Goal: Obtain resource: Download file/media

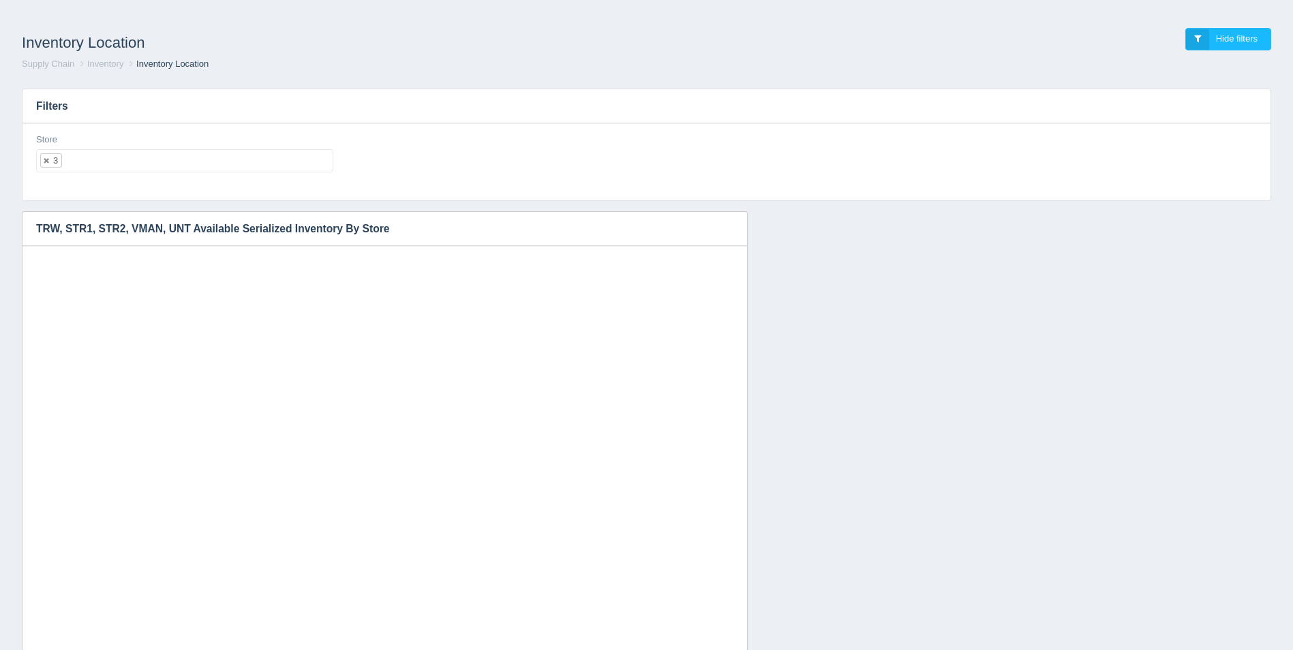
select select "3"
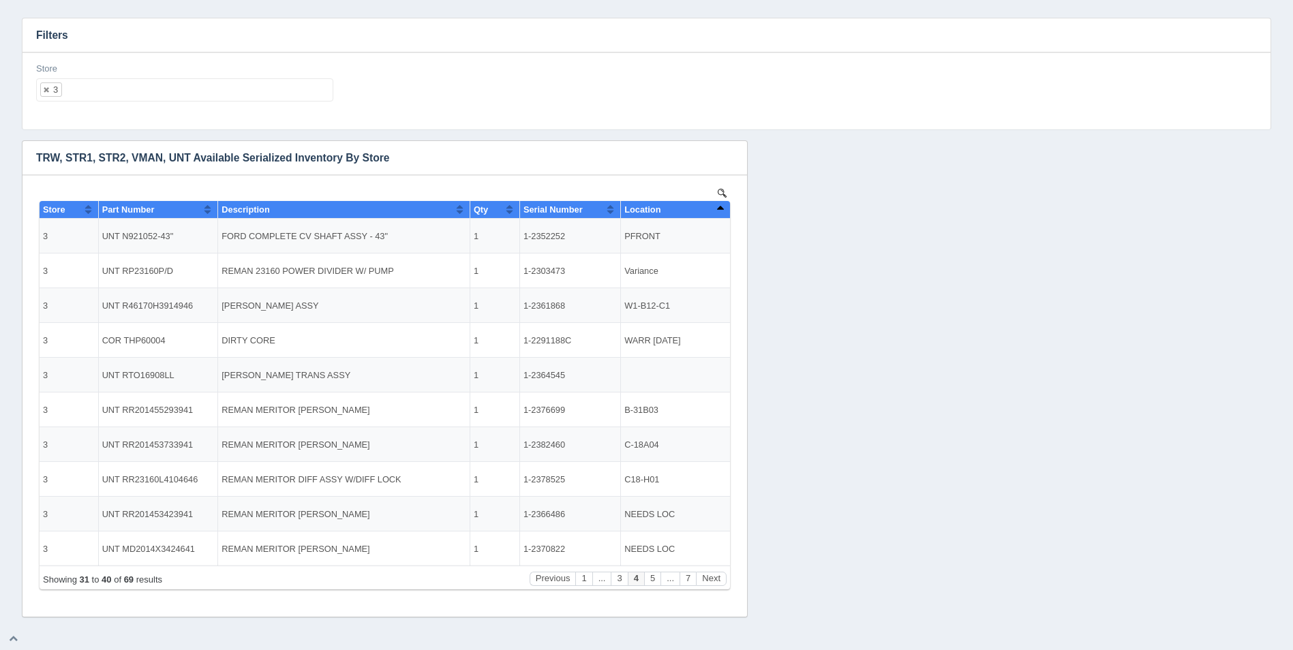
scroll to position [11, 0]
click at [718, 208] on button "Sort column descending" at bounding box center [719, 209] width 9 height 16
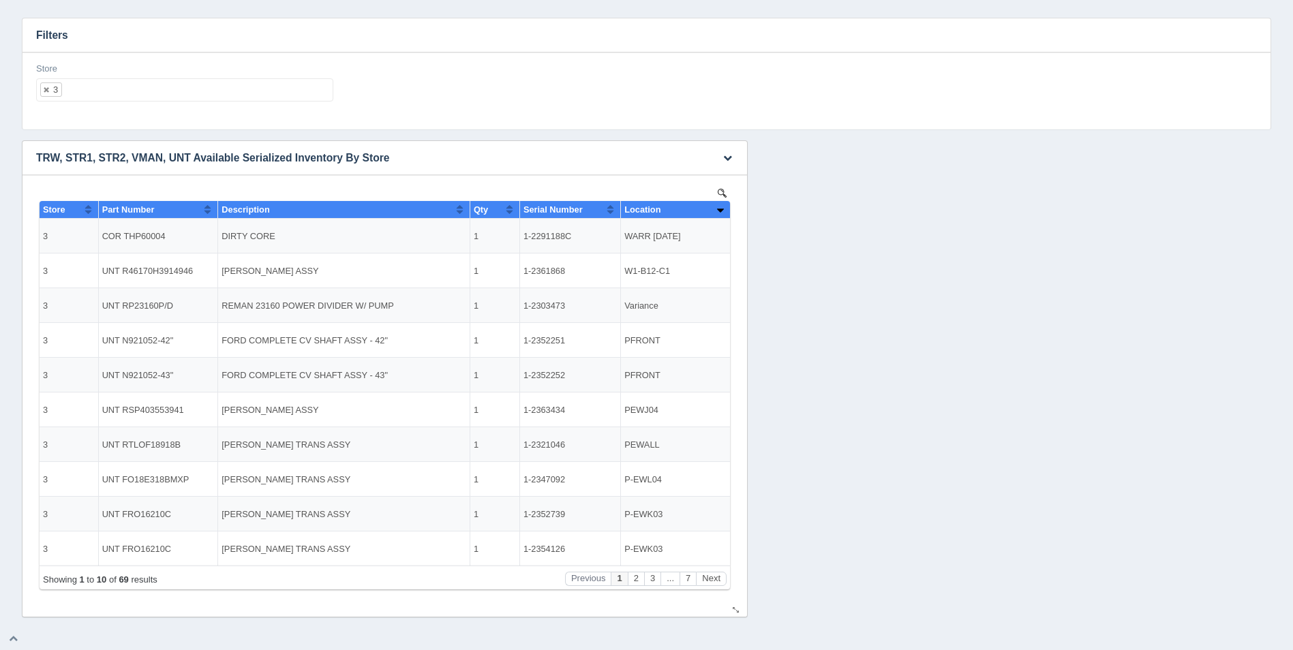
click at [718, 208] on button "Sort column ascending" at bounding box center [719, 209] width 9 height 16
click at [718, 208] on button "Sort column descending" at bounding box center [719, 209] width 9 height 16
click at [90, 95] on ul "3" at bounding box center [184, 89] width 297 height 23
select select
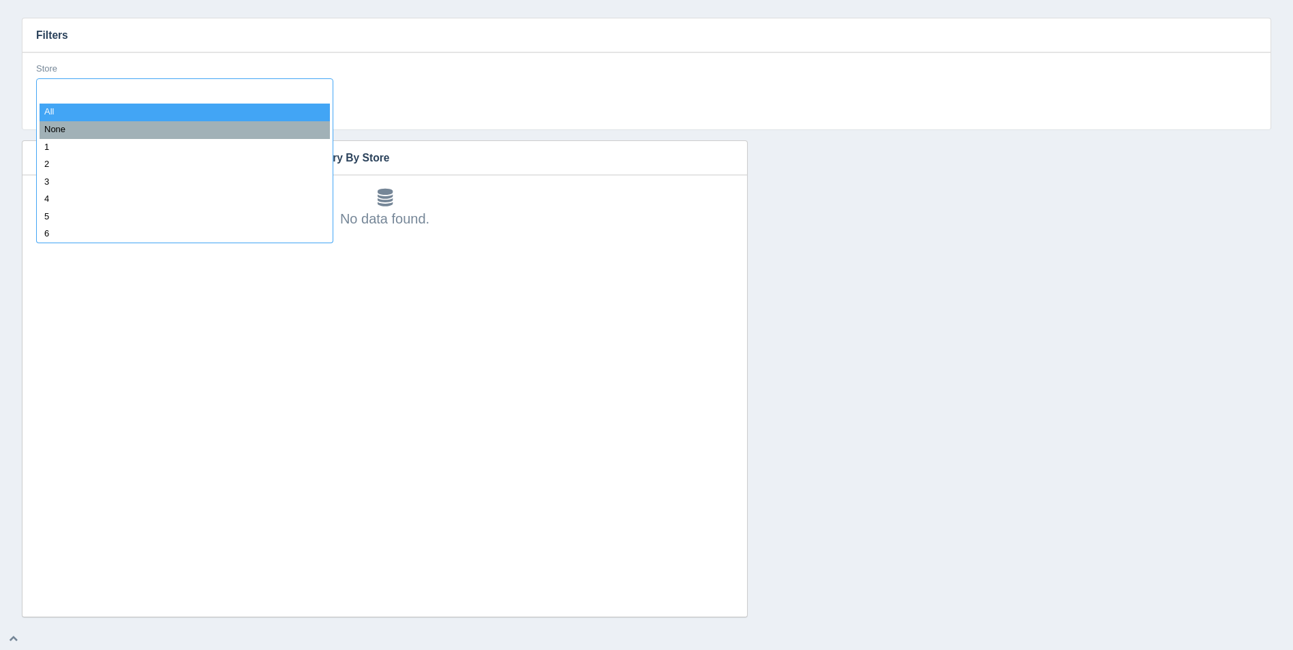
type input "8"
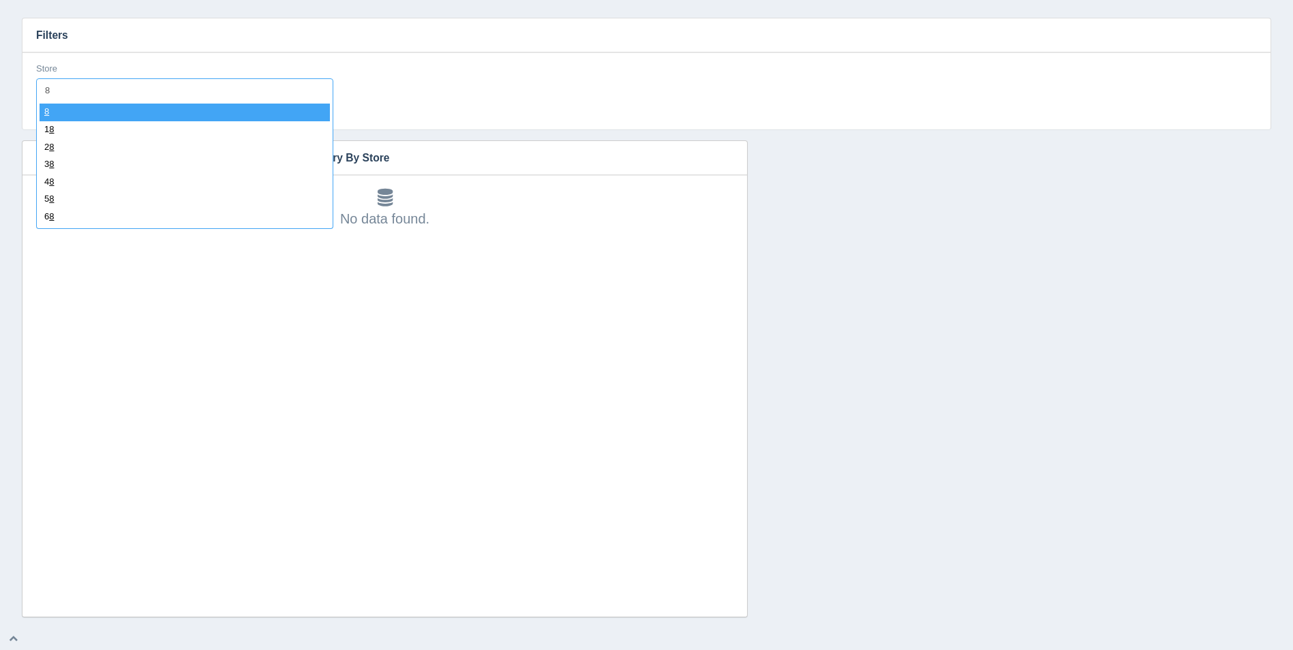
select select "8"
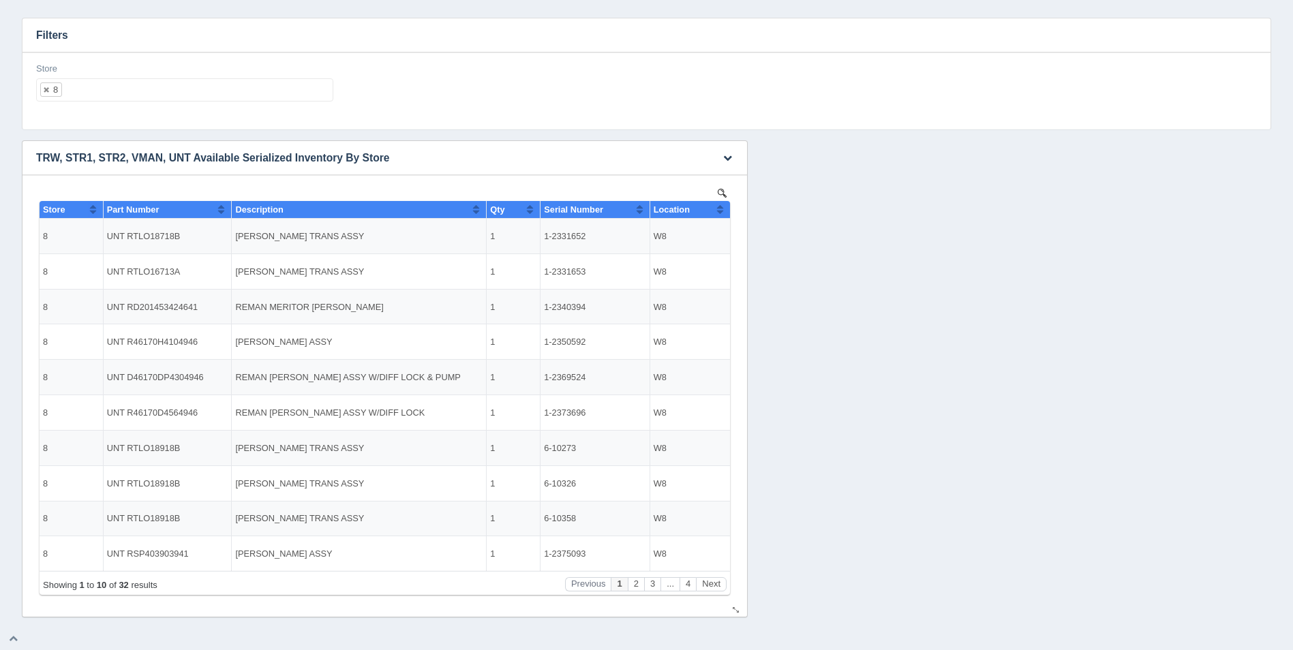
scroll to position [0, 0]
click at [710, 580] on button "Next" at bounding box center [711, 579] width 31 height 14
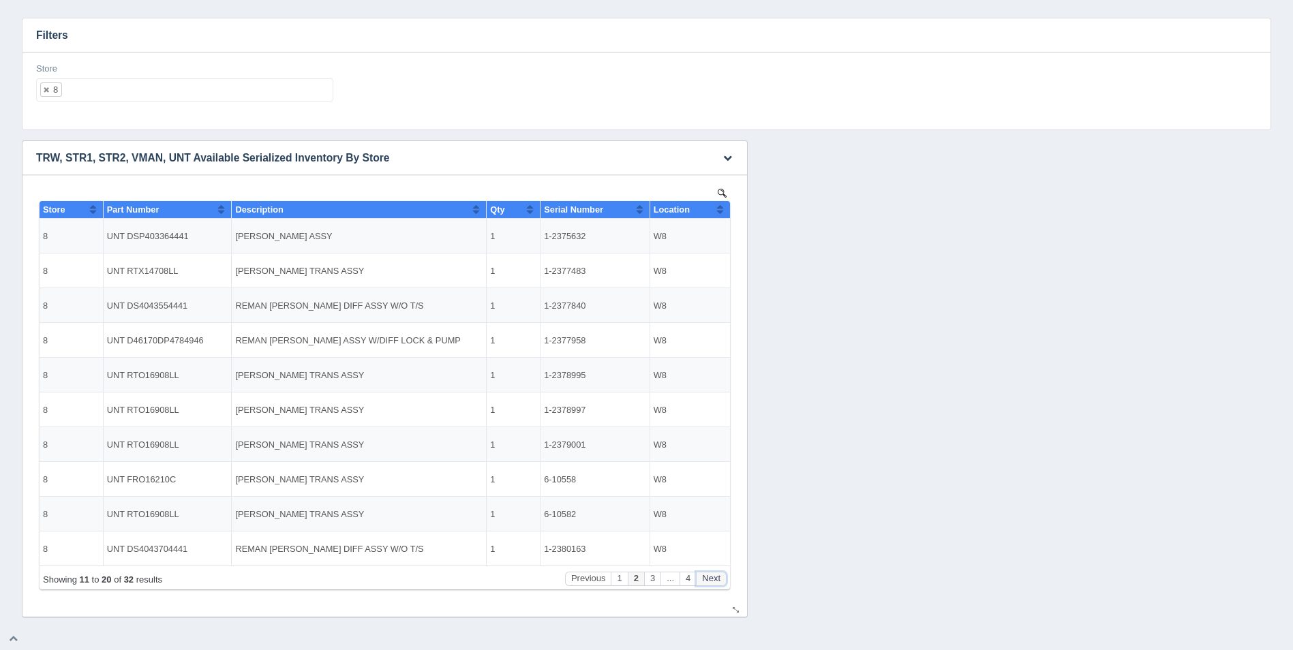
click at [710, 580] on button "Next" at bounding box center [711, 579] width 31 height 14
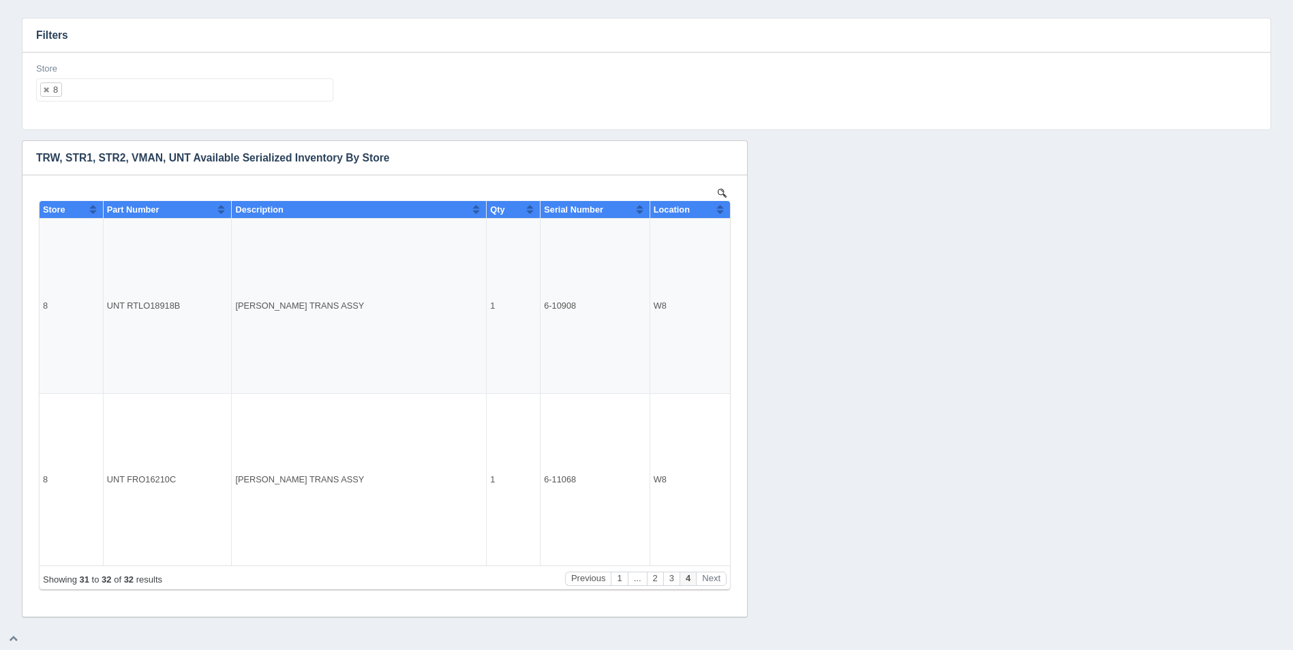
click at [140, 86] on ul "8" at bounding box center [184, 89] width 297 height 23
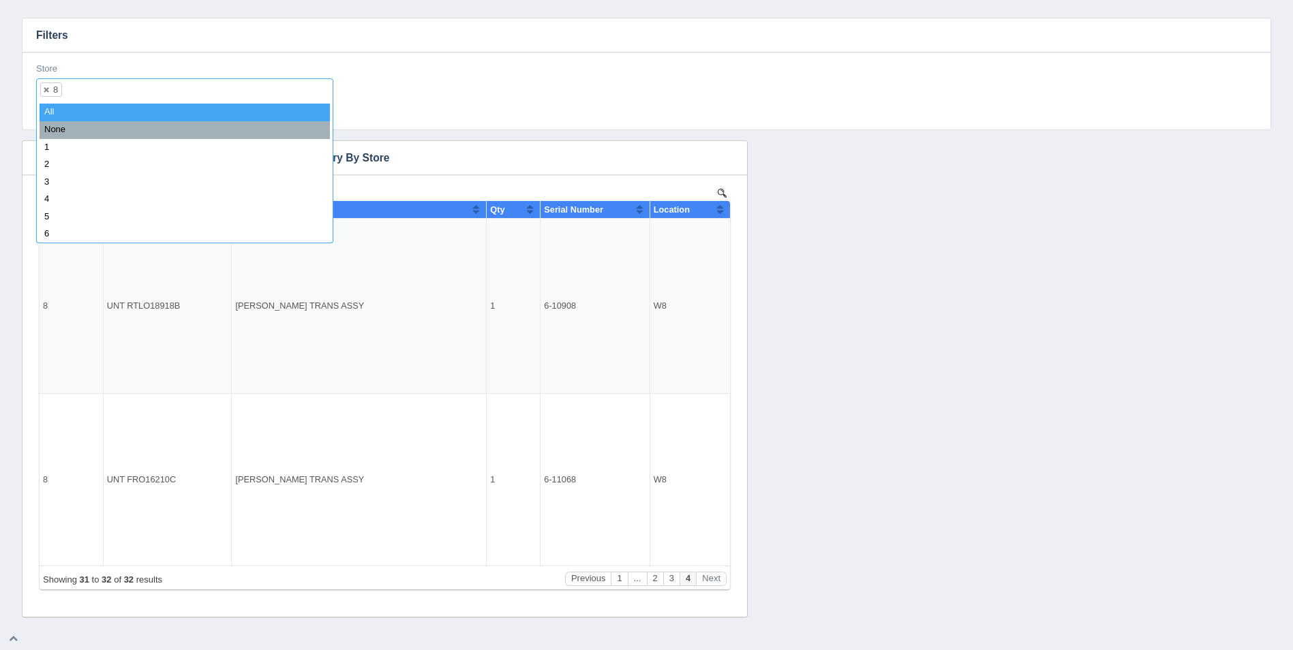
select select
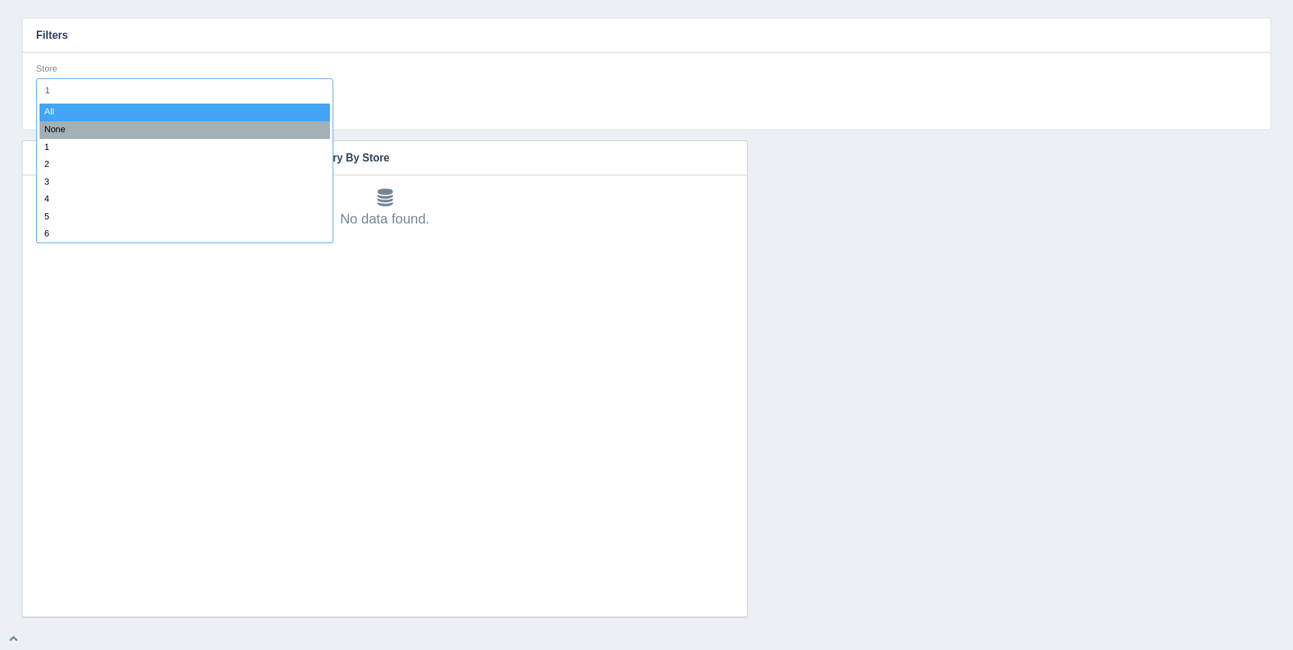
type input "11"
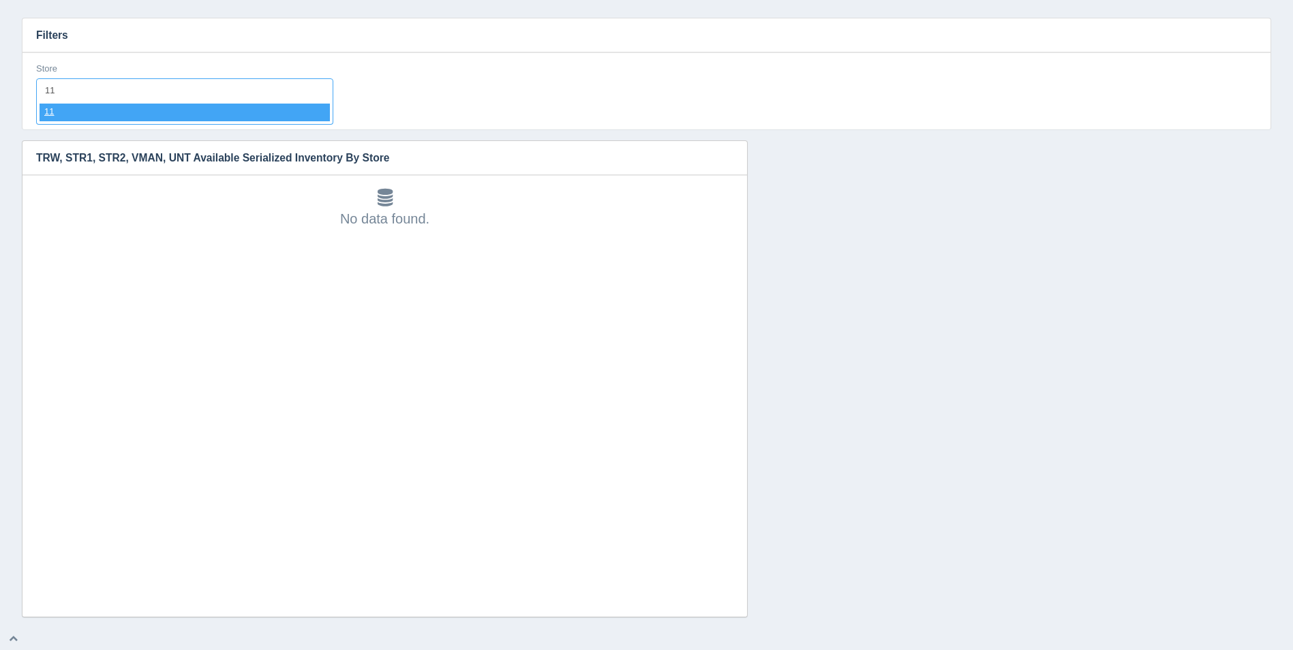
select select "11"
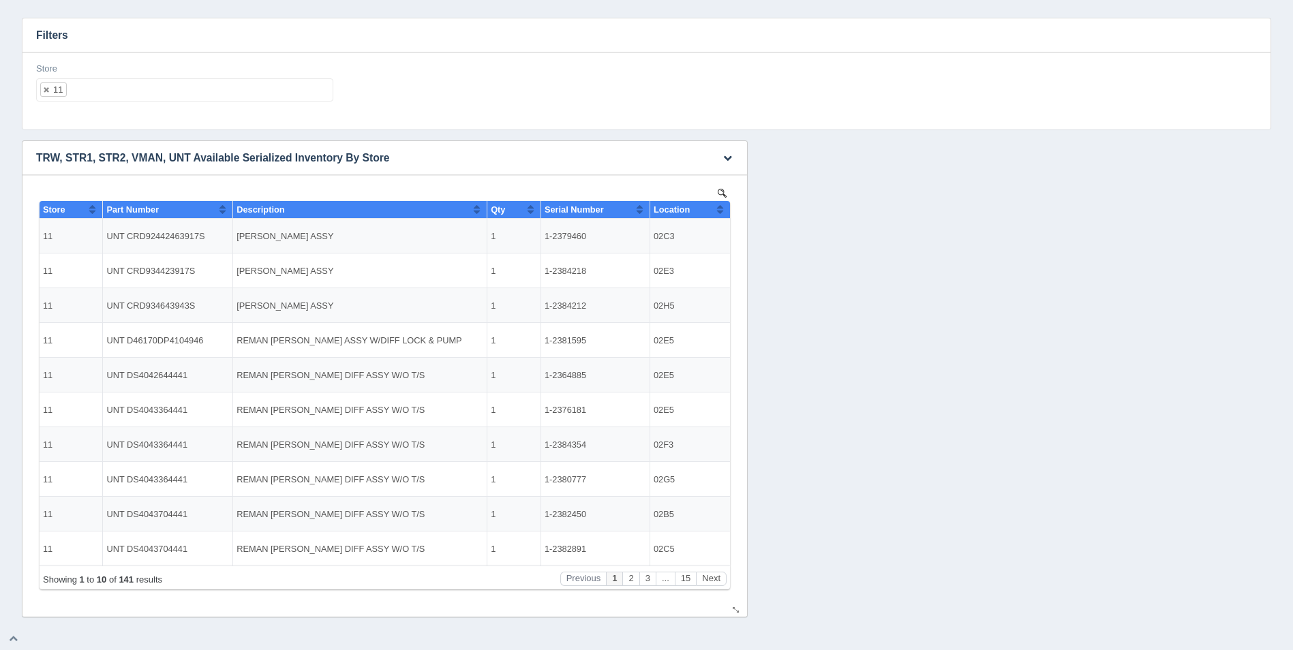
click at [720, 215] on button "Sort column ascending" at bounding box center [719, 209] width 9 height 16
click at [720, 215] on button "Sort column descending" at bounding box center [719, 209] width 9 height 16
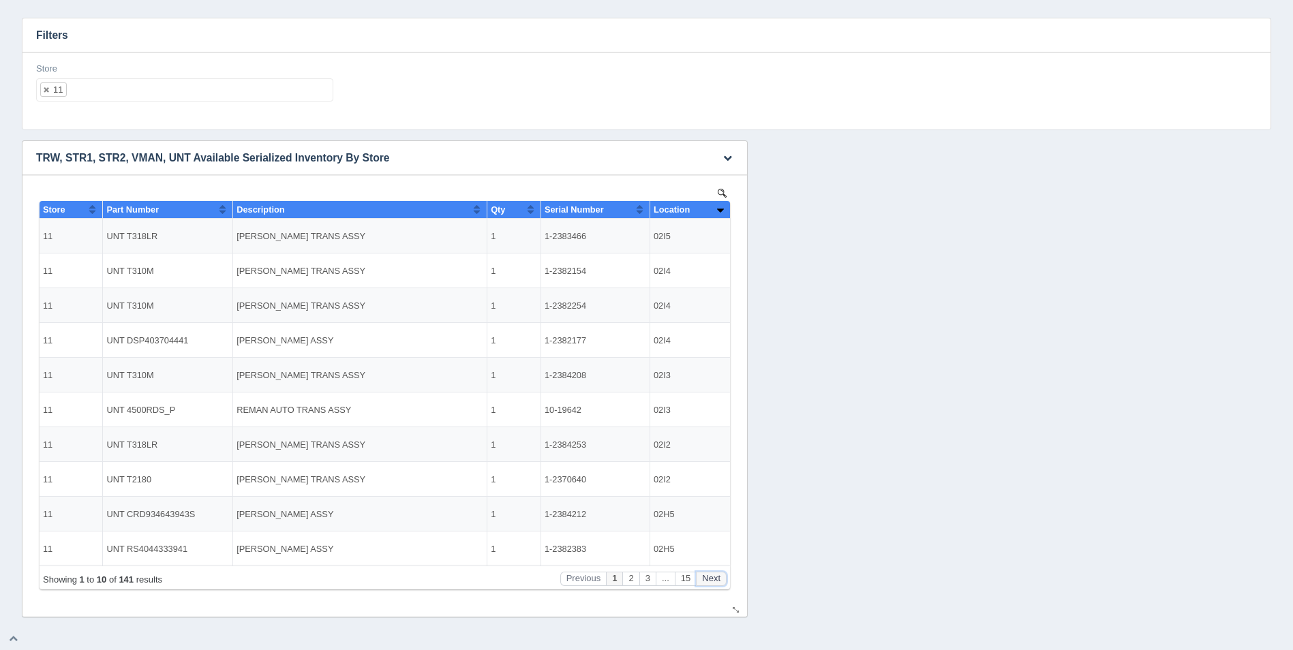
click at [718, 576] on button "Next" at bounding box center [711, 579] width 31 height 14
click at [719, 576] on button "Next" at bounding box center [711, 579] width 31 height 14
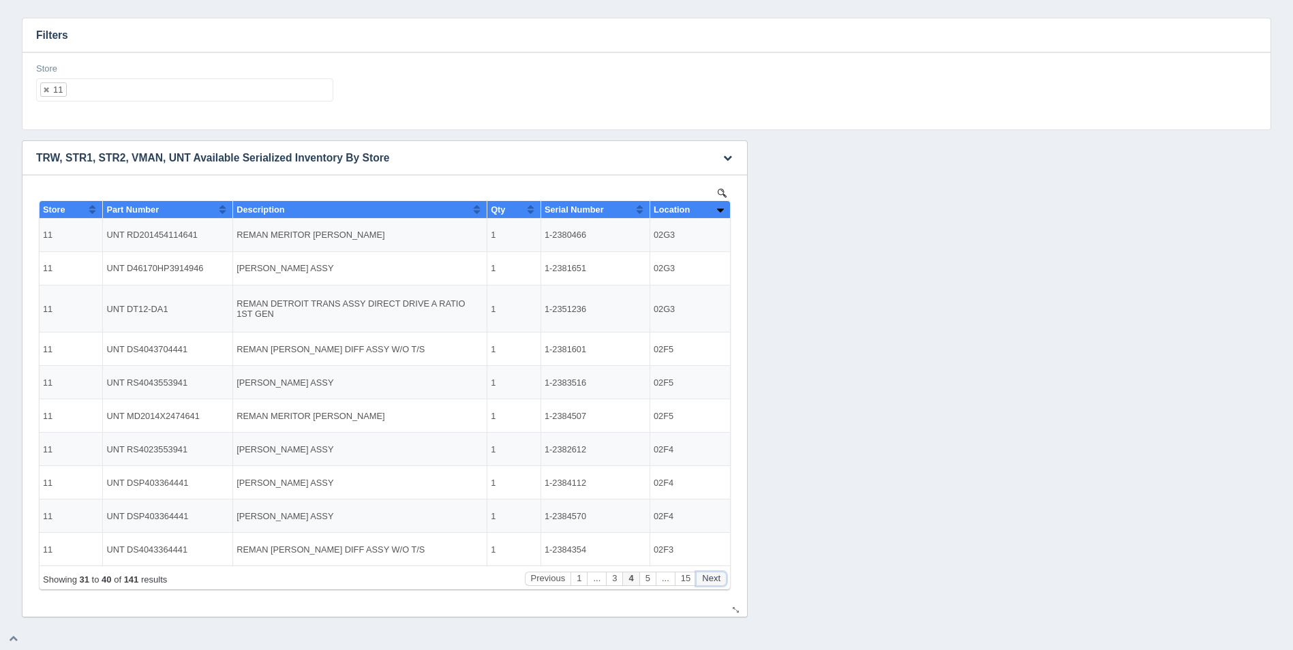
click at [719, 576] on button "Next" at bounding box center [711, 579] width 31 height 14
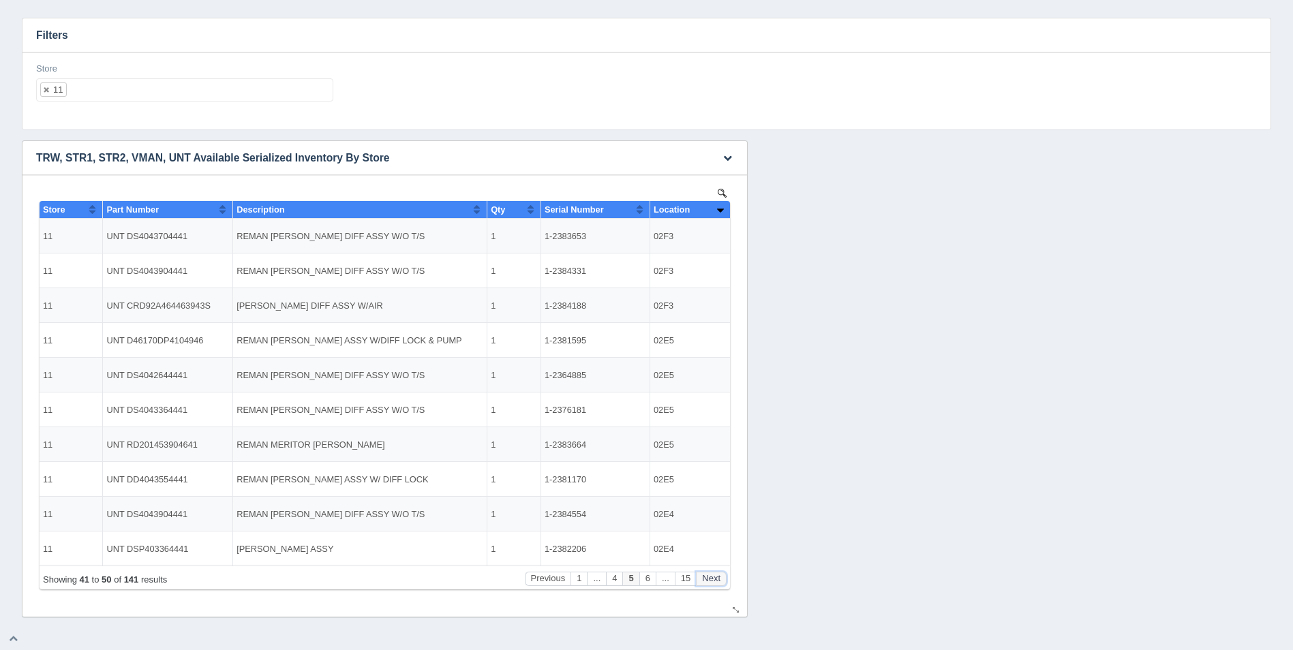
click at [720, 577] on button "Next" at bounding box center [711, 579] width 31 height 14
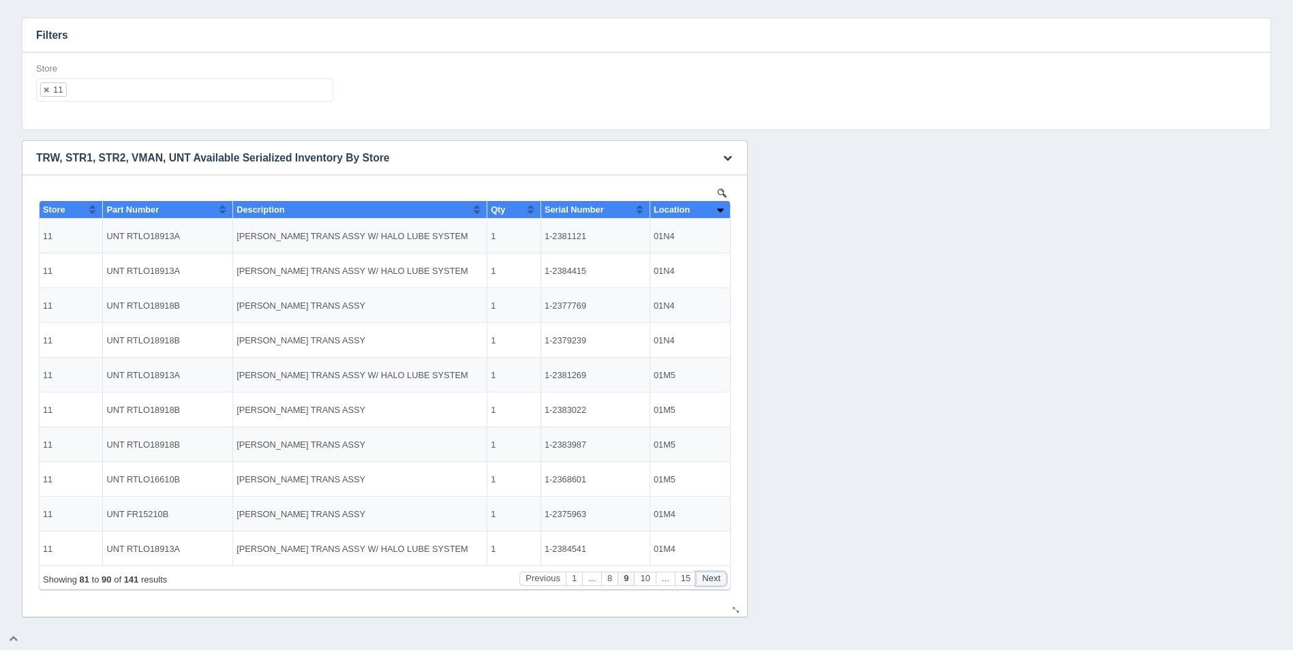
click at [720, 577] on button "Next" at bounding box center [711, 579] width 31 height 14
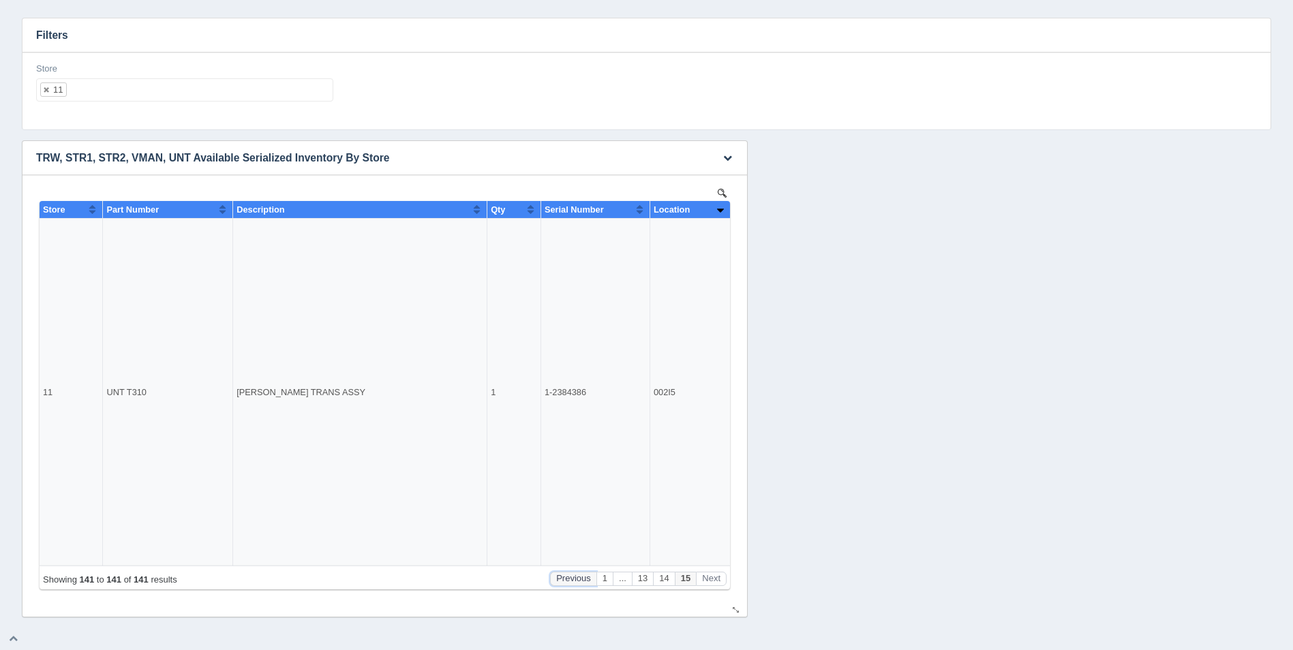
click at [583, 579] on button "Previous" at bounding box center [573, 579] width 46 height 14
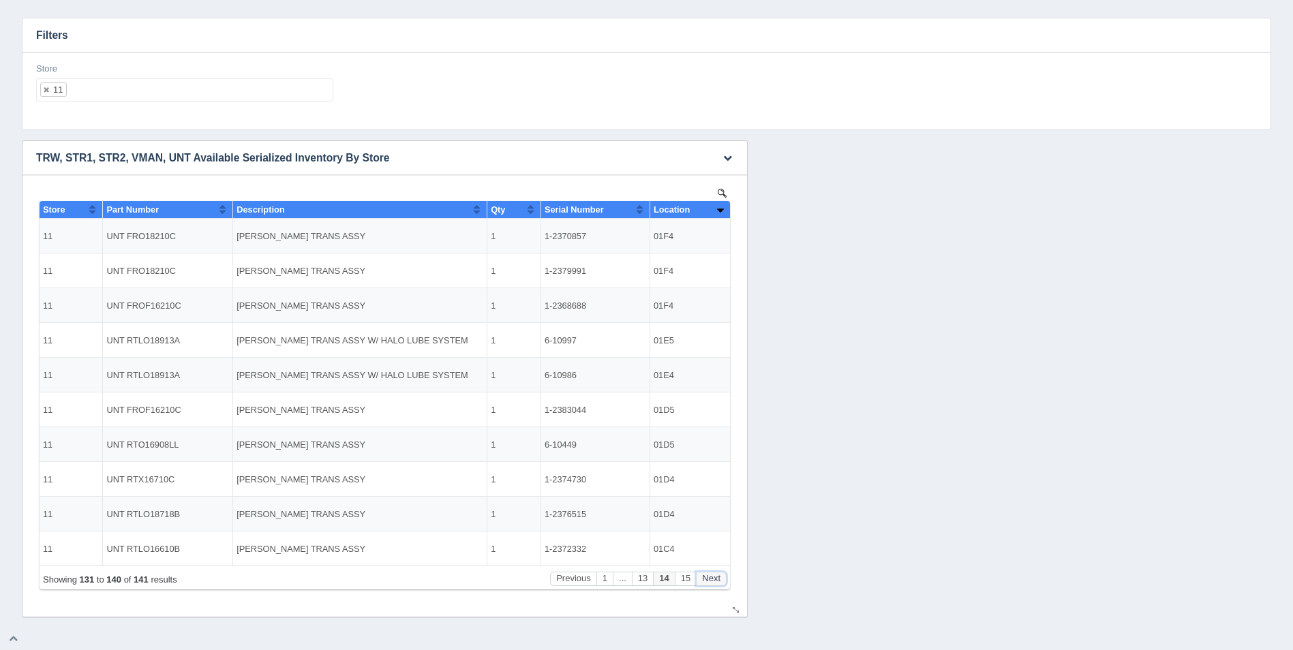
click at [715, 578] on button "Next" at bounding box center [711, 579] width 31 height 14
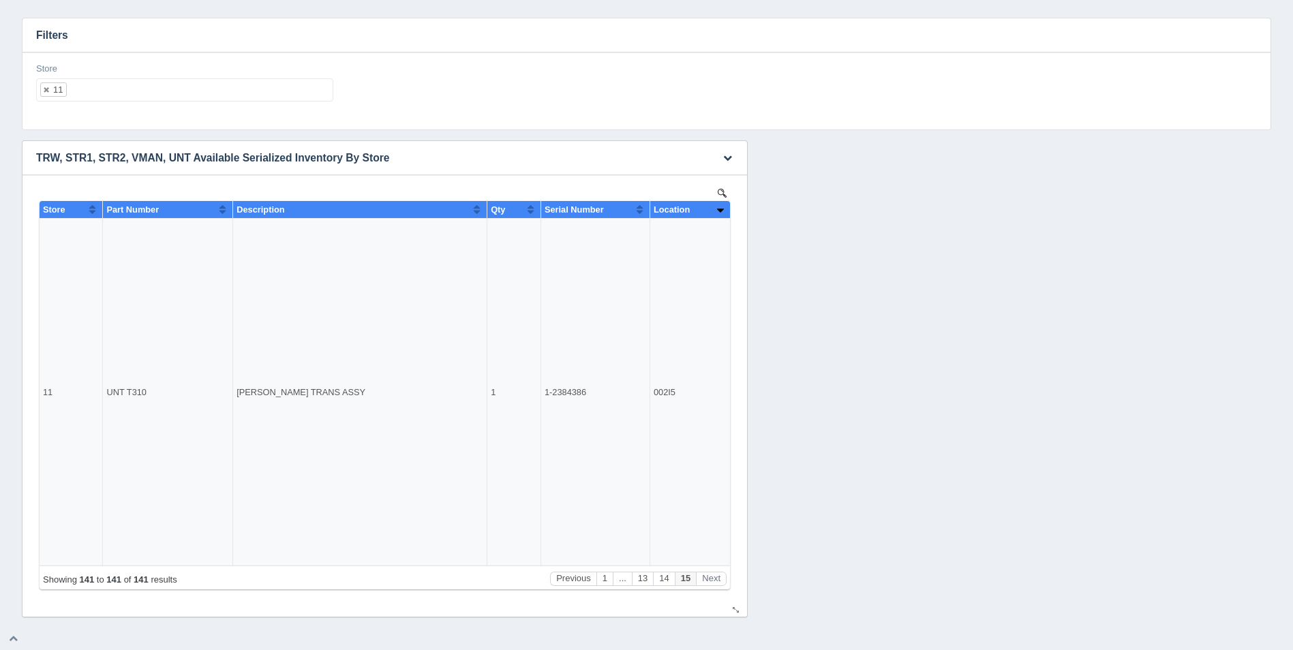
click at [724, 207] on th "Location" at bounding box center [689, 210] width 80 height 18
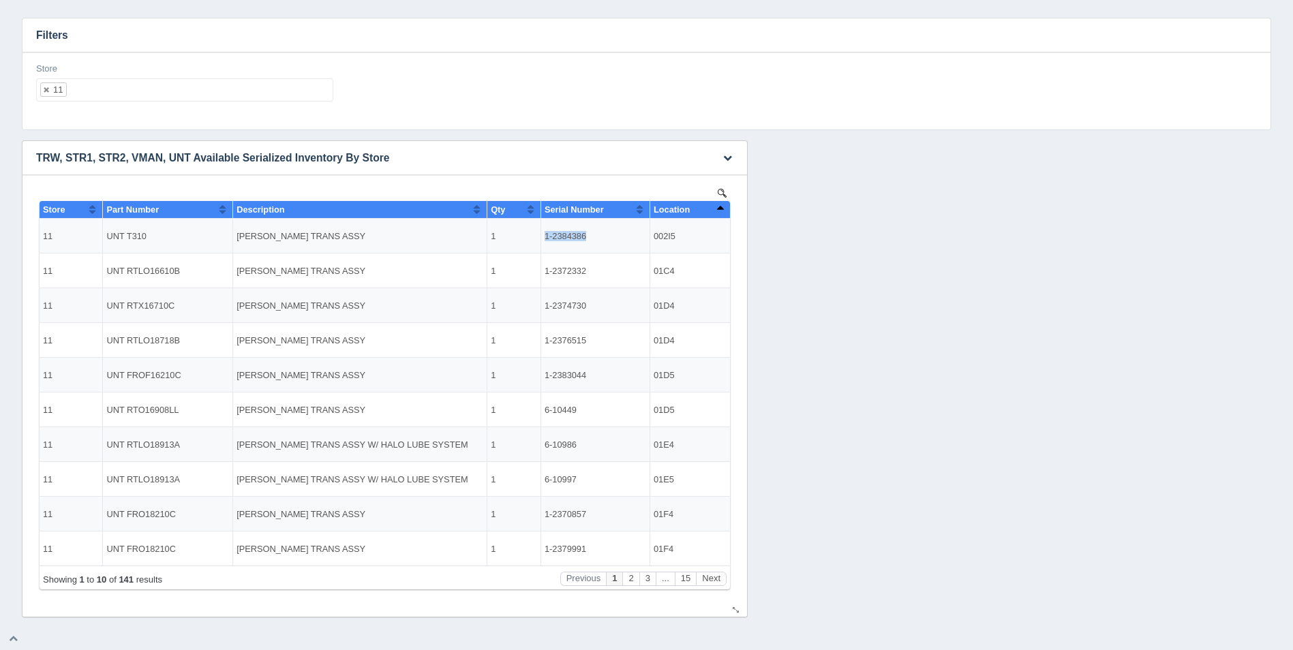
drag, startPoint x: 585, startPoint y: 235, endPoint x: 546, endPoint y: 230, distance: 39.1
click at [546, 230] on td "1-2384386" at bounding box center [594, 236] width 109 height 35
copy td "1-2384386"
click at [141, 91] on ul "11" at bounding box center [184, 89] width 297 height 23
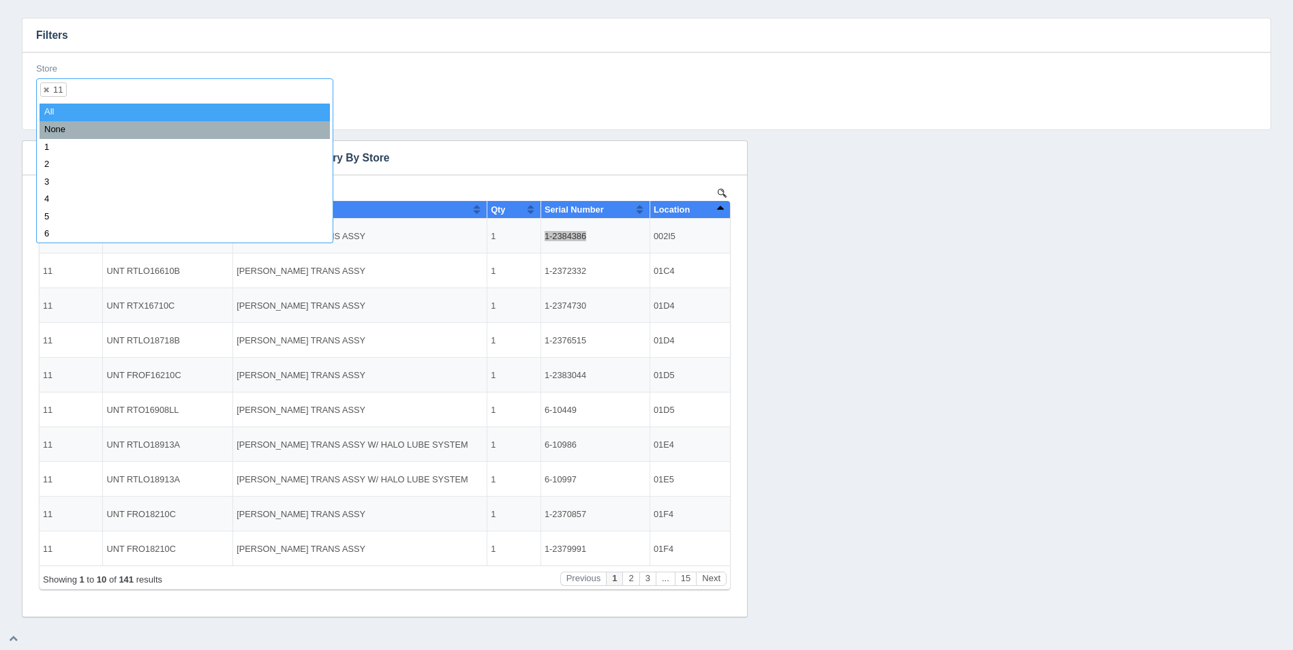
select select
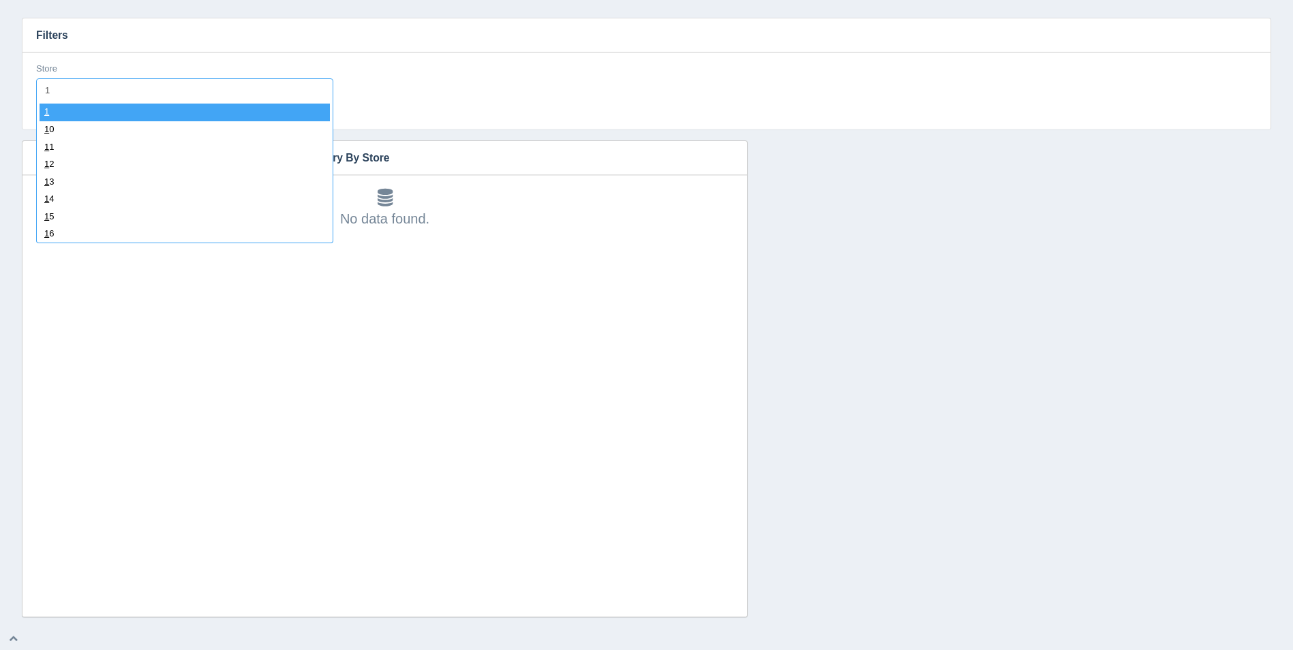
type input "12"
select select "12"
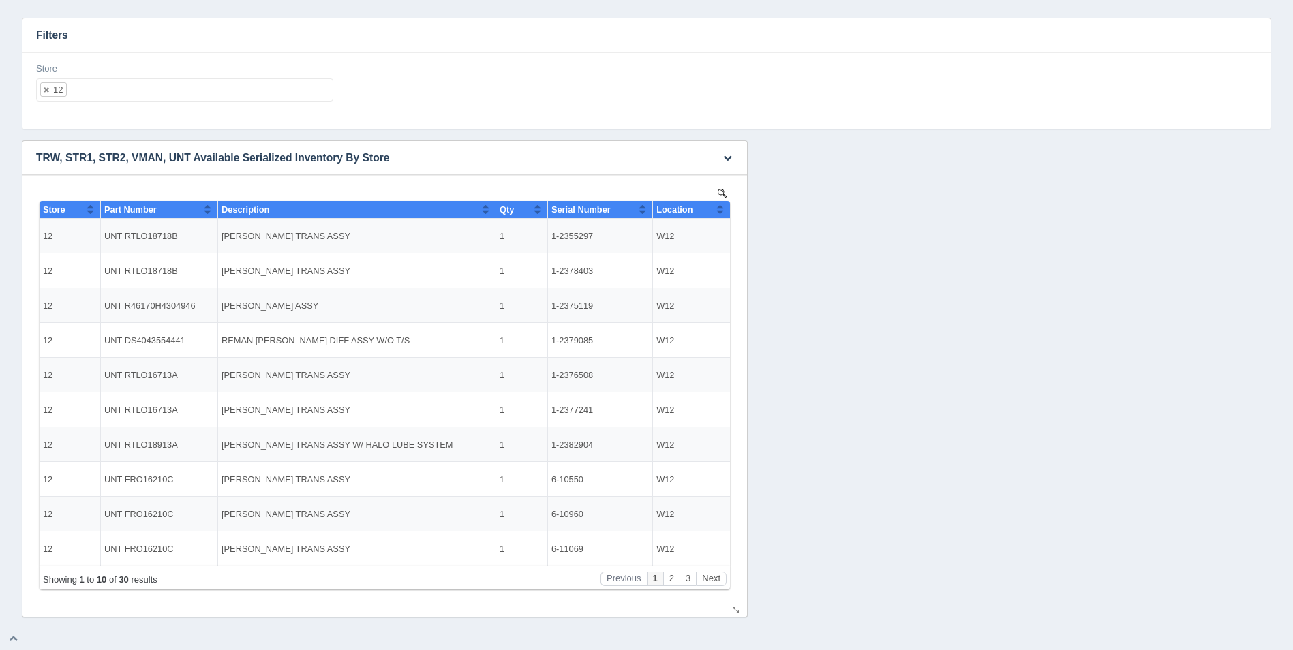
click at [725, 212] on th "Location" at bounding box center [691, 210] width 77 height 18
click at [221, 95] on ul "12" at bounding box center [184, 89] width 297 height 23
select select
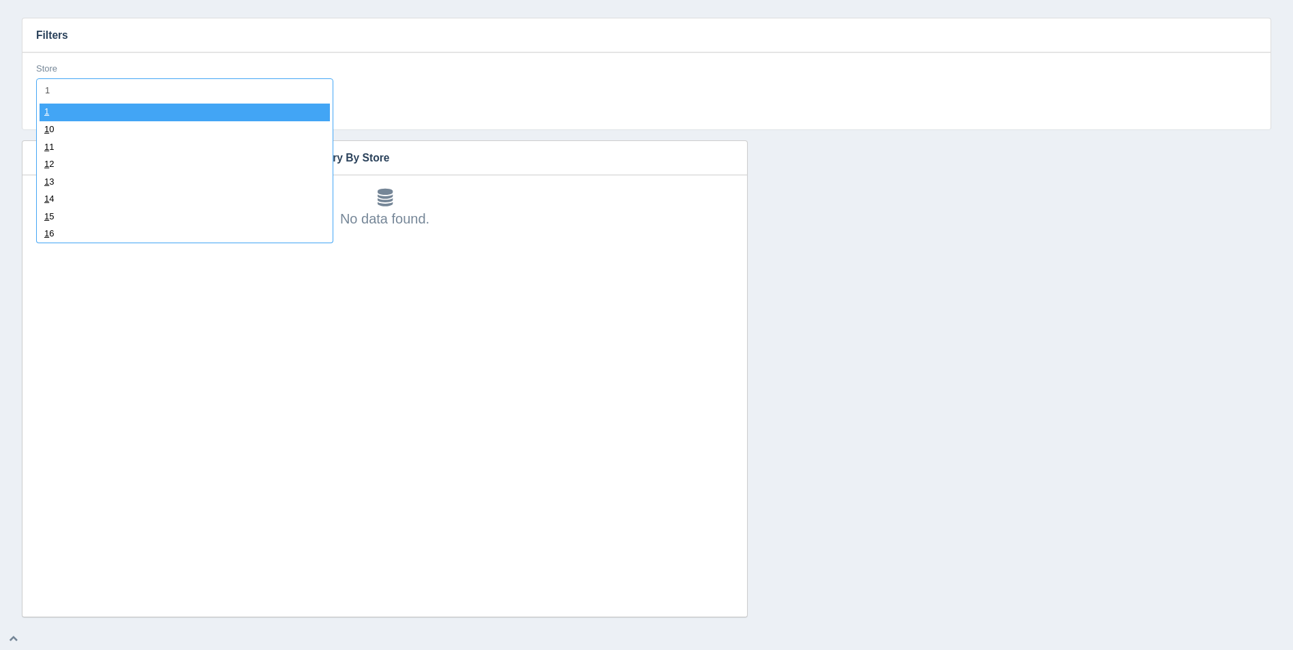
type input "13"
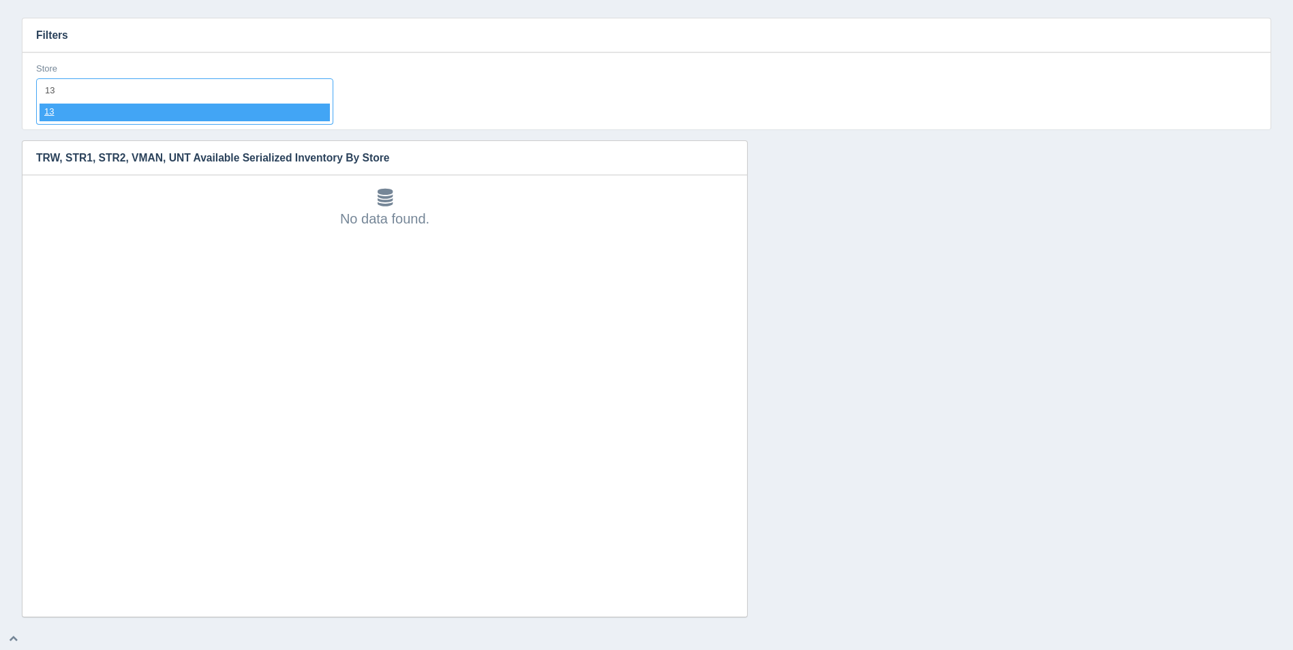
select select "13"
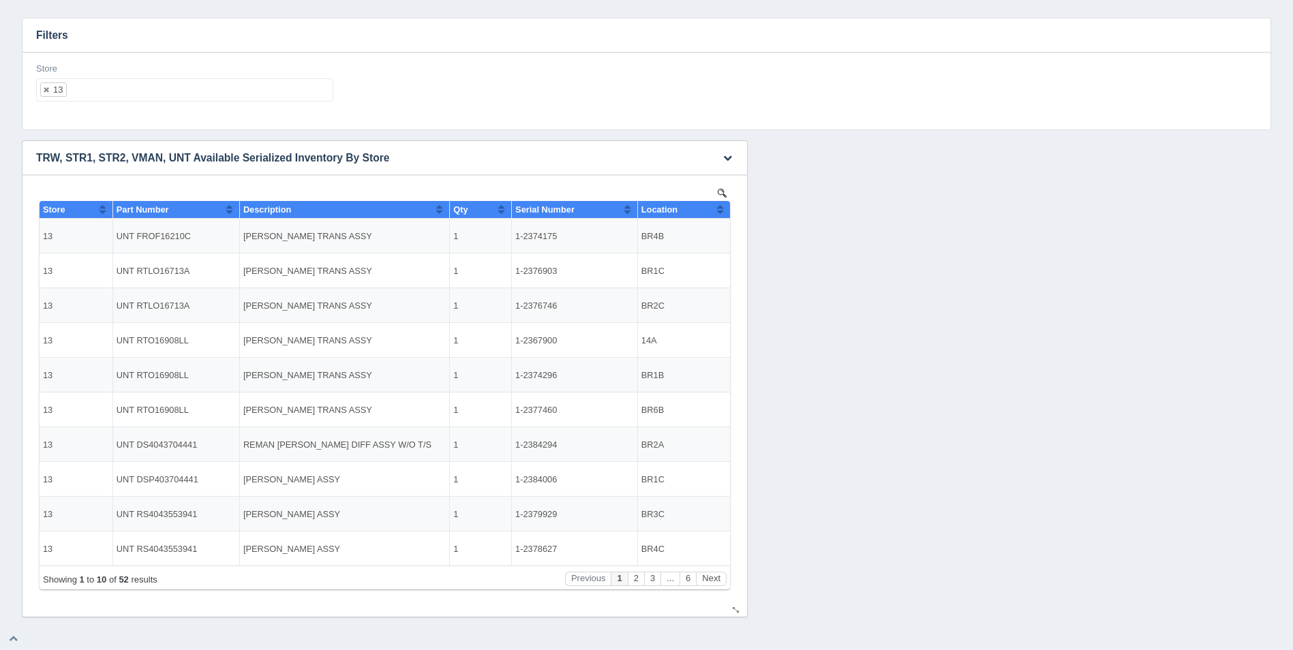
click at [720, 209] on button "Sort column ascending" at bounding box center [719, 209] width 9 height 16
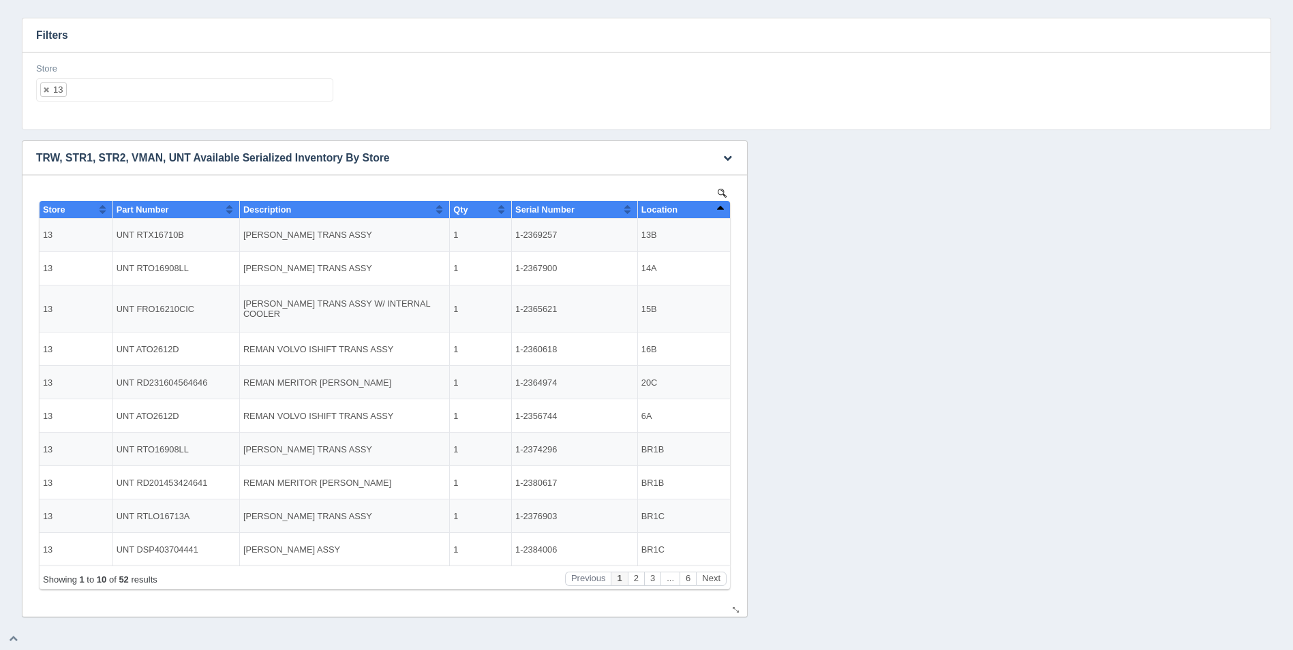
click at [720, 209] on button "Sort column descending" at bounding box center [719, 209] width 9 height 16
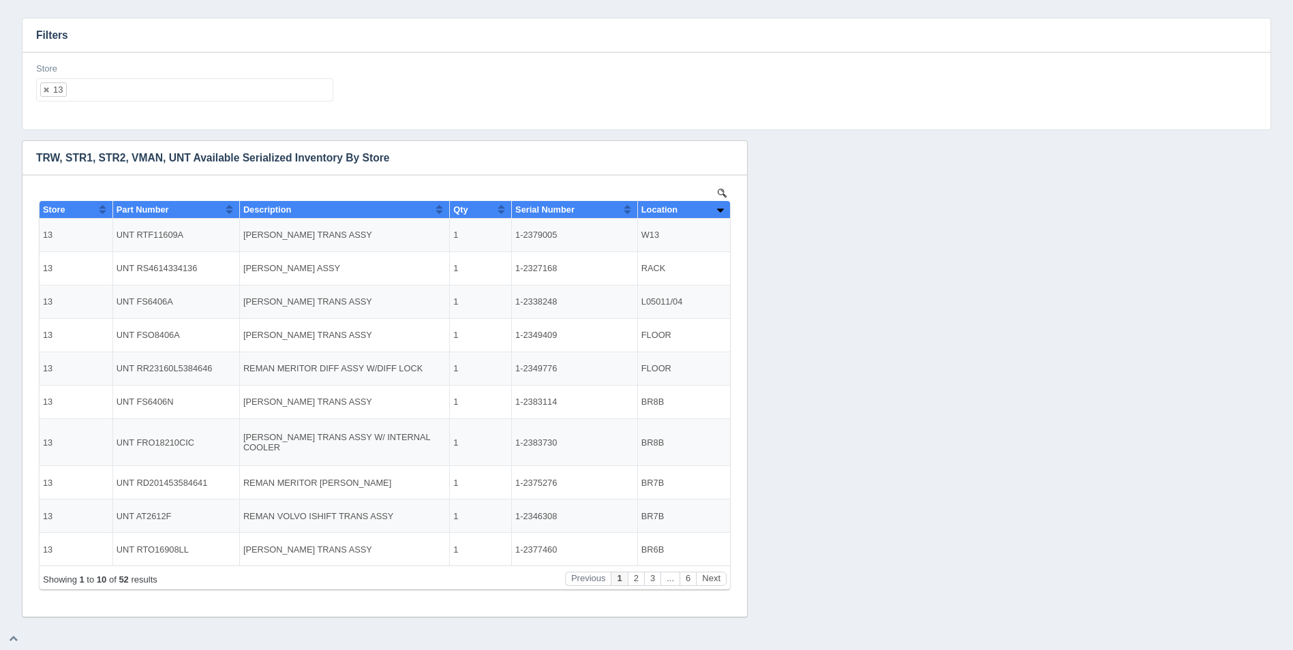
click at [87, 88] on input "text" at bounding box center [78, 90] width 23 height 22
select select
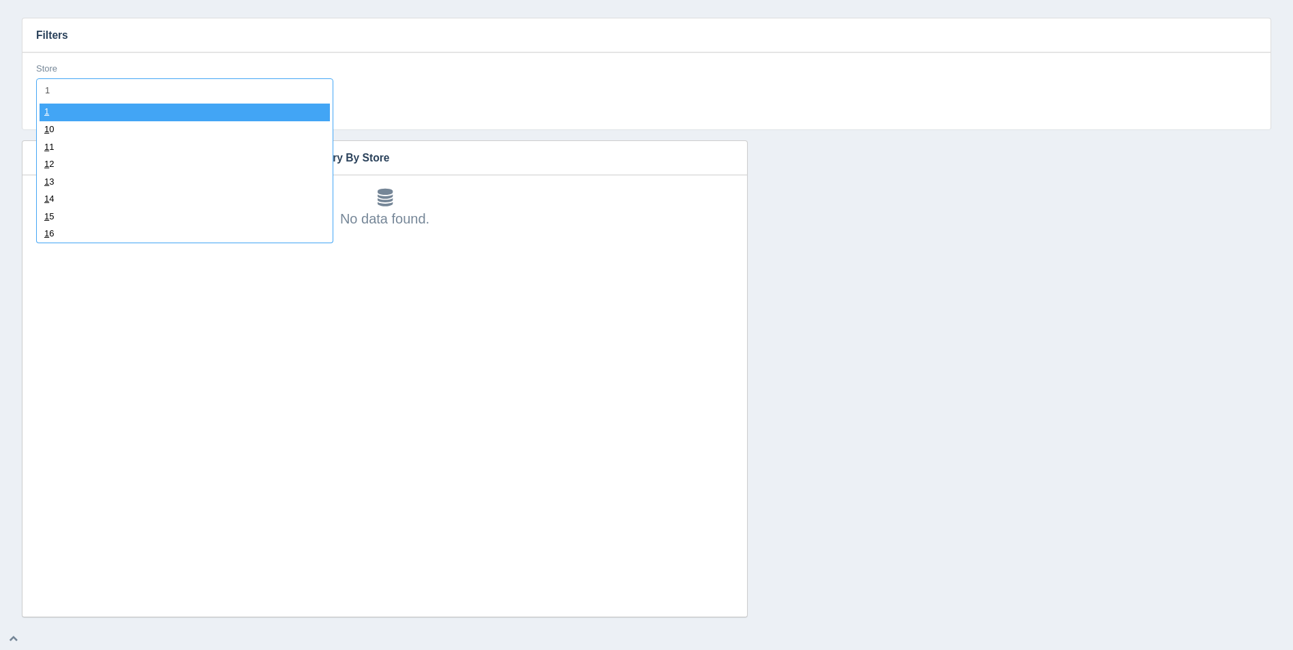
type input "14"
select select "14"
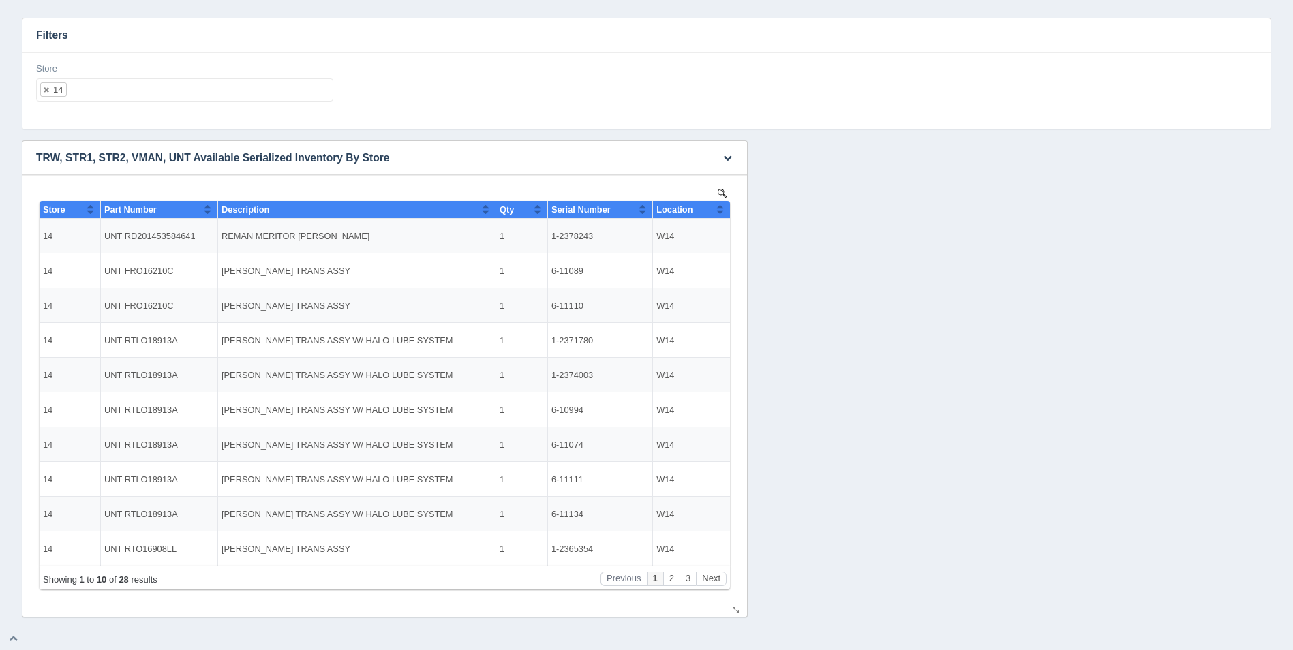
click at [725, 211] on th "Location" at bounding box center [691, 210] width 77 height 18
click at [179, 95] on ul "14" at bounding box center [184, 89] width 297 height 23
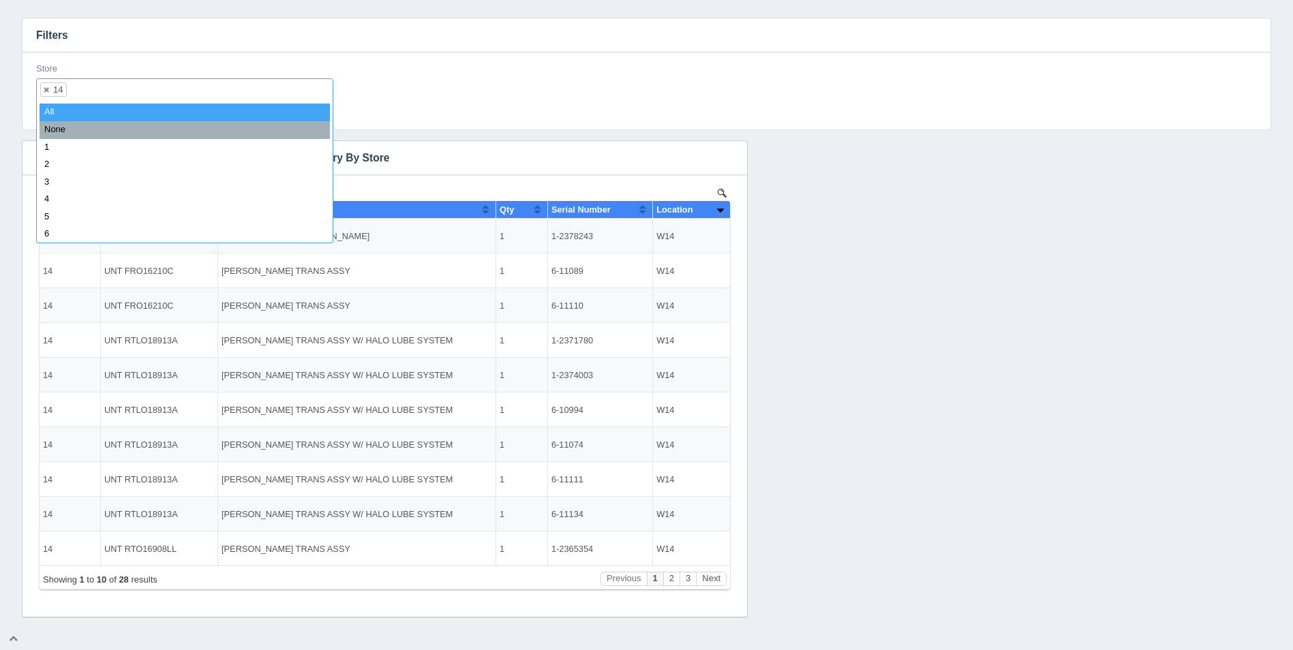
select select
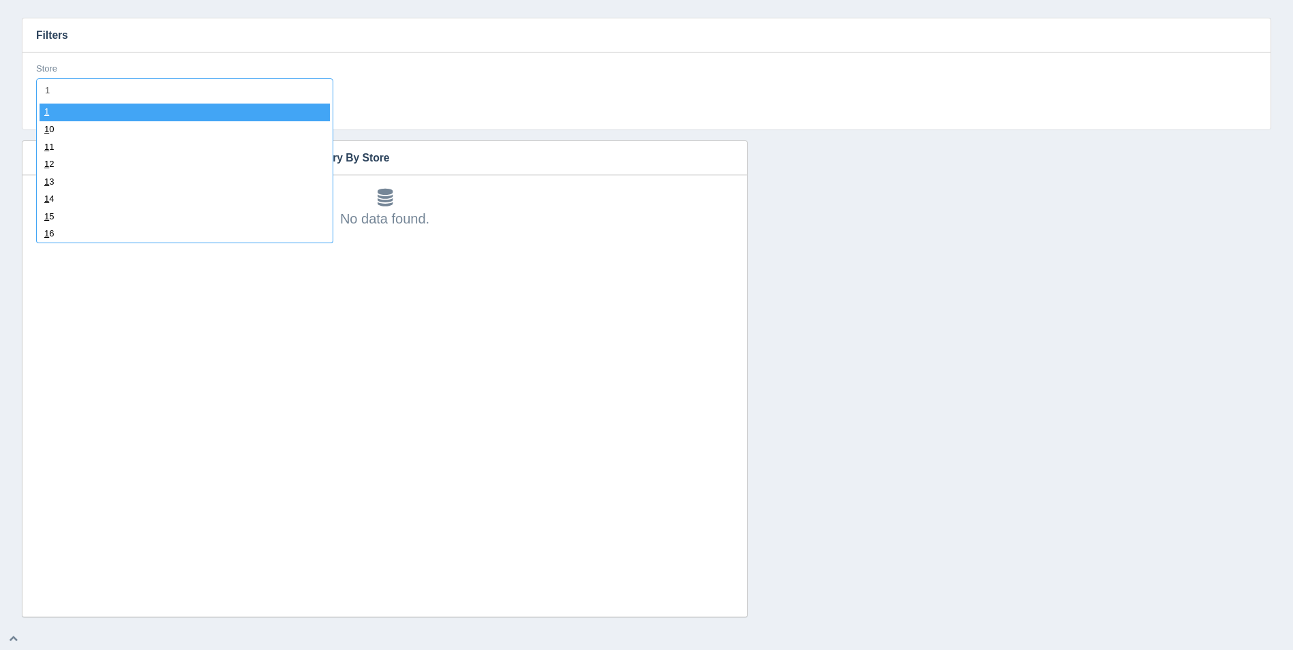
type input "15"
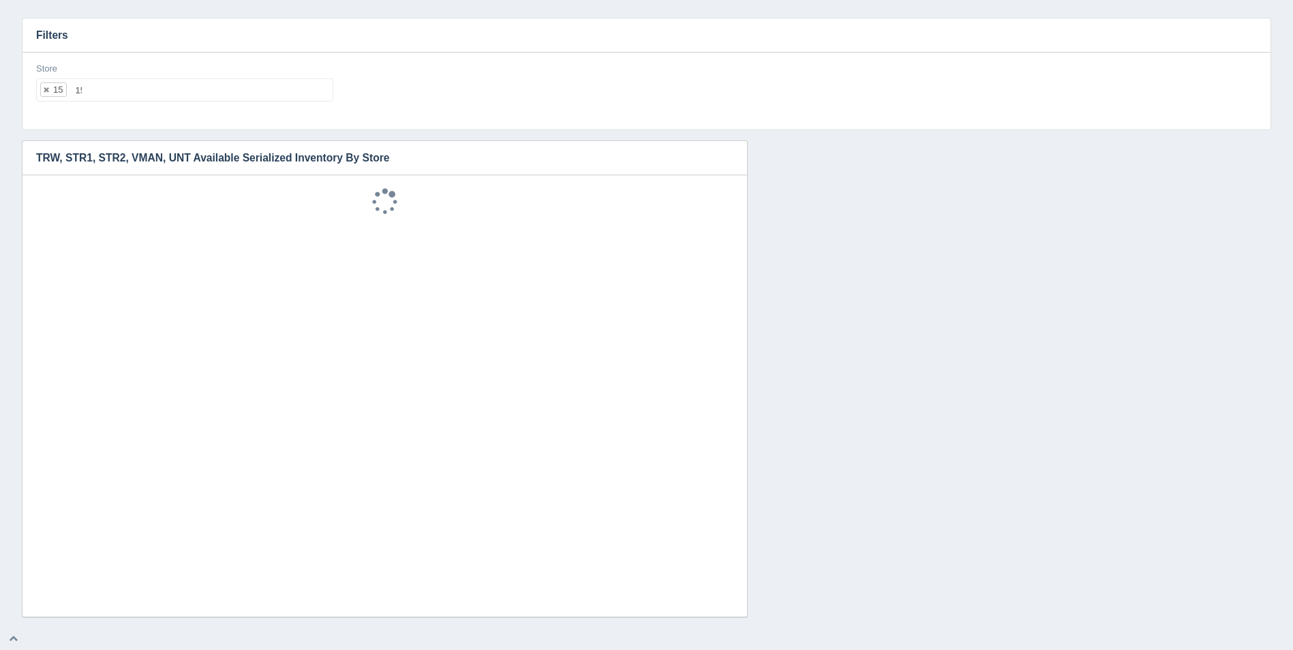
select select "15"
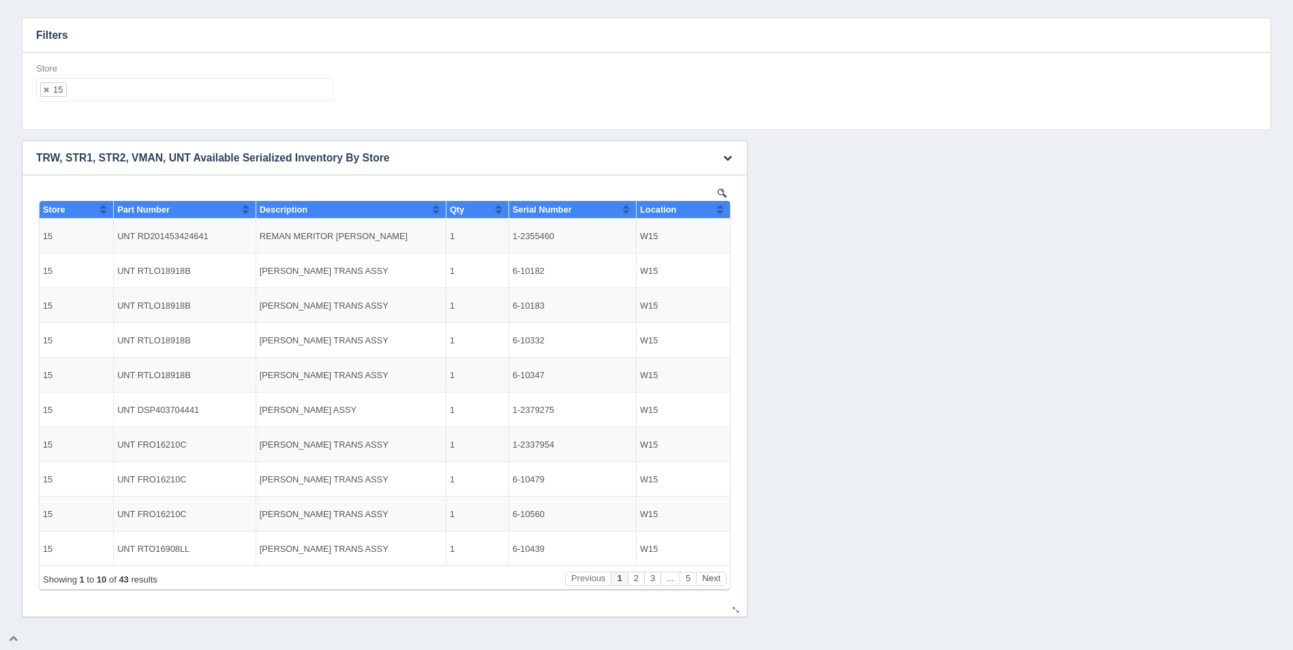
click at [722, 209] on button "Sort column ascending" at bounding box center [719, 209] width 9 height 16
click at [722, 209] on button "Sort column descending" at bounding box center [719, 209] width 9 height 16
click at [226, 87] on ul "15" at bounding box center [184, 89] width 297 height 23
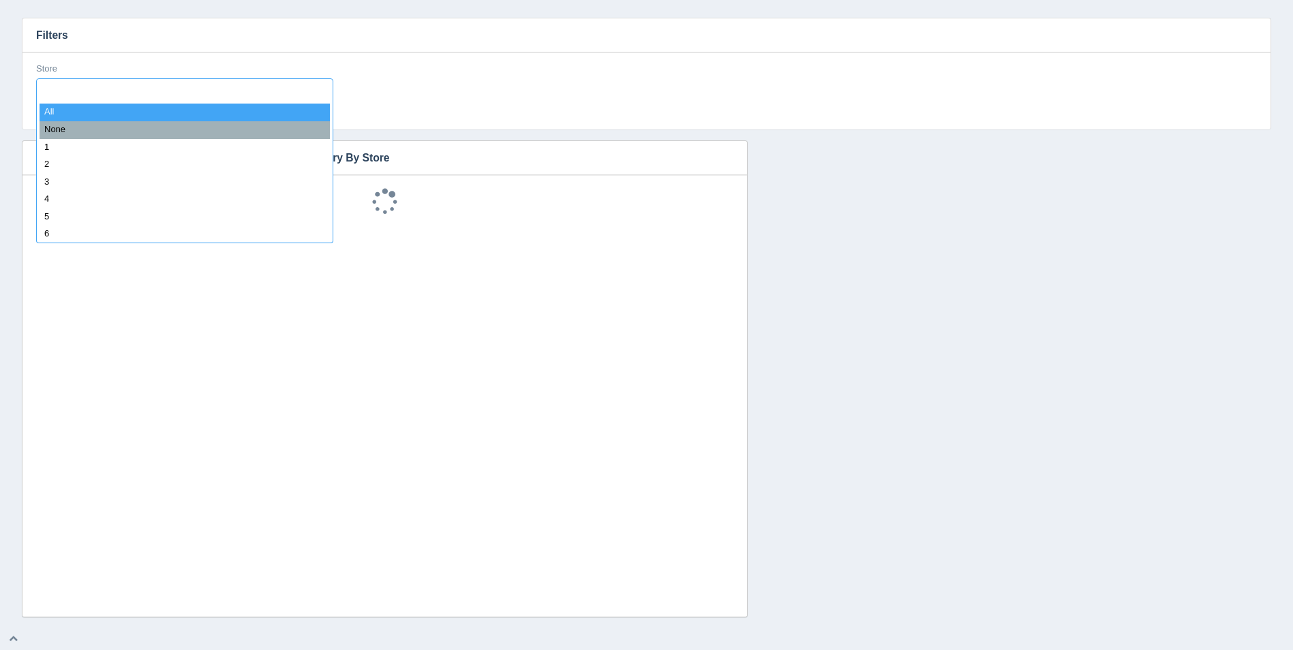
select select
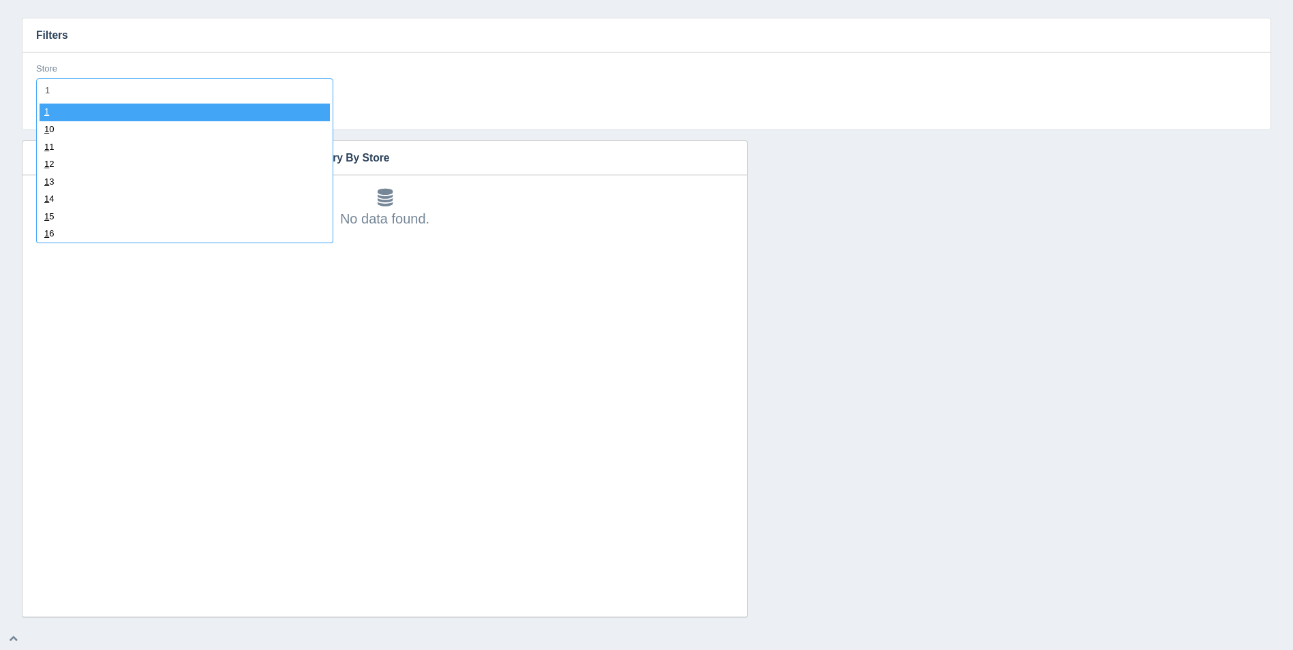
type input "16"
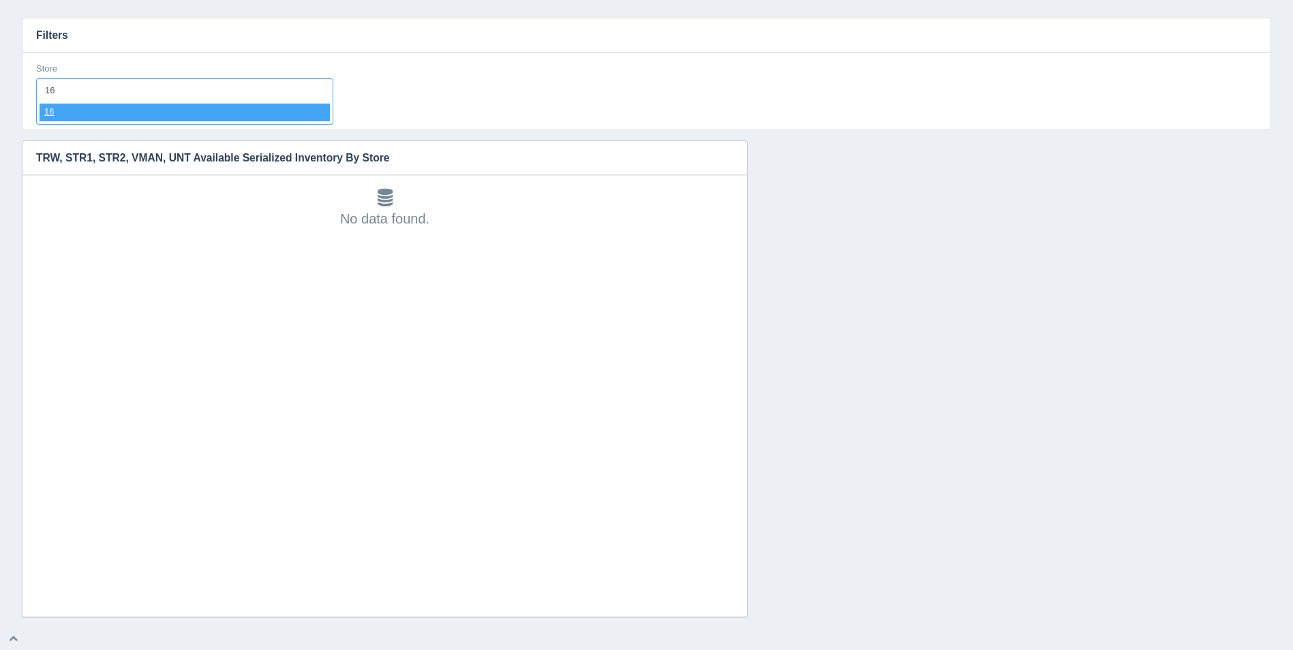
select select "16"
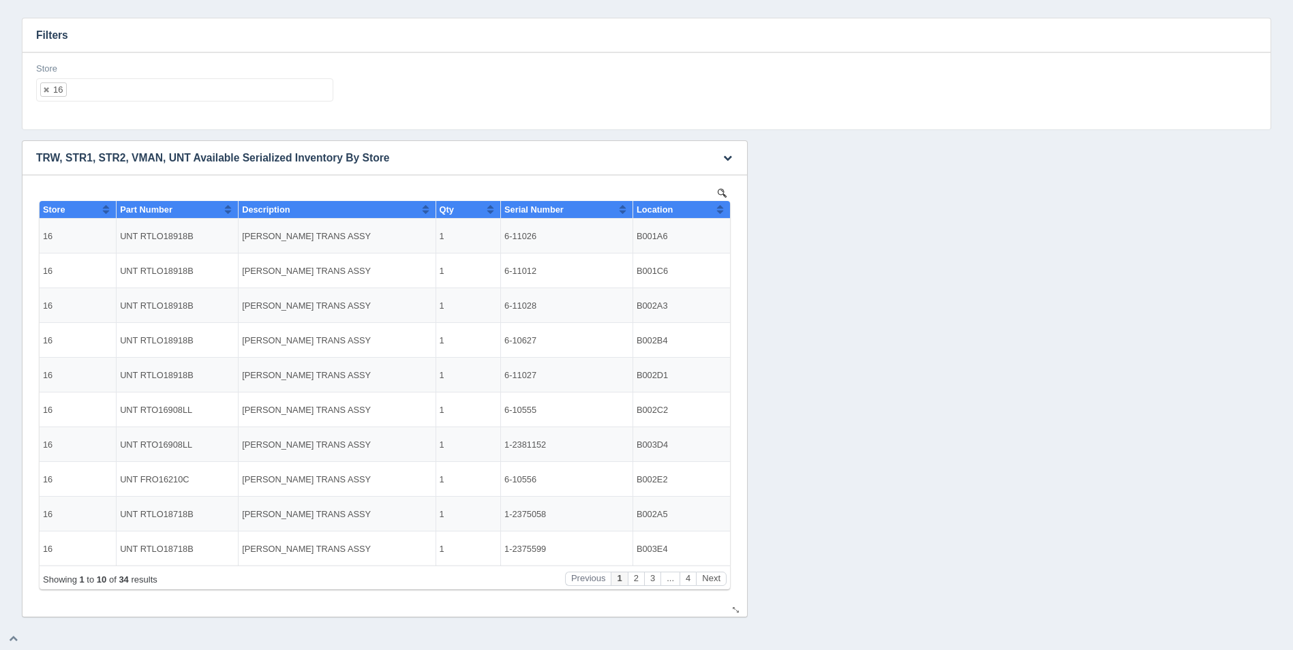
click at [719, 212] on button "Sort column ascending" at bounding box center [719, 209] width 9 height 16
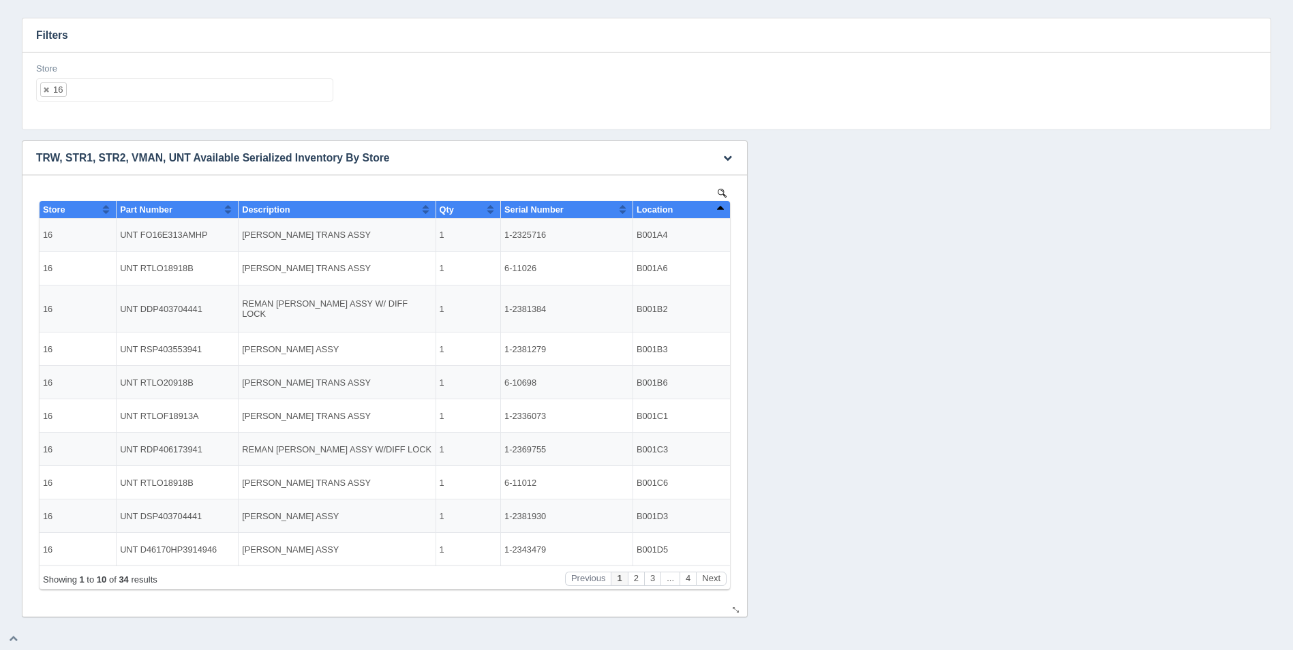
click at [720, 212] on button "Sort column descending" at bounding box center [719, 209] width 9 height 16
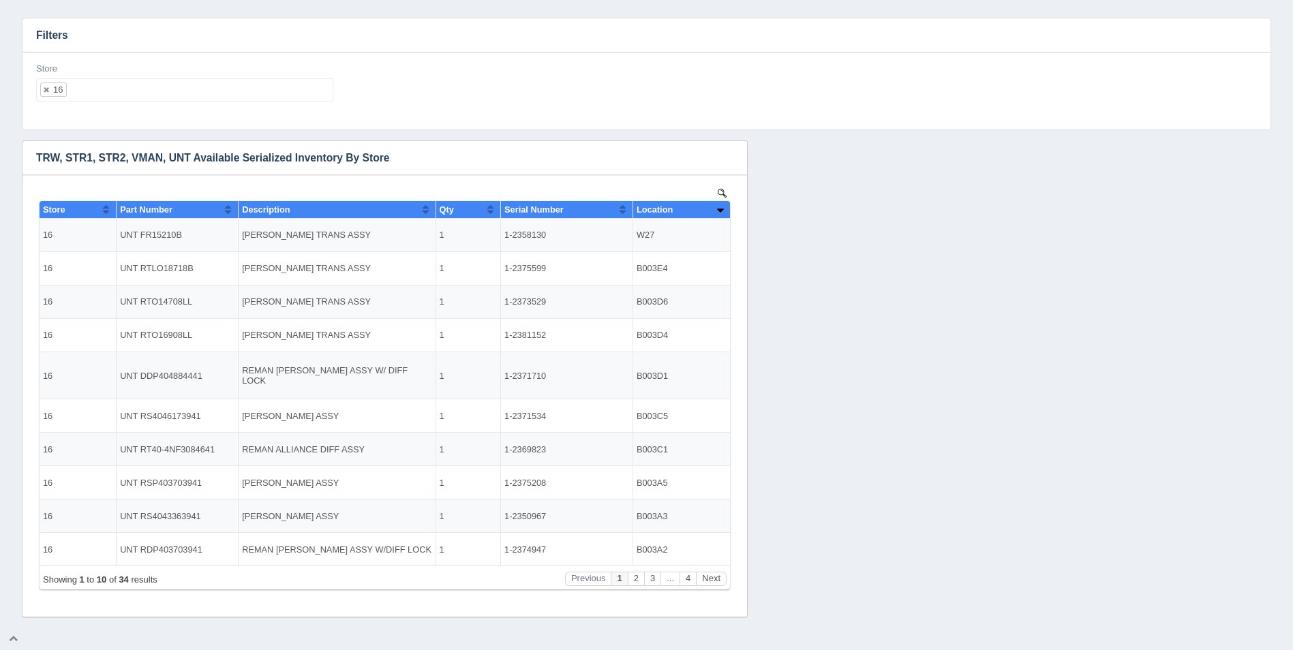
click at [82, 18] on h3 "Filters" at bounding box center [646, 35] width 1248 height 34
click at [199, 94] on ul "16" at bounding box center [184, 89] width 297 height 23
select select
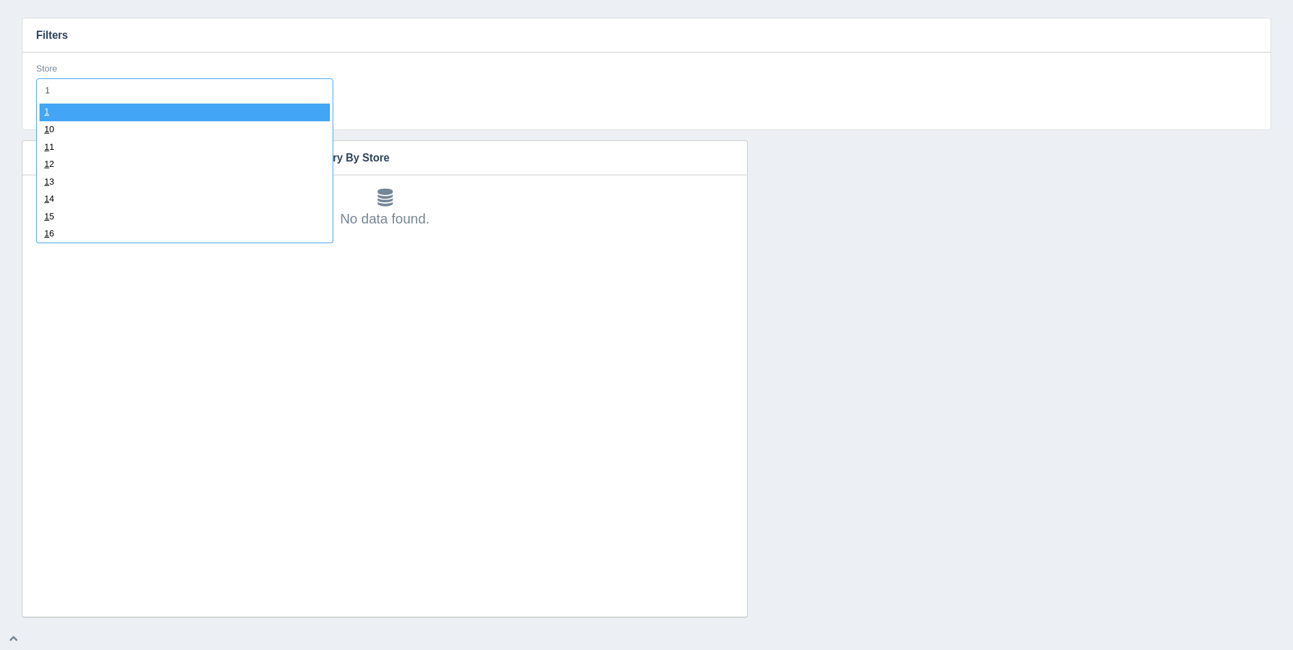
type input "17"
select select "17"
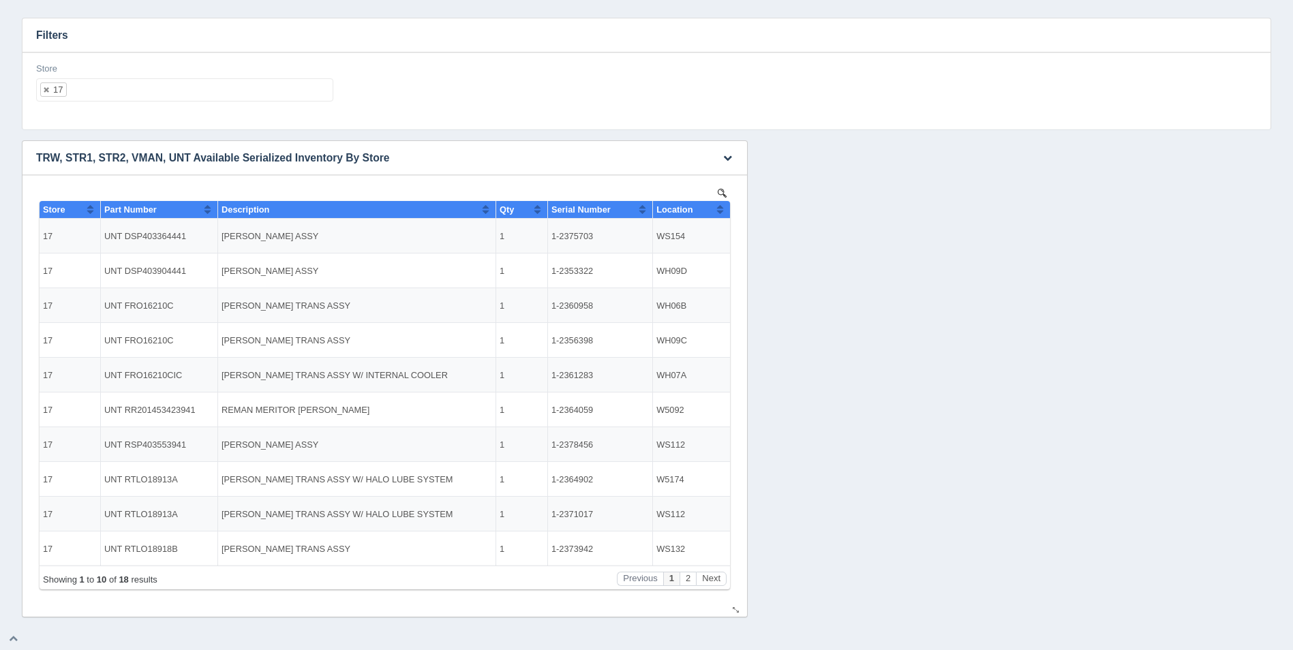
click at [722, 209] on button "Sort column ascending" at bounding box center [719, 209] width 9 height 16
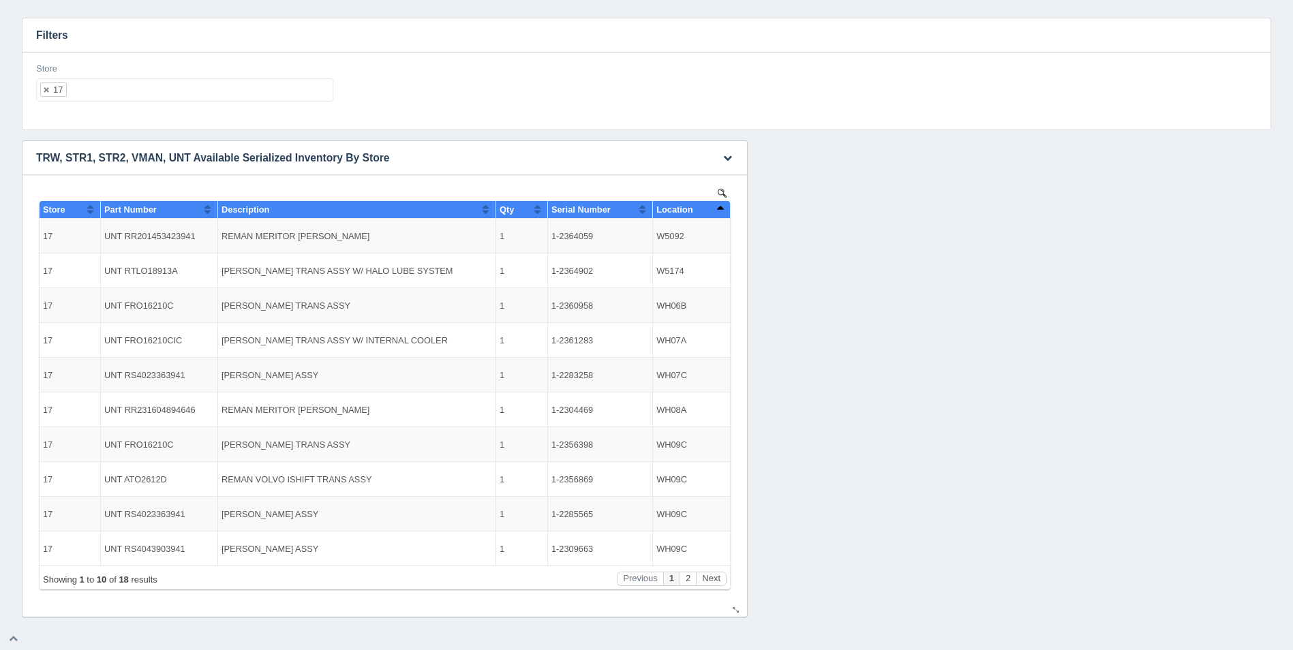
click at [722, 209] on button "Sort column descending" at bounding box center [719, 209] width 9 height 16
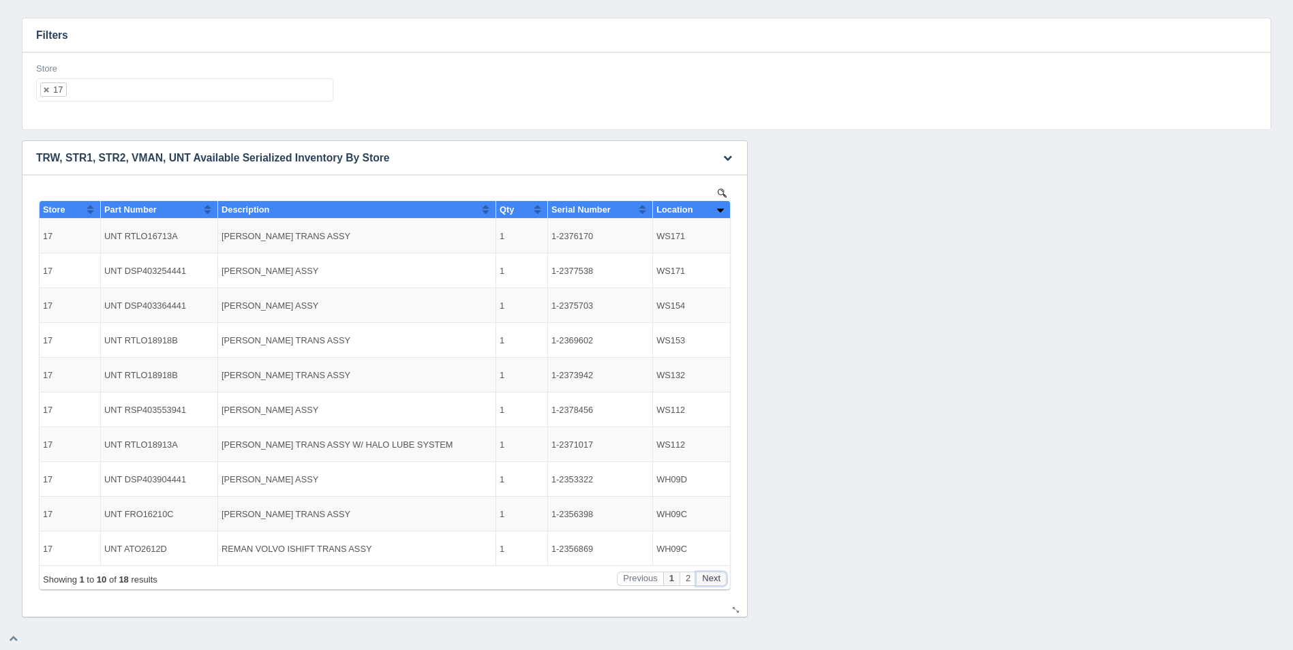
click at [706, 580] on button "Next" at bounding box center [711, 579] width 31 height 14
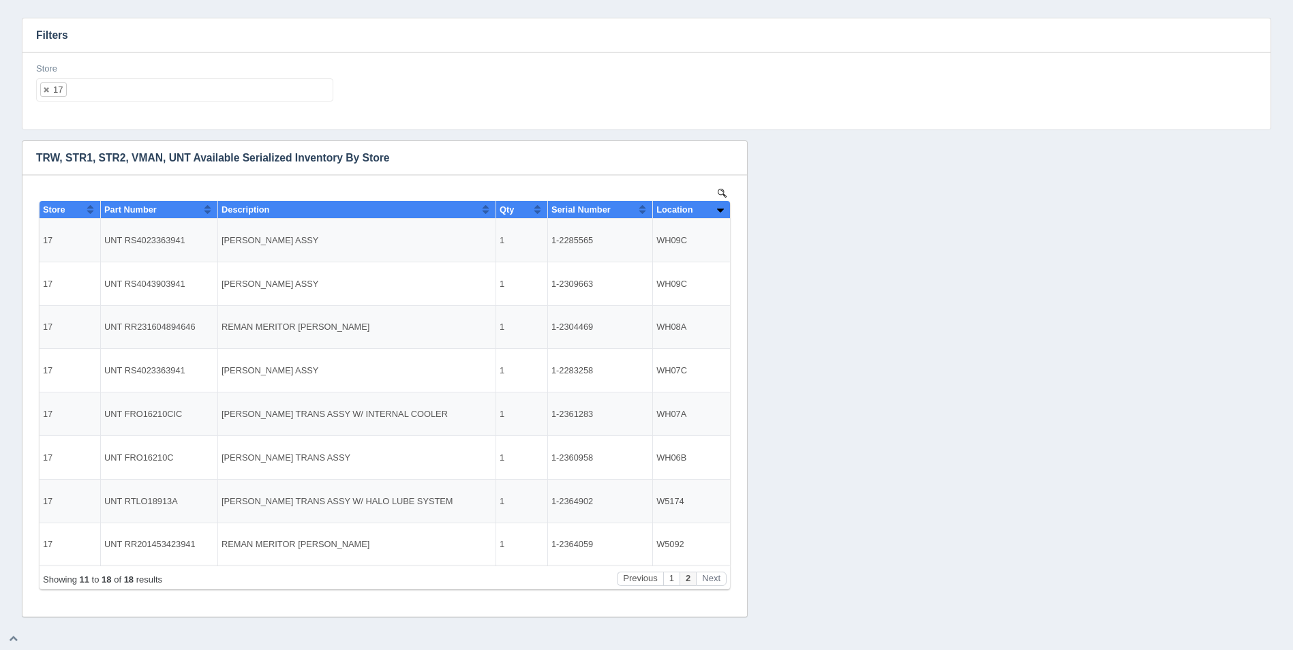
click at [157, 89] on ul "17" at bounding box center [184, 89] width 297 height 23
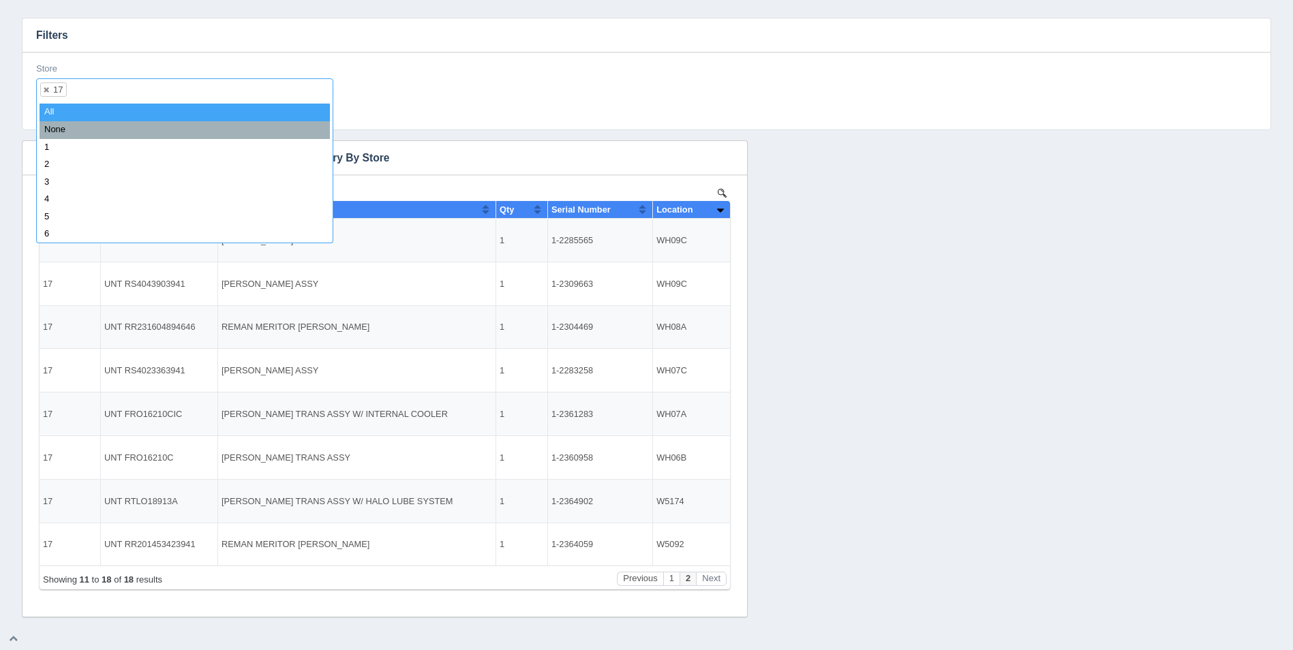
select select
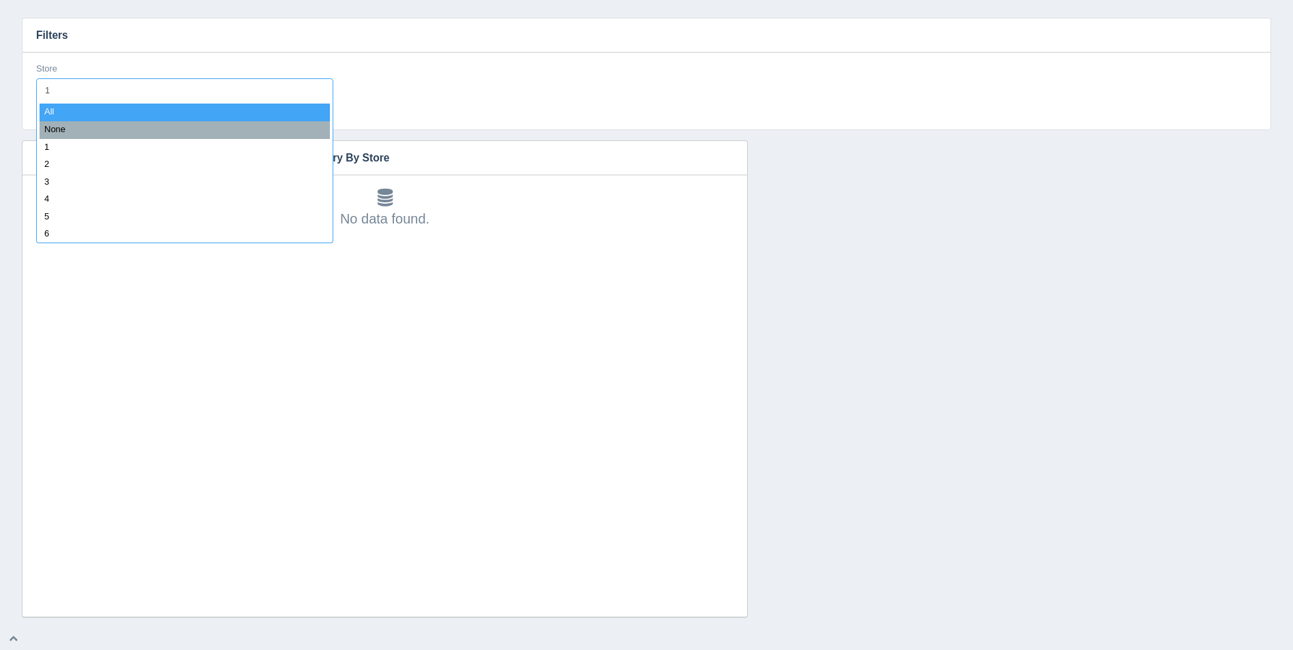
type input "18"
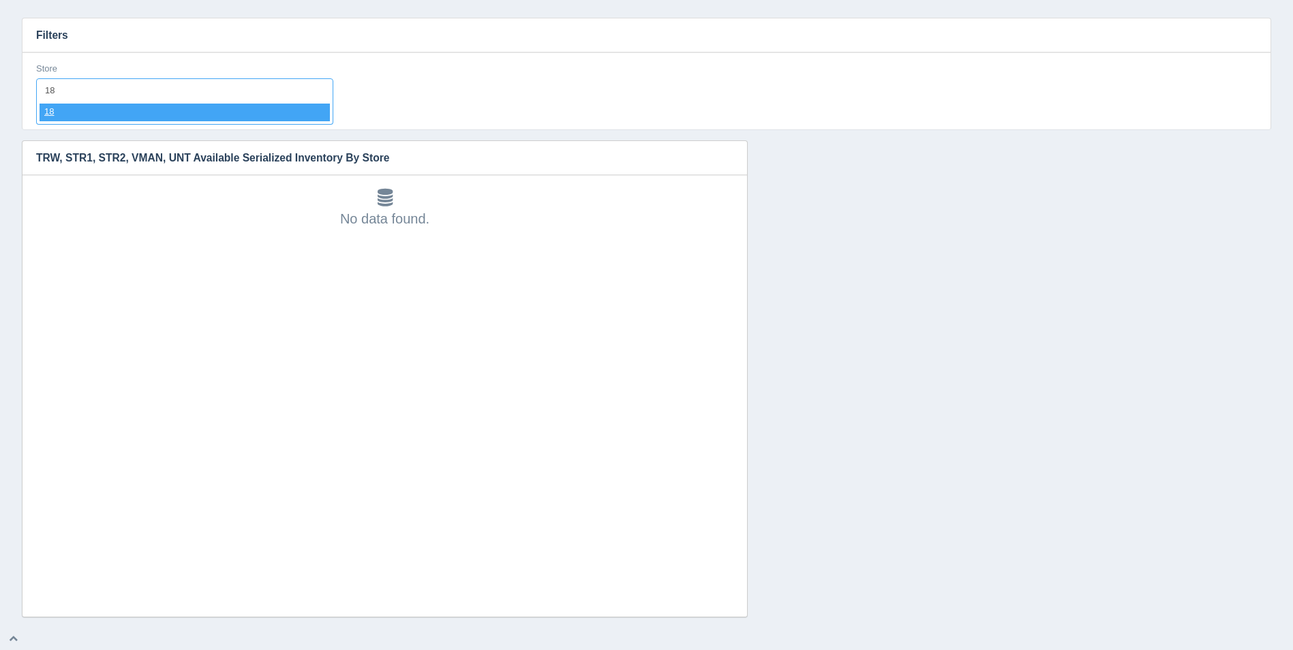
select select "18"
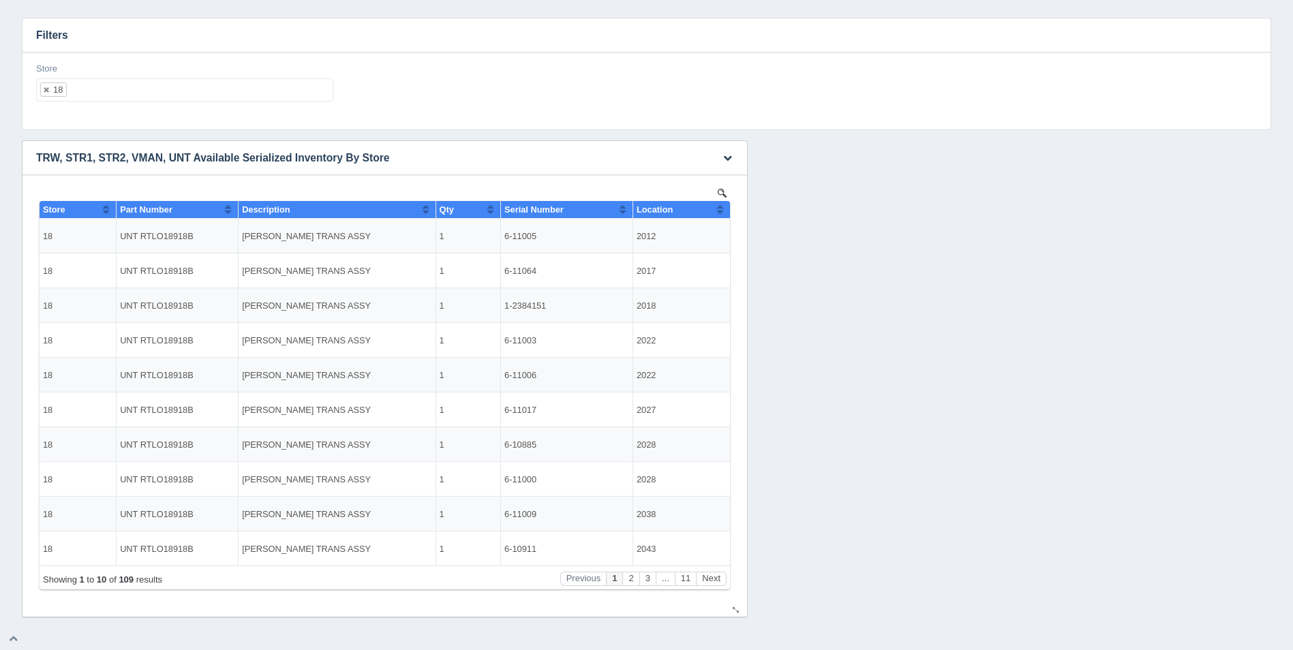
click at [716, 211] on button "Sort column ascending" at bounding box center [719, 209] width 9 height 16
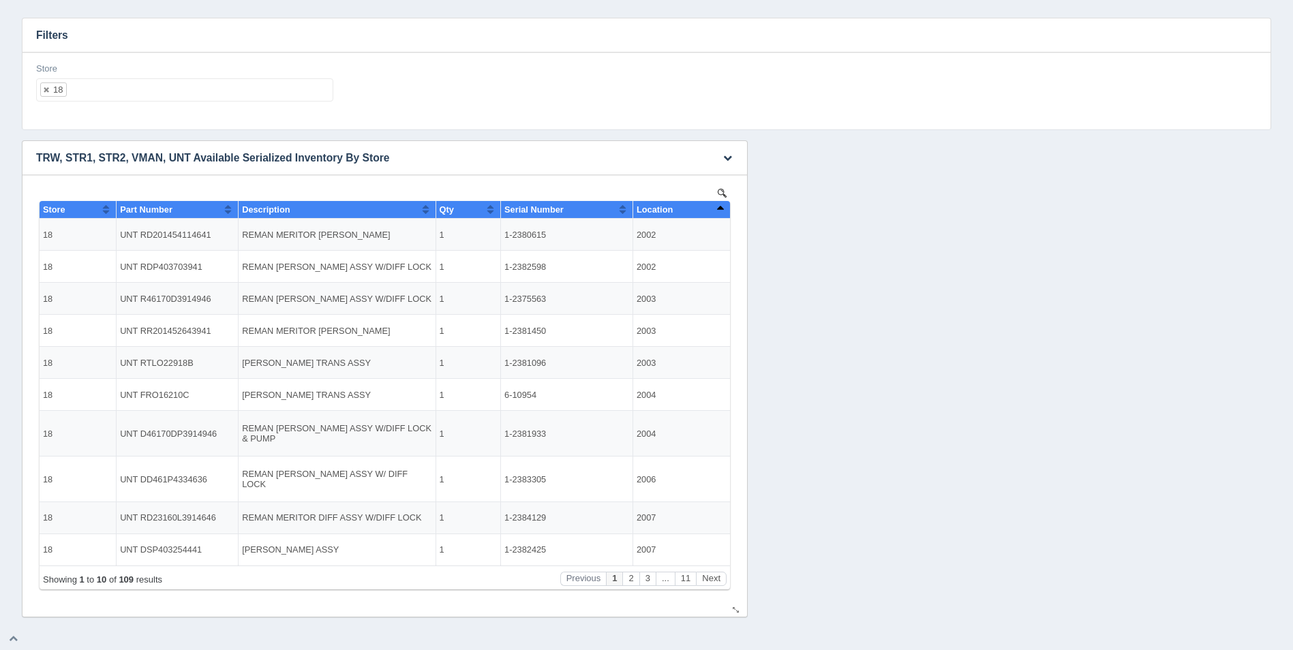
click at [716, 211] on button "Sort column descending" at bounding box center [719, 209] width 9 height 16
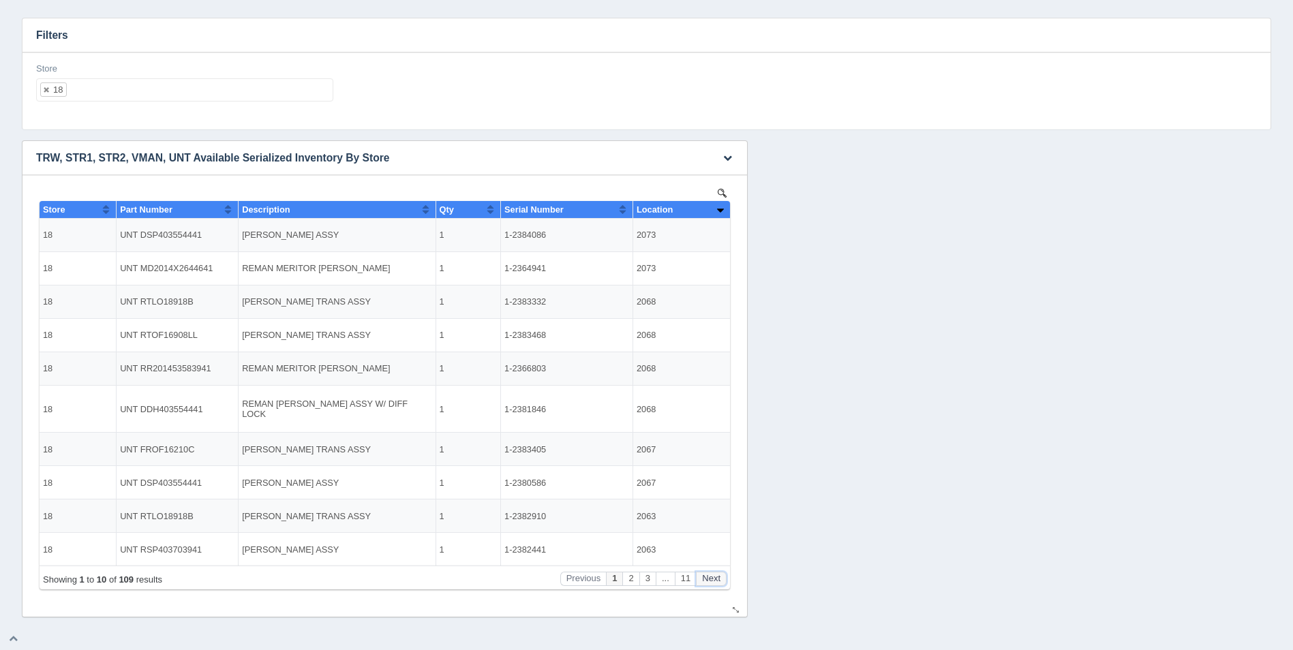
click at [721, 580] on button "Next" at bounding box center [711, 579] width 31 height 14
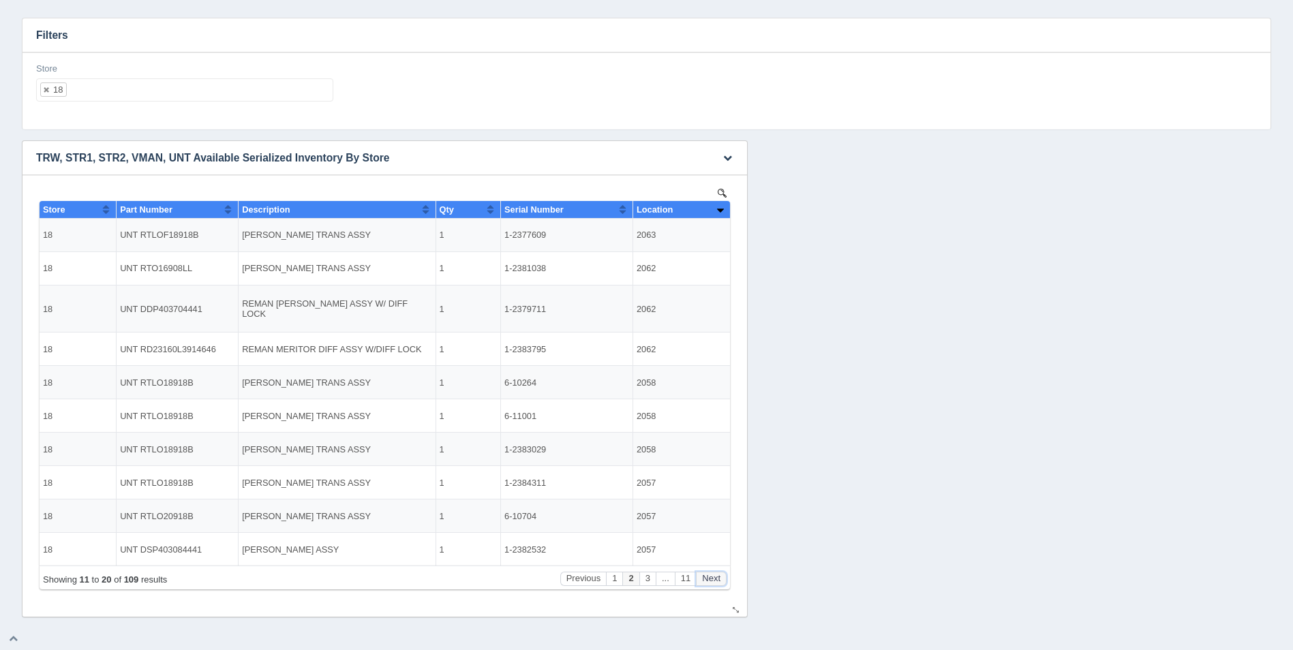
click at [721, 580] on button "Next" at bounding box center [711, 579] width 31 height 14
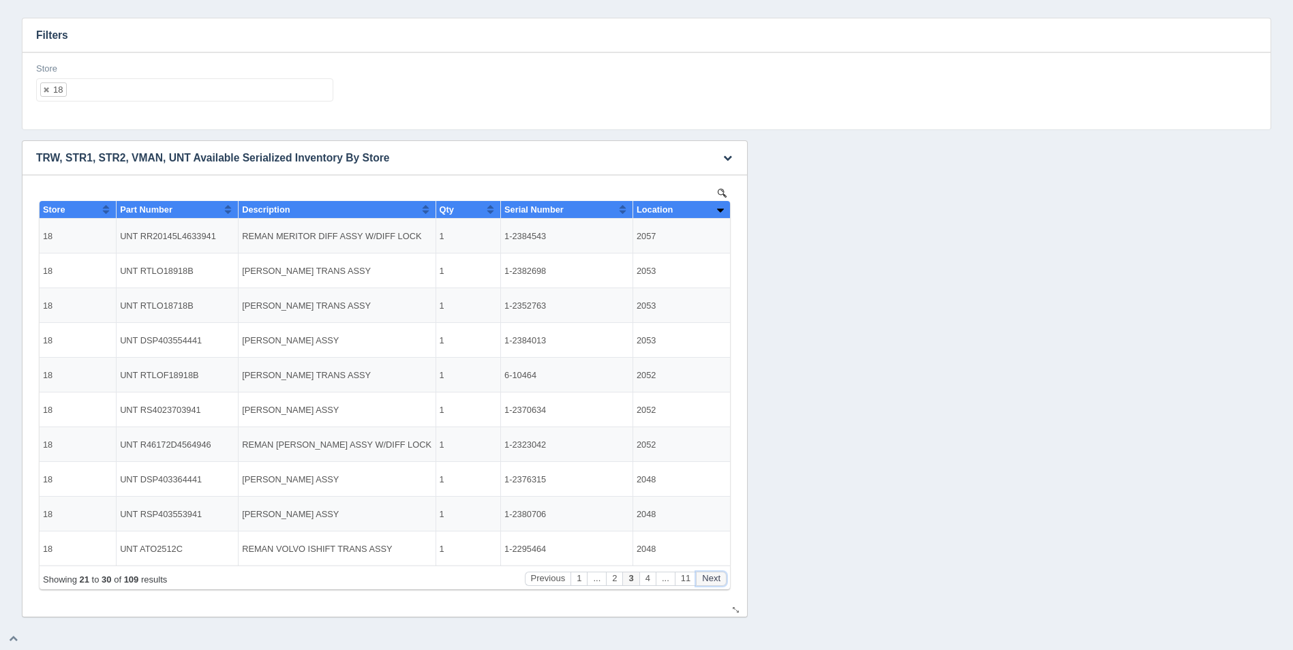
click at [721, 580] on button "Next" at bounding box center [711, 579] width 31 height 14
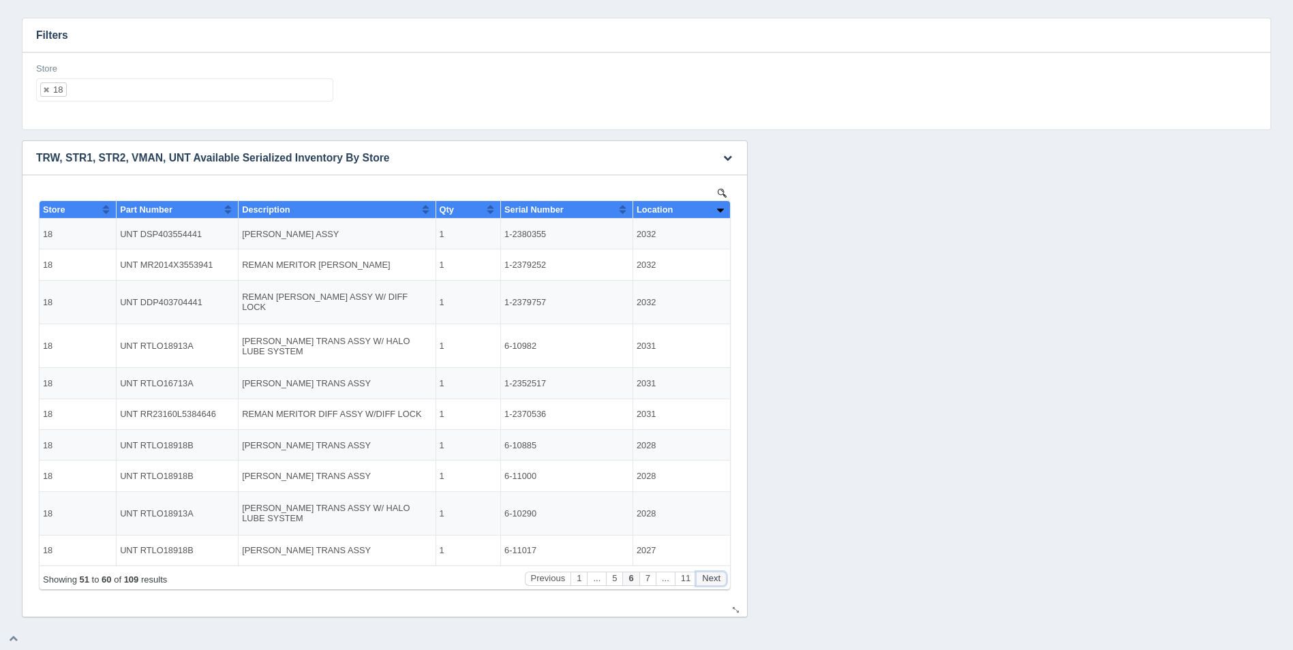
click at [721, 580] on button "Next" at bounding box center [711, 579] width 31 height 14
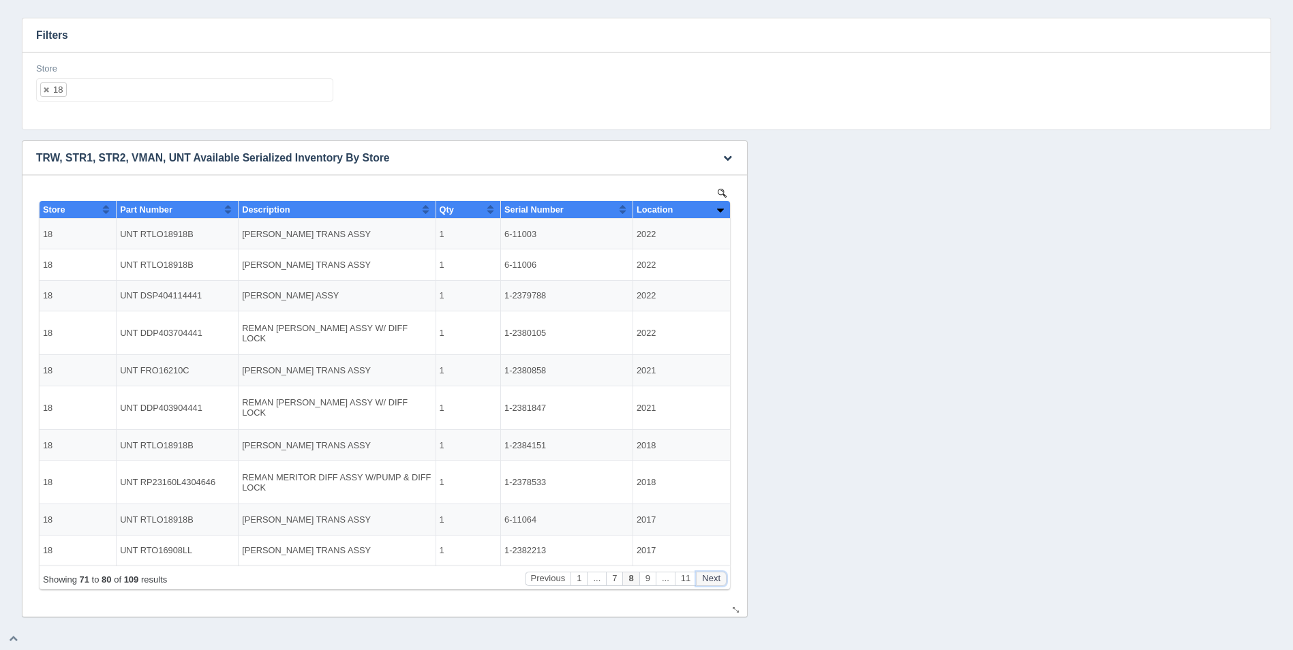
click at [721, 580] on button "Next" at bounding box center [711, 579] width 31 height 14
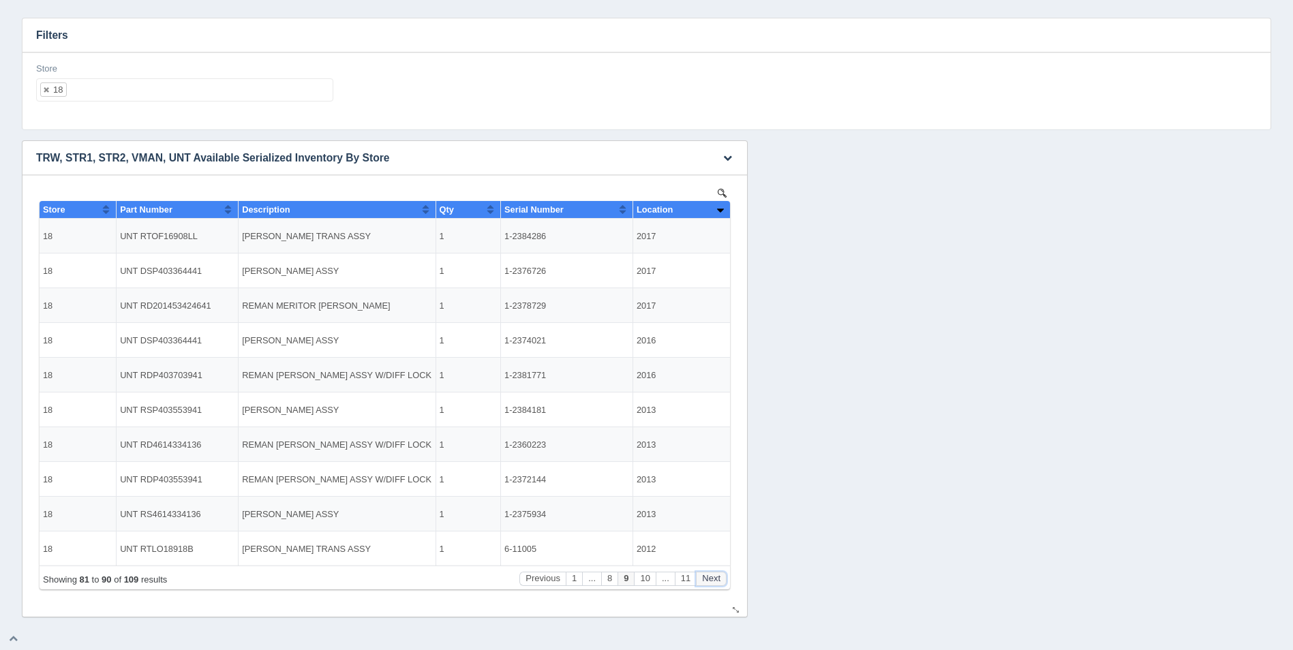
click at [714, 576] on button "Next" at bounding box center [711, 579] width 31 height 14
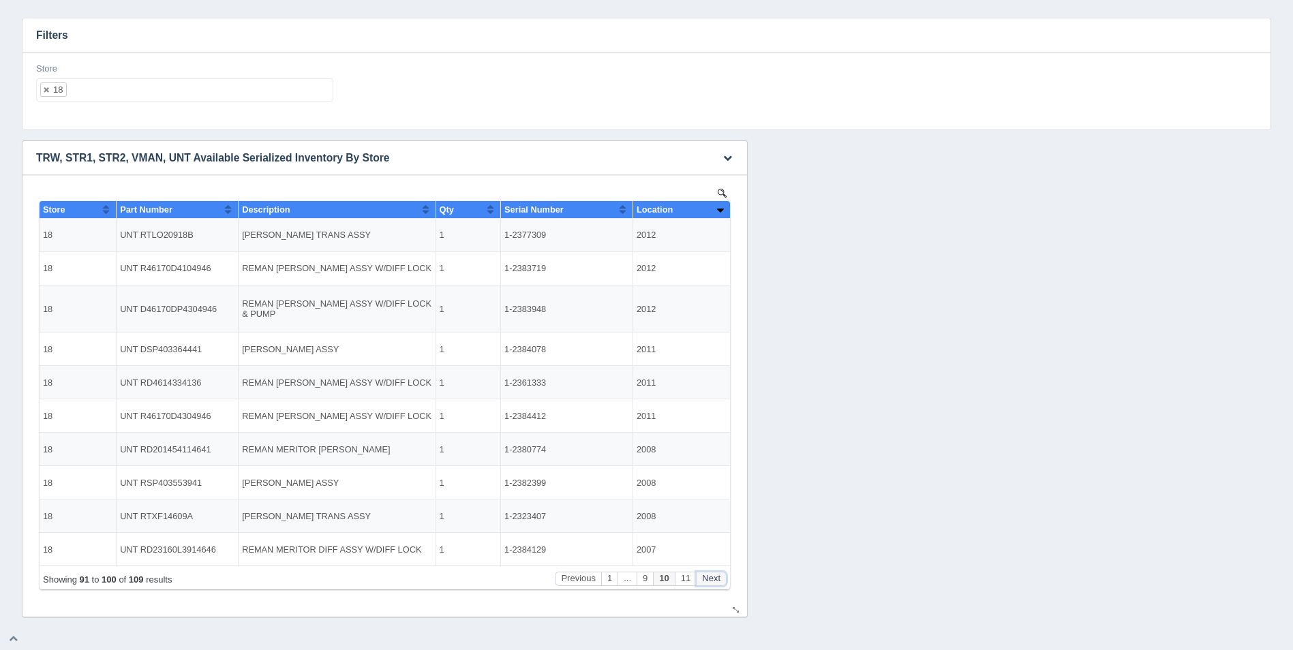
click at [714, 576] on button "Next" at bounding box center [711, 579] width 31 height 14
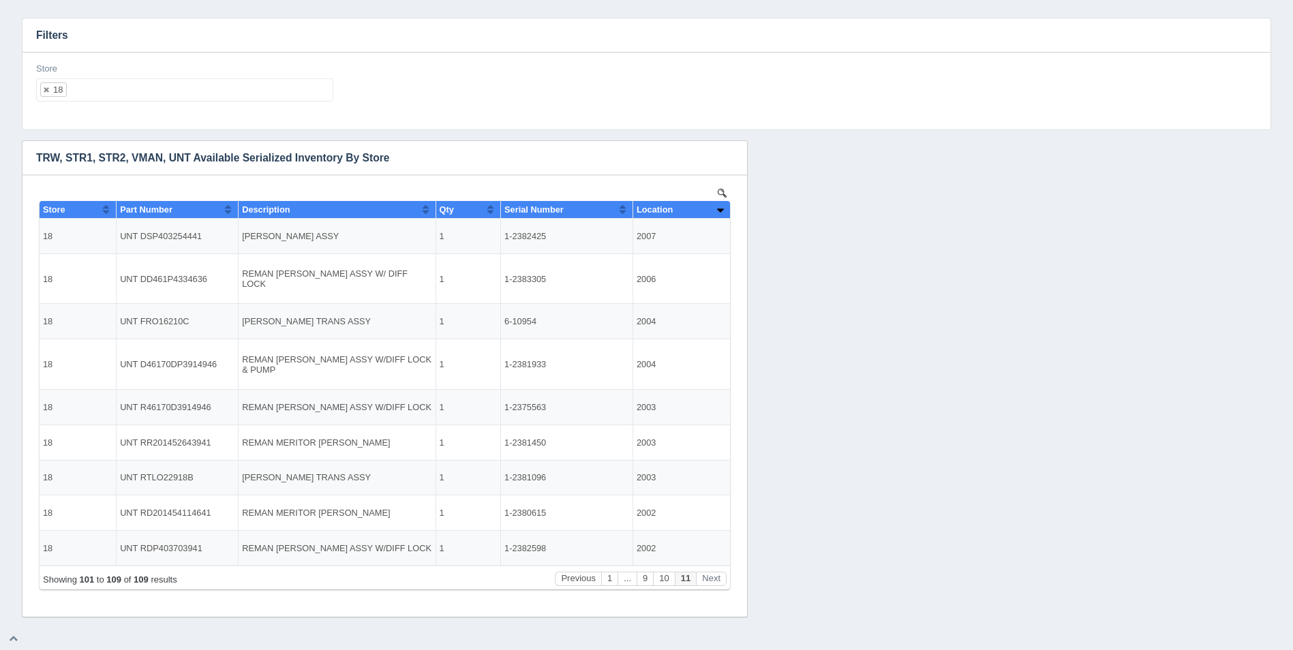
click at [211, 84] on ul "18" at bounding box center [184, 89] width 297 height 23
select select
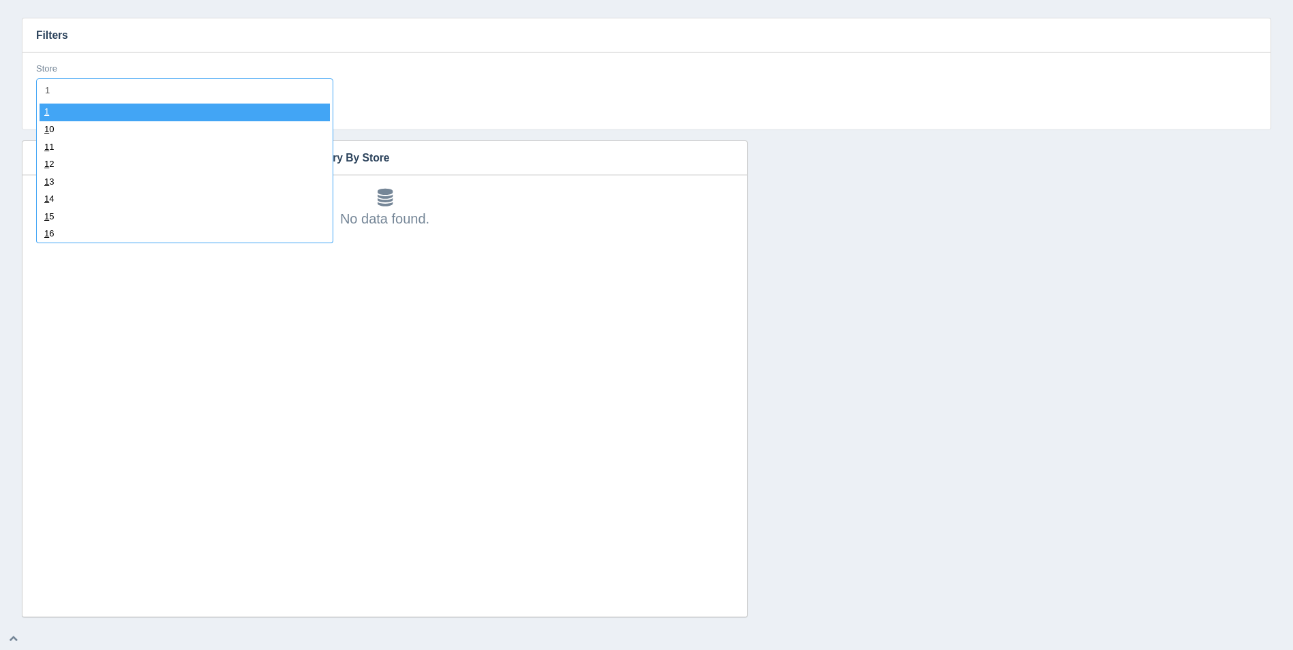
type input "19"
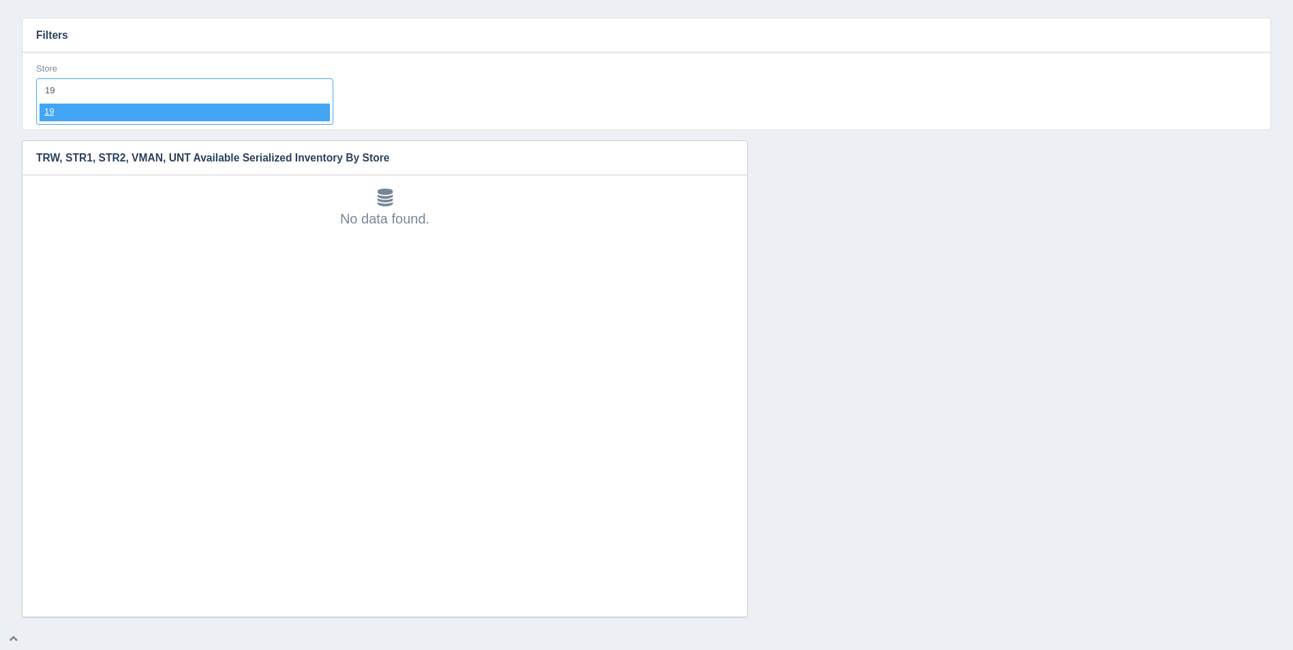
select select "19"
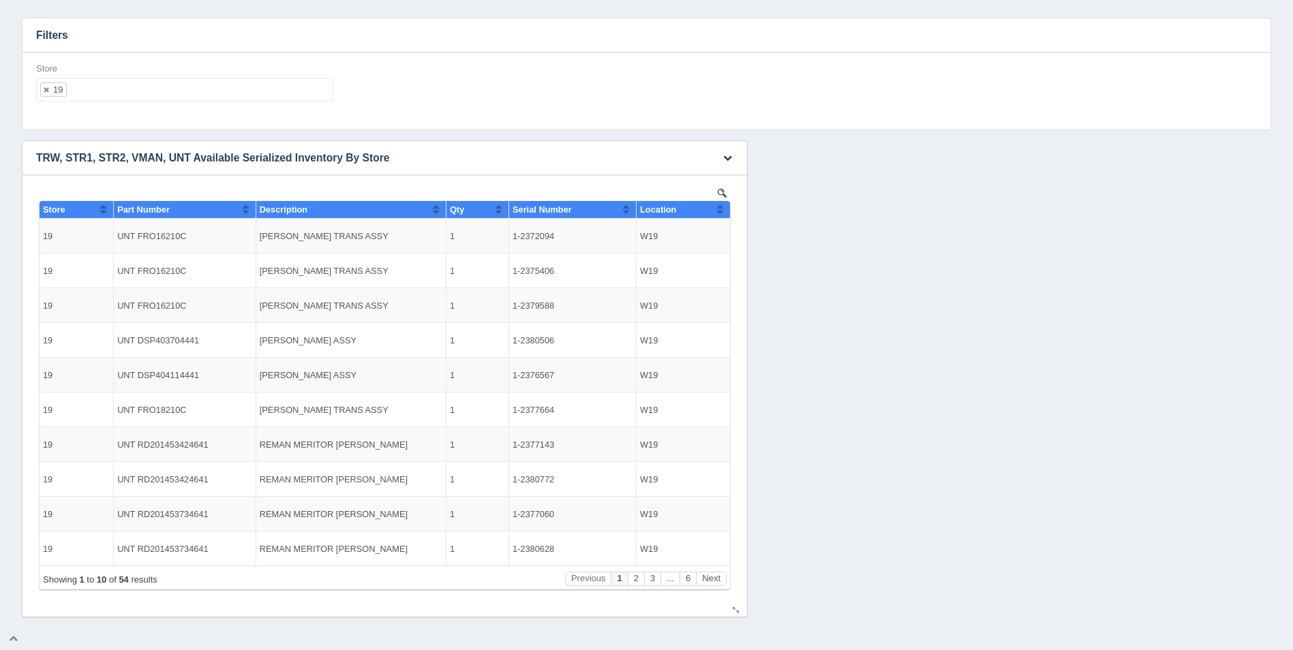
click at [719, 208] on button "Sort column ascending" at bounding box center [719, 209] width 9 height 16
click at [720, 208] on button "Sort column descending" at bounding box center [719, 209] width 9 height 16
click at [720, 578] on button "Next" at bounding box center [711, 579] width 31 height 14
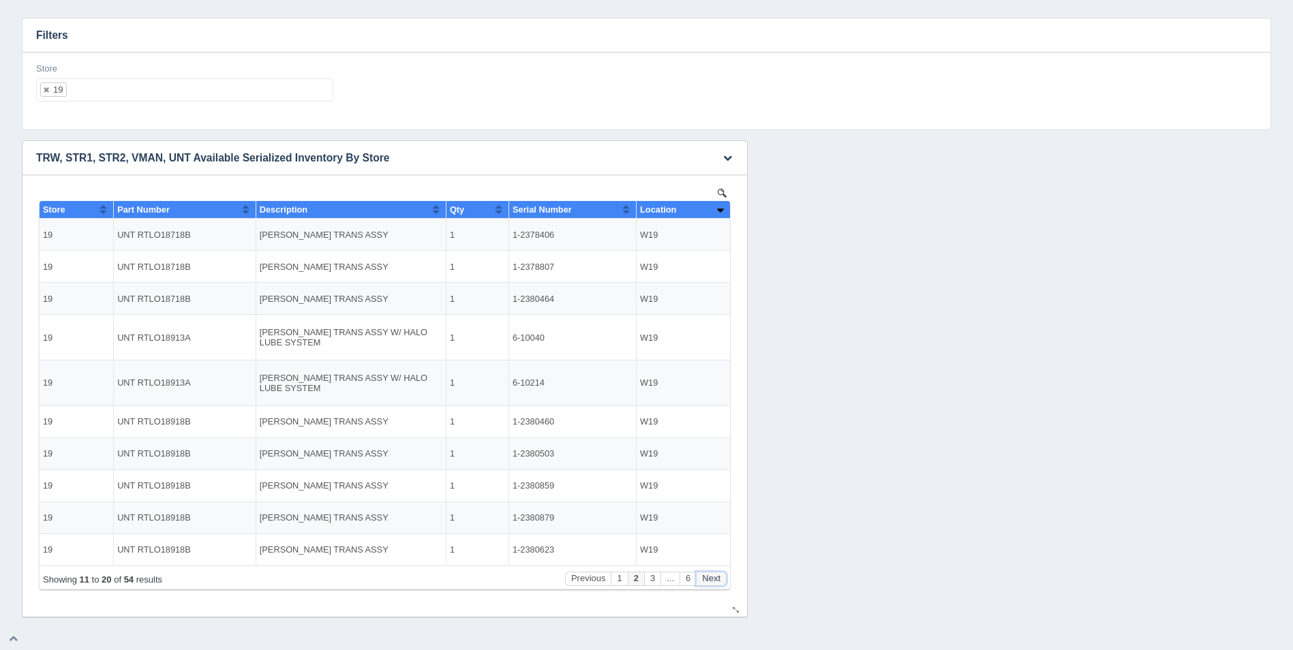
click at [720, 578] on button "Next" at bounding box center [711, 579] width 31 height 14
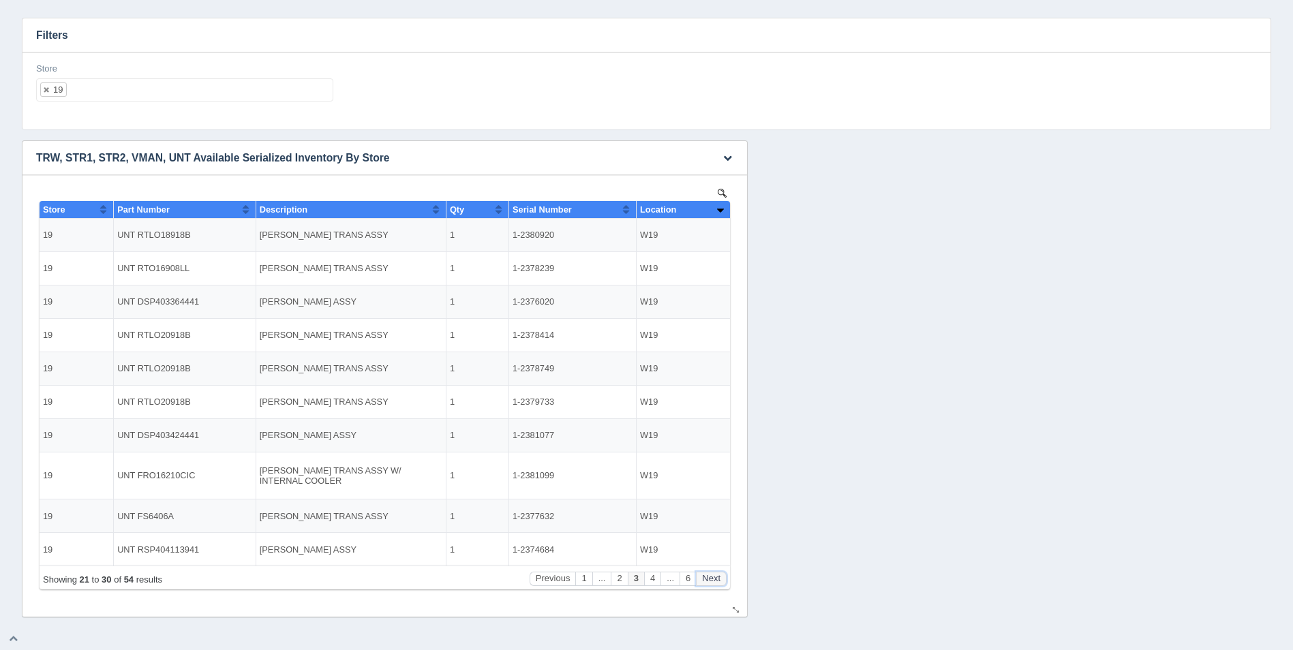
click at [720, 578] on button "Next" at bounding box center [711, 579] width 31 height 14
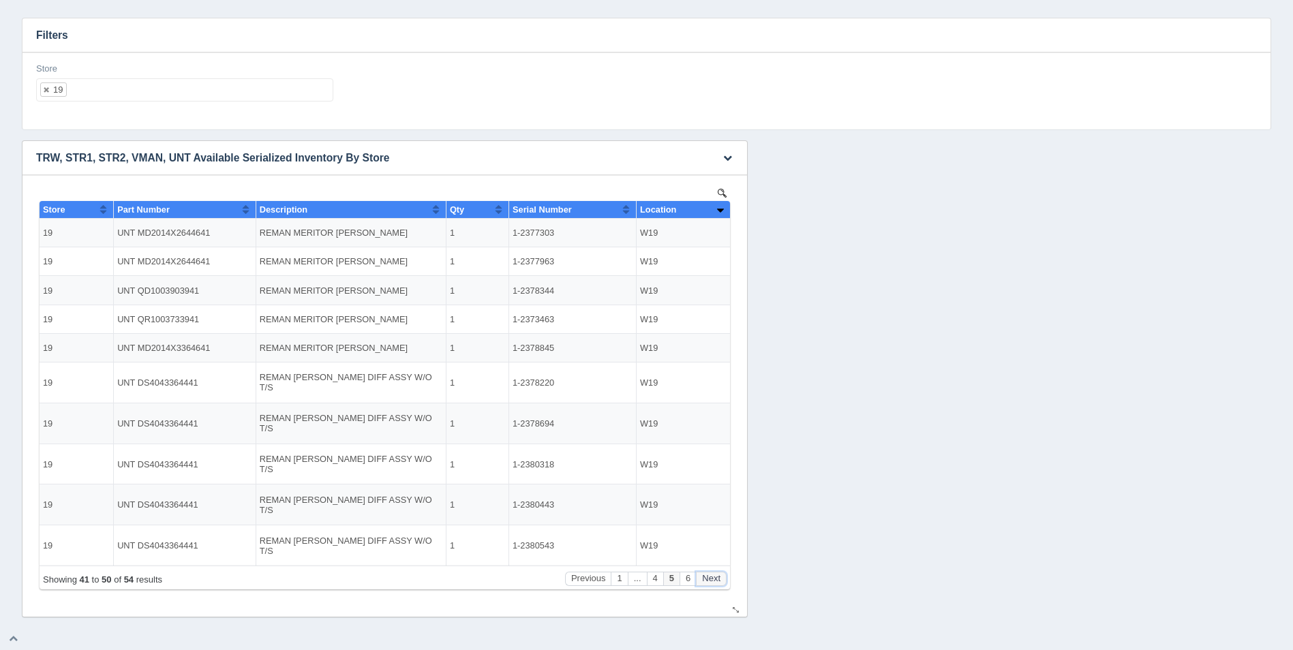
click at [720, 578] on button "Next" at bounding box center [711, 579] width 31 height 14
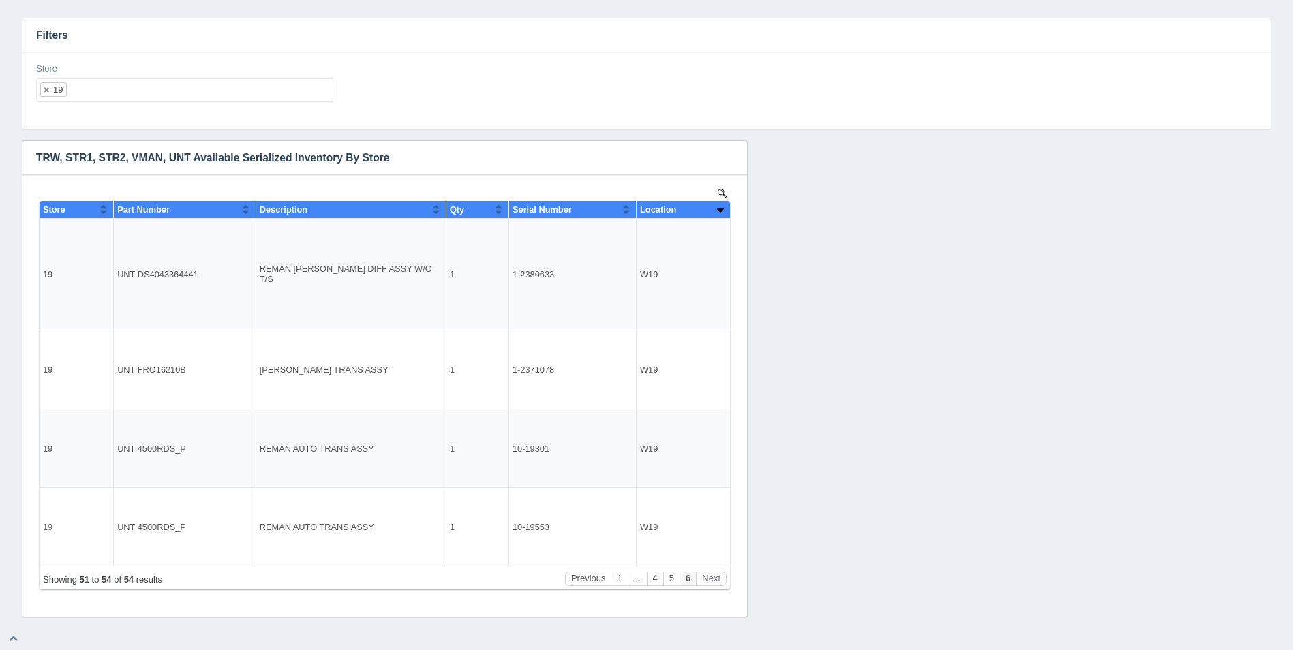
click at [150, 87] on ul "19" at bounding box center [184, 89] width 297 height 23
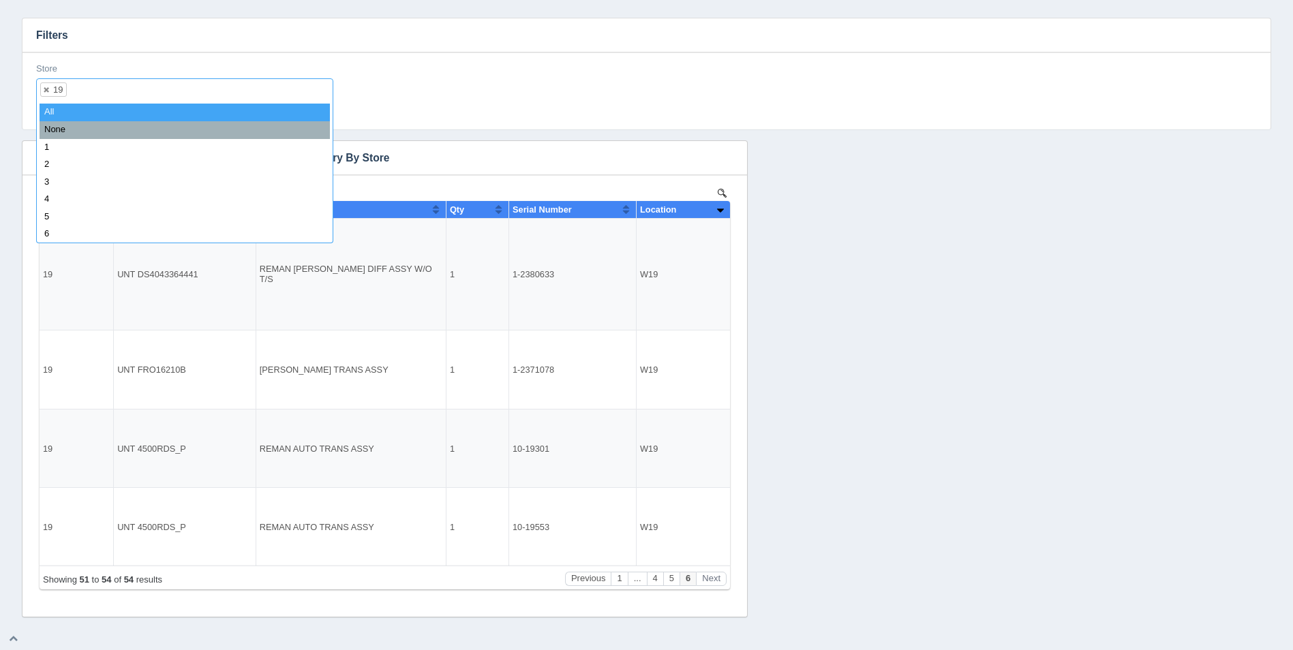
select select
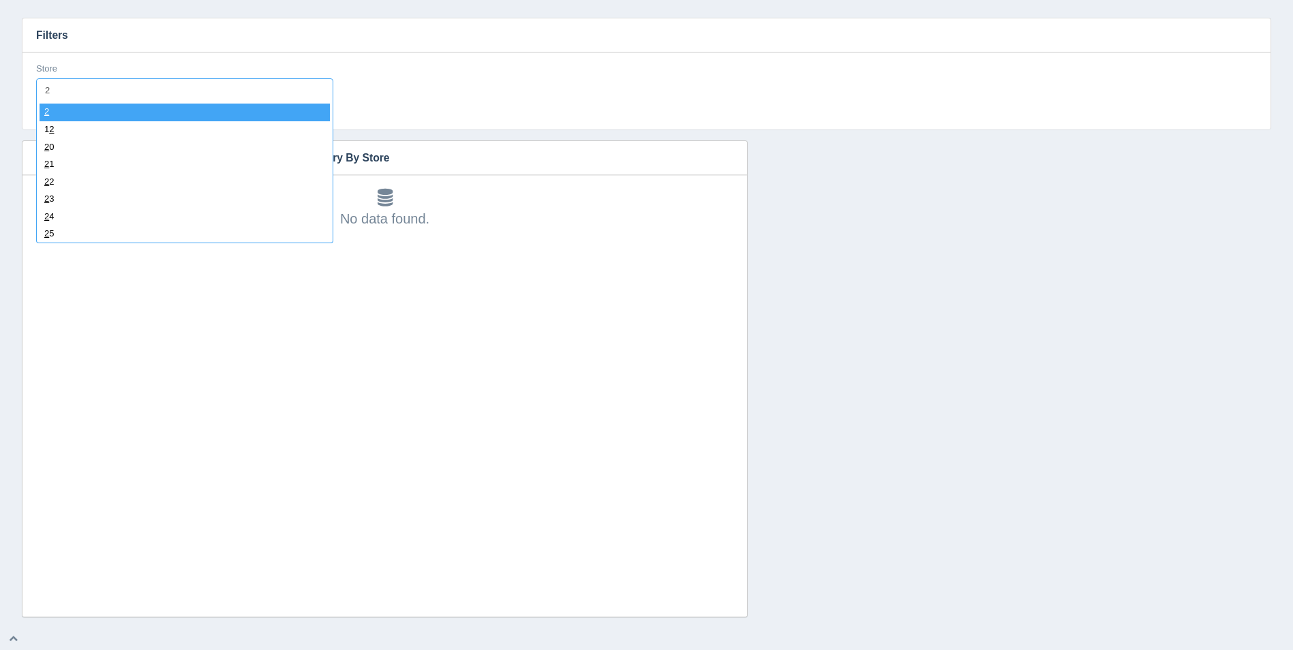
type input "21"
select select "21"
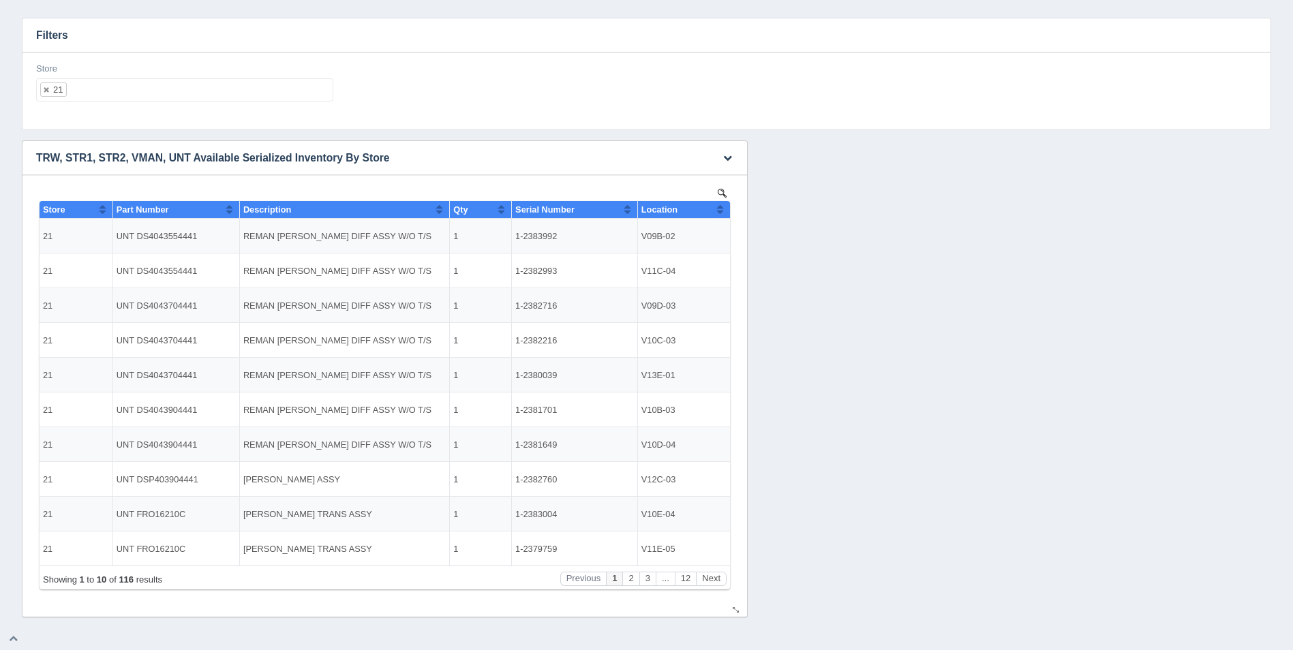
click at [723, 213] on button "Sort column ascending" at bounding box center [719, 209] width 9 height 16
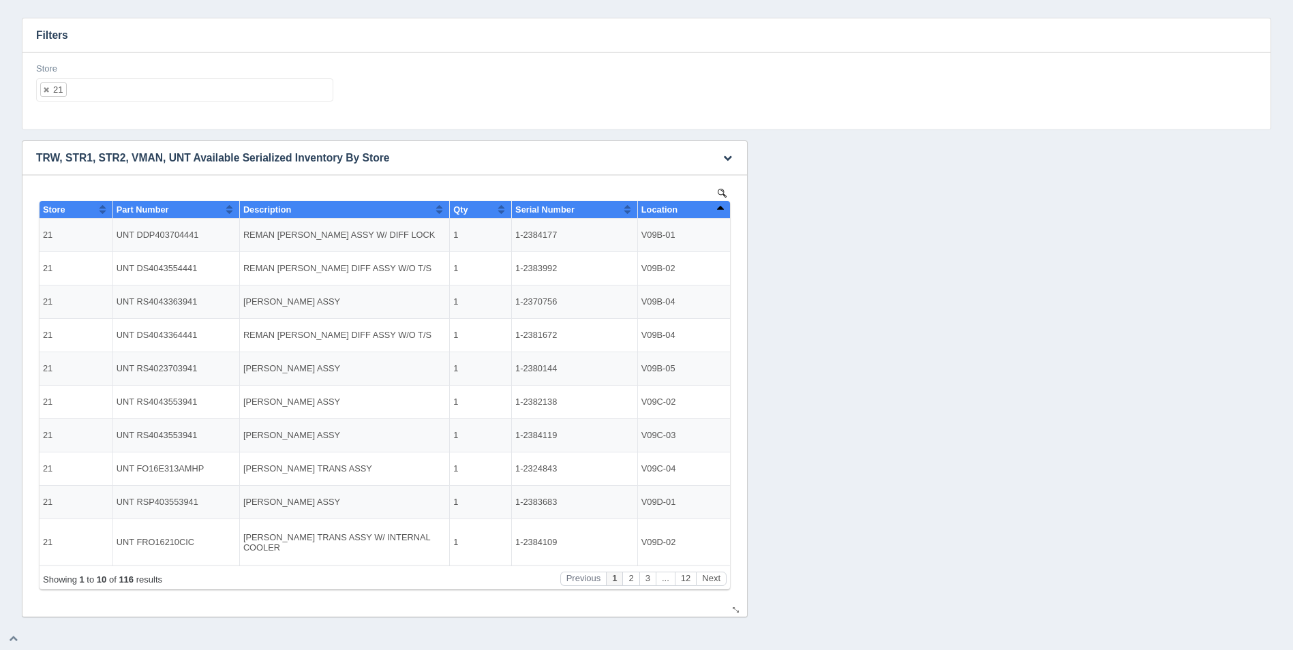
click at [723, 213] on button "Sort column descending" at bounding box center [719, 209] width 9 height 16
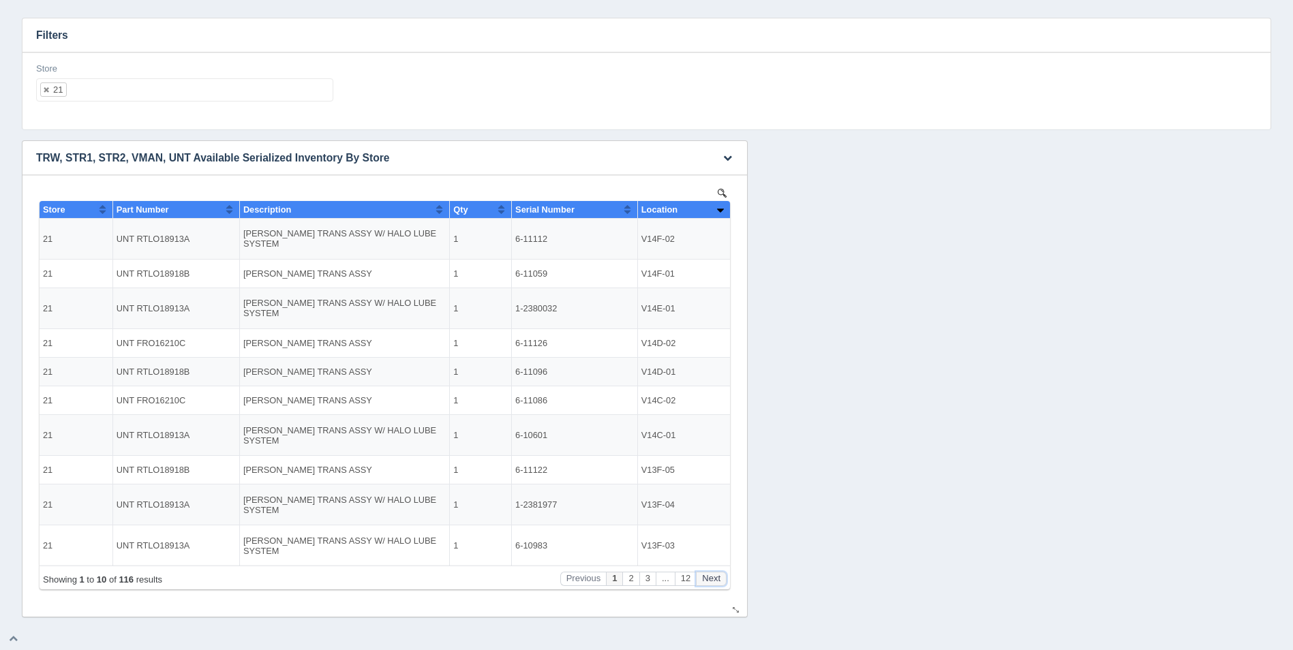
click at [710, 581] on button "Next" at bounding box center [711, 579] width 31 height 14
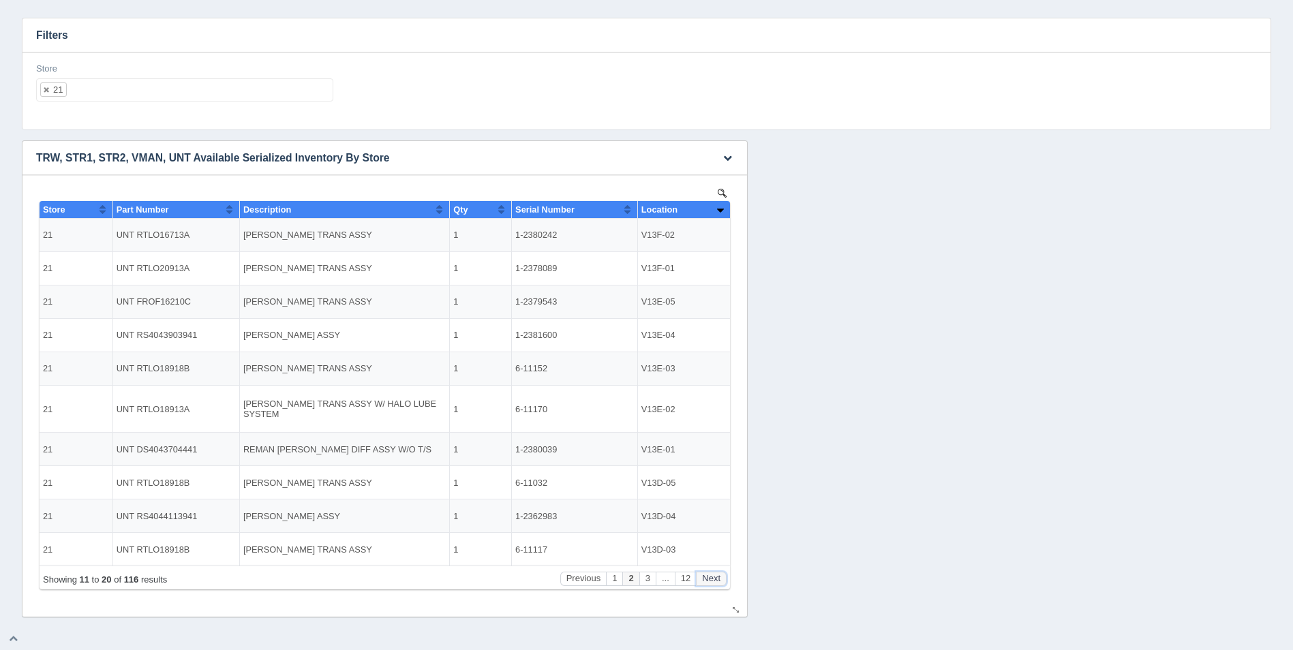
click at [710, 581] on button "Next" at bounding box center [711, 579] width 31 height 14
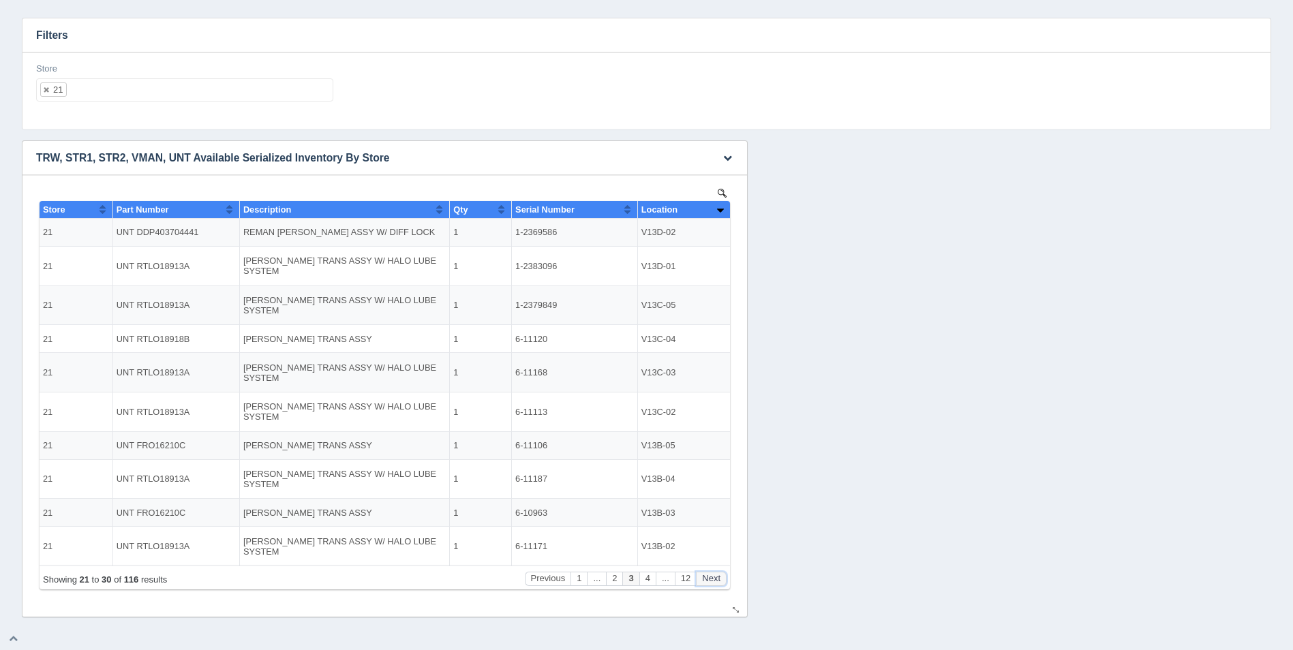
click at [710, 581] on button "Next" at bounding box center [711, 579] width 31 height 14
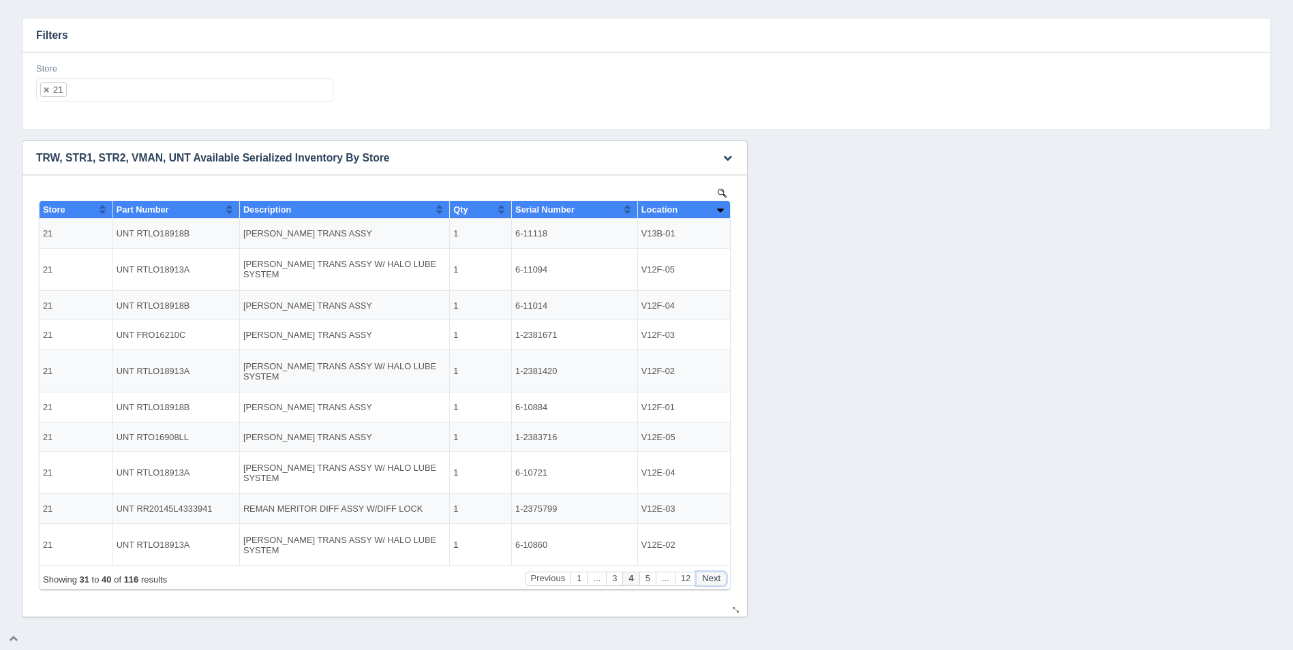
click at [710, 581] on button "Next" at bounding box center [711, 579] width 31 height 14
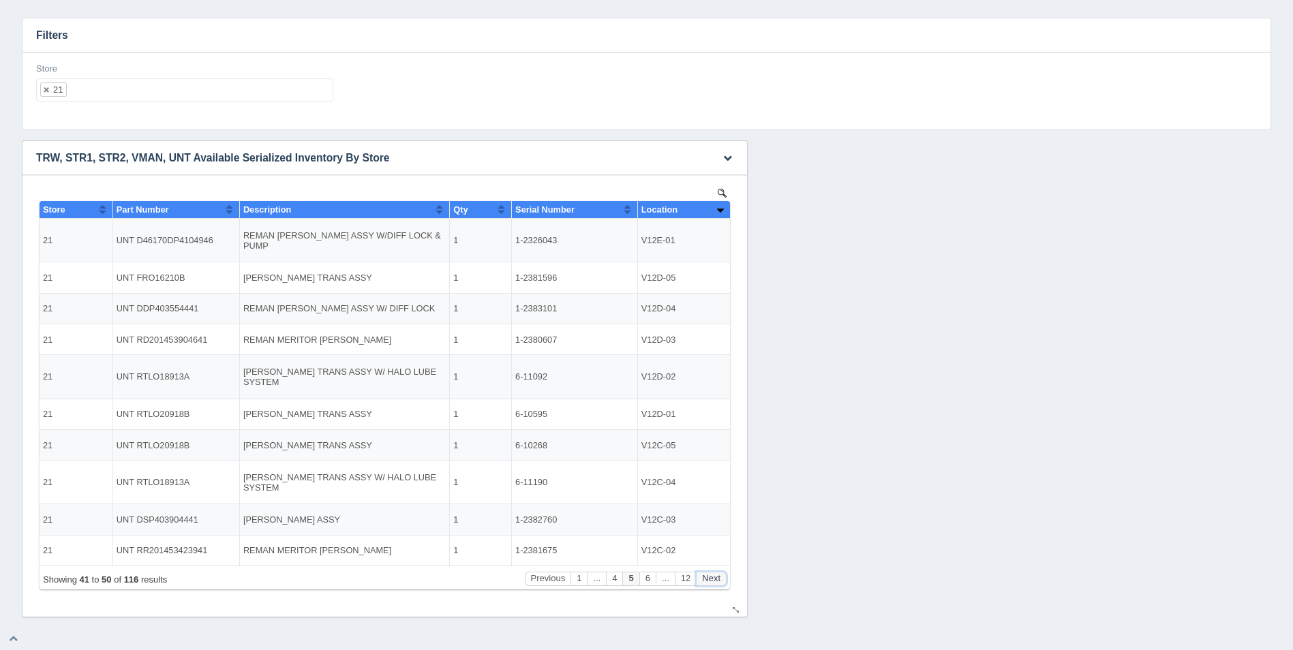
click at [710, 581] on button "Next" at bounding box center [711, 579] width 31 height 14
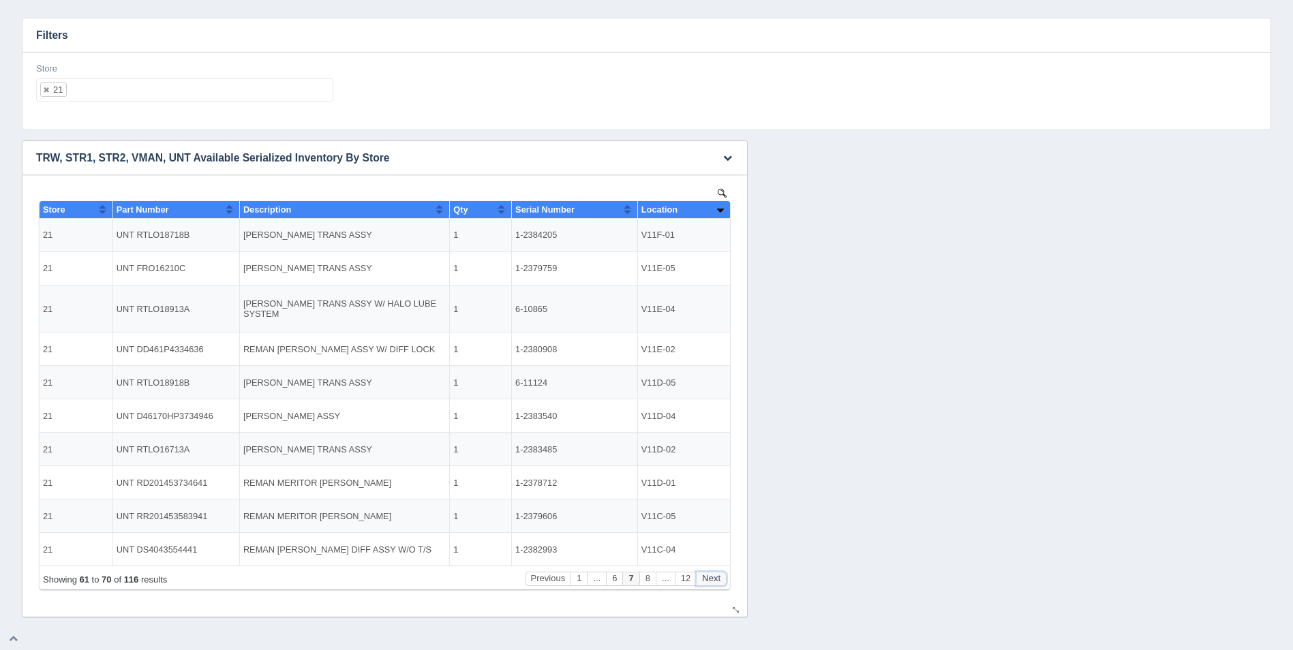
click at [710, 581] on button "Next" at bounding box center [711, 579] width 31 height 14
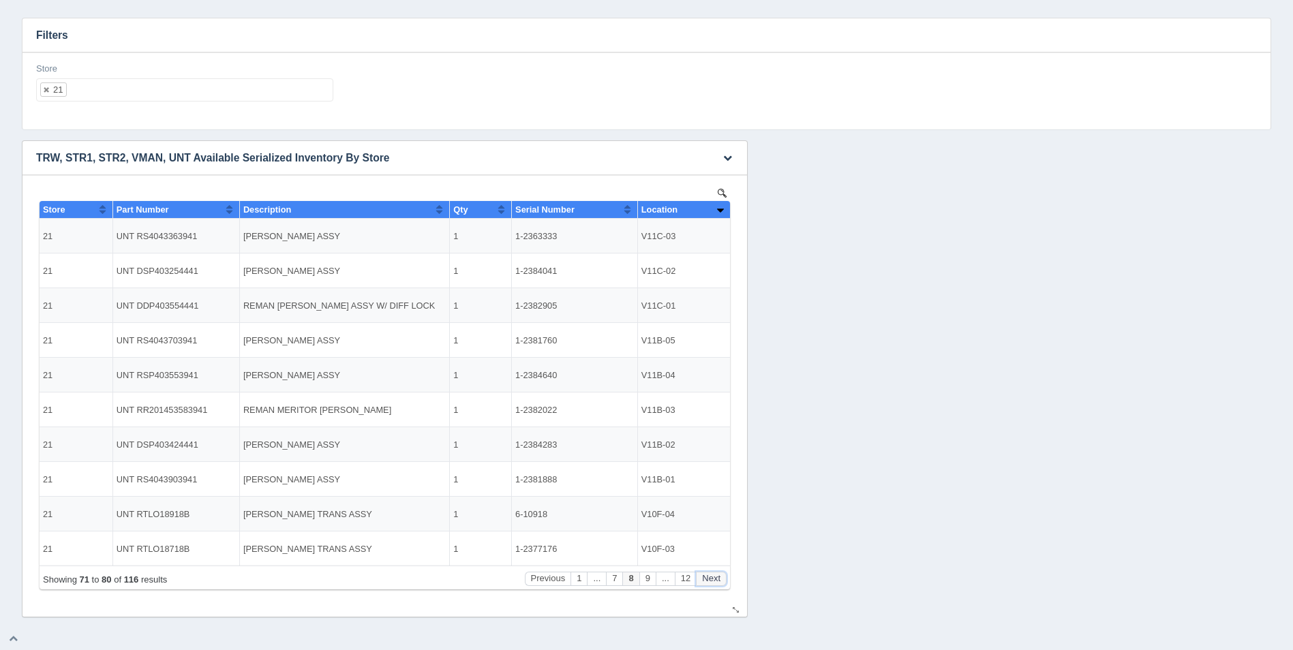
click at [710, 581] on button "Next" at bounding box center [711, 579] width 31 height 14
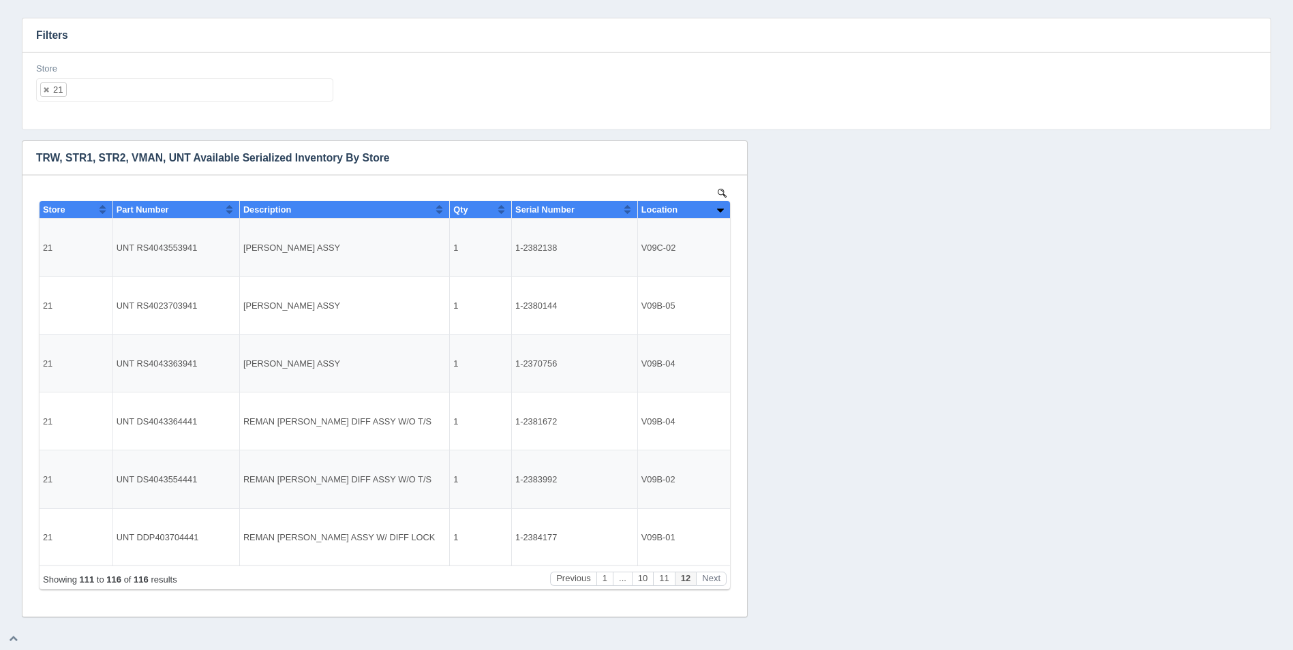
click at [178, 92] on ul "21" at bounding box center [184, 89] width 297 height 23
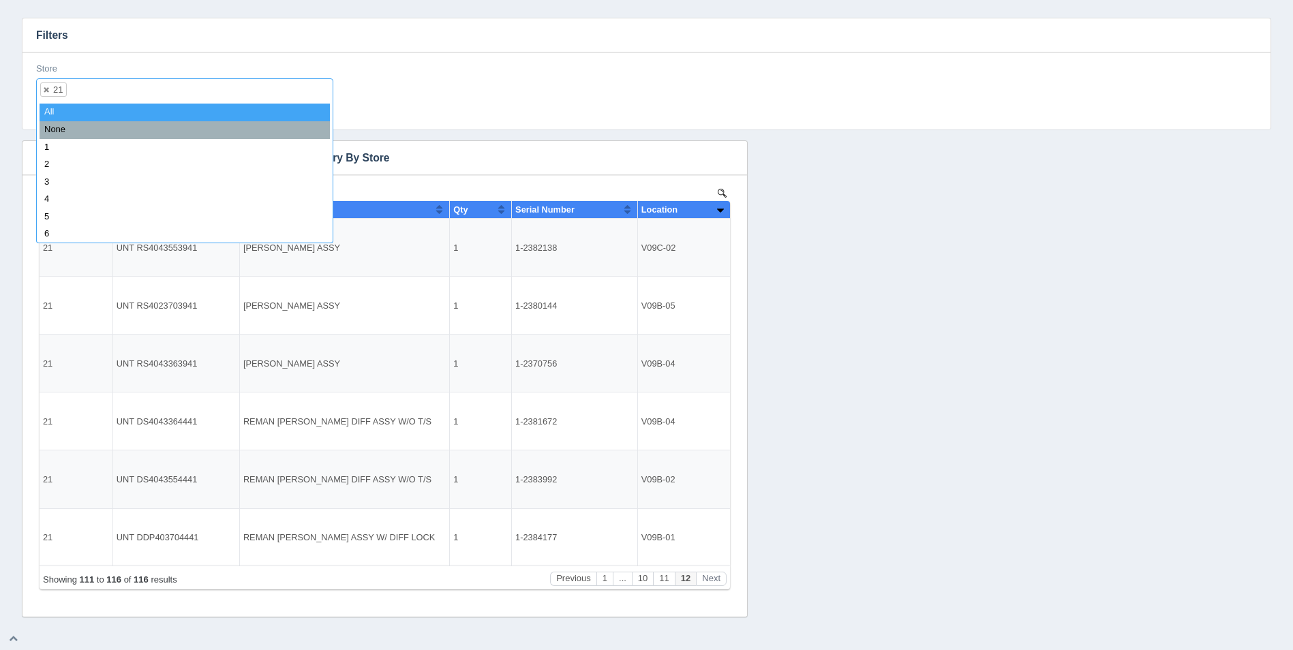
select select
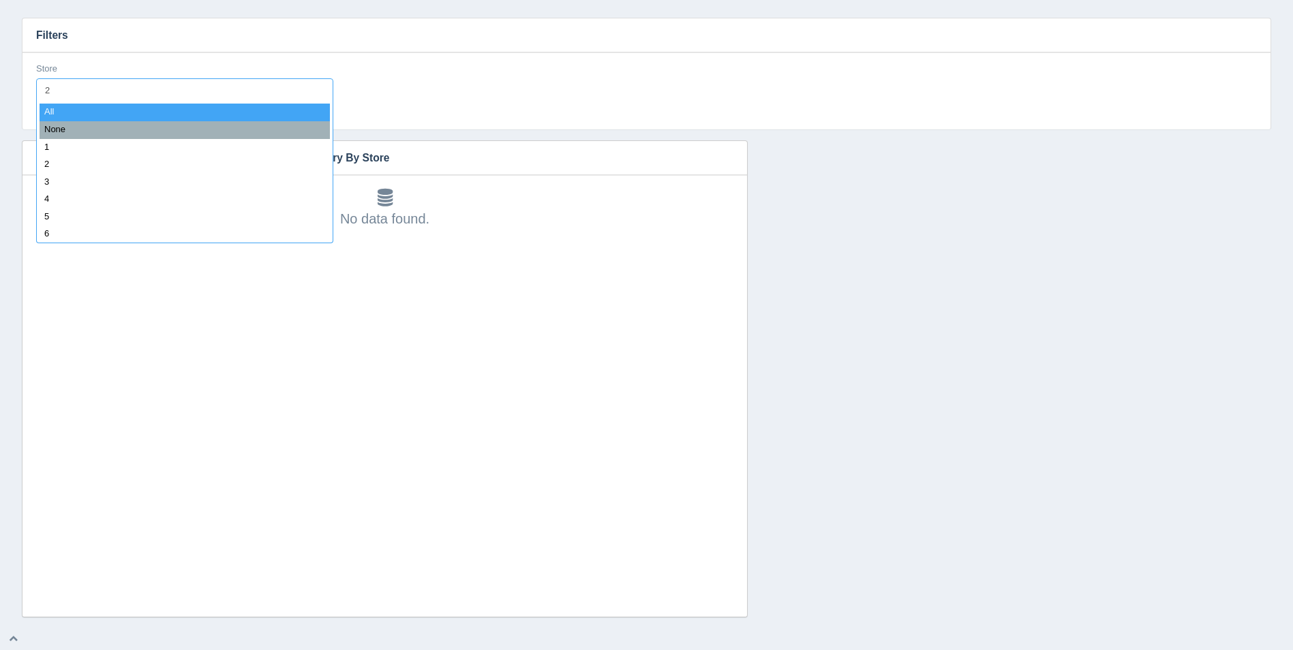
type input "22"
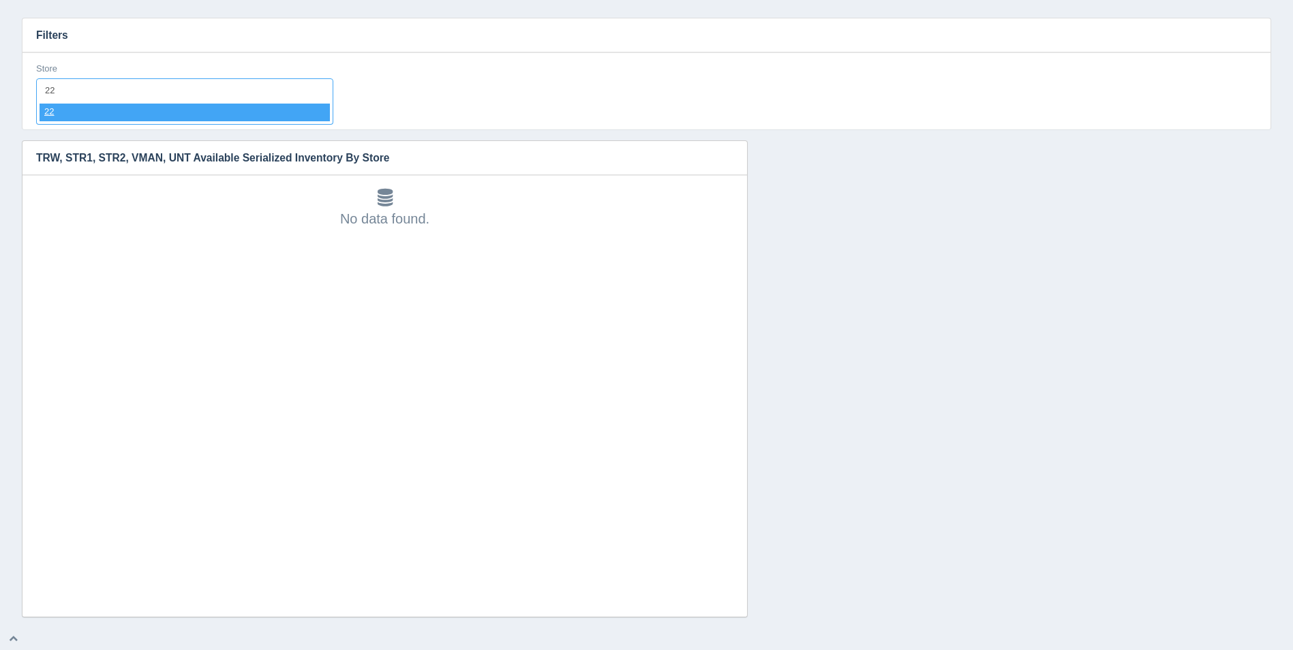
select select "22"
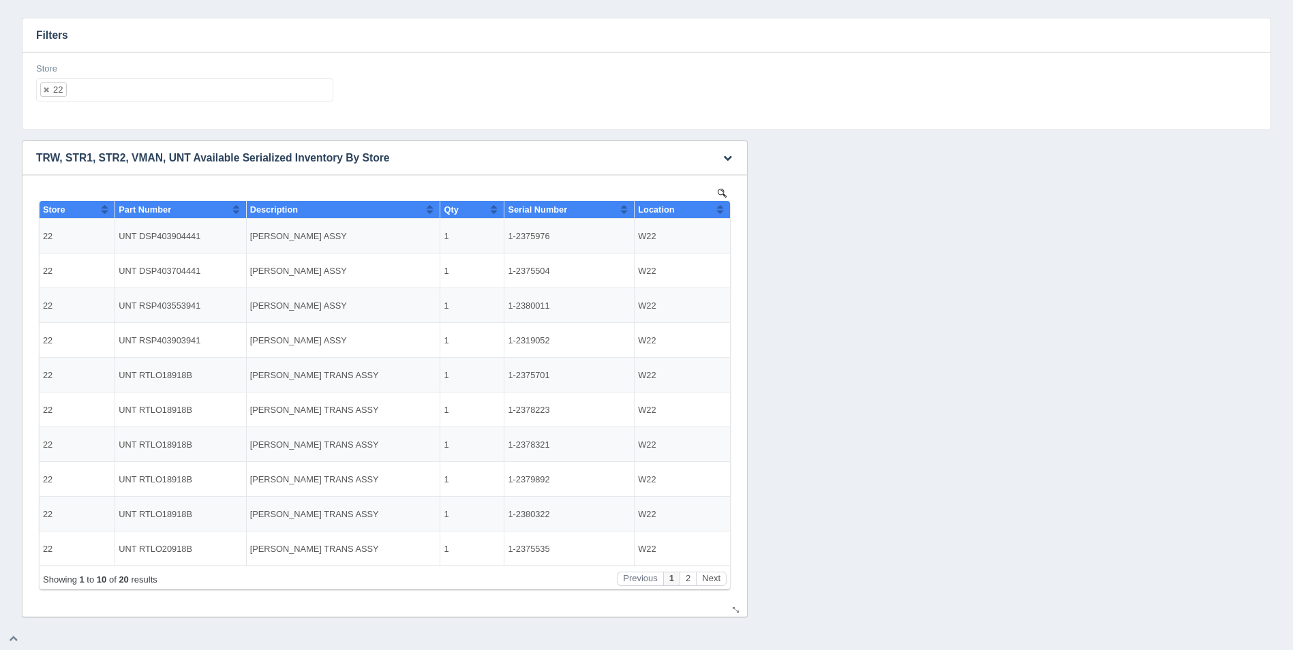
click at [720, 211] on button "Sort column ascending" at bounding box center [719, 209] width 9 height 16
click at [720, 211] on button "Sort column descending" at bounding box center [719, 209] width 9 height 16
click at [711, 574] on button "Next" at bounding box center [711, 579] width 31 height 14
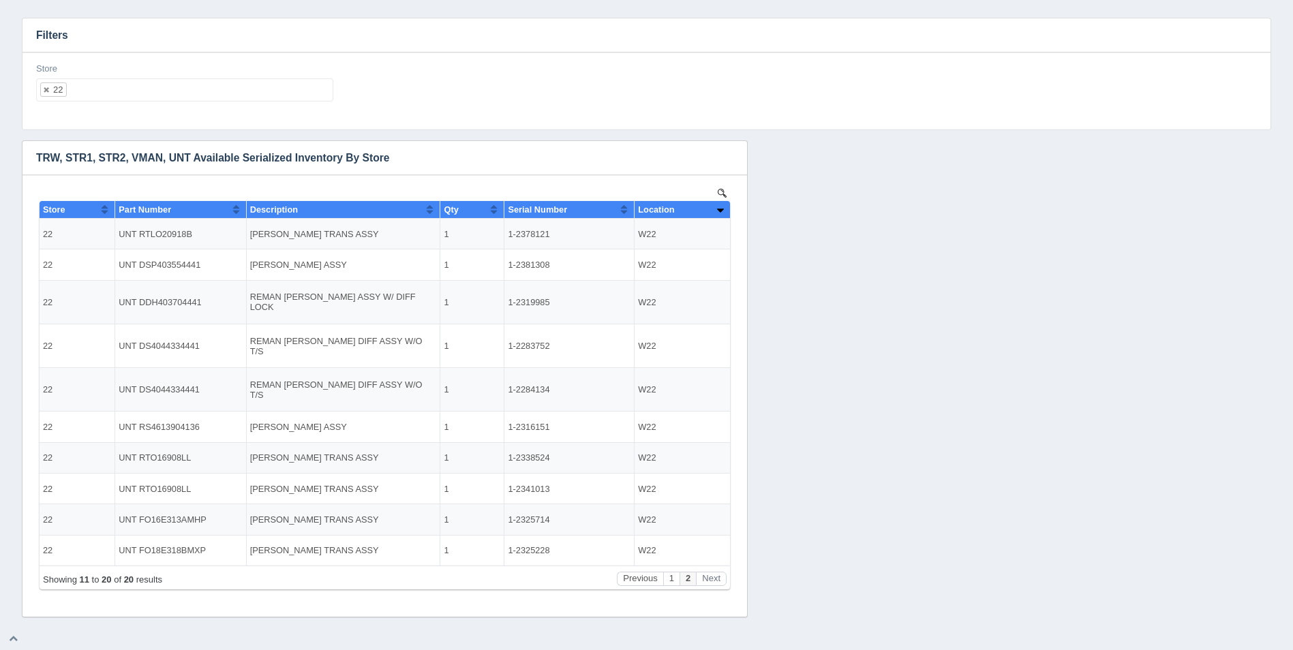
click at [123, 95] on ul "22" at bounding box center [184, 89] width 297 height 23
select select
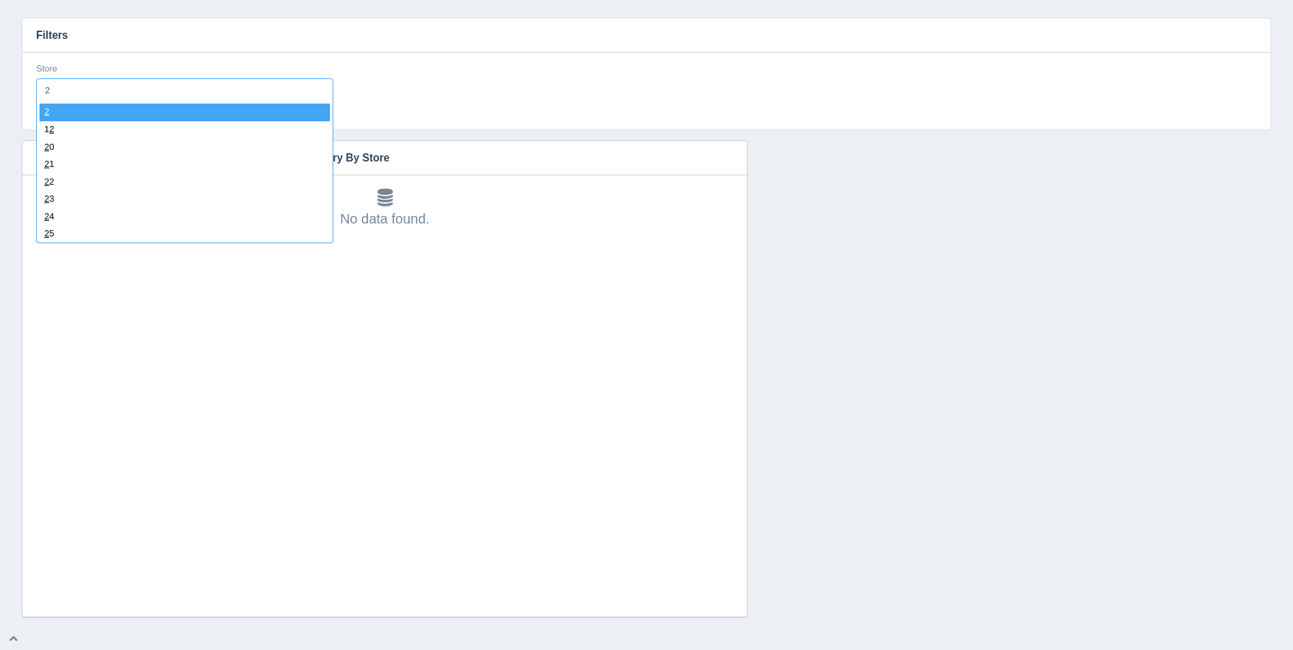
type input "23"
select select "23"
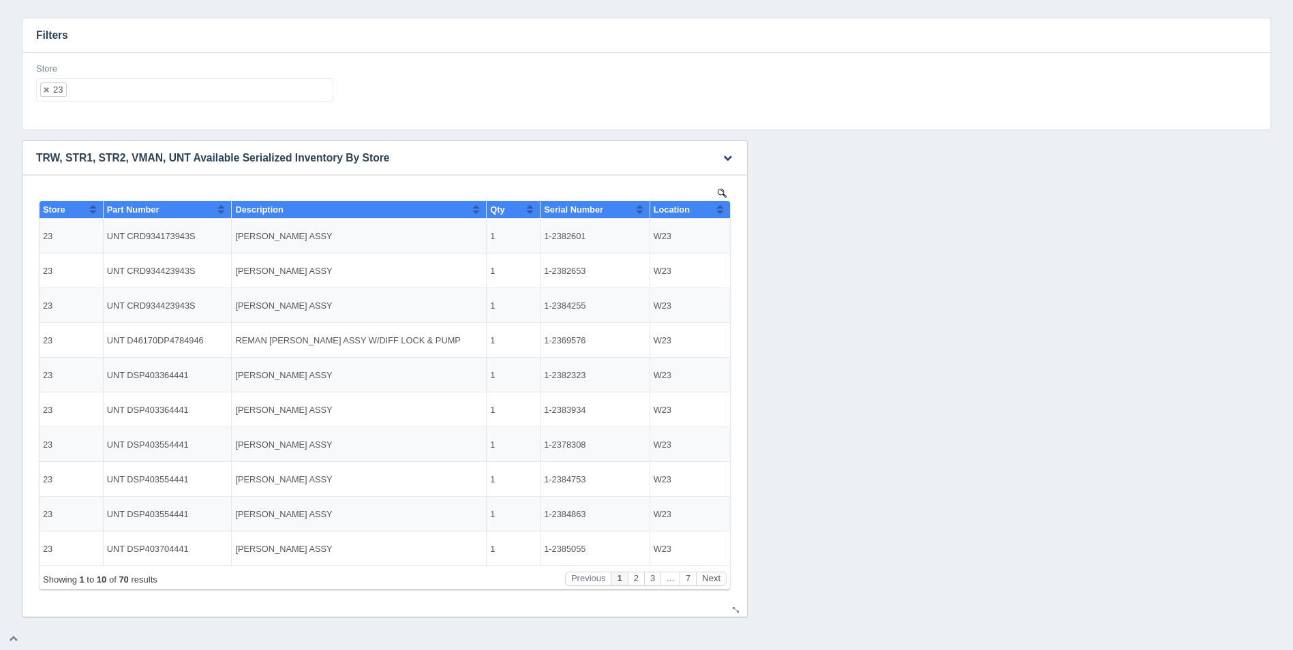
click at [722, 213] on button "Sort column ascending" at bounding box center [719, 209] width 9 height 16
click at [722, 213] on button "Sort column descending" at bounding box center [719, 209] width 9 height 16
click at [723, 211] on button "Sort column ascending" at bounding box center [719, 209] width 9 height 16
click at [721, 576] on button "Next" at bounding box center [711, 579] width 31 height 14
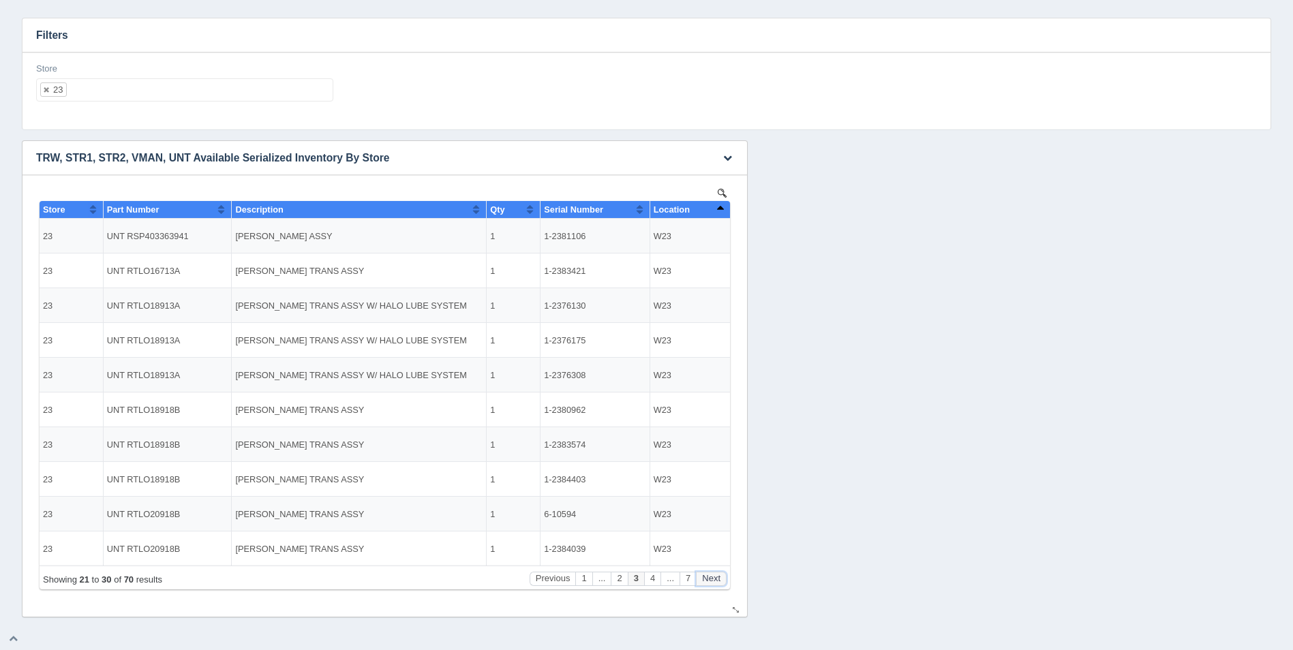
click at [721, 576] on button "Next" at bounding box center [711, 579] width 31 height 14
click at [134, 91] on ul "23" at bounding box center [184, 89] width 297 height 23
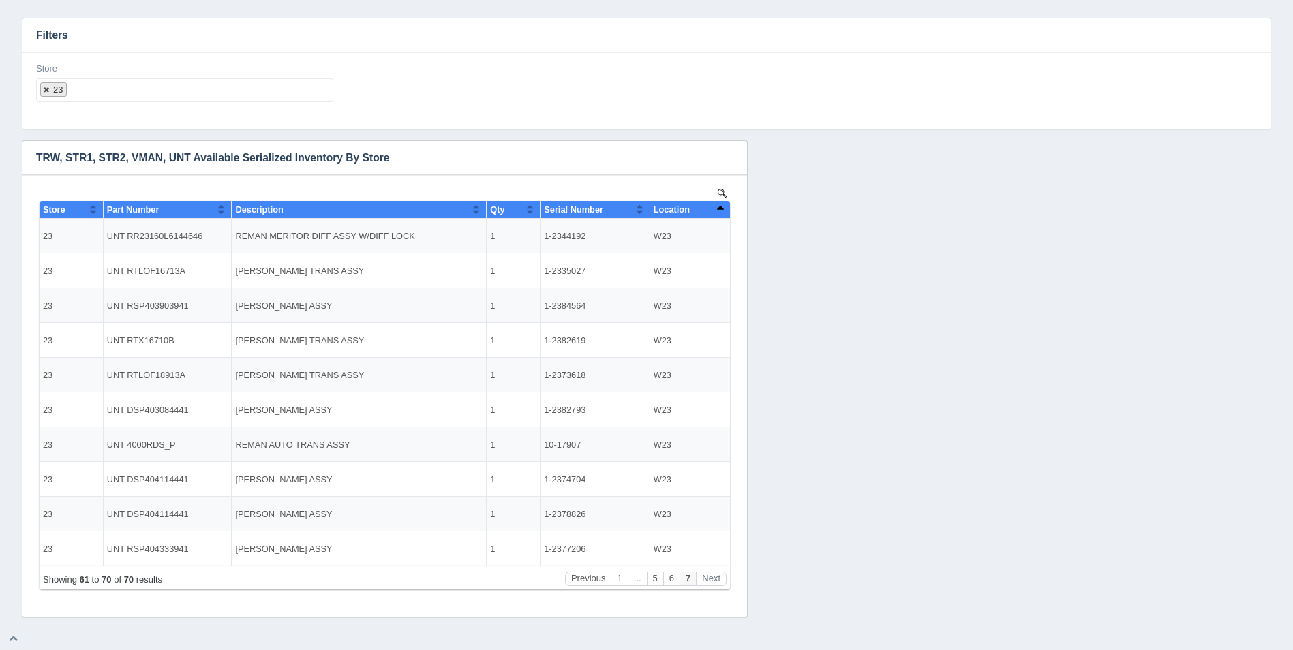
select select
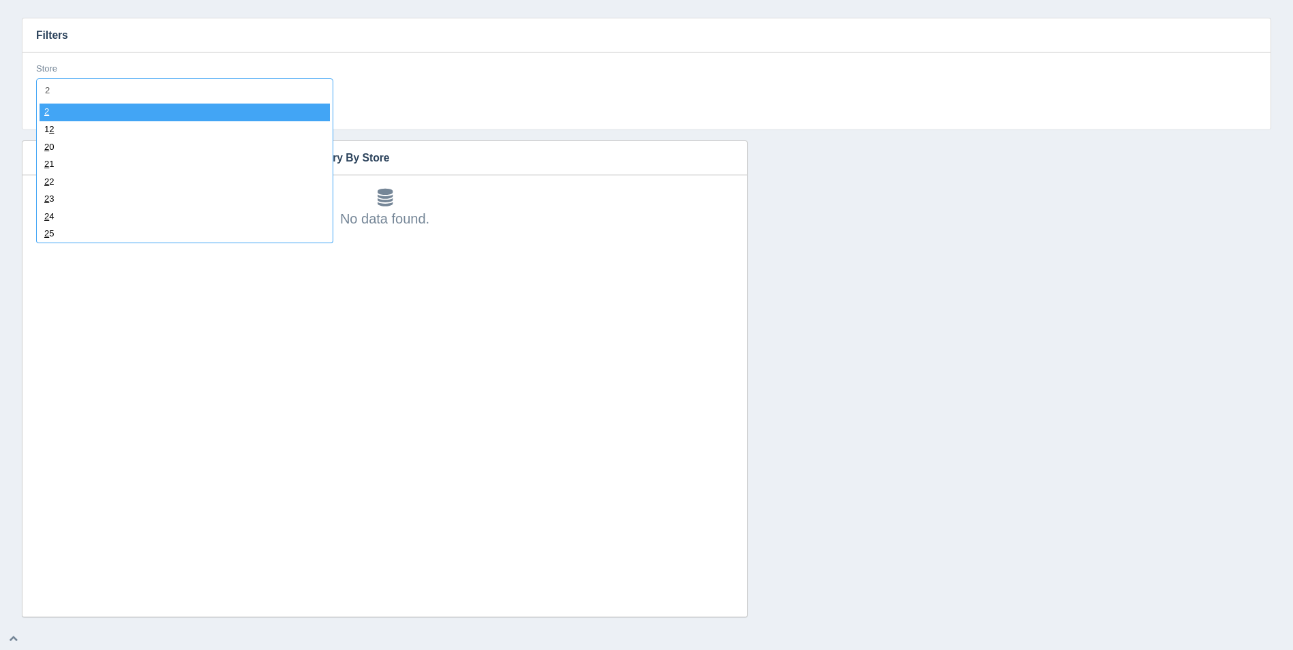
type input "24"
select select "24"
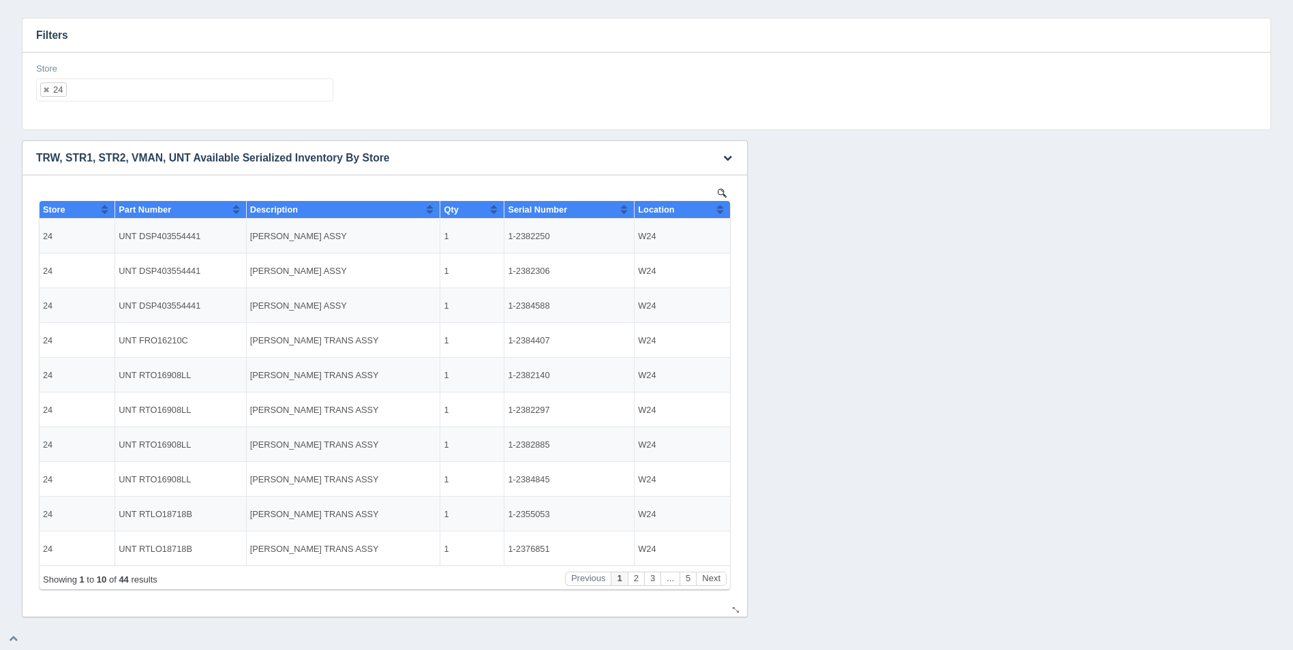
click at [719, 209] on button "Sort column ascending" at bounding box center [719, 209] width 9 height 16
click at [719, 209] on button "Sort column descending" at bounding box center [719, 209] width 9 height 16
click at [713, 582] on button "Next" at bounding box center [711, 579] width 31 height 14
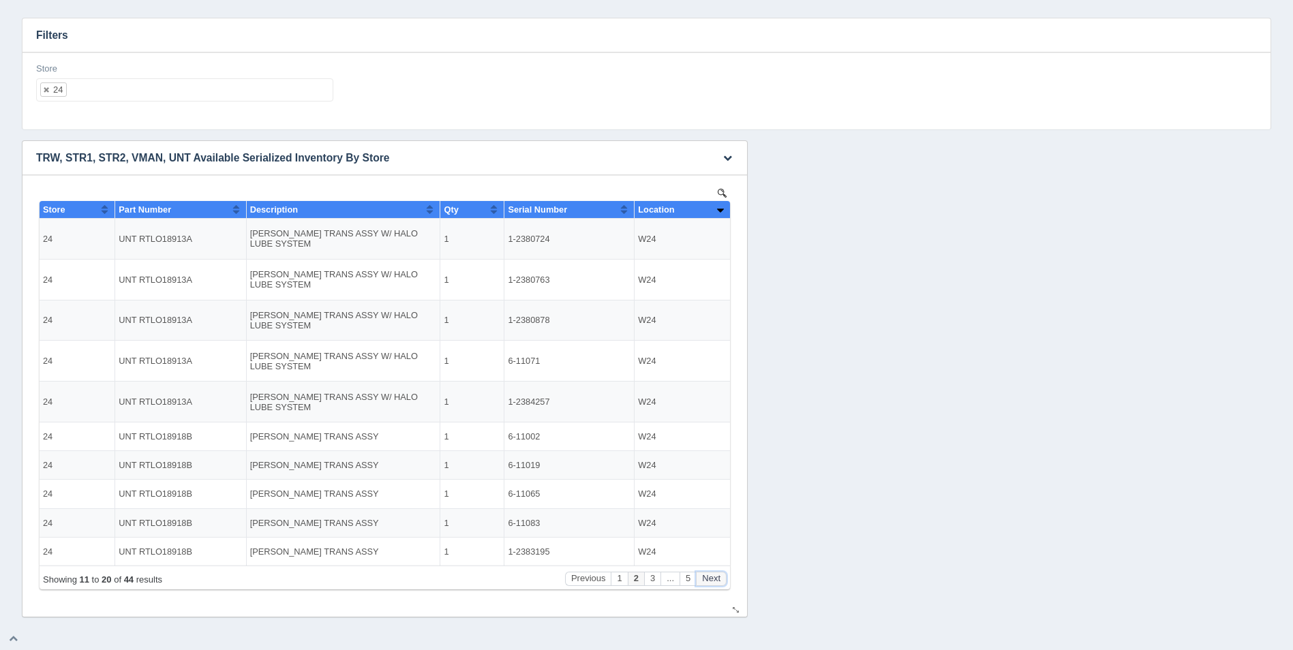
click at [713, 582] on button "Next" at bounding box center [711, 579] width 31 height 14
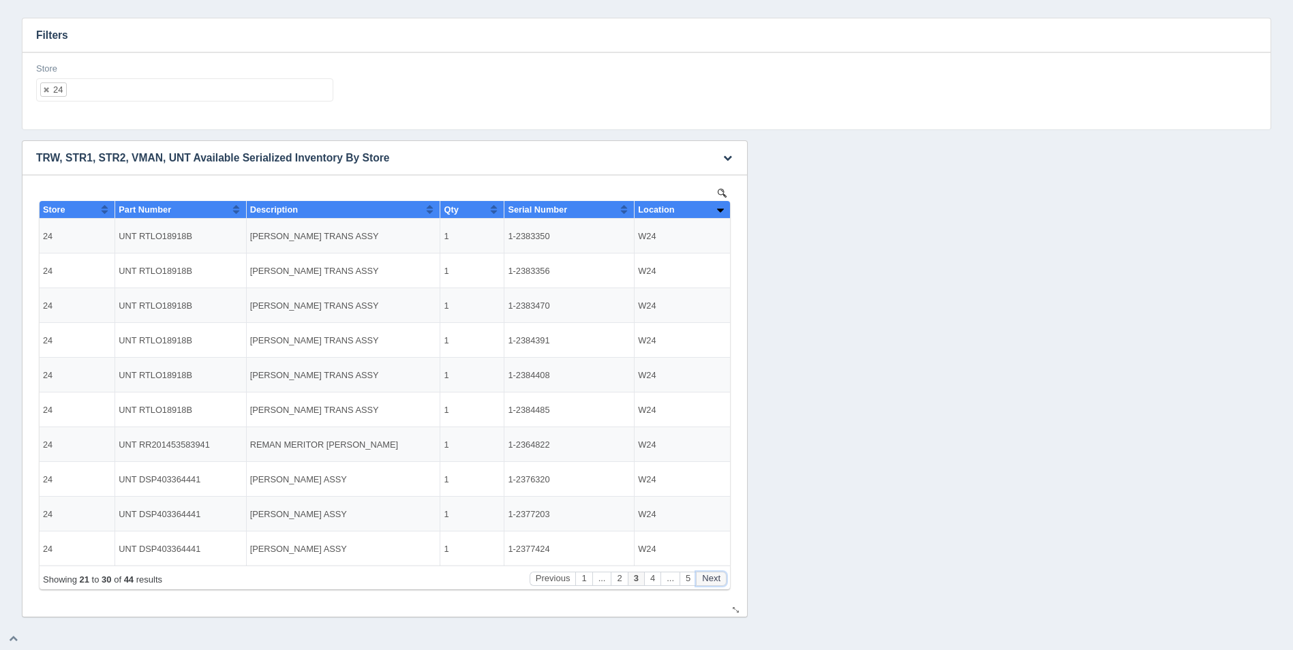
click at [713, 582] on button "Next" at bounding box center [711, 579] width 31 height 14
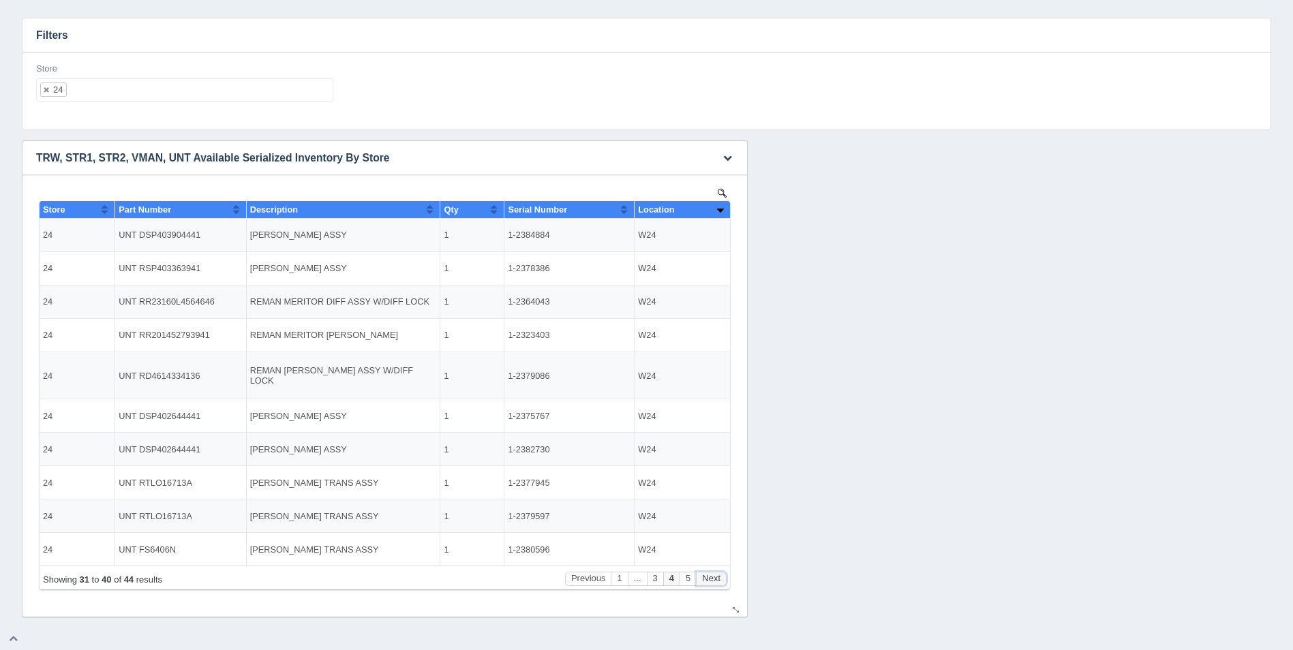
click at [713, 582] on button "Next" at bounding box center [711, 579] width 31 height 14
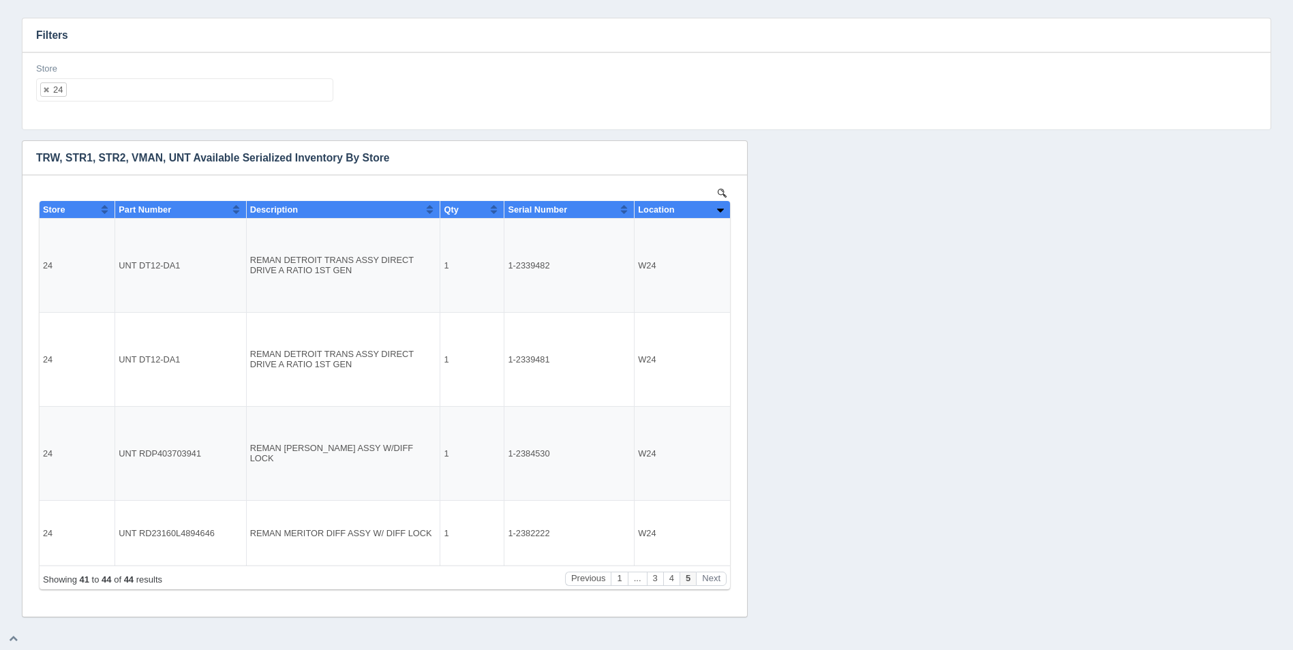
click at [170, 78] on ul "24" at bounding box center [184, 89] width 297 height 23
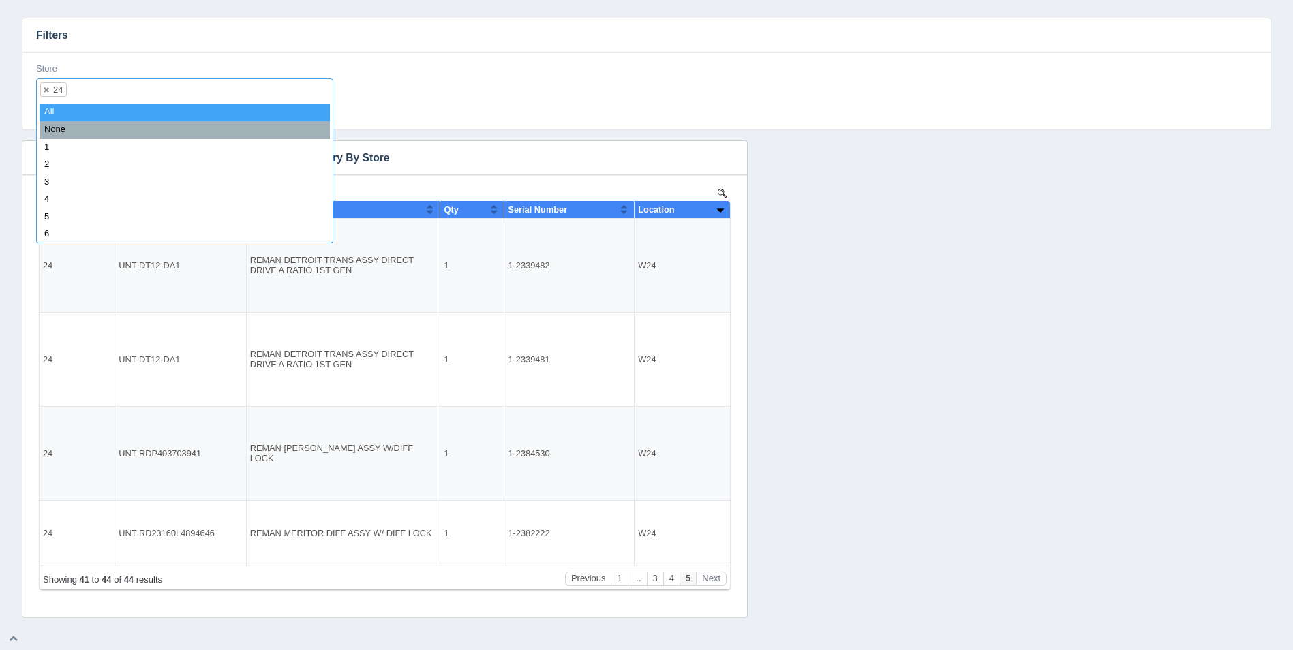
select select
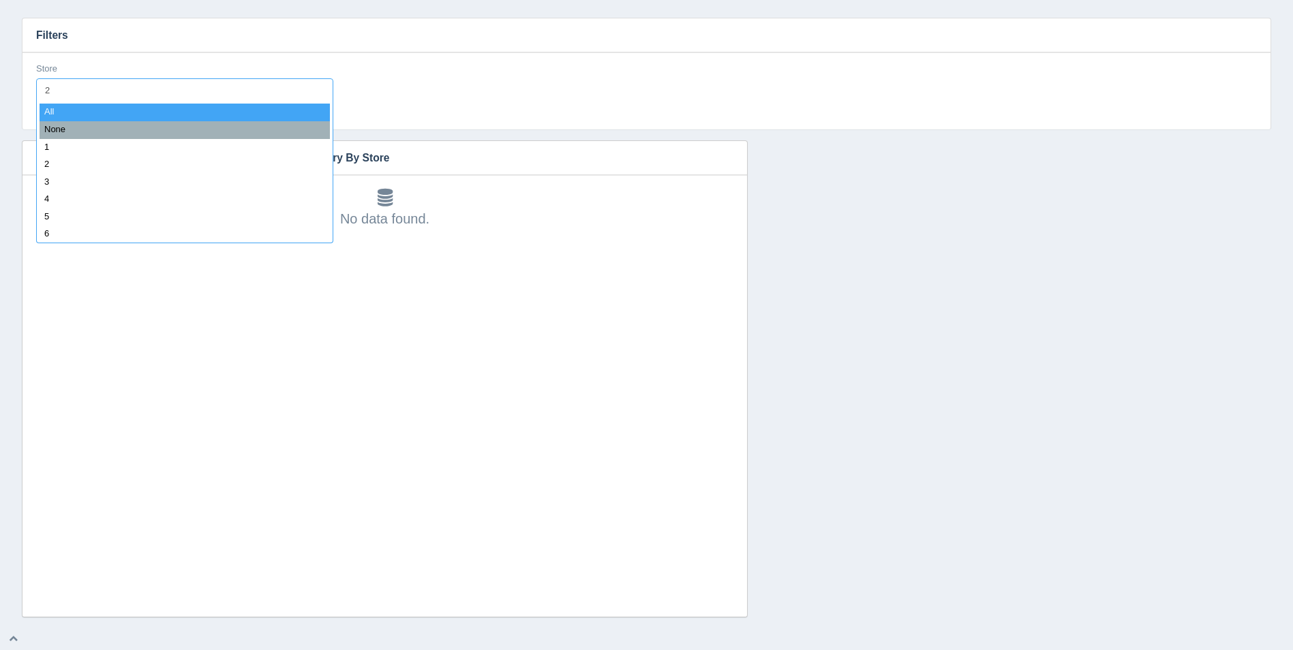
type input "25"
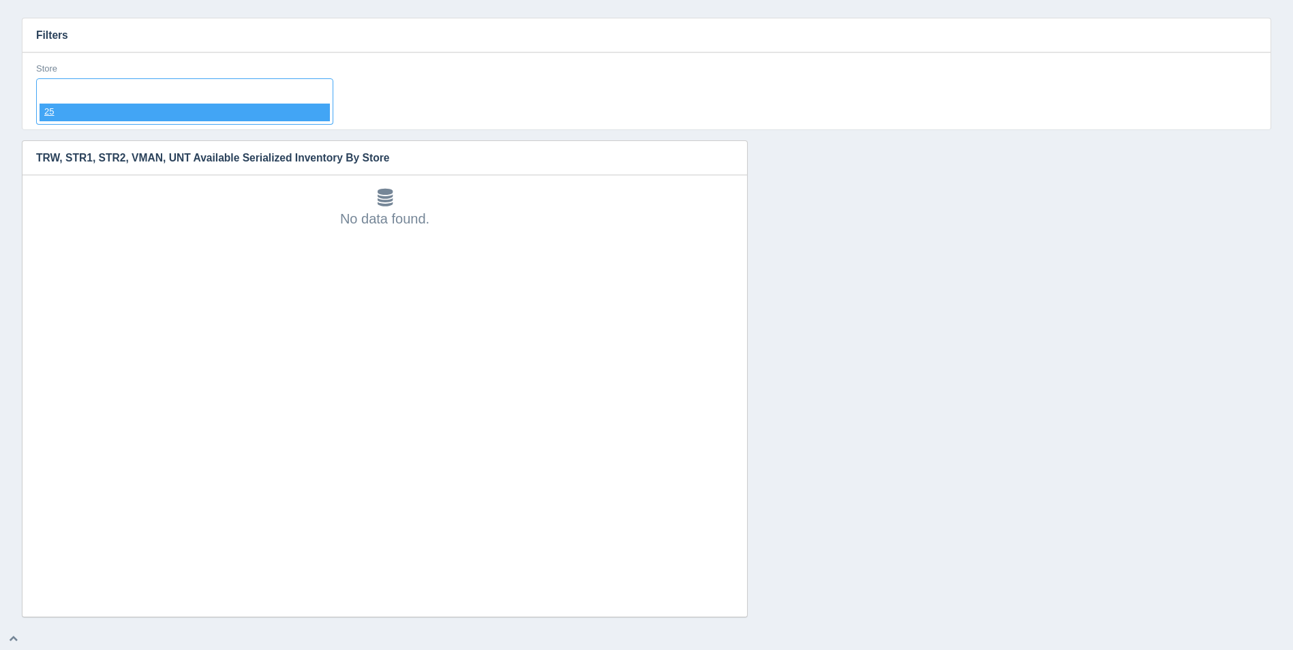
select select "25"
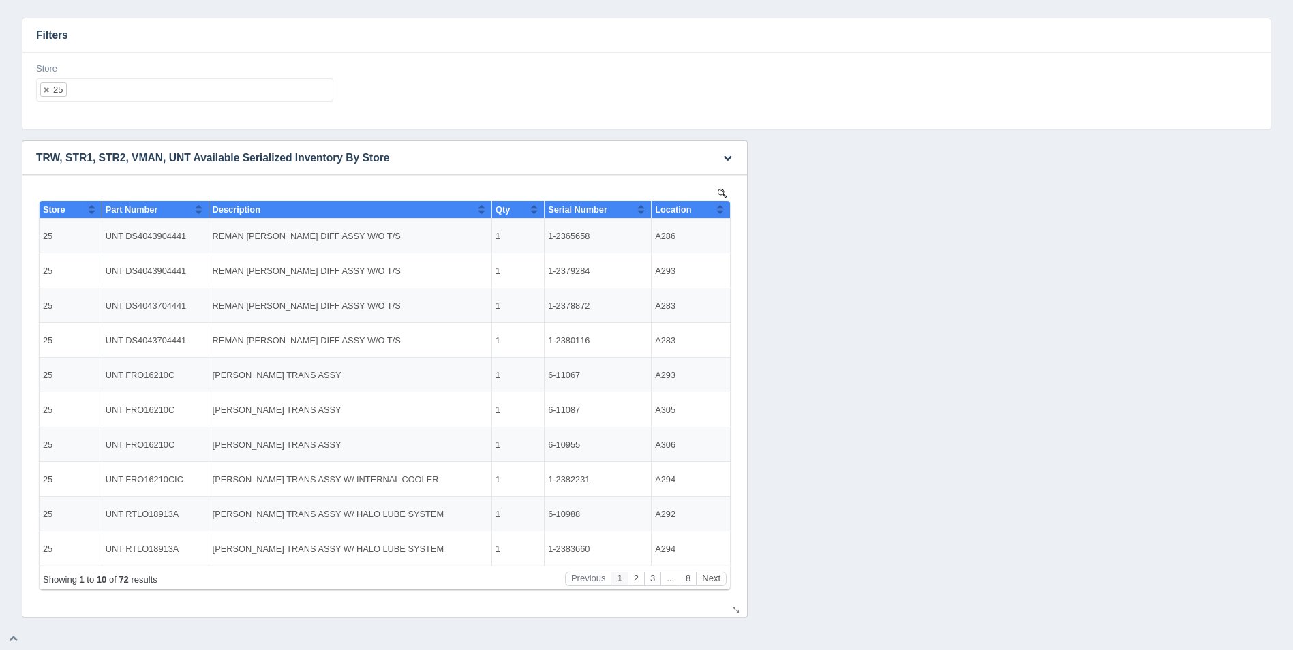
click at [723, 208] on button "Sort column ascending" at bounding box center [719, 209] width 9 height 16
click at [723, 209] on button "Sort column descending" at bounding box center [719, 209] width 9 height 16
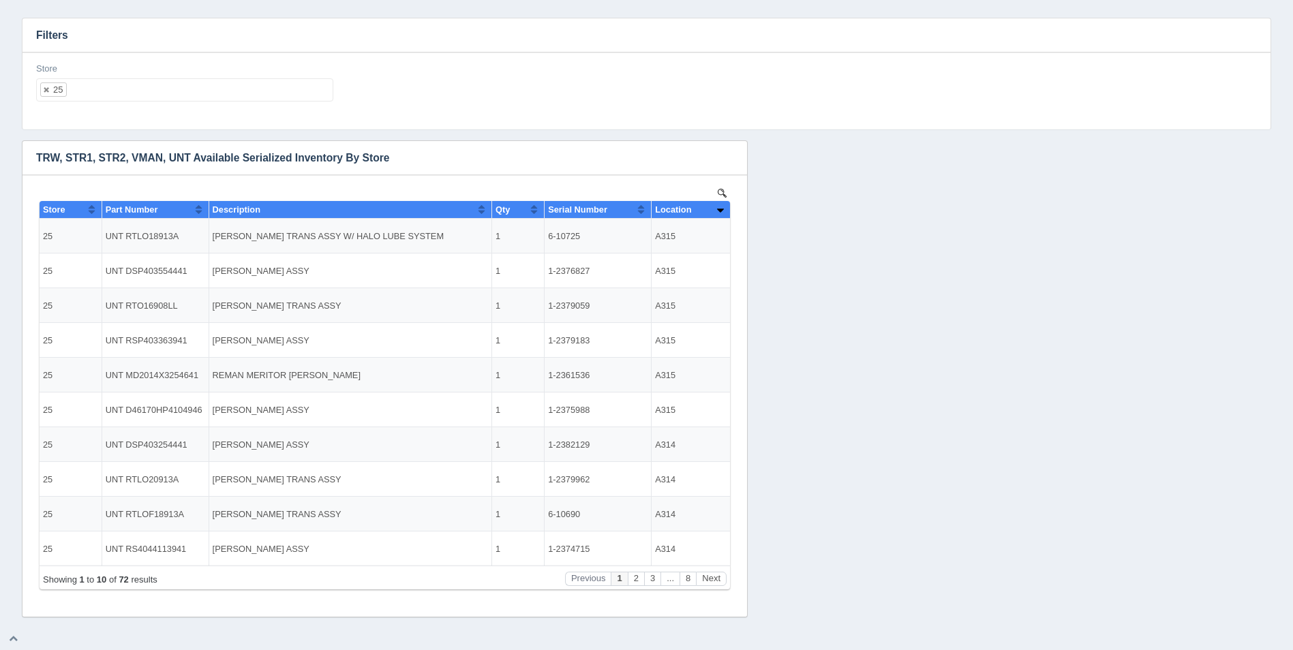
click at [120, 90] on ul "25" at bounding box center [184, 89] width 297 height 23
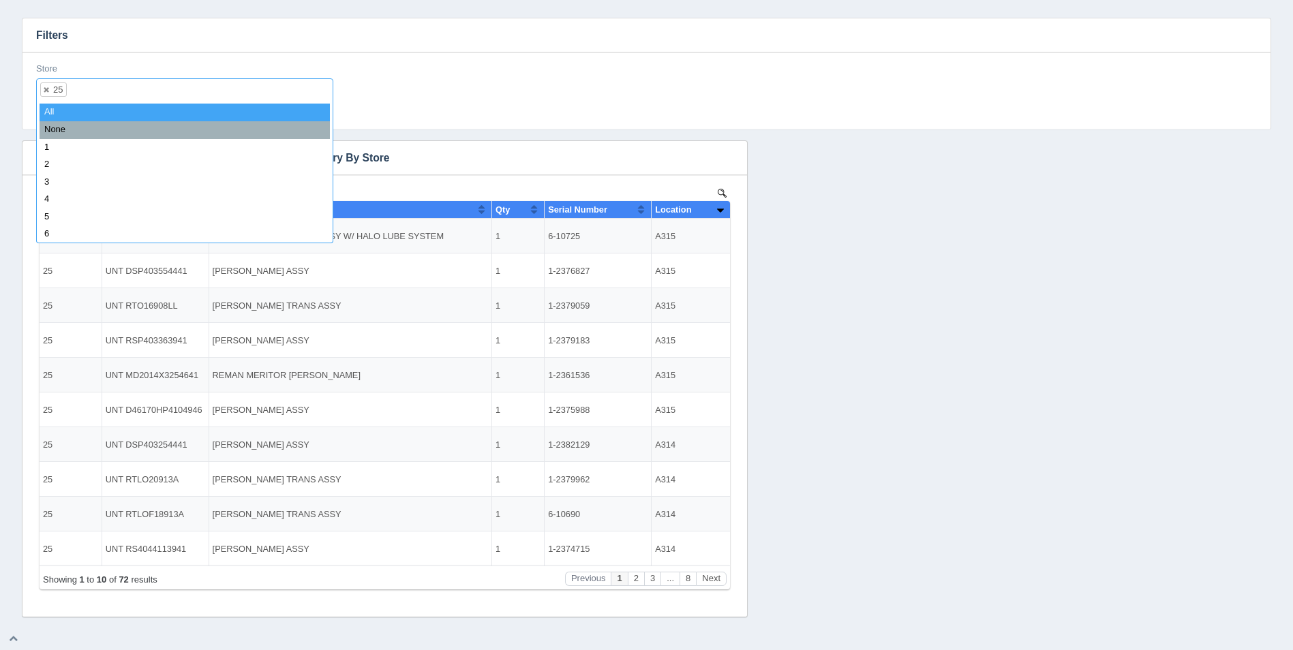
select select
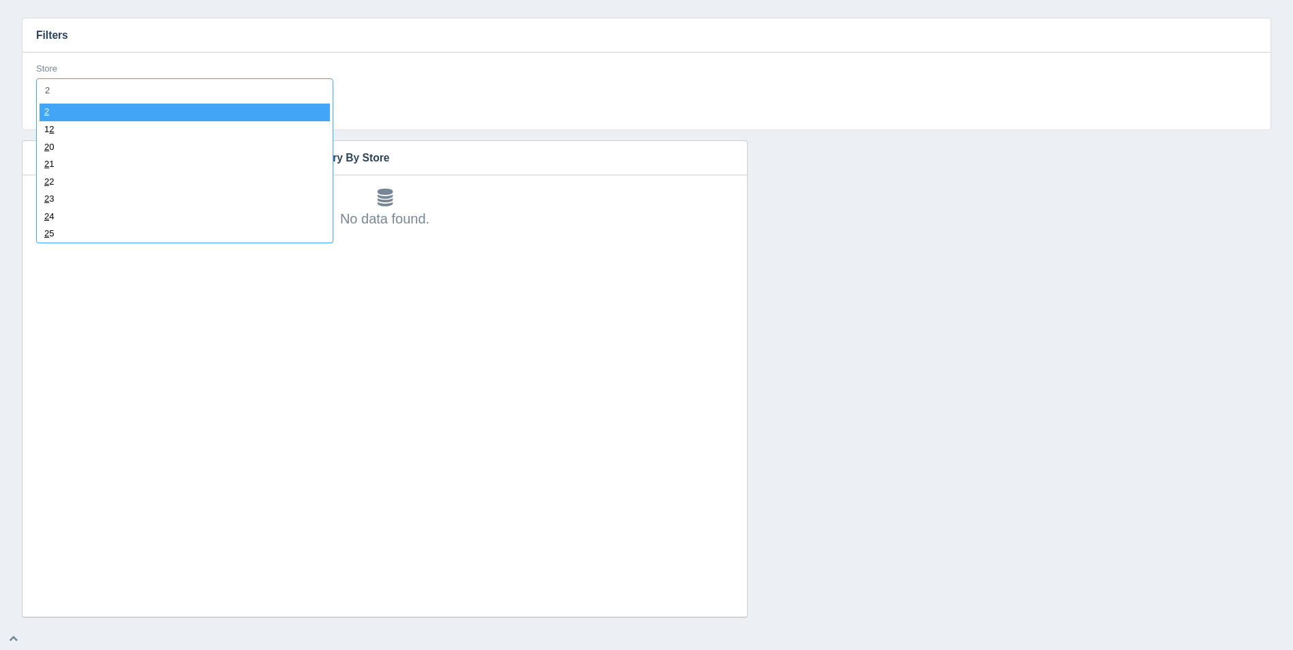
type input "26"
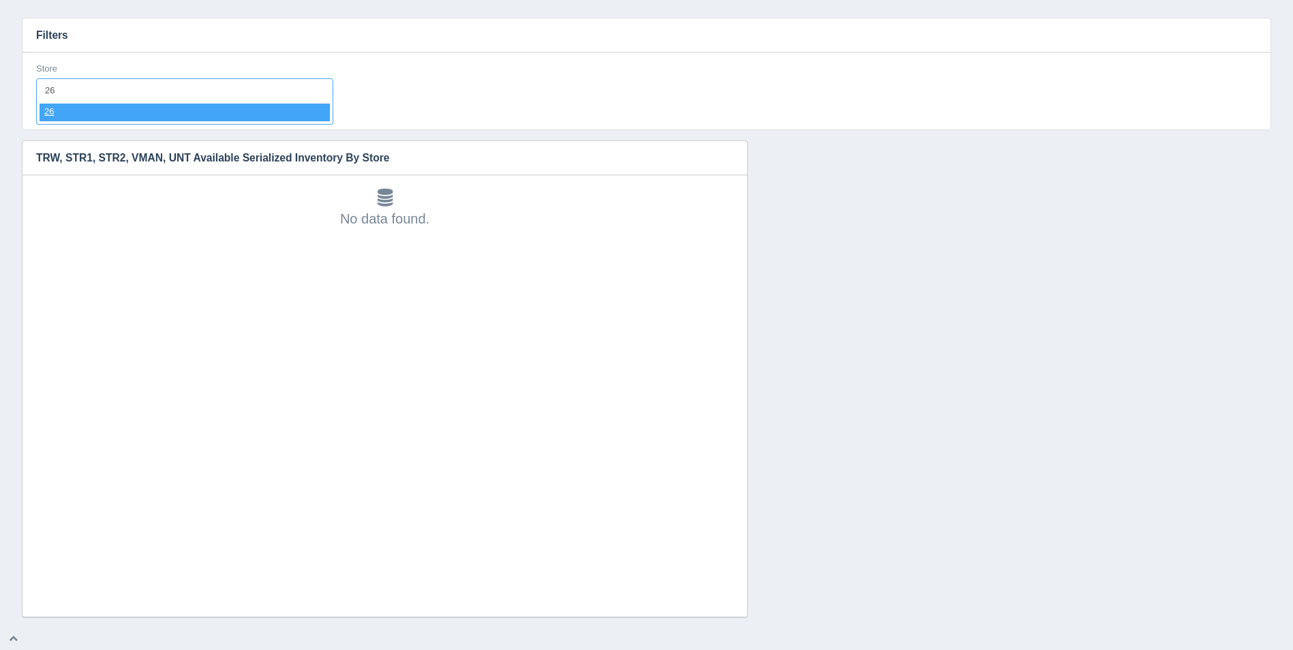
select select "26"
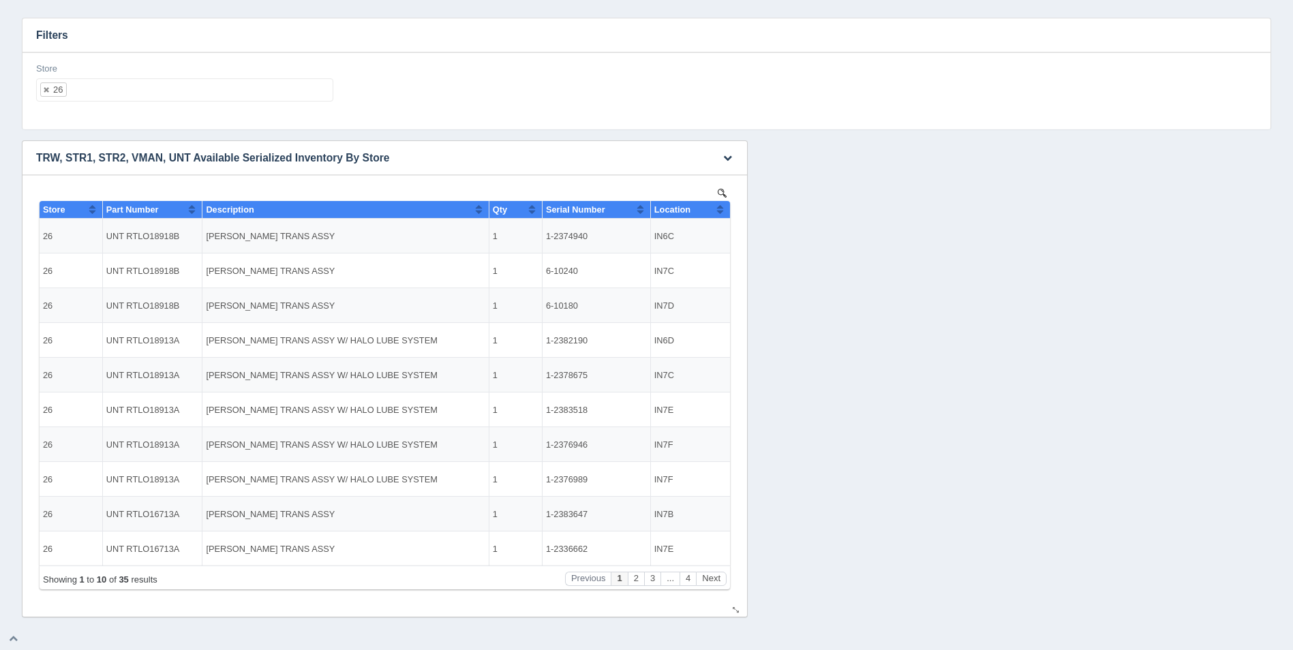
click at [725, 211] on th "Location" at bounding box center [690, 210] width 80 height 18
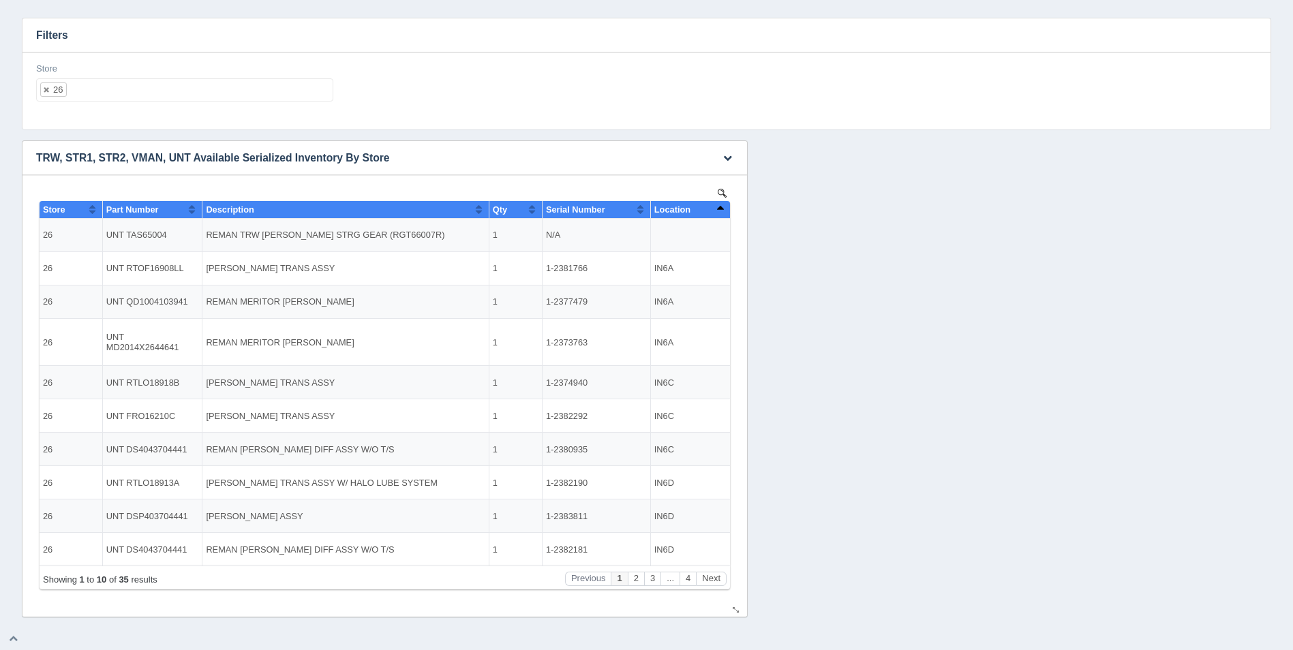
click at [724, 209] on button "Sort column descending" at bounding box center [719, 209] width 9 height 16
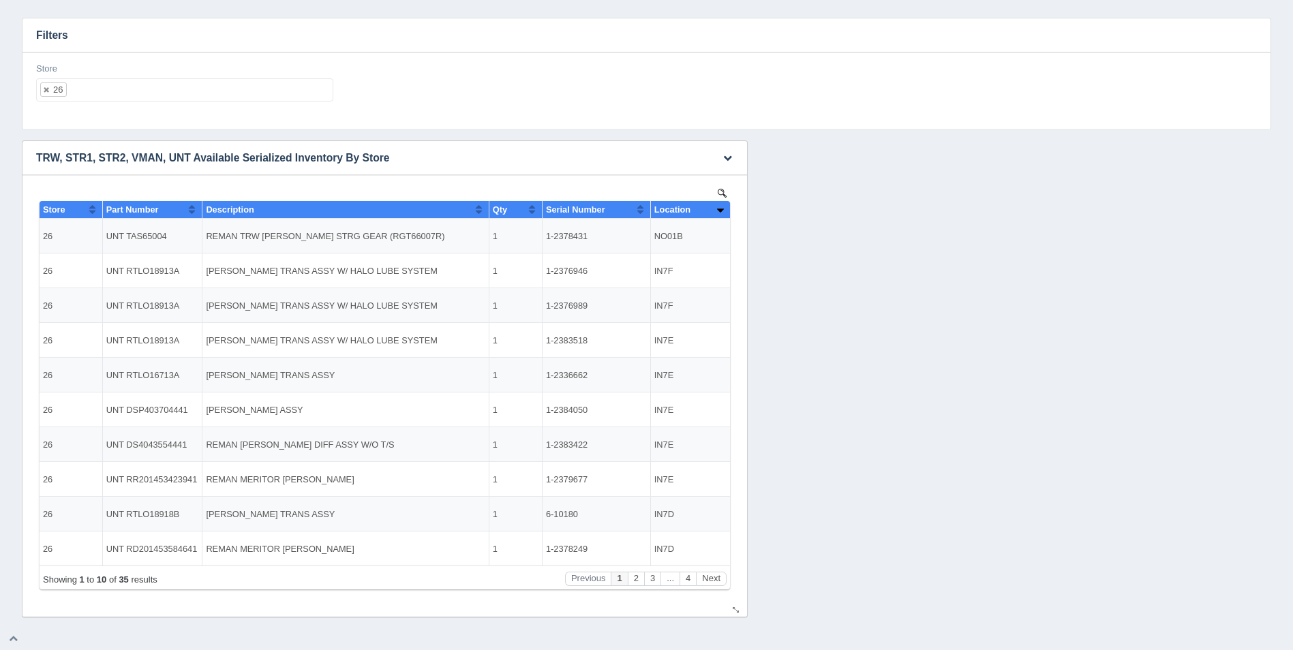
click at [724, 209] on button "Sort column ascending" at bounding box center [719, 209] width 9 height 16
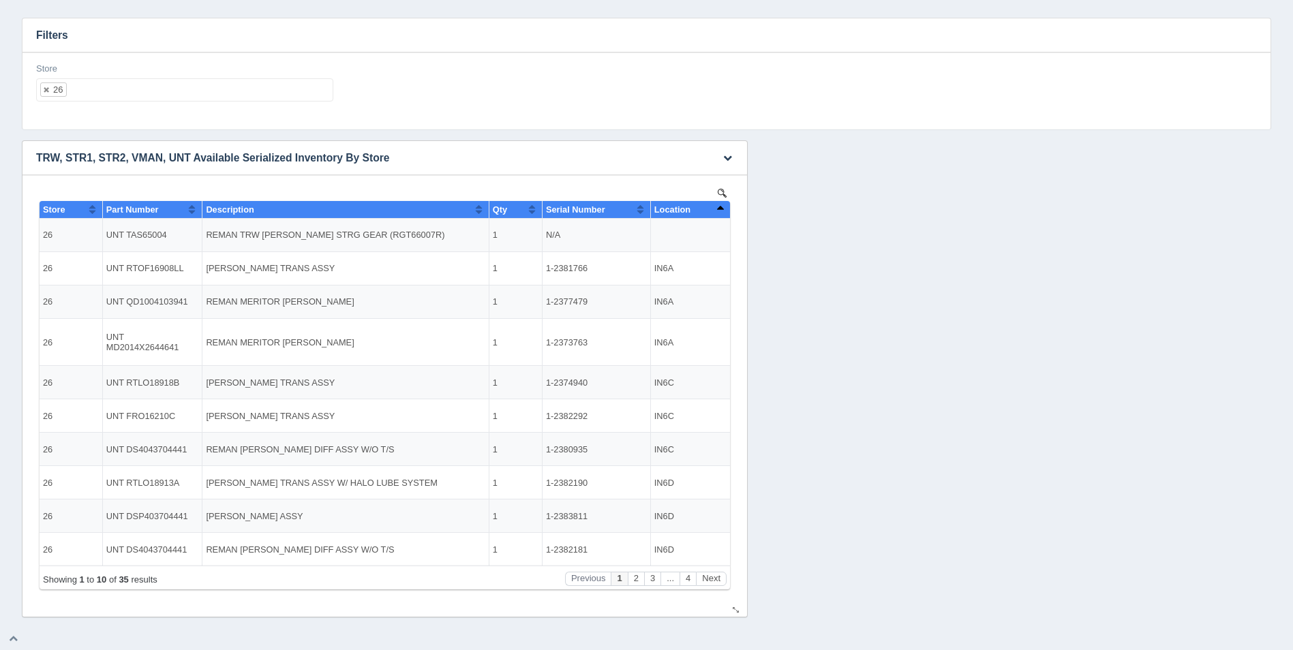
click at [724, 209] on button "Sort column descending" at bounding box center [719, 209] width 9 height 16
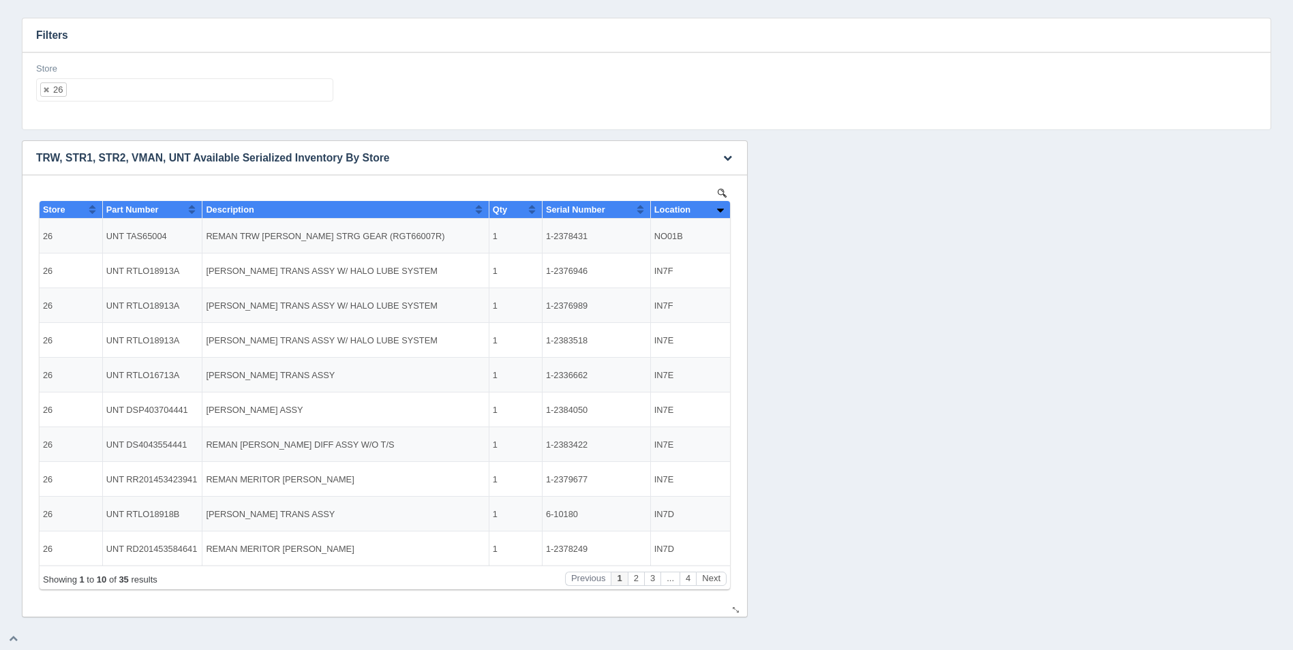
click at [723, 209] on button "Sort column ascending" at bounding box center [719, 209] width 9 height 16
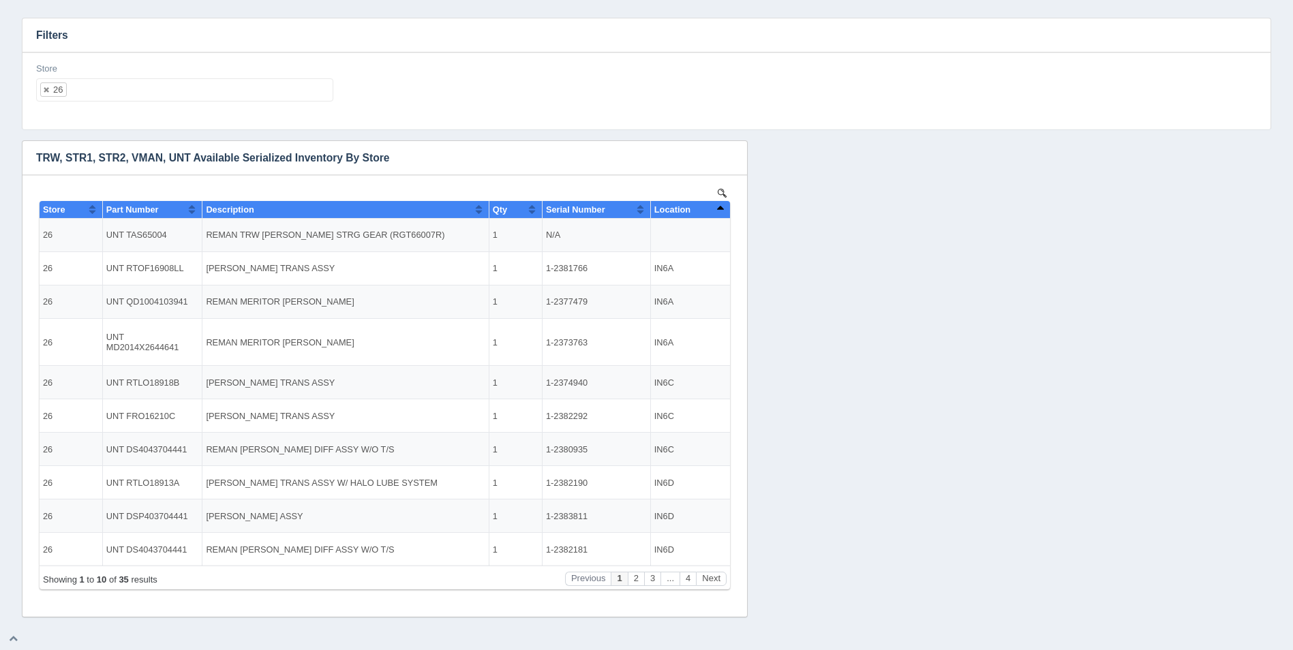
click at [142, 91] on ul "26" at bounding box center [184, 89] width 297 height 23
select select
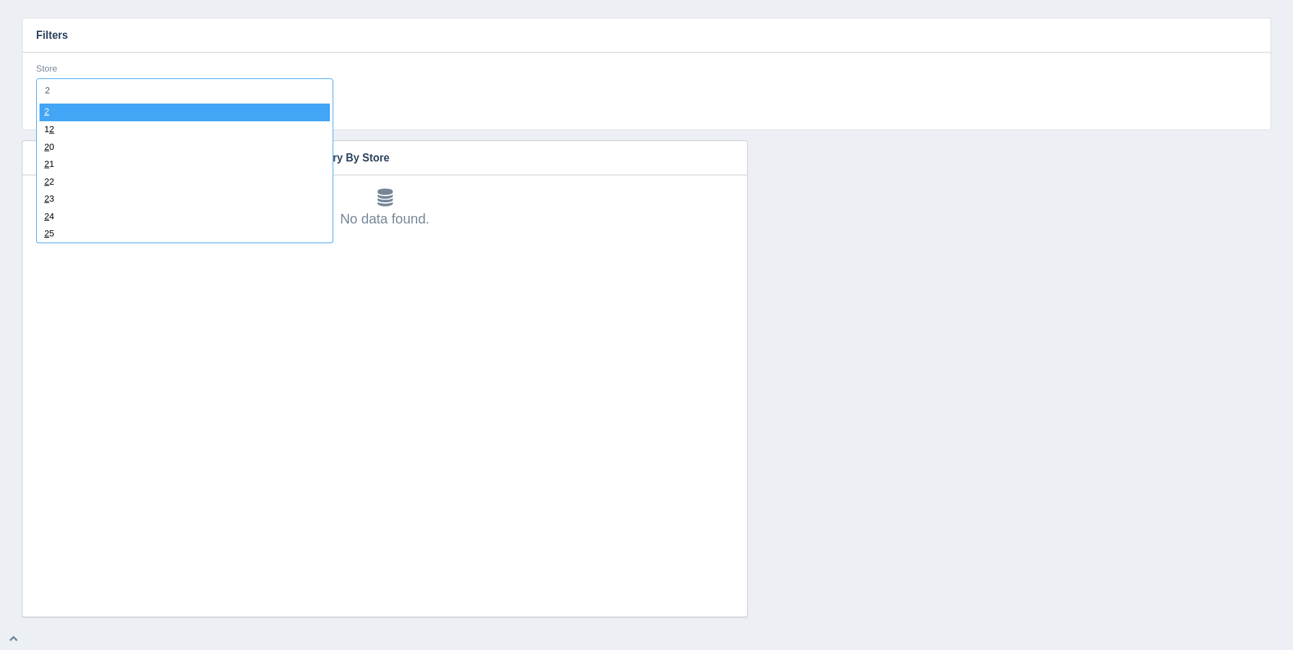
type input "27"
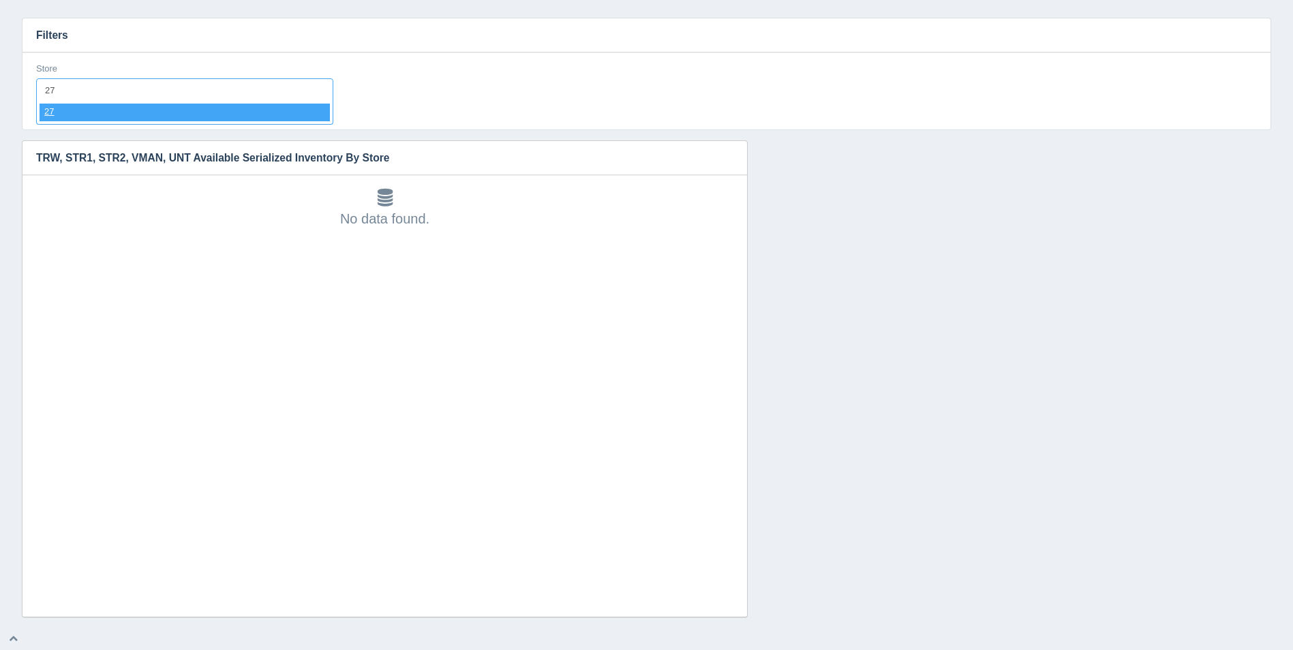
select select "27"
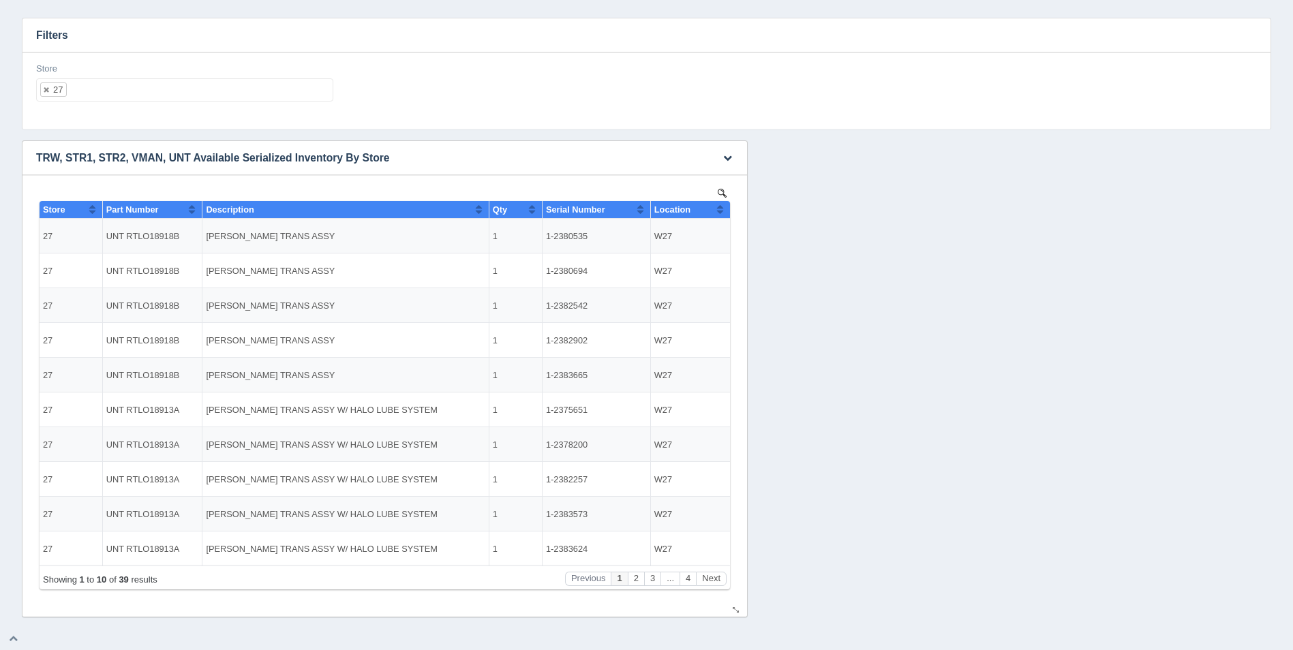
click at [724, 213] on th "Location" at bounding box center [690, 210] width 80 height 18
click at [718, 574] on button "Next" at bounding box center [711, 579] width 31 height 14
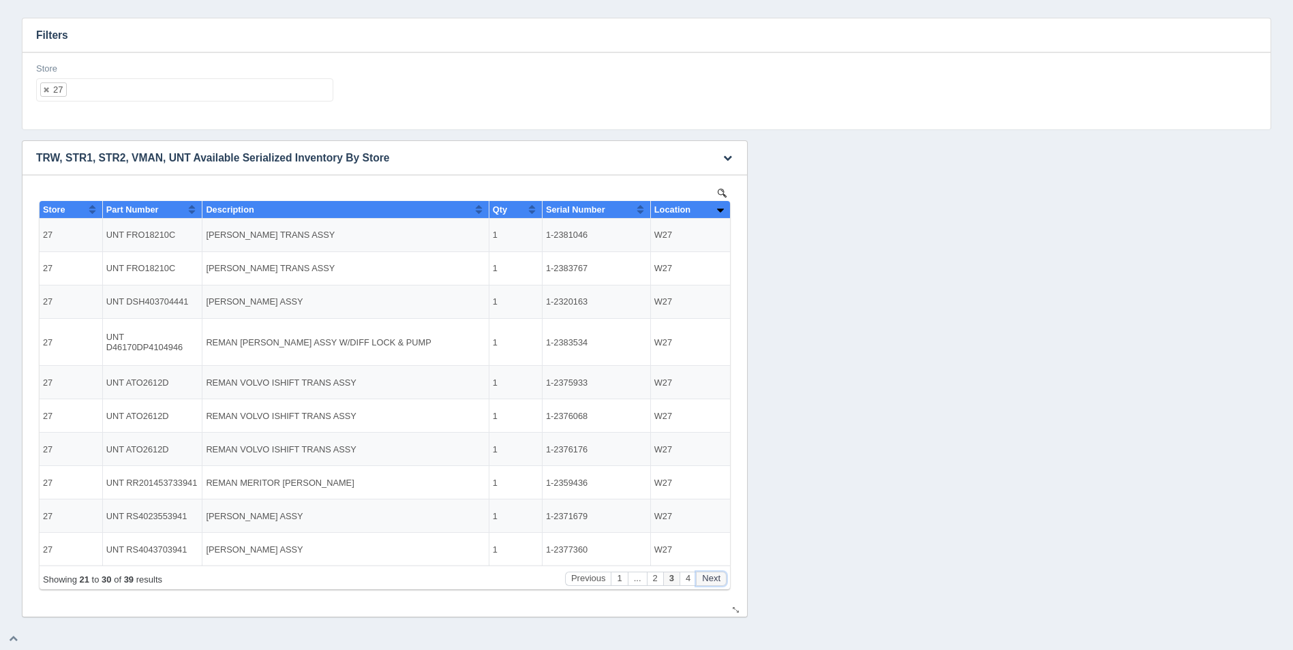
click at [718, 574] on button "Next" at bounding box center [711, 579] width 31 height 14
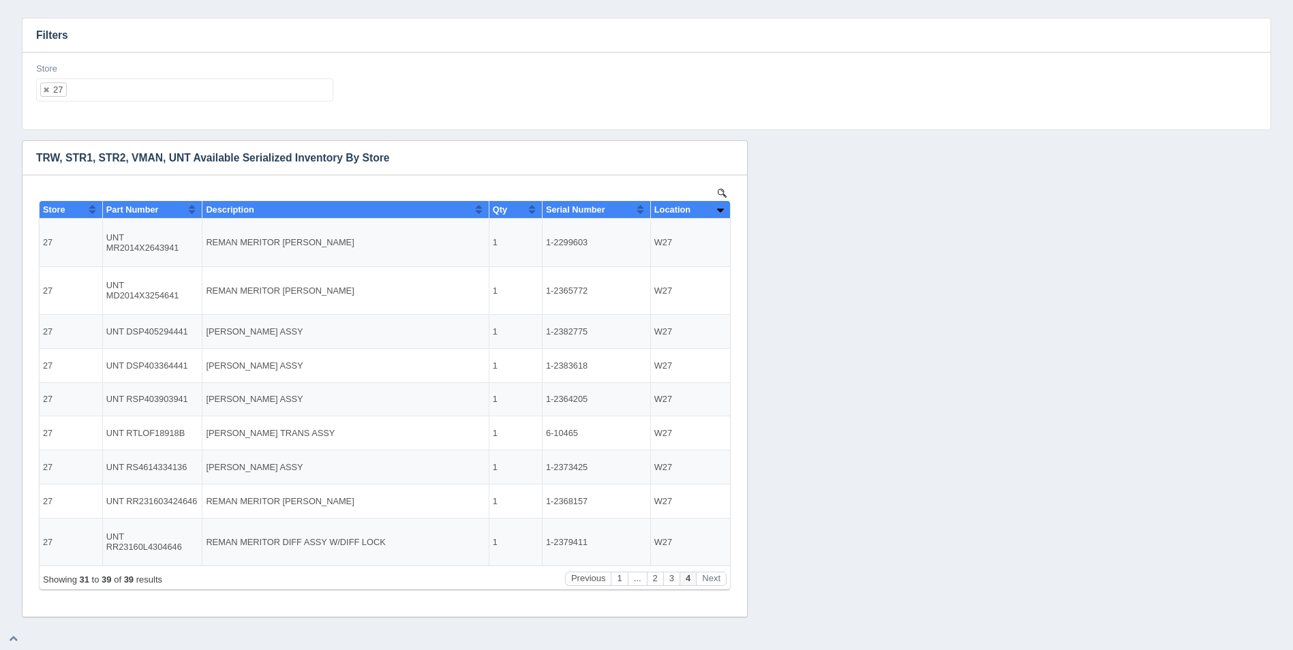
click at [149, 82] on ul "27" at bounding box center [184, 89] width 297 height 23
select select
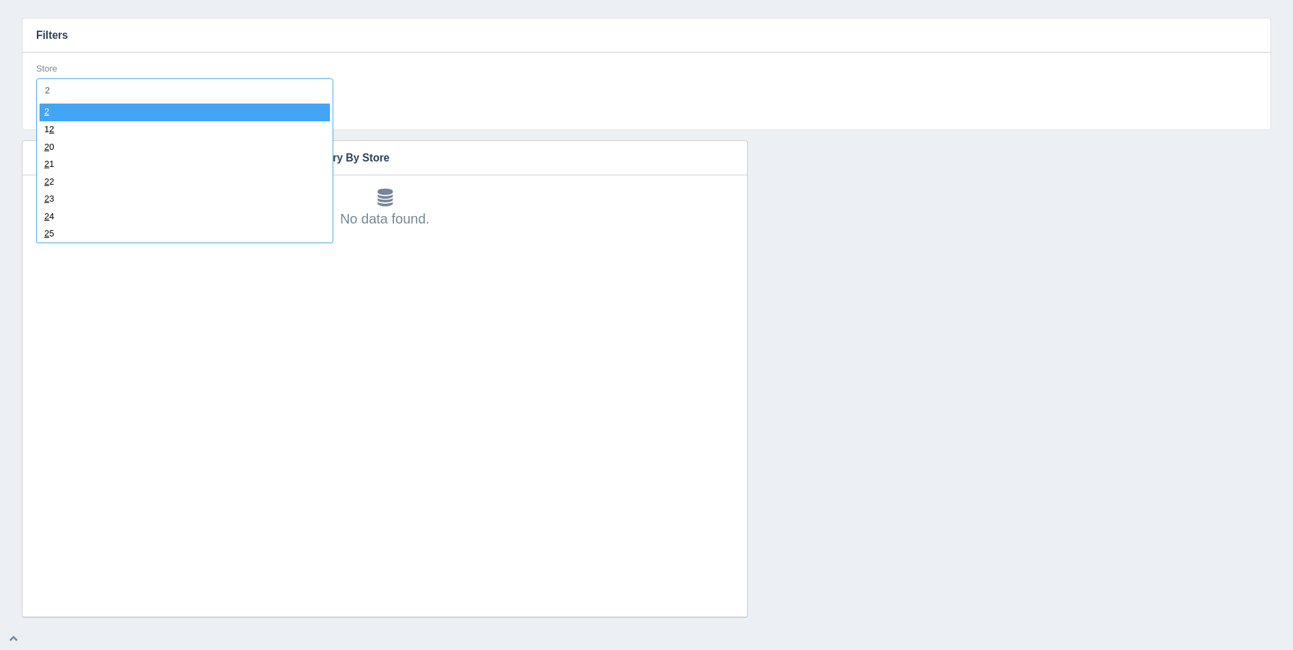
type input "28"
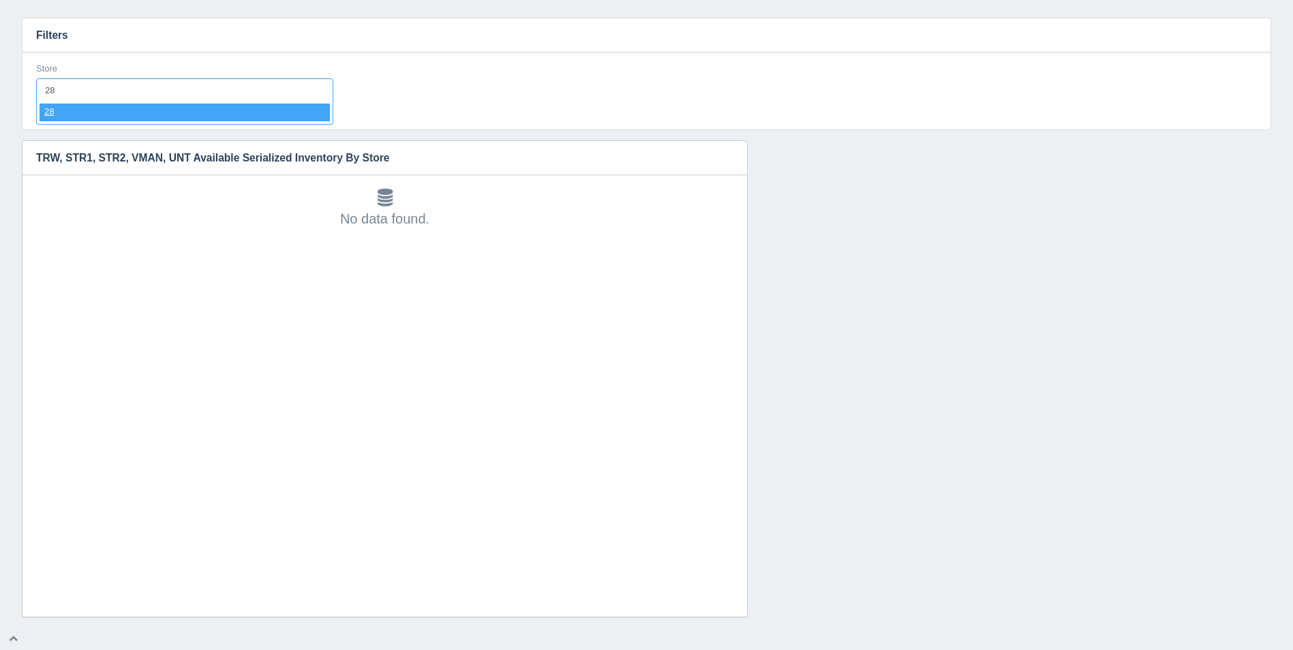
select select "28"
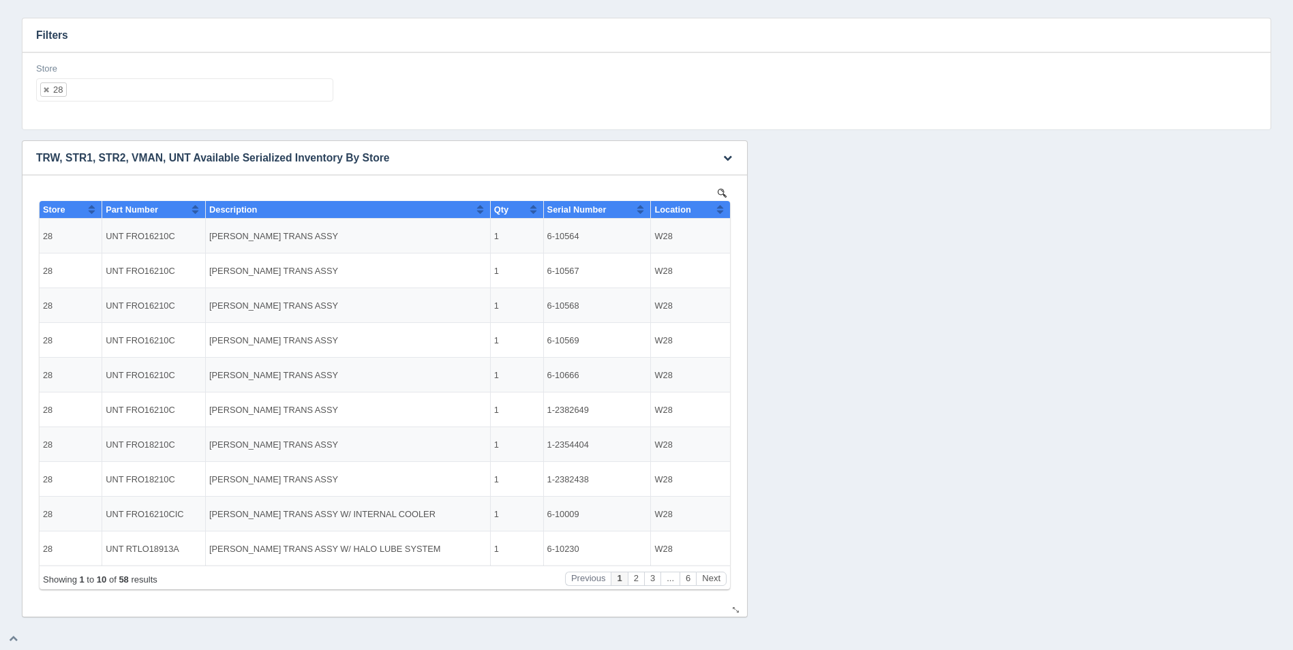
click at [717, 210] on button "Sort column ascending" at bounding box center [719, 209] width 9 height 16
click at [717, 210] on button "Sort column descending" at bounding box center [719, 209] width 9 height 16
click at [713, 578] on button "Next" at bounding box center [711, 579] width 31 height 14
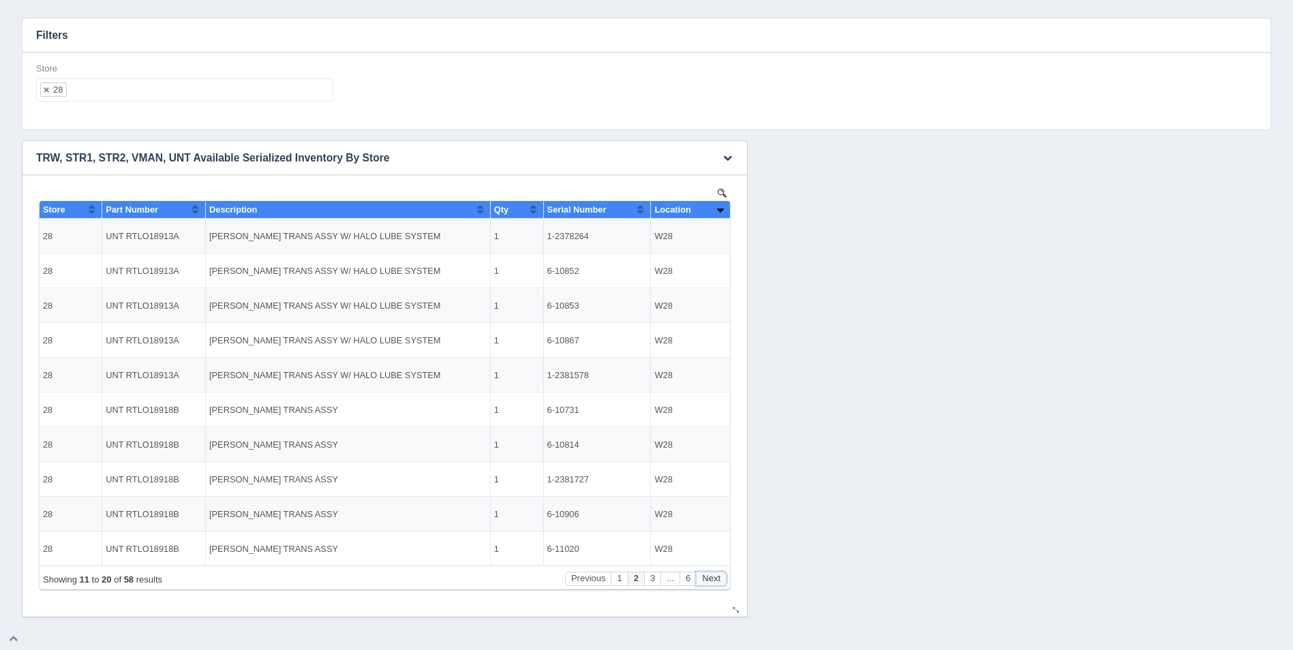
click at [713, 578] on button "Next" at bounding box center [711, 579] width 31 height 14
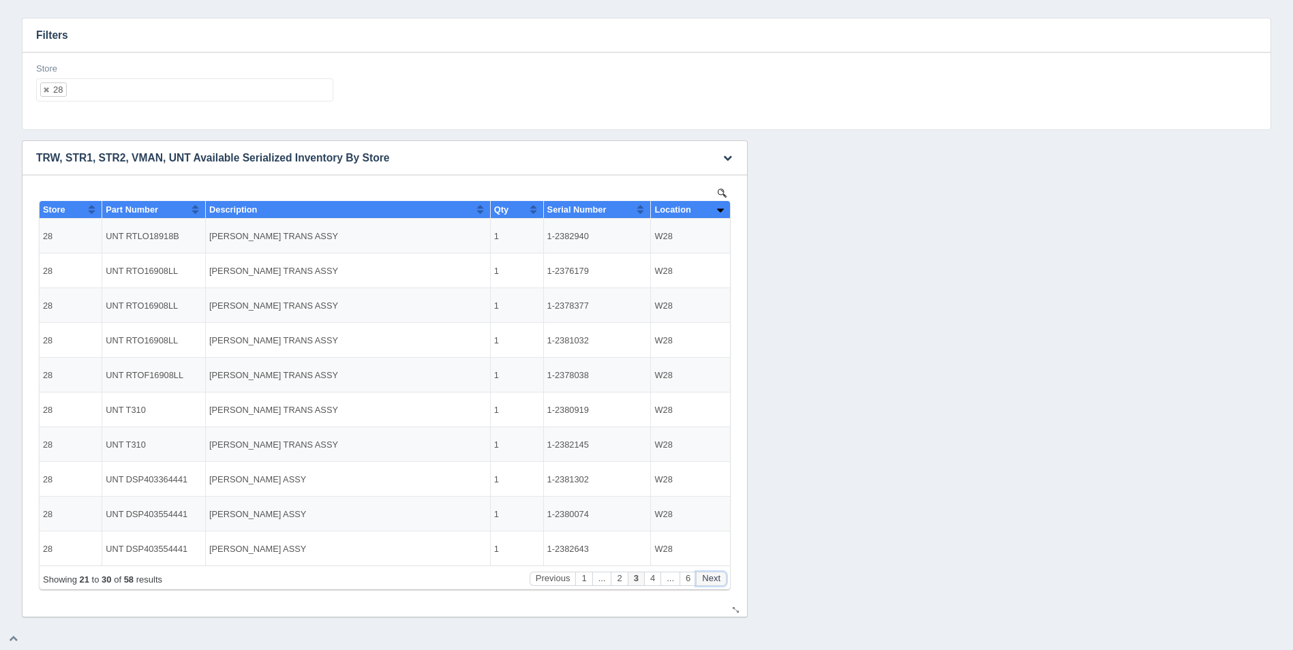
click at [713, 578] on button "Next" at bounding box center [711, 579] width 31 height 14
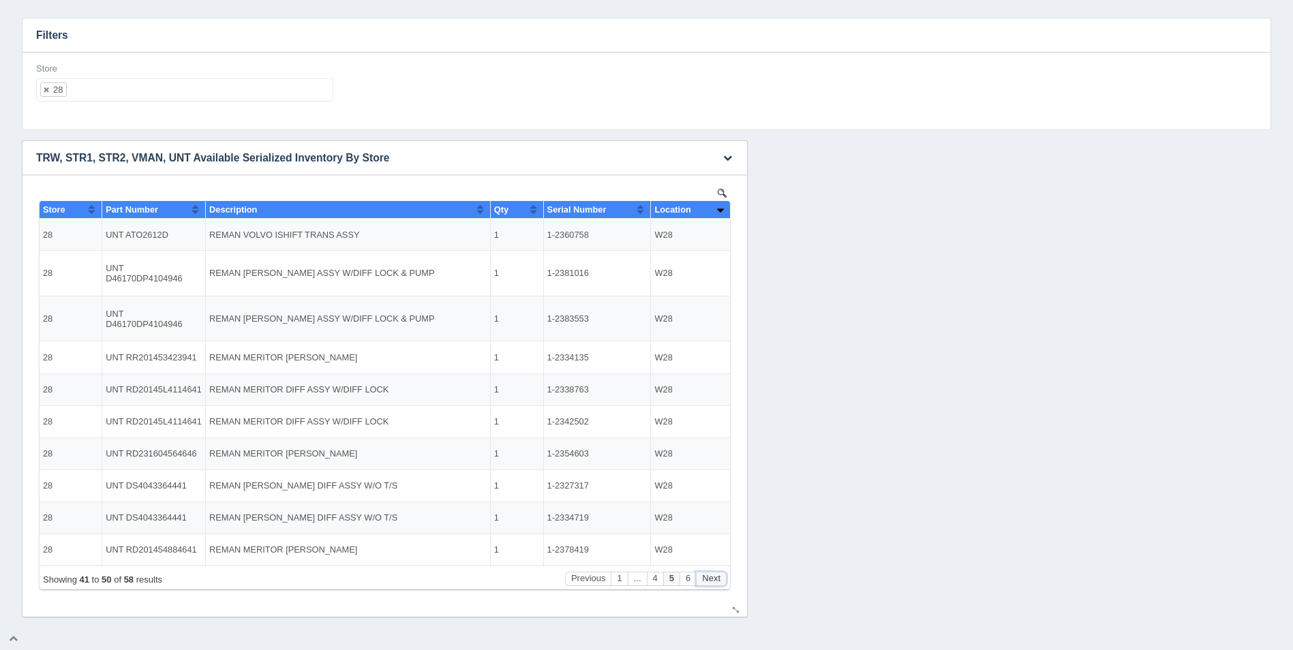
click at [713, 578] on button "Next" at bounding box center [711, 579] width 31 height 14
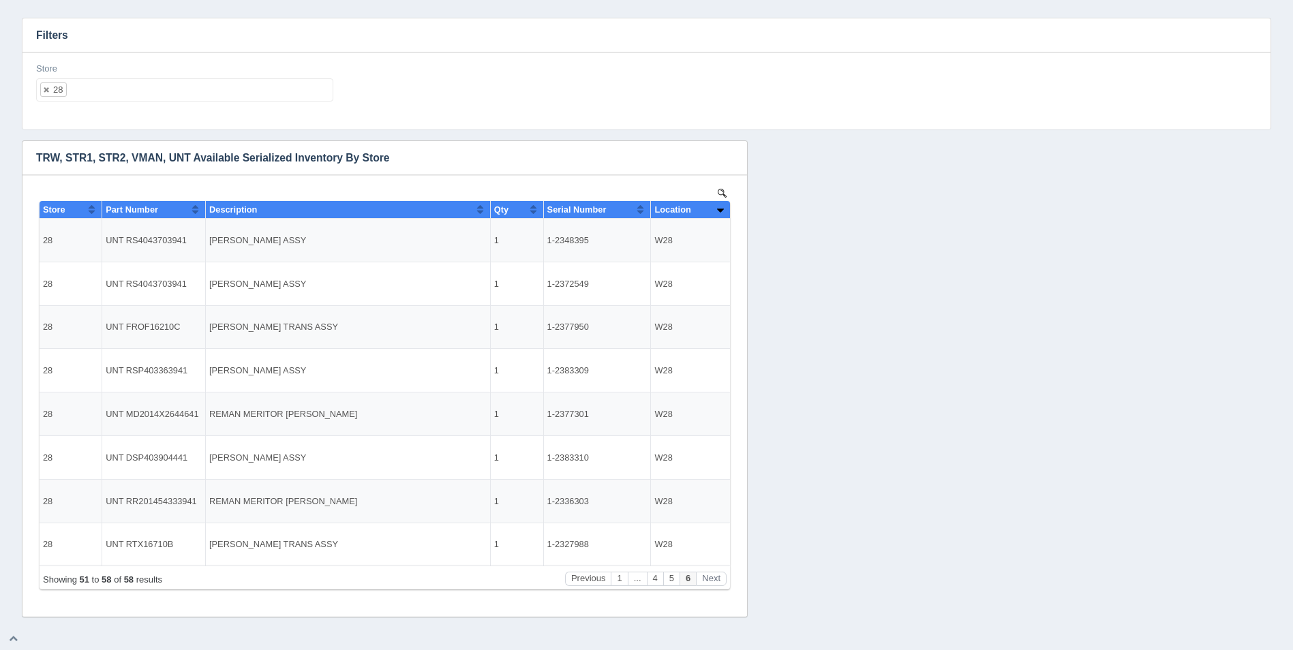
click at [201, 82] on ul "28" at bounding box center [184, 89] width 297 height 23
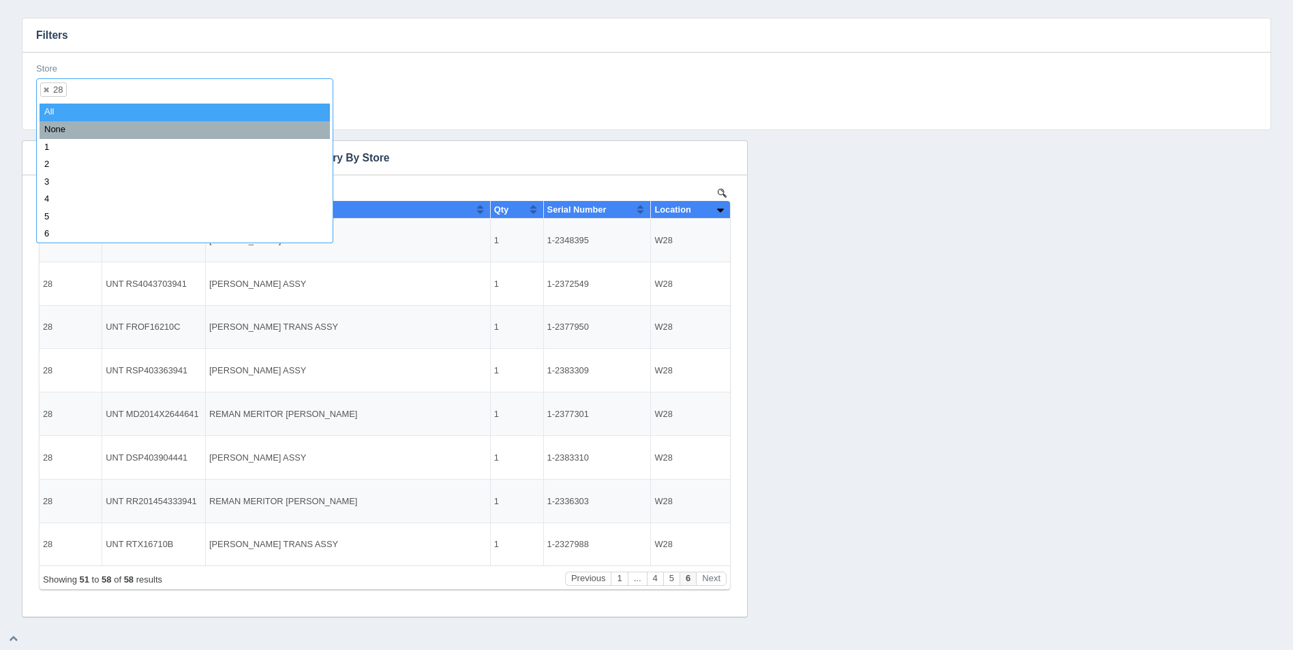
select select
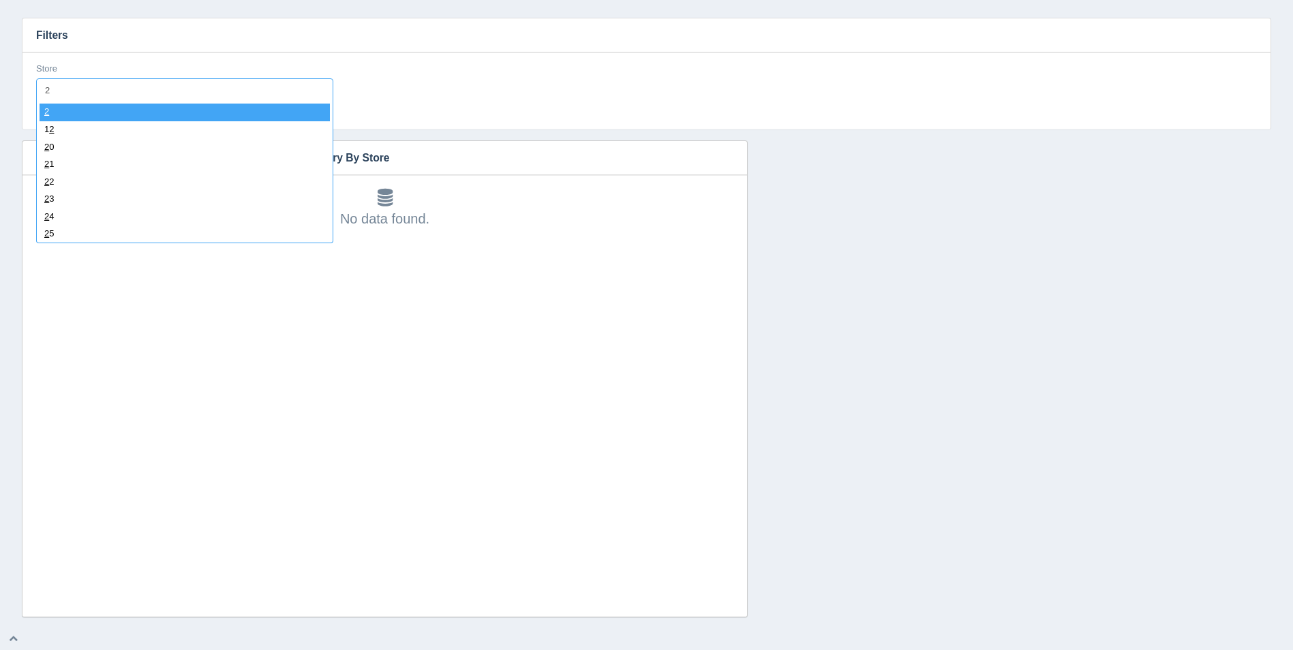
type input "29"
select select "29"
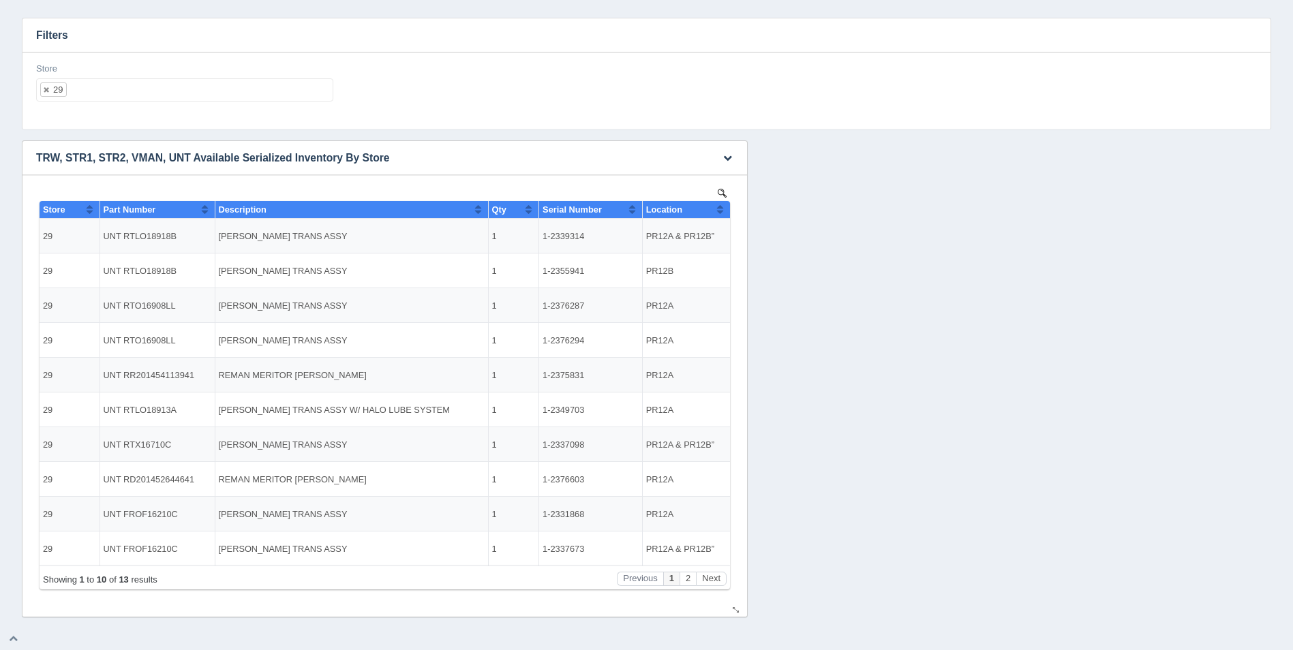
click at [726, 209] on th "Location" at bounding box center [686, 210] width 88 height 18
click at [135, 79] on div "Store 29 All None 1 2 3 4 5 6 7 8 9 10 11 12 13 14 15 16 17 18 19 20 21 22 23 2…" at bounding box center [184, 83] width 297 height 40
drag, startPoint x: 135, startPoint y: 79, endPoint x: 147, endPoint y: 104, distance: 28.0
click at [146, 105] on div "Store 29 All None 1 2 3 4 5 6 7 8 9 10 11 12 13 14 15 16 17 18 19 20 21 22 23 2…" at bounding box center [185, 88] width 308 height 50
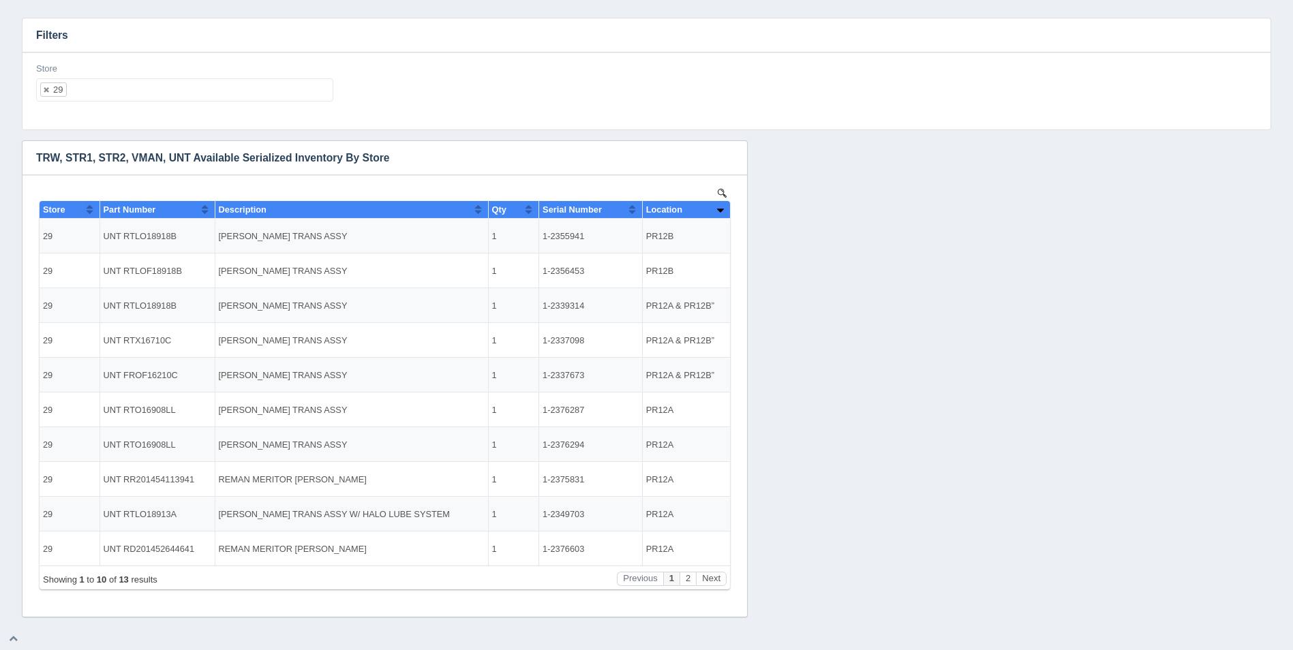
click at [137, 89] on ul "29" at bounding box center [184, 89] width 297 height 23
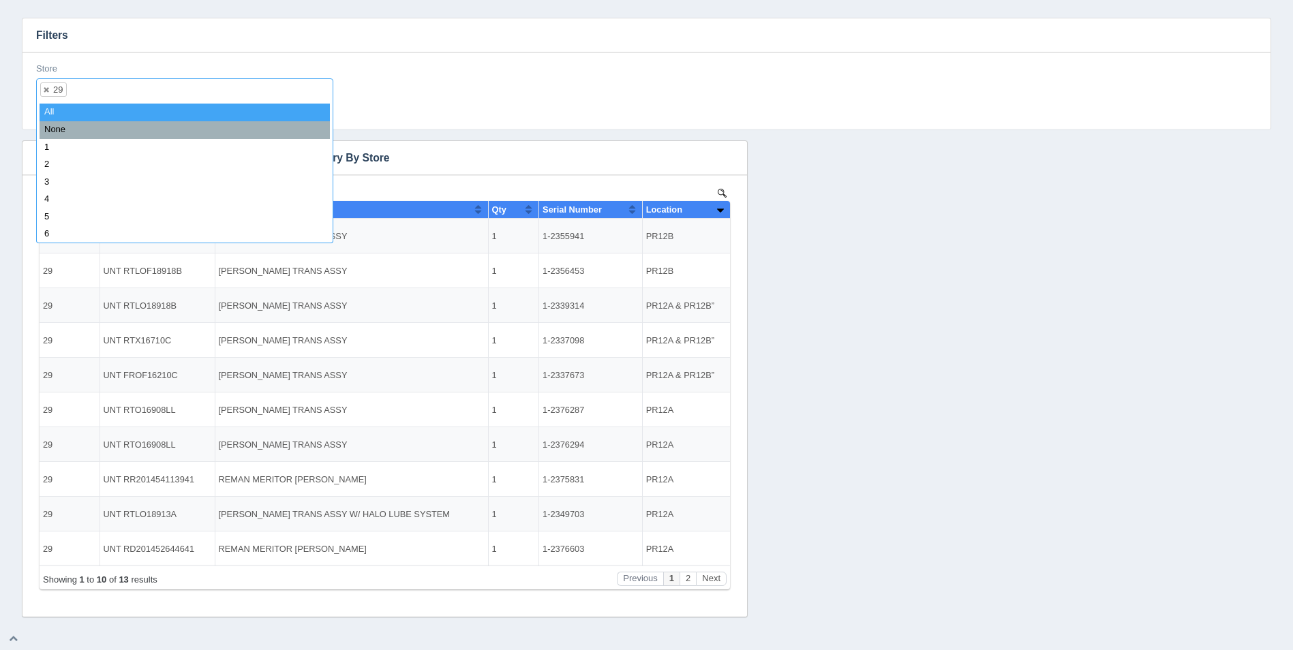
select select
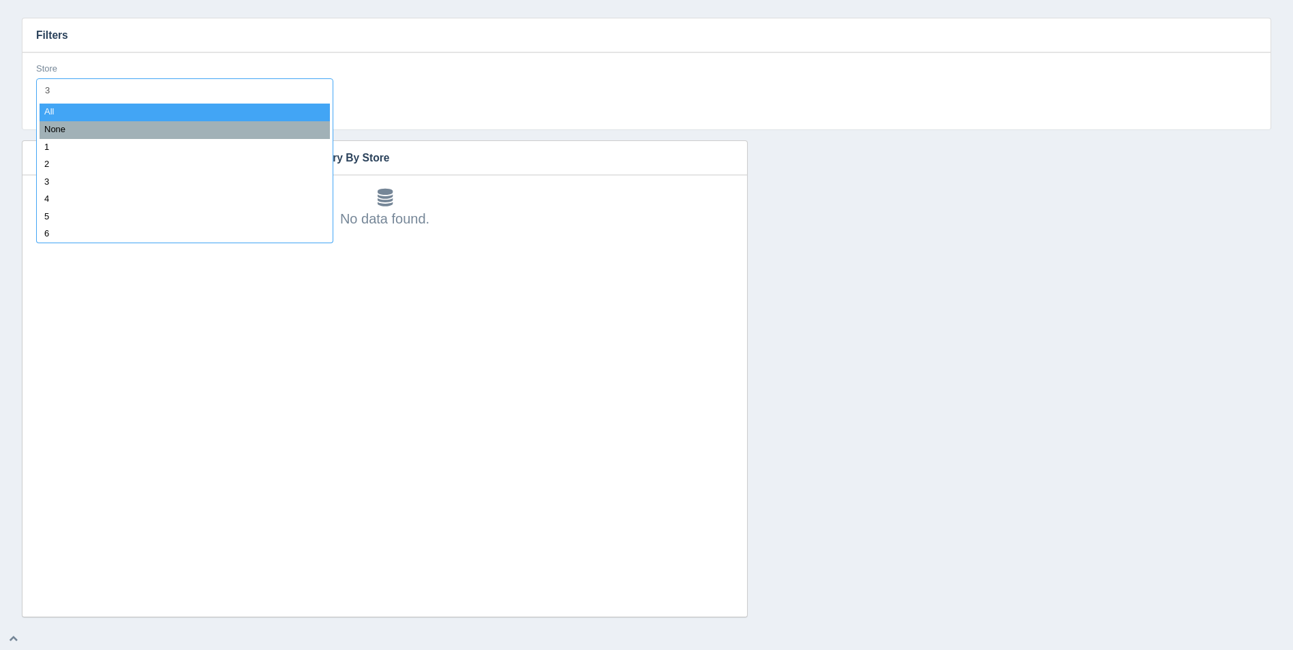
type input "31"
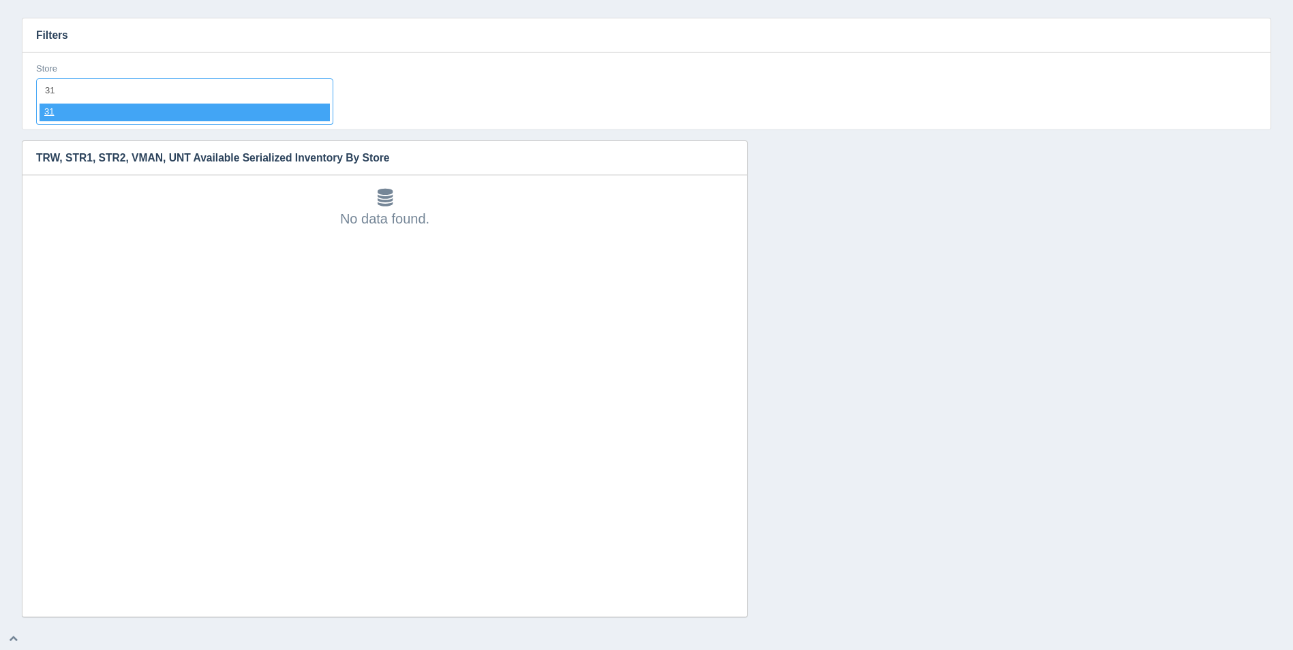
select select "31"
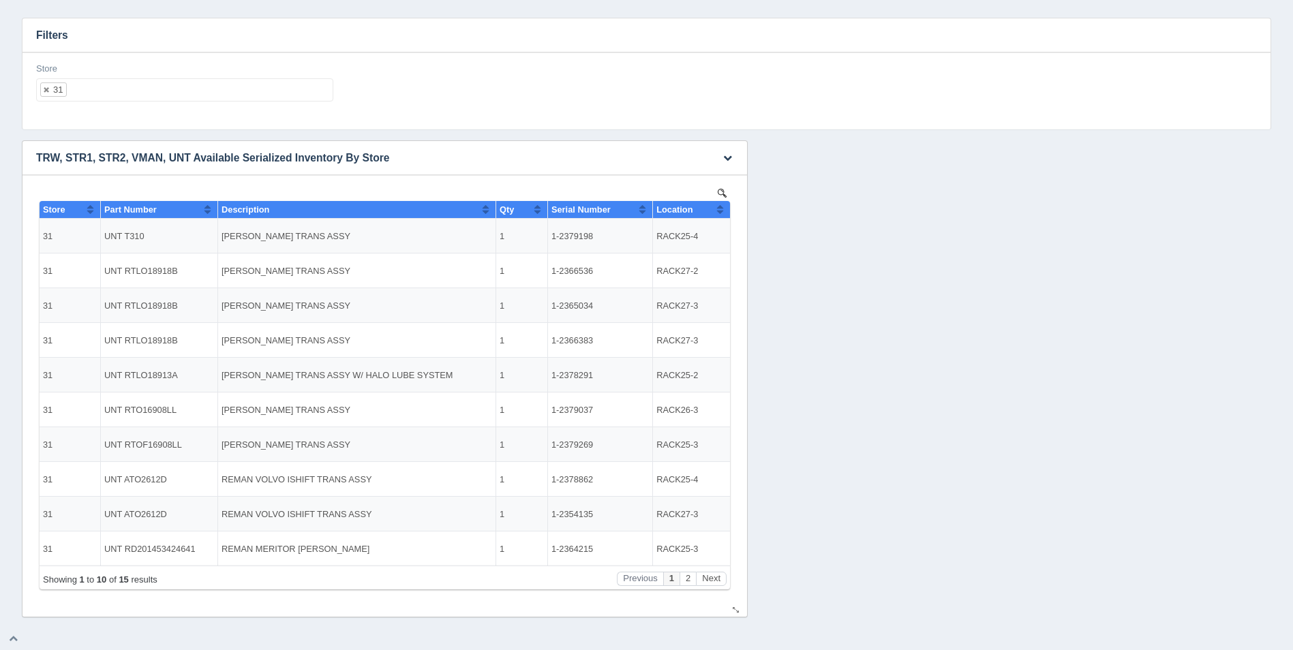
click at [723, 207] on button "Sort column ascending" at bounding box center [719, 209] width 9 height 16
click at [723, 207] on button "Sort column descending" at bounding box center [719, 209] width 9 height 16
click at [718, 576] on button "Next" at bounding box center [711, 579] width 31 height 14
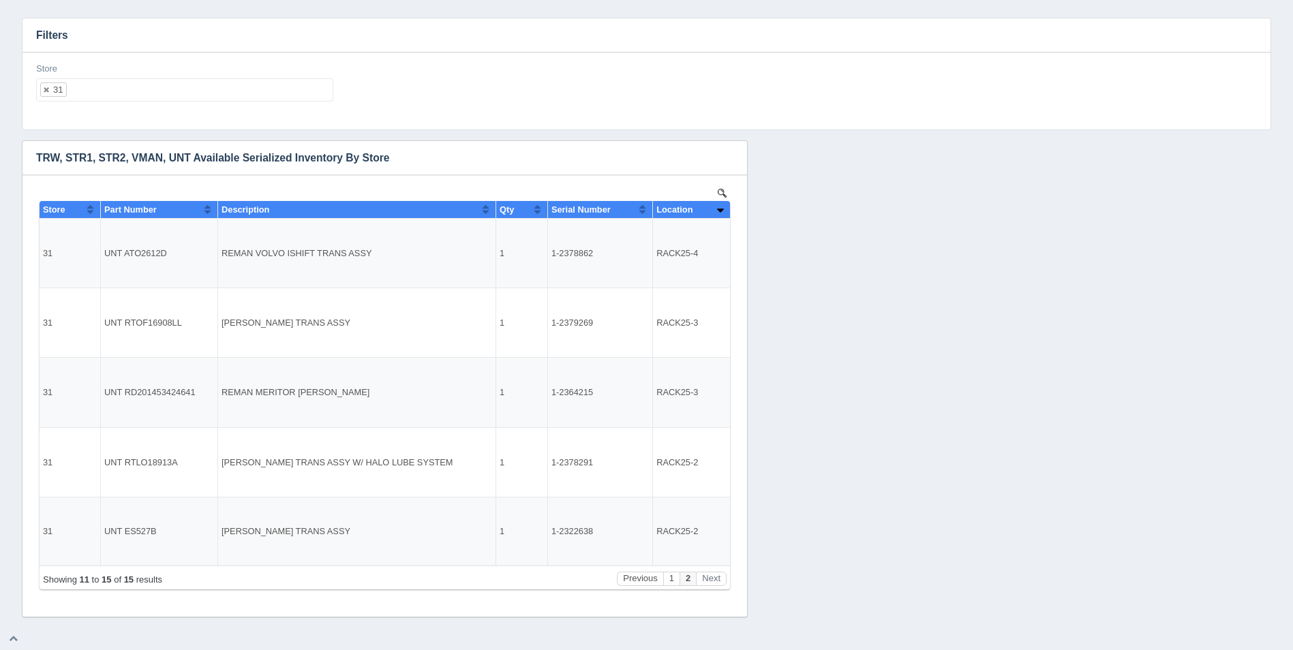
click at [161, 93] on ul "31" at bounding box center [184, 89] width 297 height 23
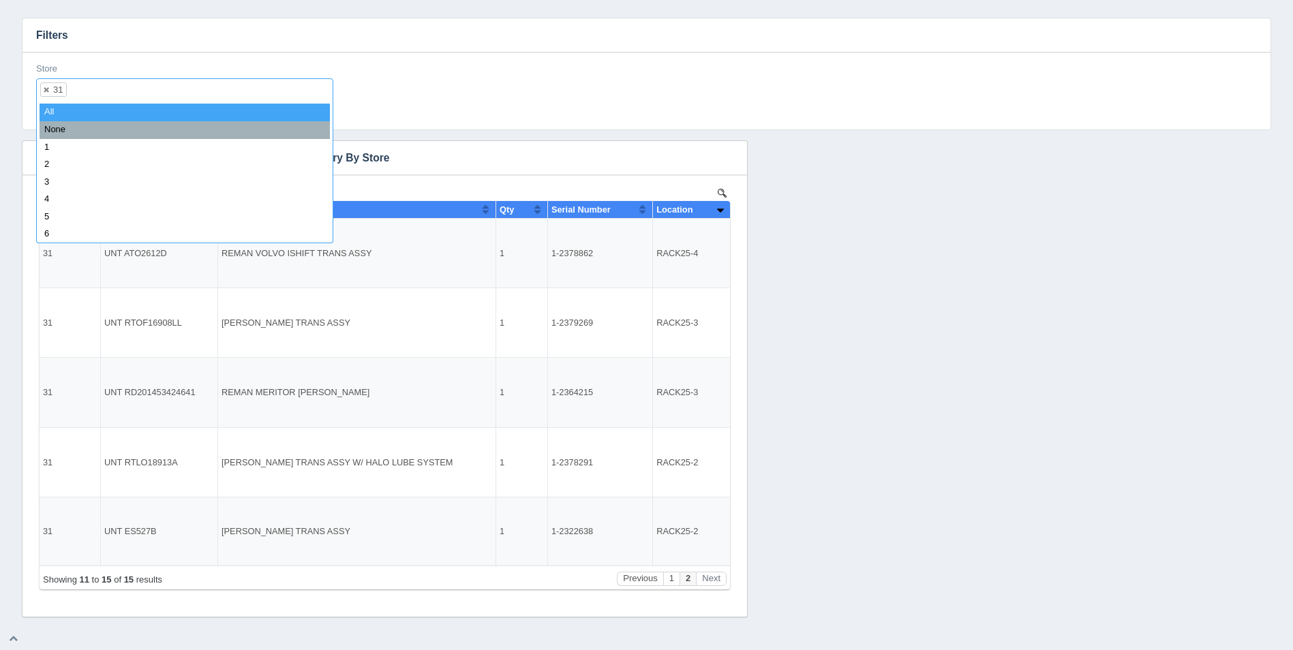
select select
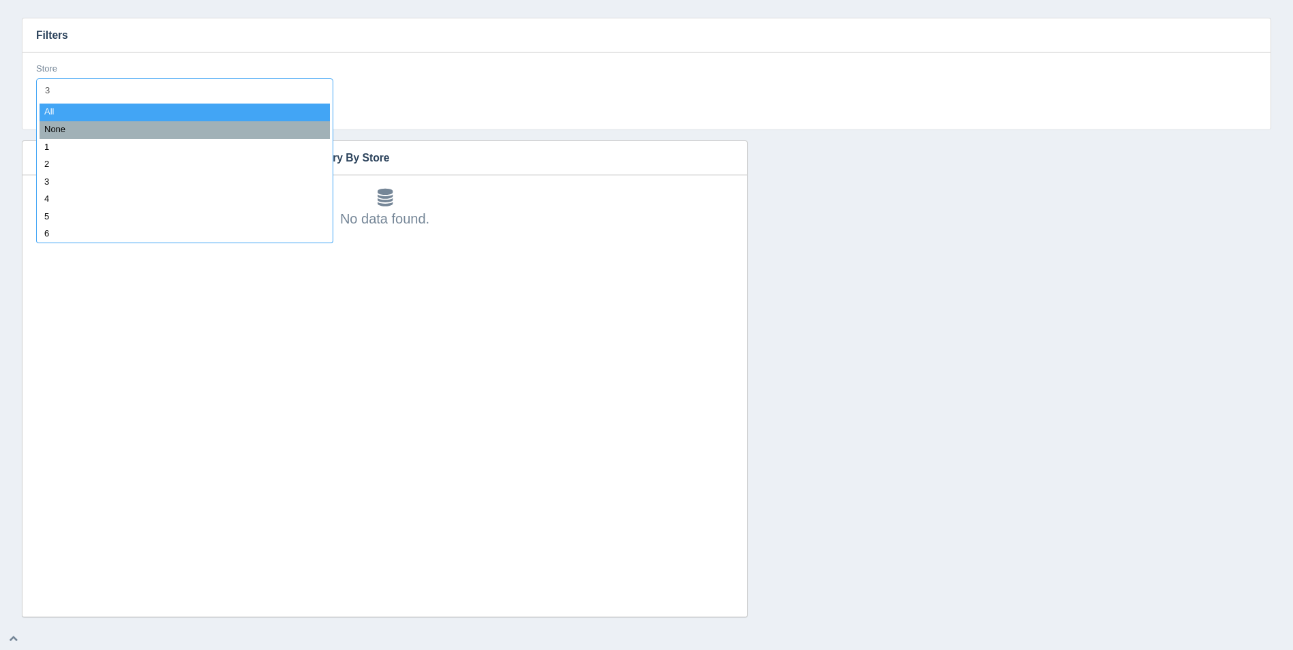
type input "32"
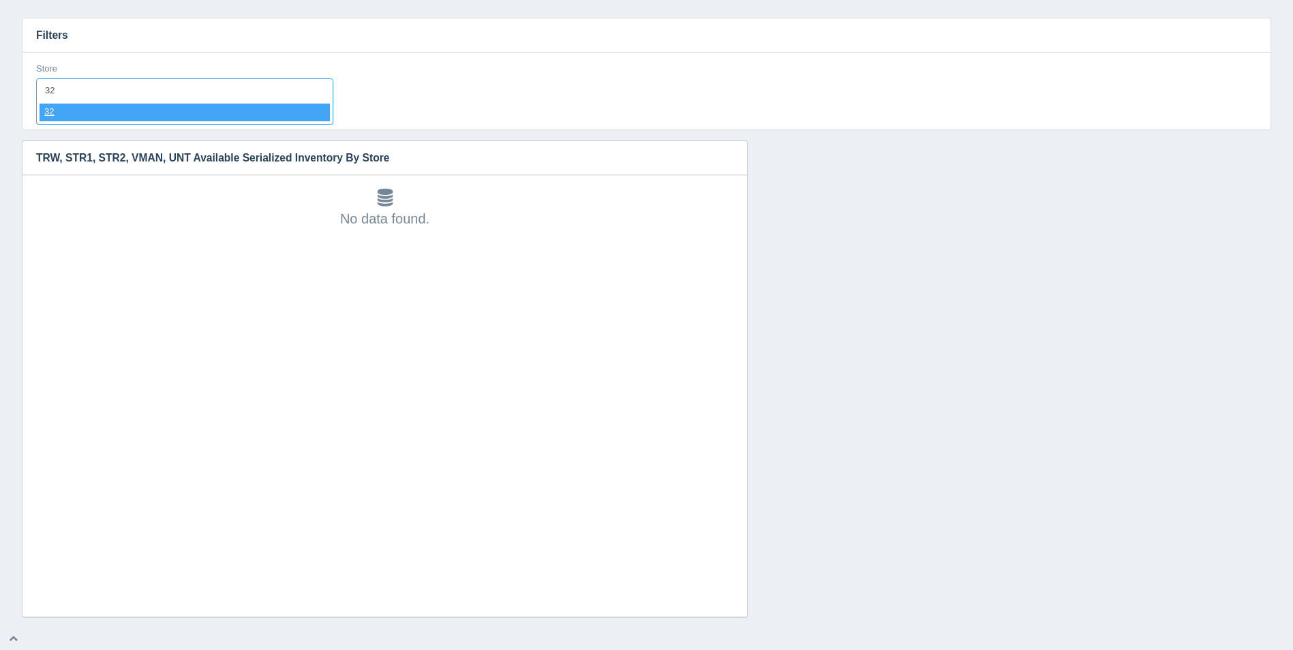
select select "32"
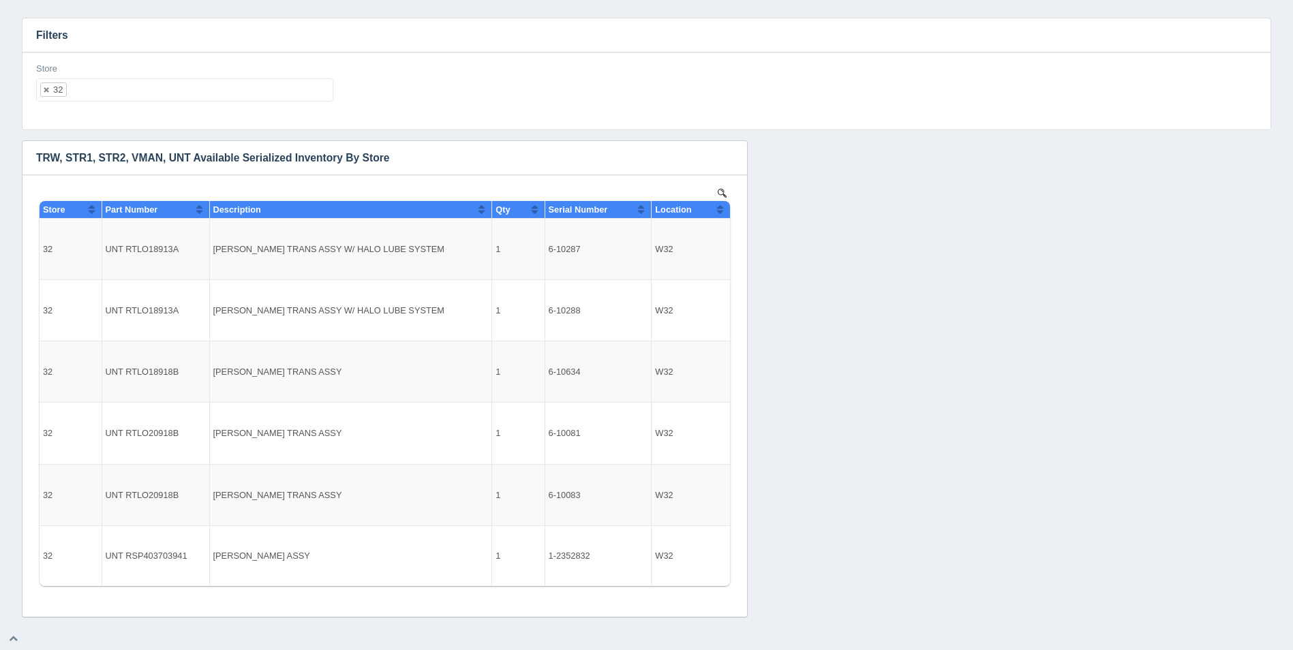
select select
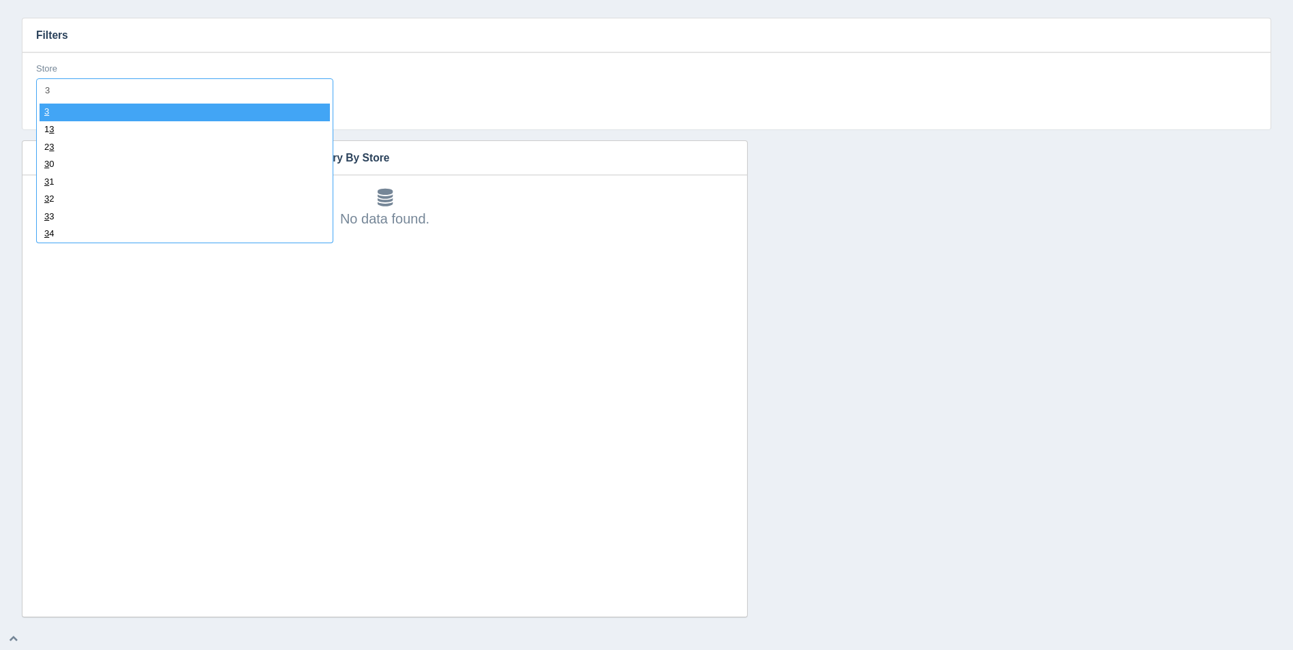
type input "33"
select select "33"
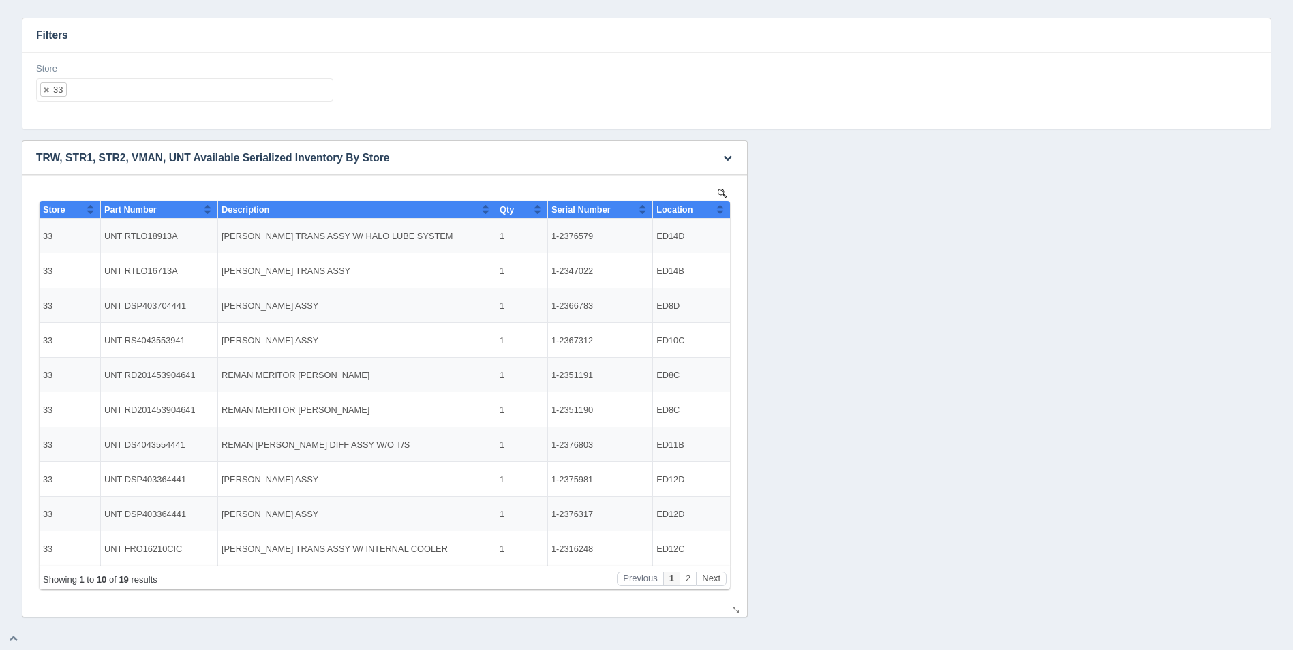
click at [718, 208] on button "Sort column ascending" at bounding box center [719, 209] width 9 height 16
click at [718, 208] on button "Sort column descending" at bounding box center [719, 209] width 9 height 16
click at [715, 580] on button "Next" at bounding box center [711, 579] width 31 height 14
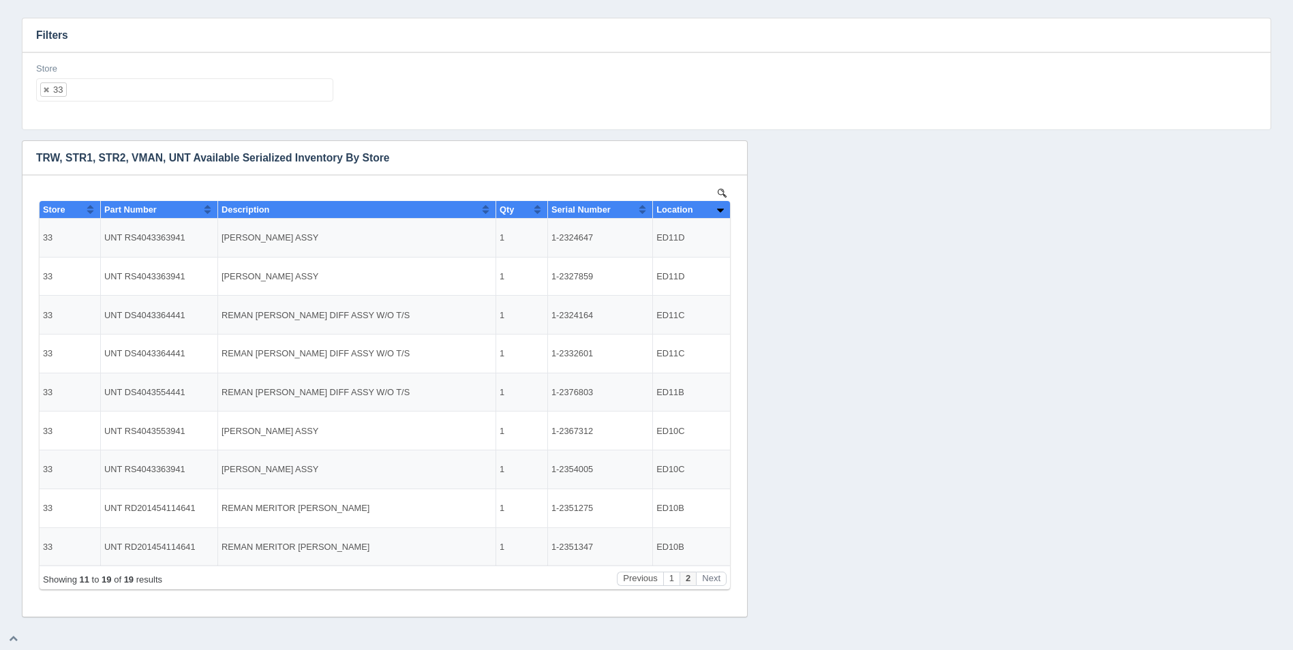
click at [198, 97] on ul "33" at bounding box center [184, 89] width 297 height 23
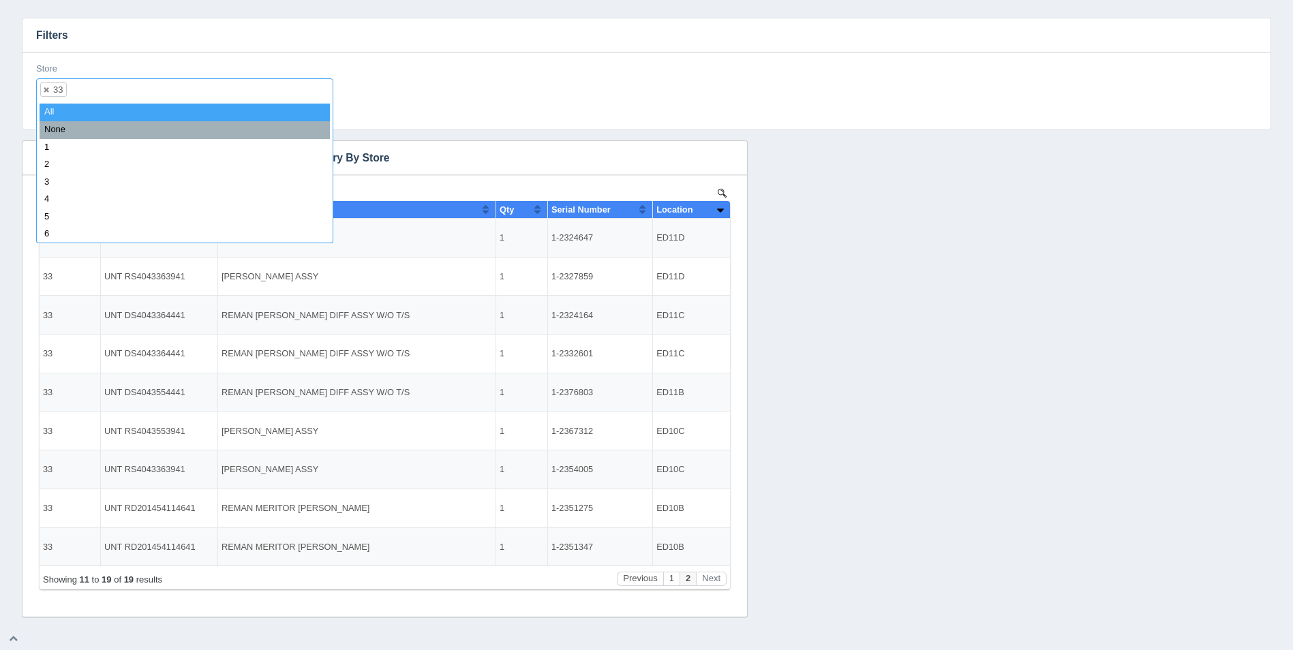
select select
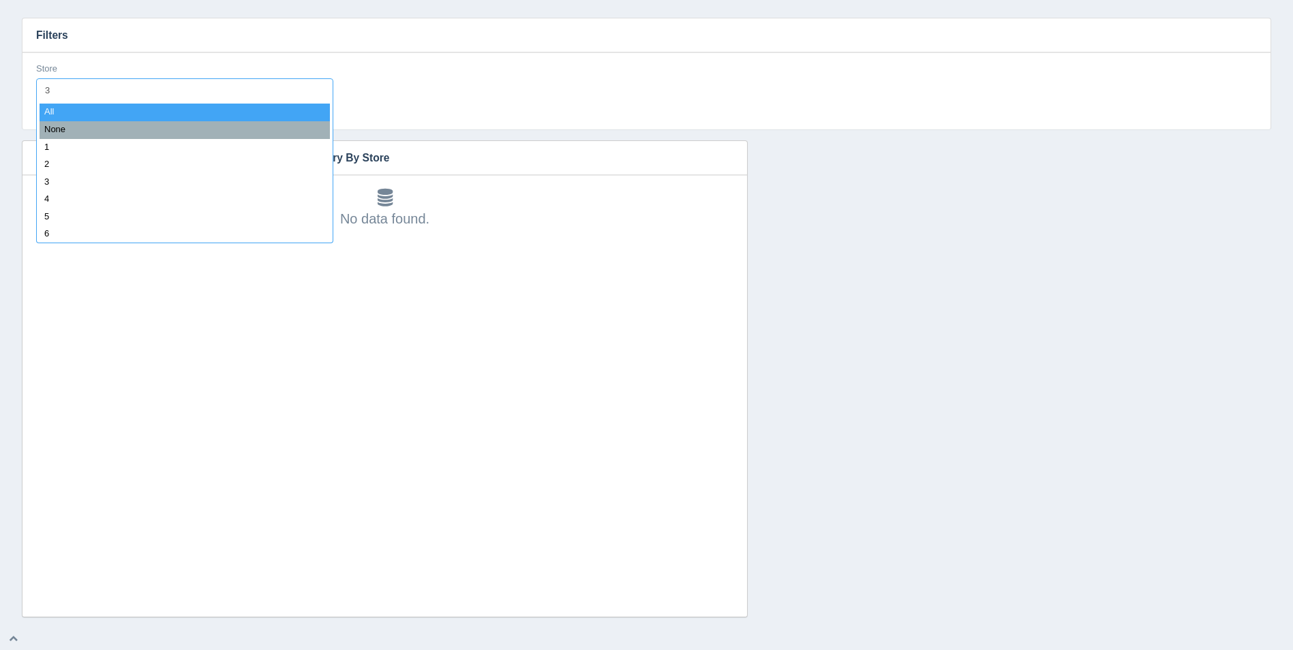
type input "34"
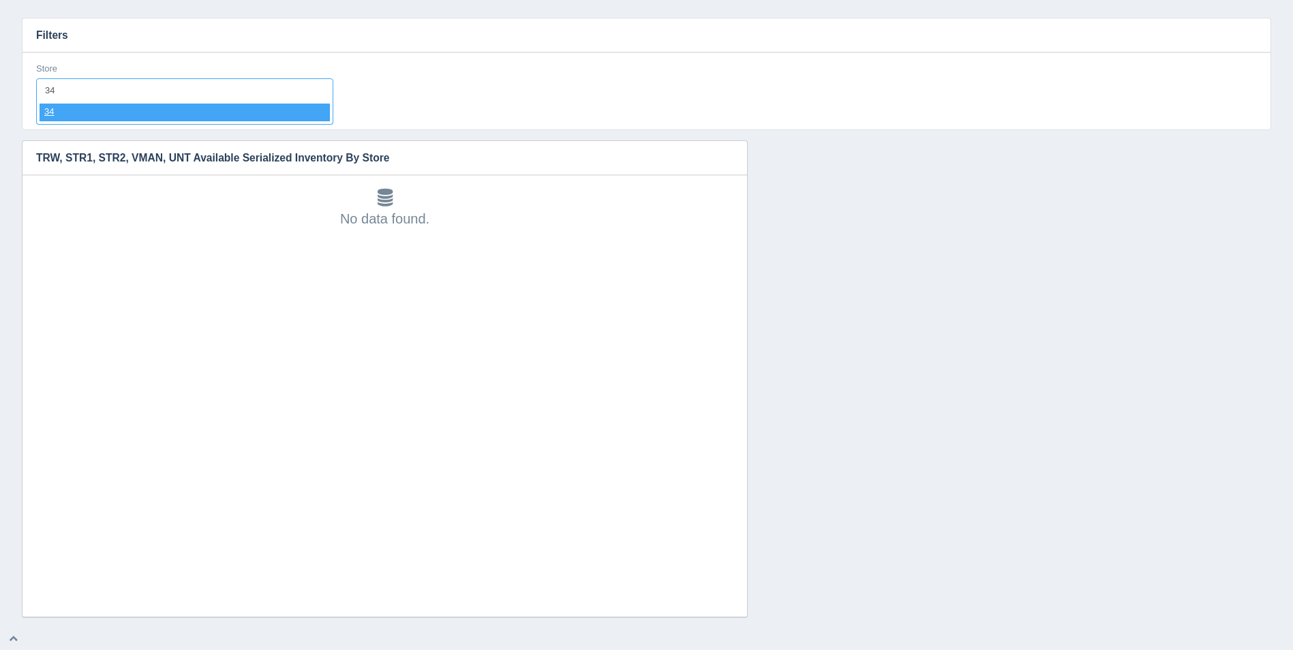
select select "34"
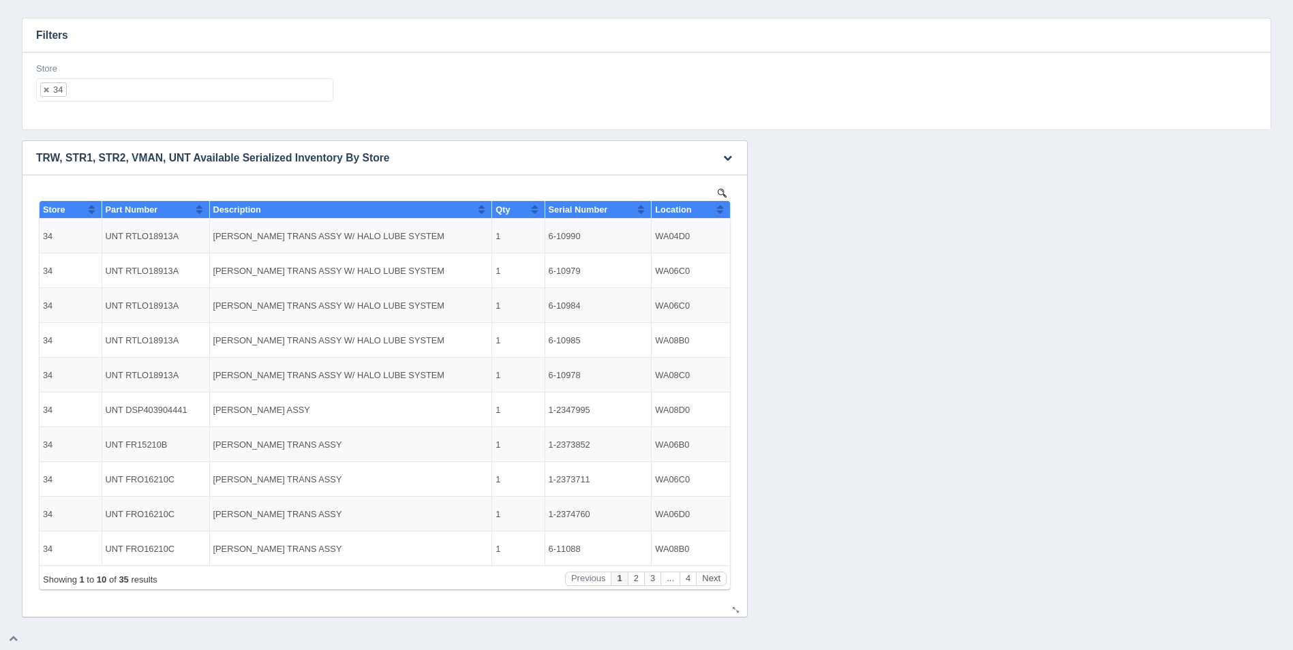
click at [722, 213] on button "Sort column ascending" at bounding box center [719, 209] width 9 height 16
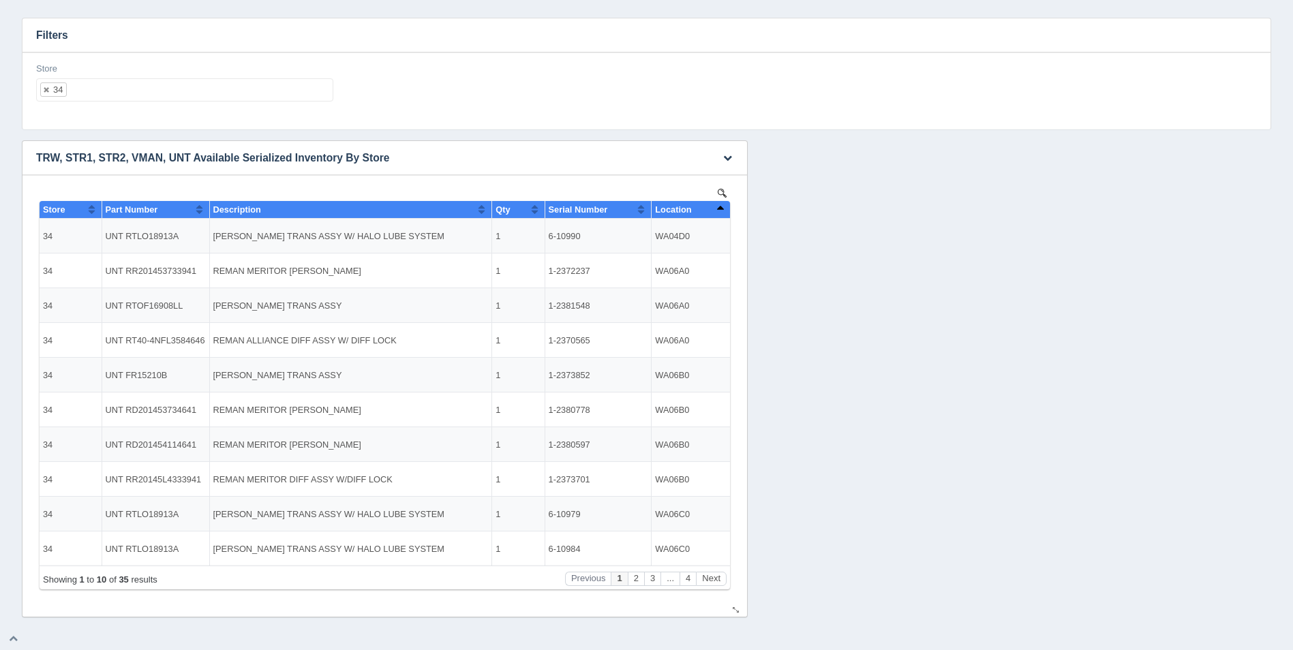
click at [722, 213] on button "Sort column descending" at bounding box center [719, 209] width 9 height 16
click at [711, 577] on button "Next" at bounding box center [711, 579] width 31 height 14
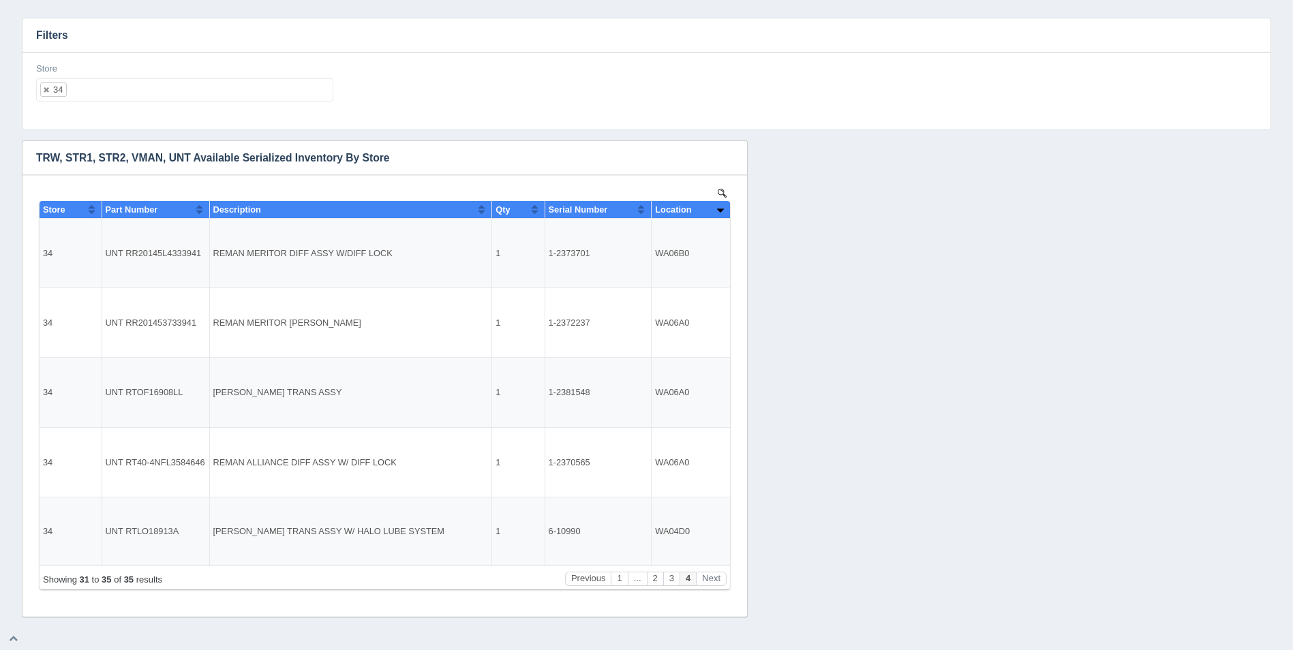
click at [258, 91] on ul "34" at bounding box center [184, 89] width 297 height 23
select select
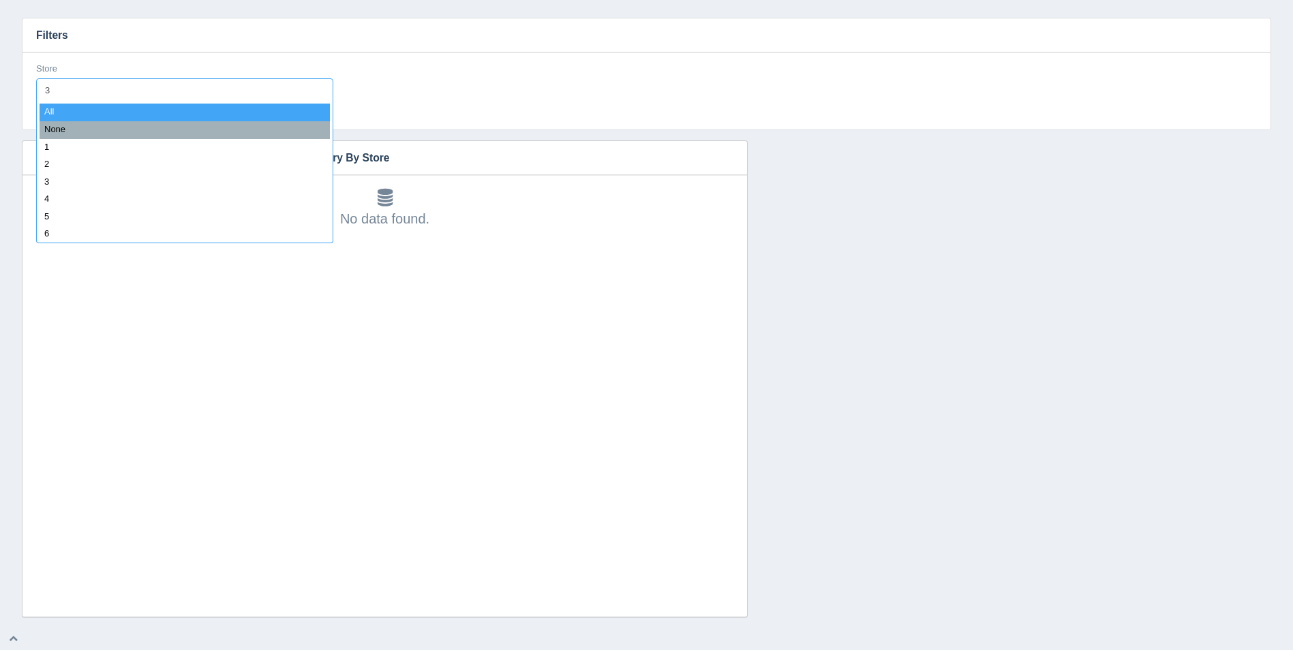
type input "35"
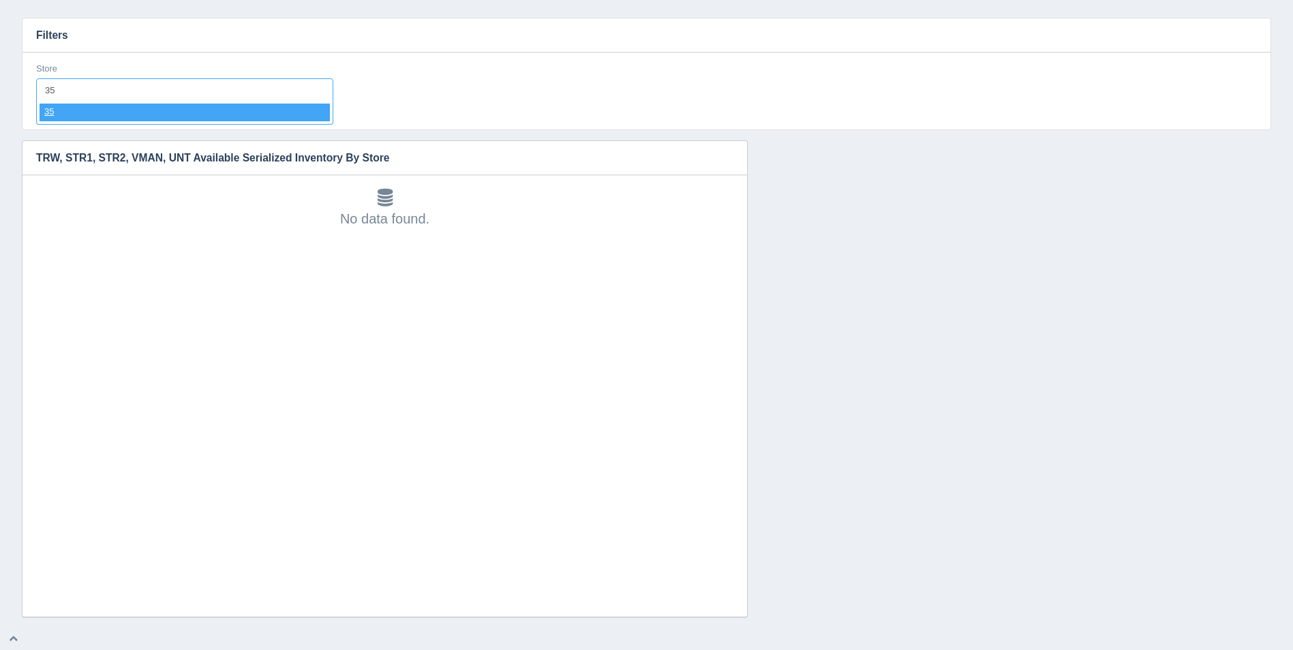
select select "35"
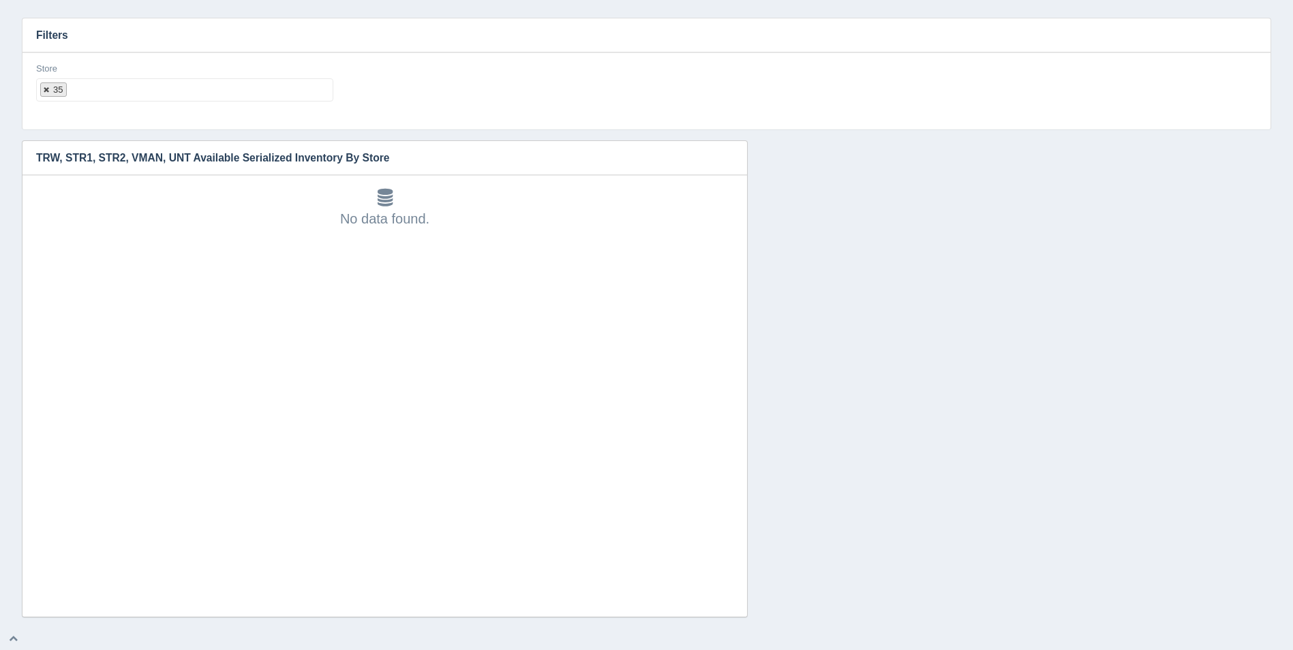
select select
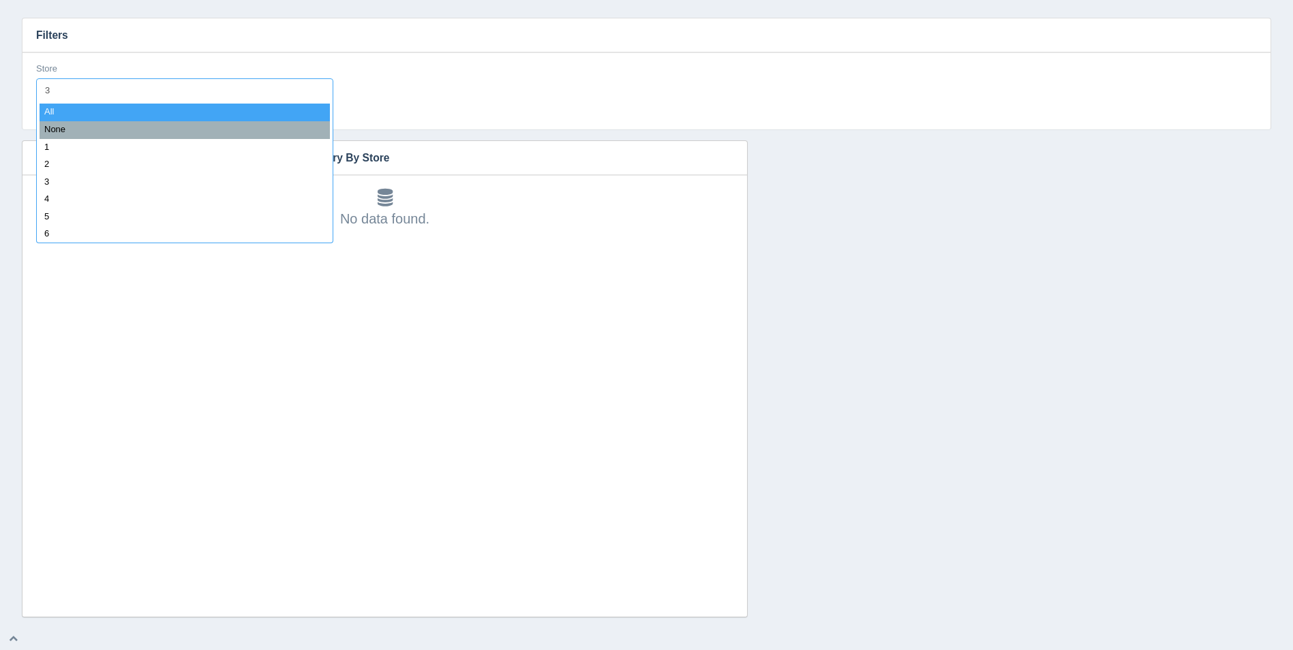
type input "36"
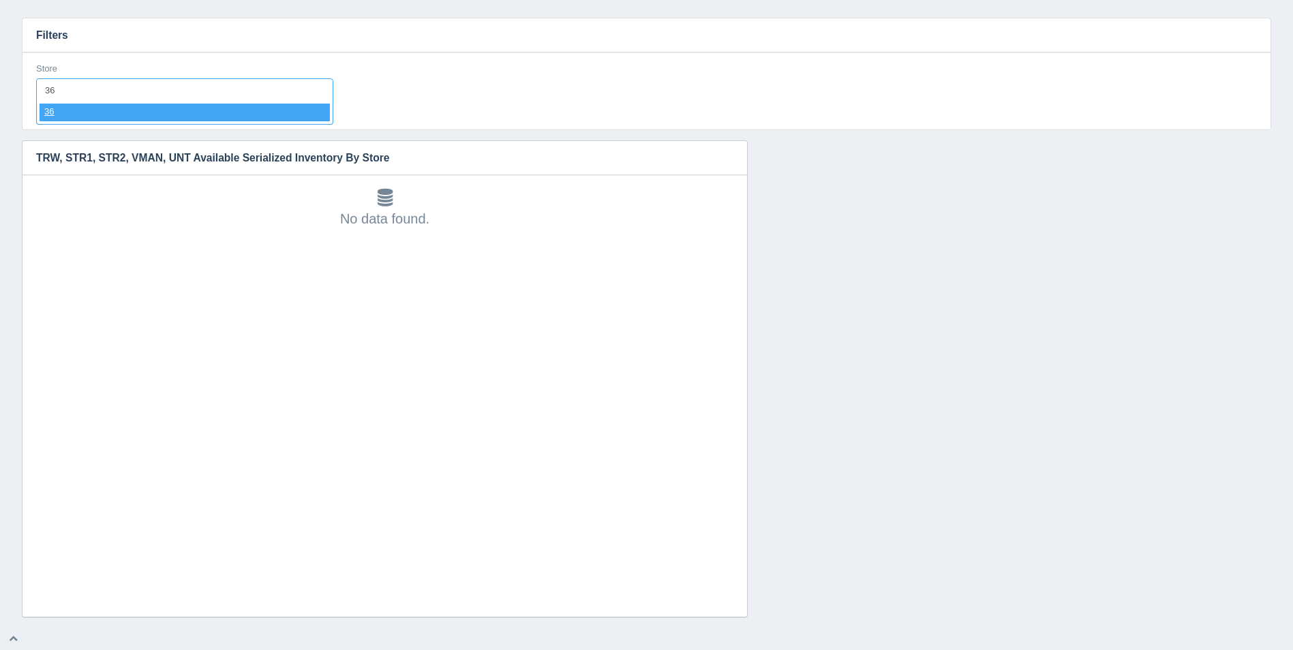
select select "36"
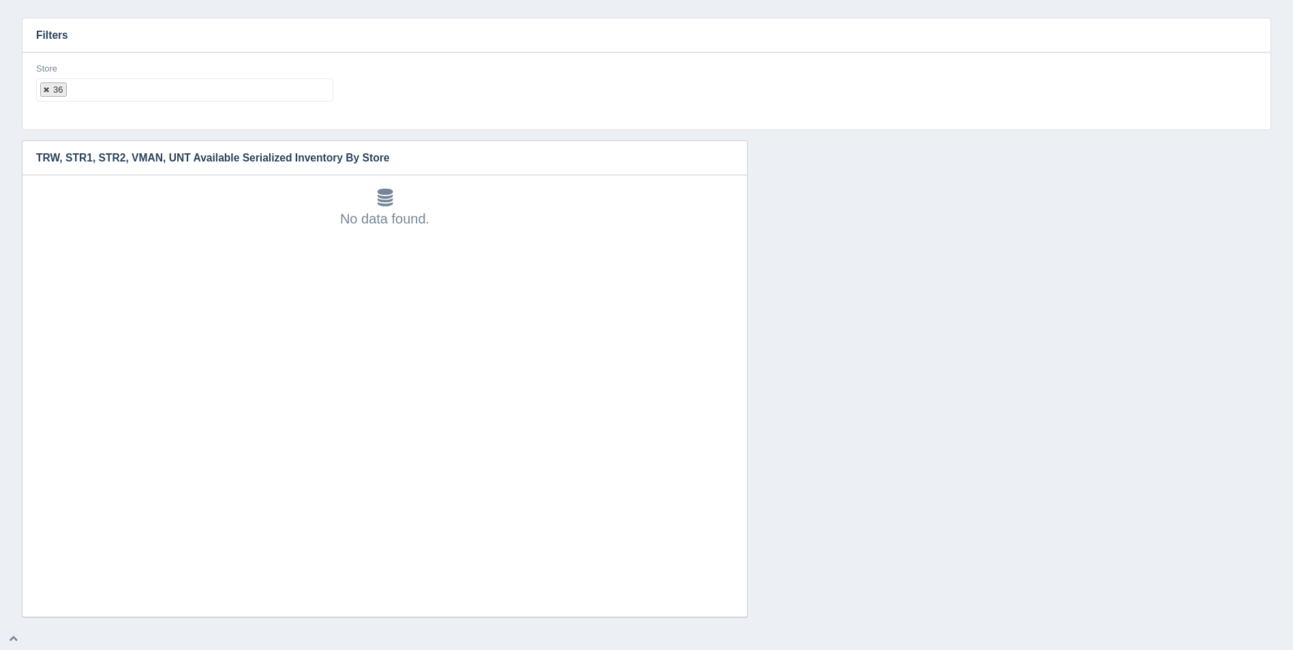
select select
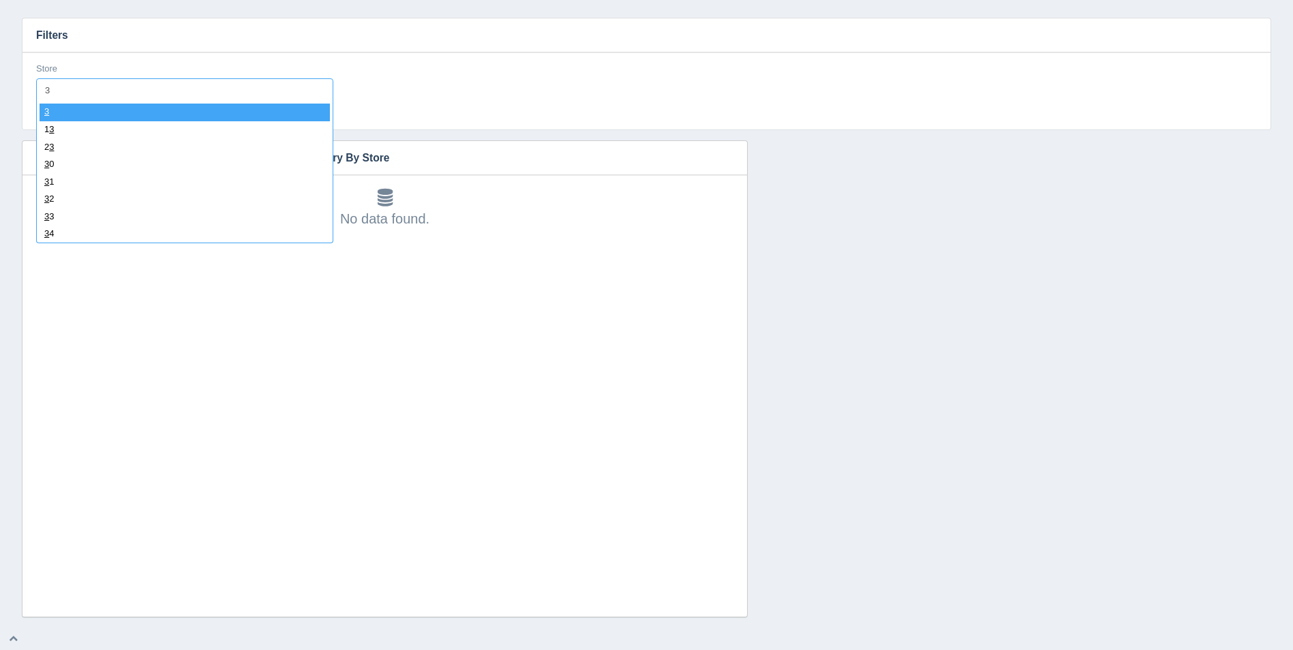
type input "37"
select select "37"
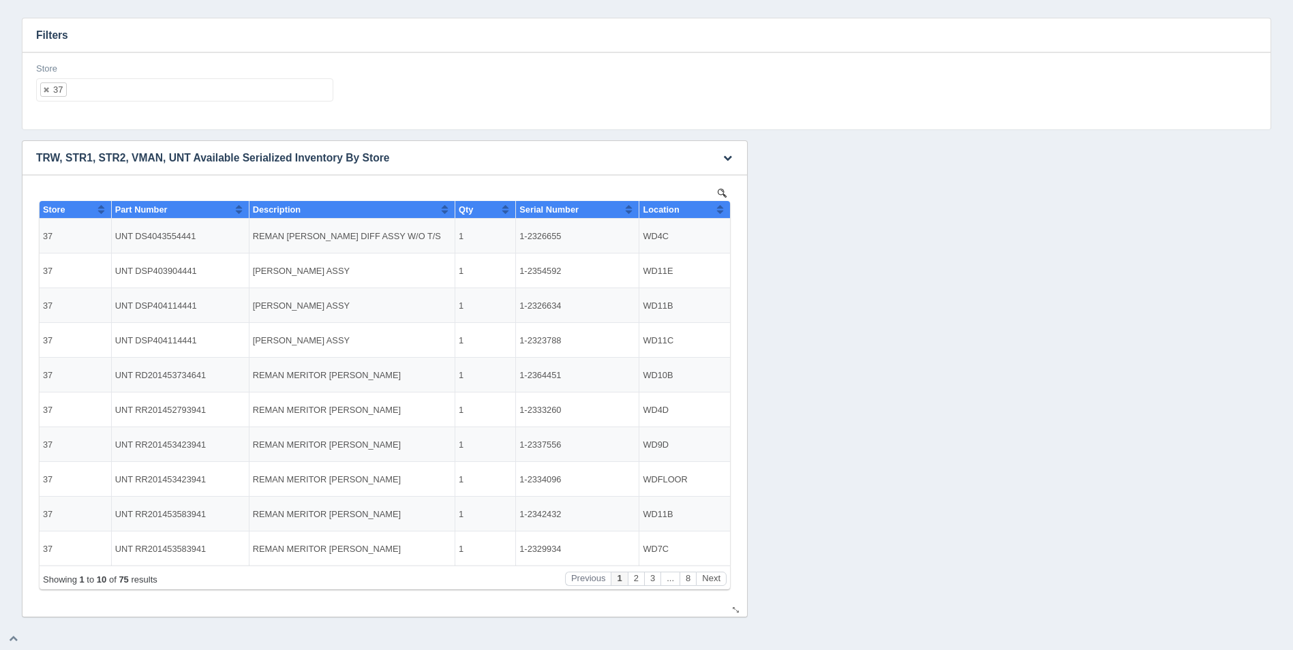
click at [724, 206] on button "Sort column ascending" at bounding box center [719, 209] width 9 height 16
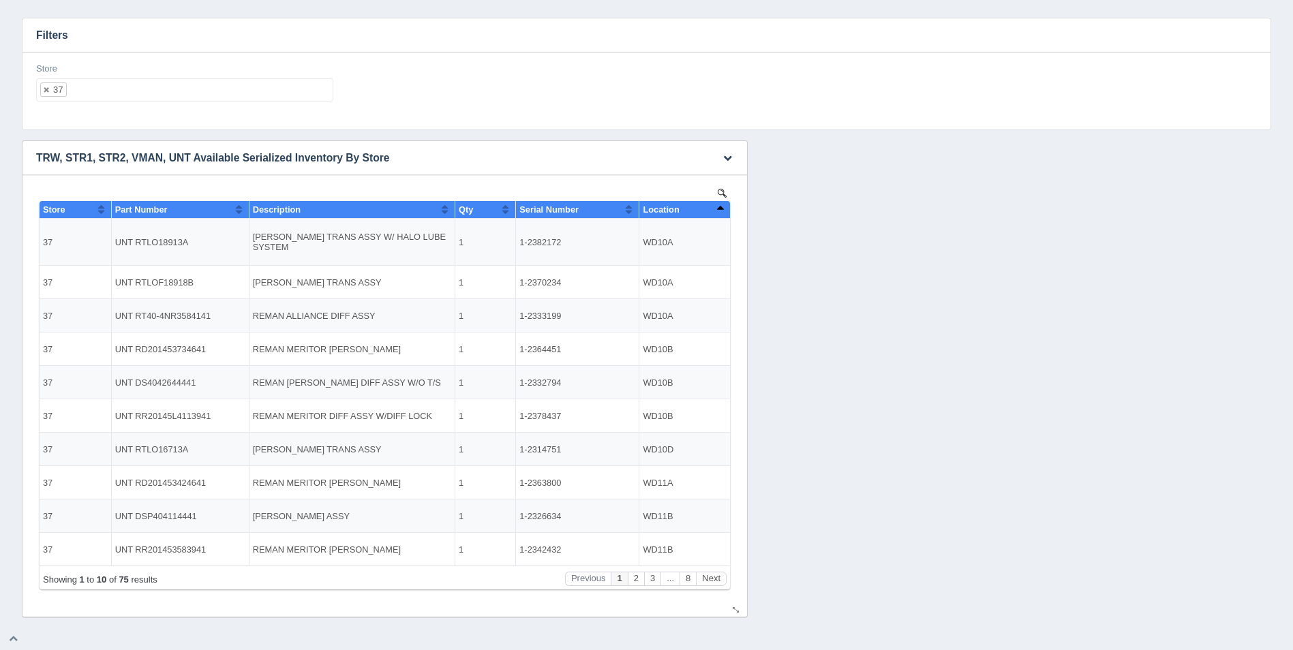
click at [720, 204] on button "Sort column descending" at bounding box center [719, 209] width 9 height 16
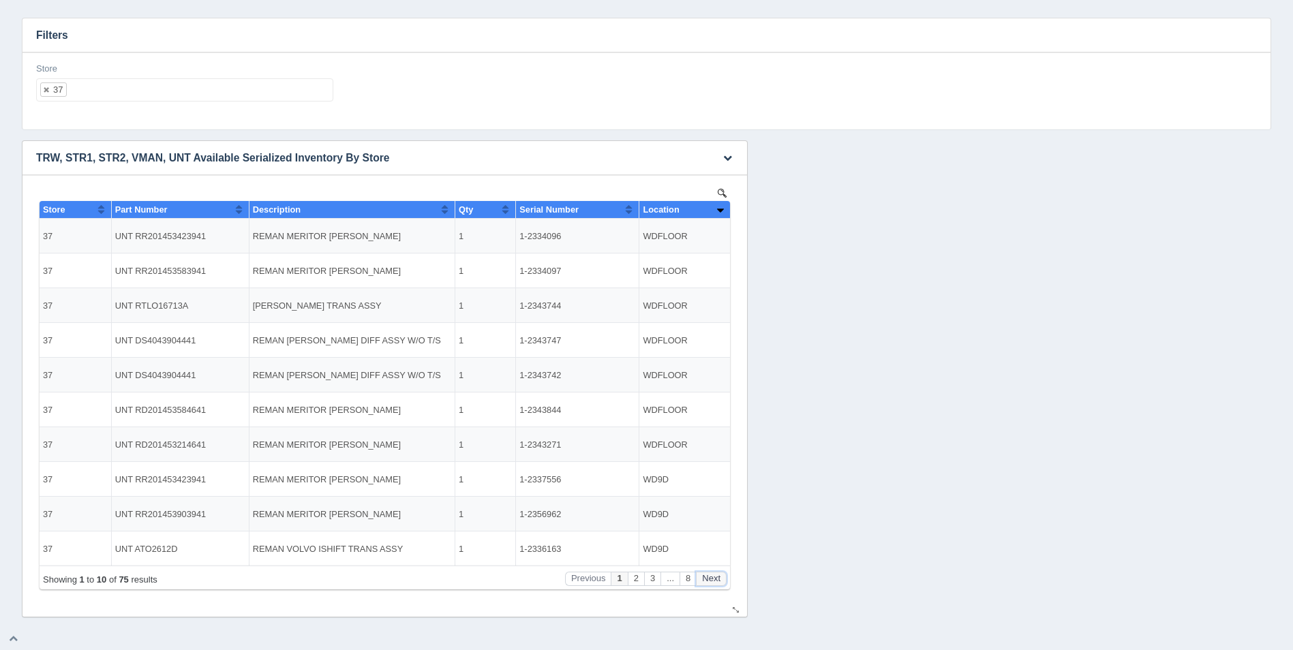
click at [715, 580] on button "Next" at bounding box center [711, 579] width 31 height 14
click at [715, 579] on button "Next" at bounding box center [711, 579] width 31 height 14
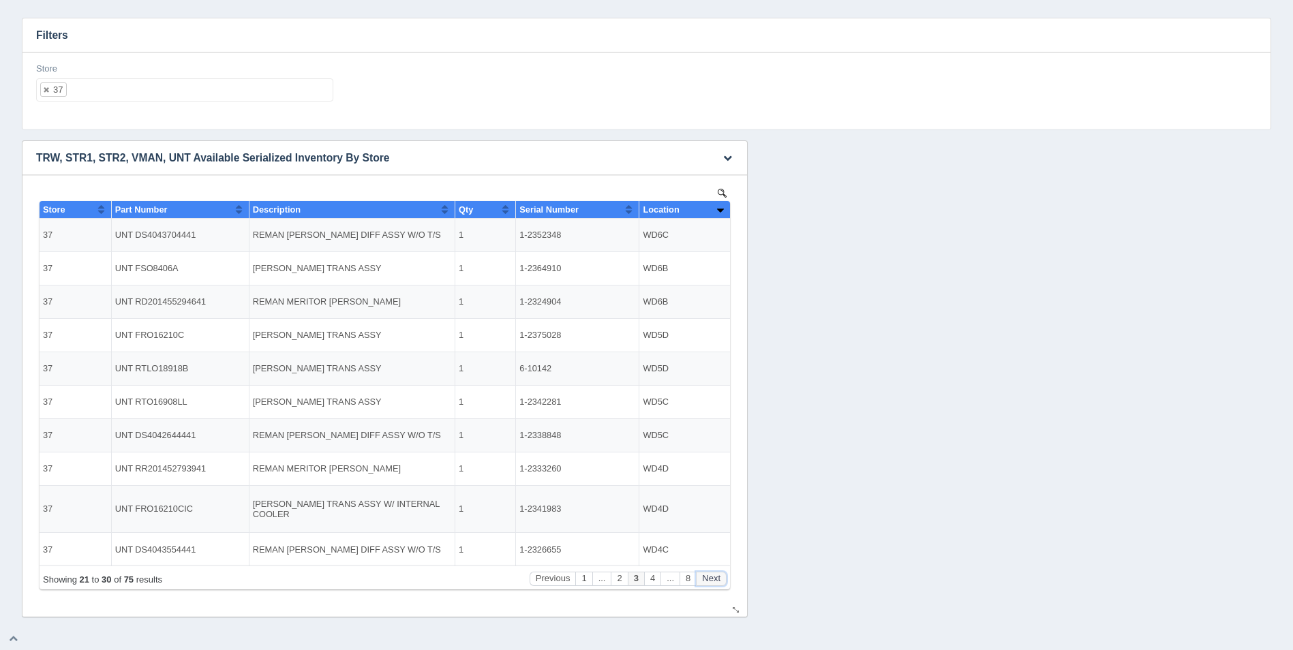
click at [715, 579] on button "Next" at bounding box center [711, 579] width 31 height 14
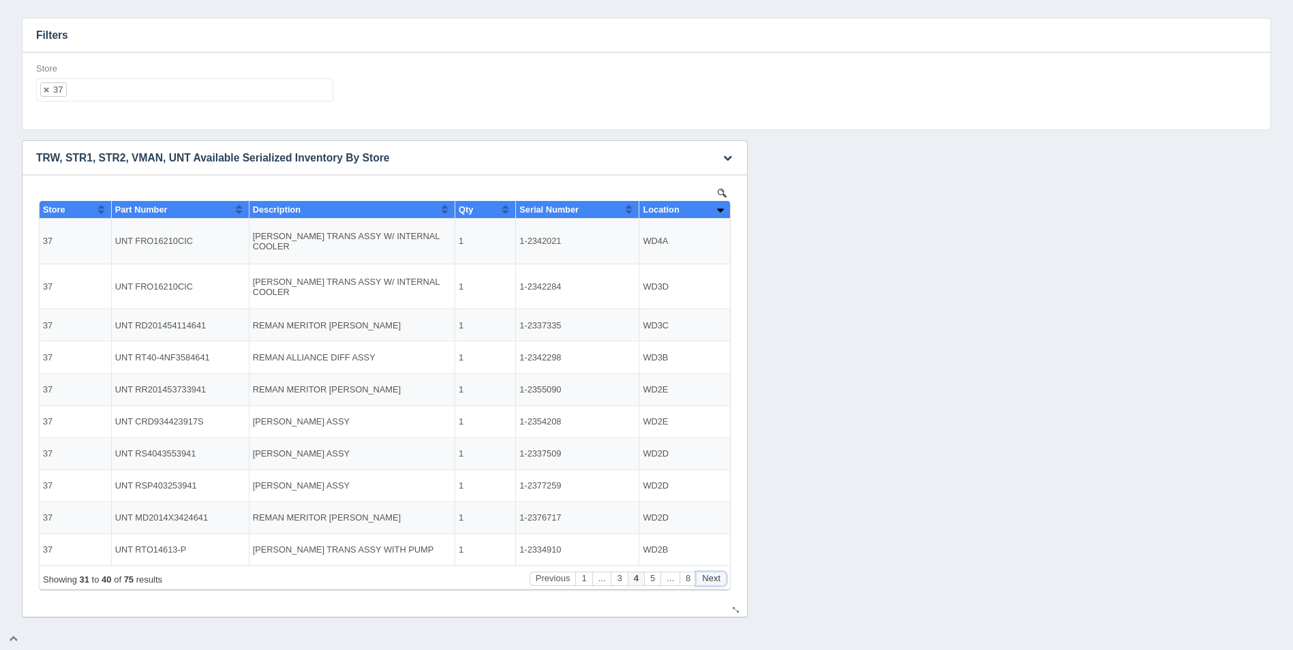
click at [715, 579] on button "Next" at bounding box center [711, 579] width 31 height 14
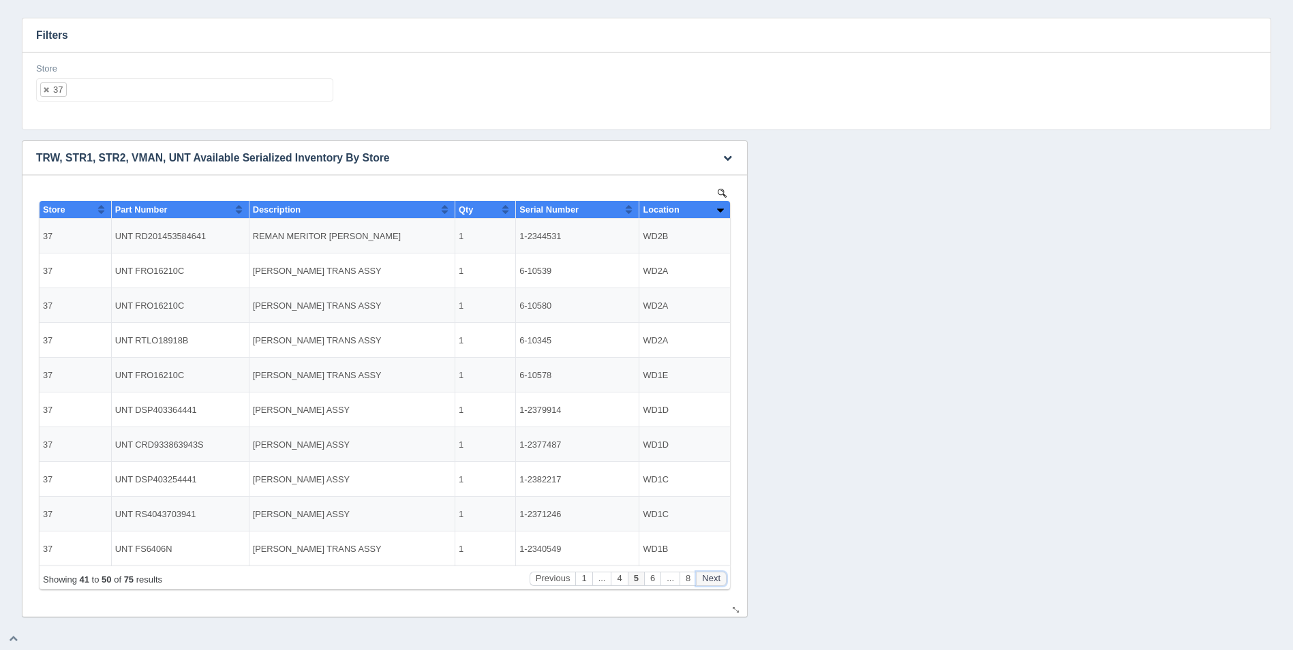
click at [715, 579] on button "Next" at bounding box center [711, 579] width 31 height 14
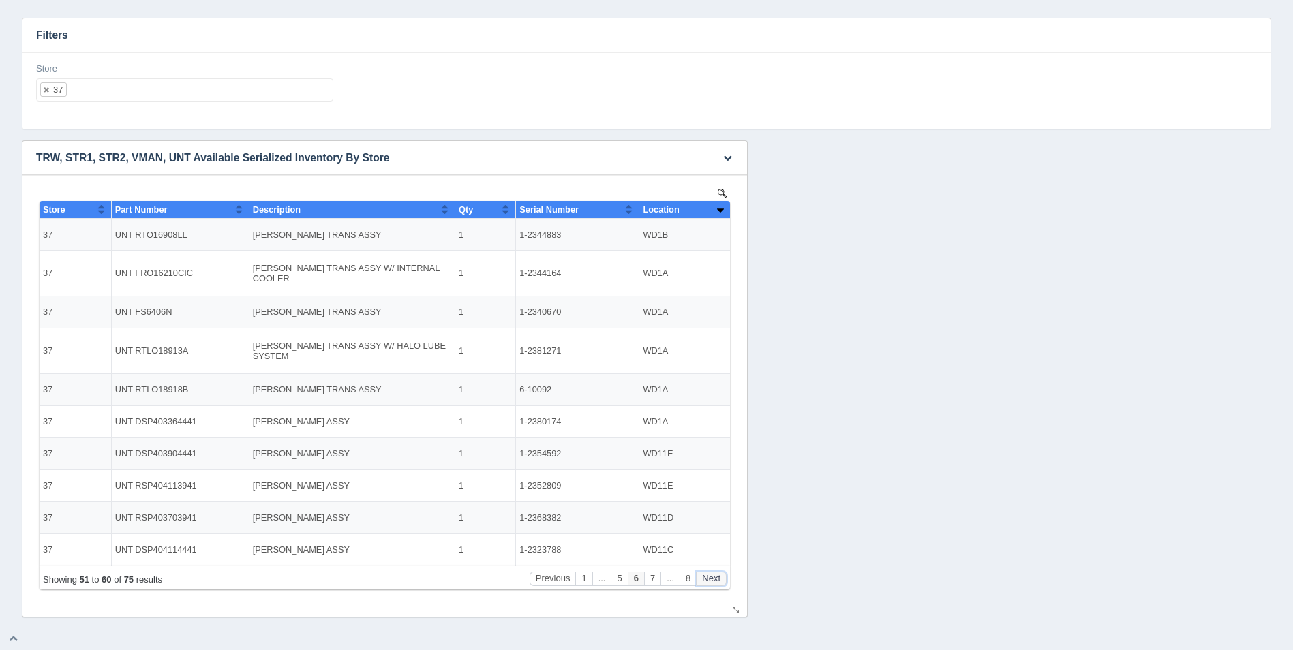
click at [715, 579] on button "Next" at bounding box center [711, 579] width 31 height 14
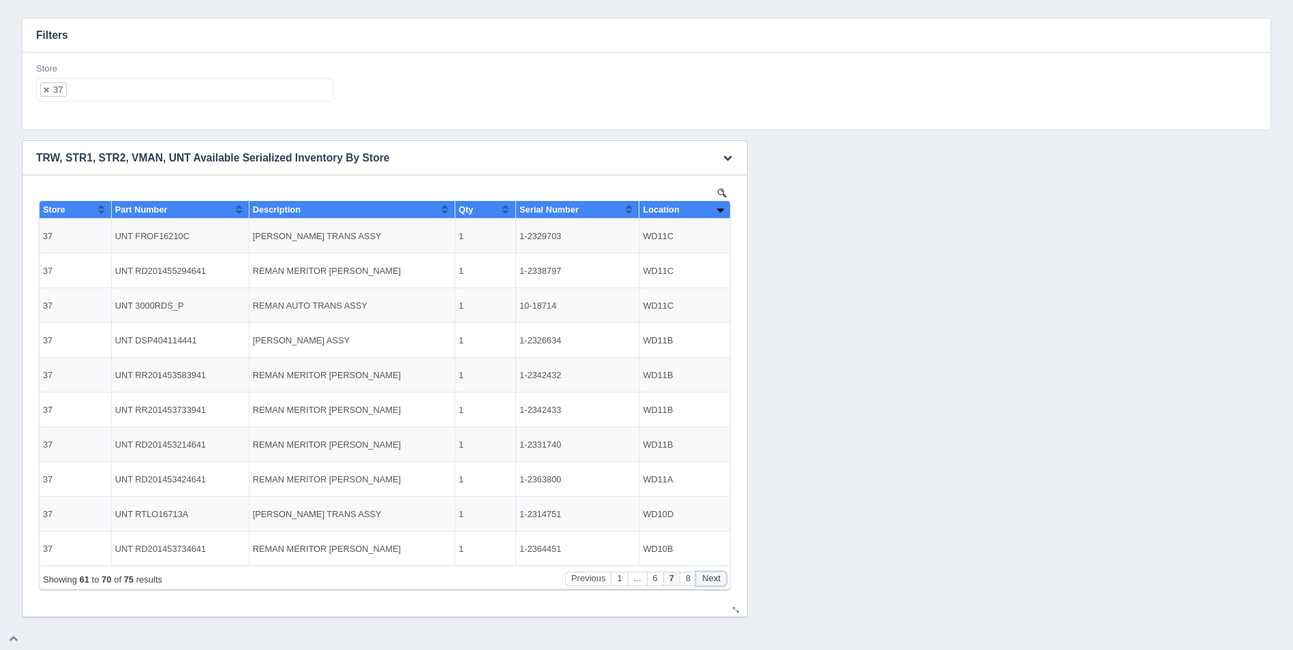
click at [715, 579] on button "Next" at bounding box center [711, 579] width 31 height 14
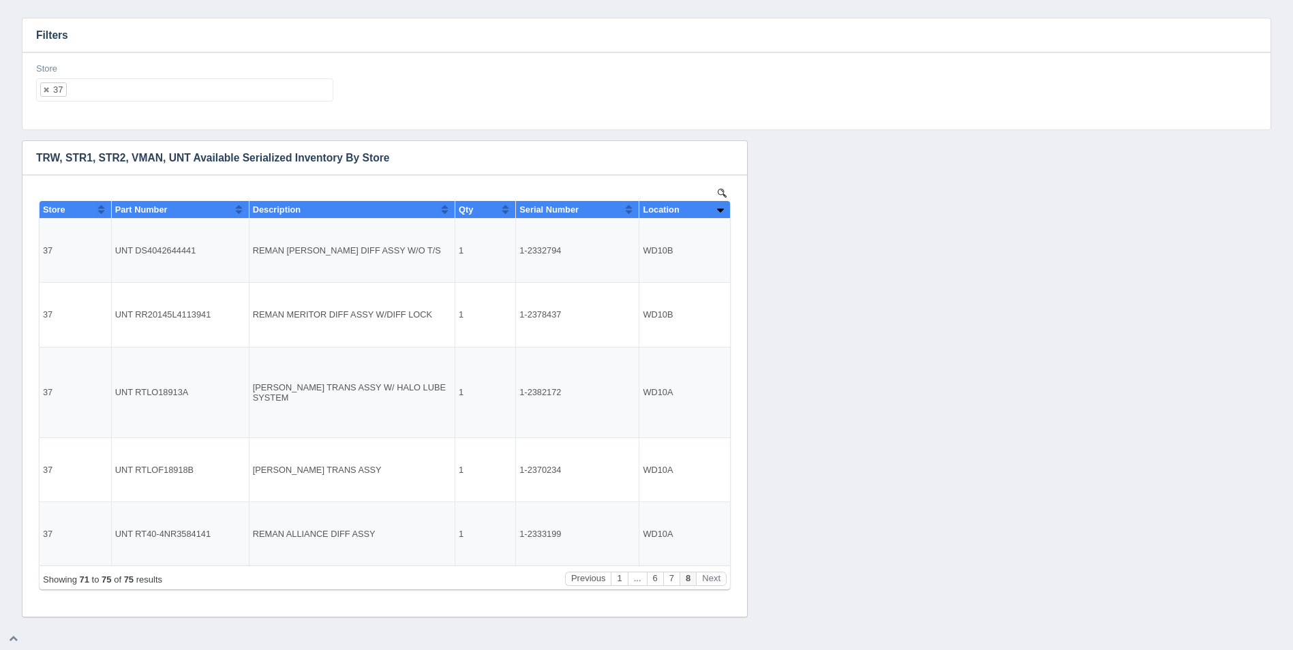
click at [131, 88] on ul "37" at bounding box center [184, 89] width 297 height 23
select select
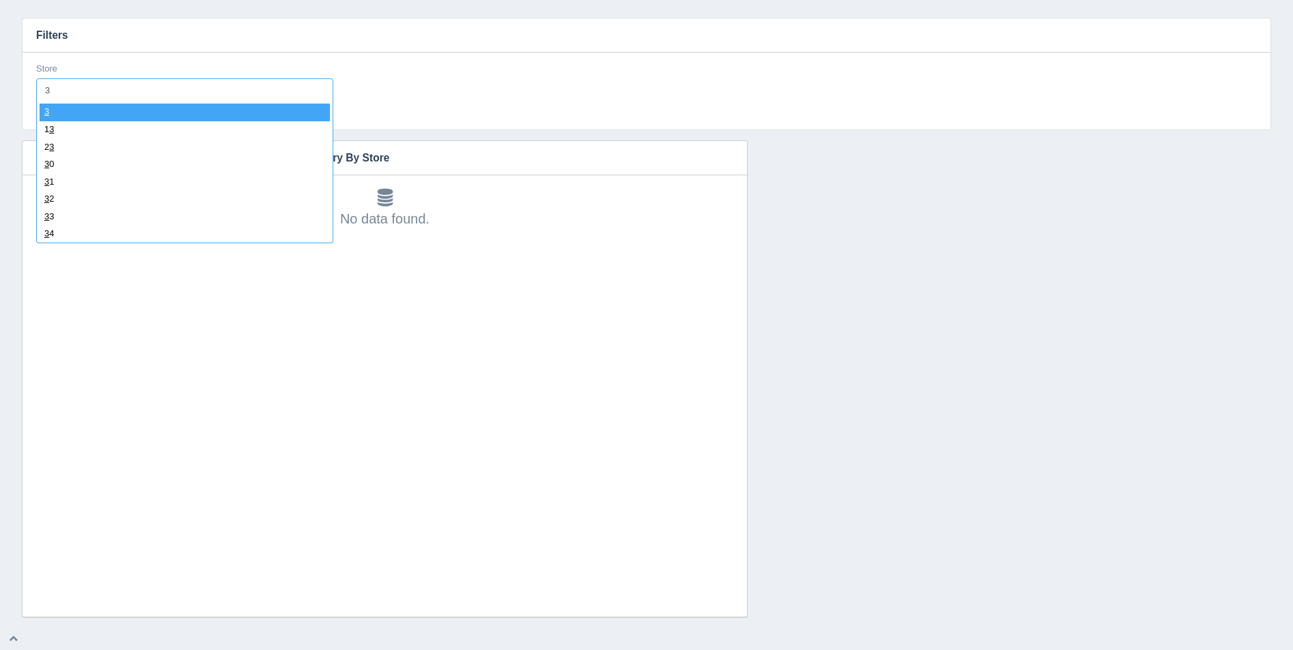
type input "38"
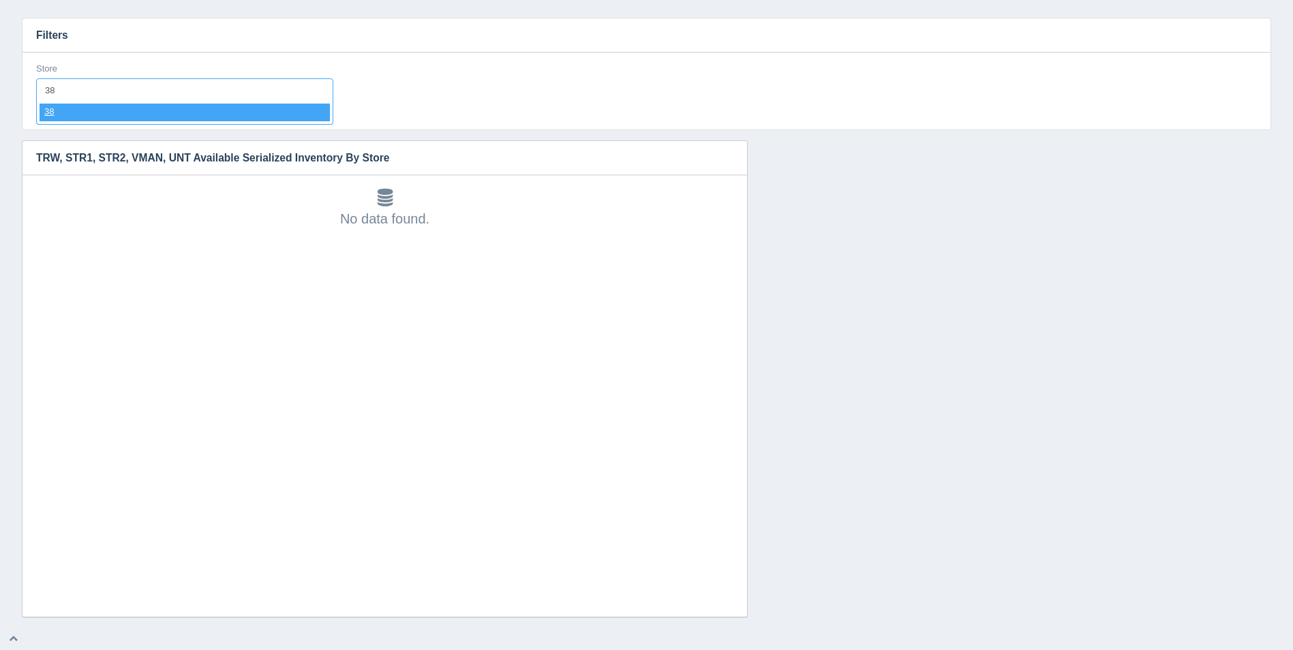
select select "38"
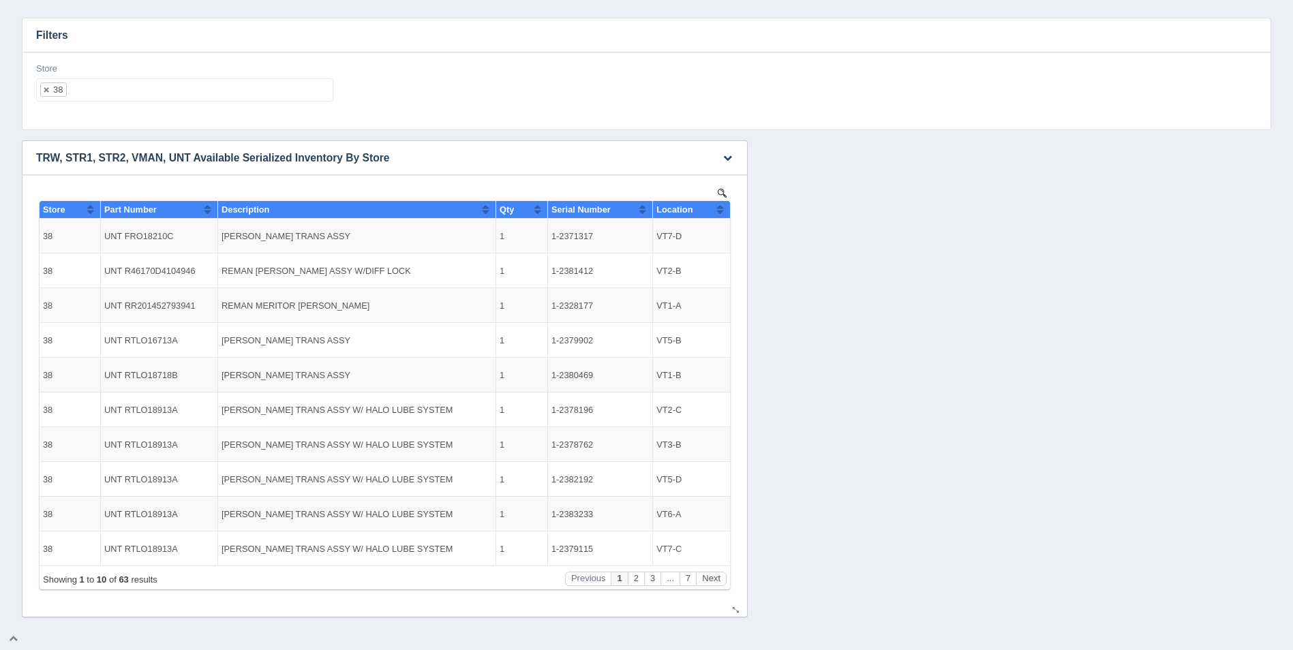
click at [723, 208] on button "Sort column ascending" at bounding box center [719, 209] width 9 height 16
click at [711, 576] on button "Next" at bounding box center [711, 579] width 31 height 14
click at [712, 576] on button "Next" at bounding box center [711, 579] width 31 height 14
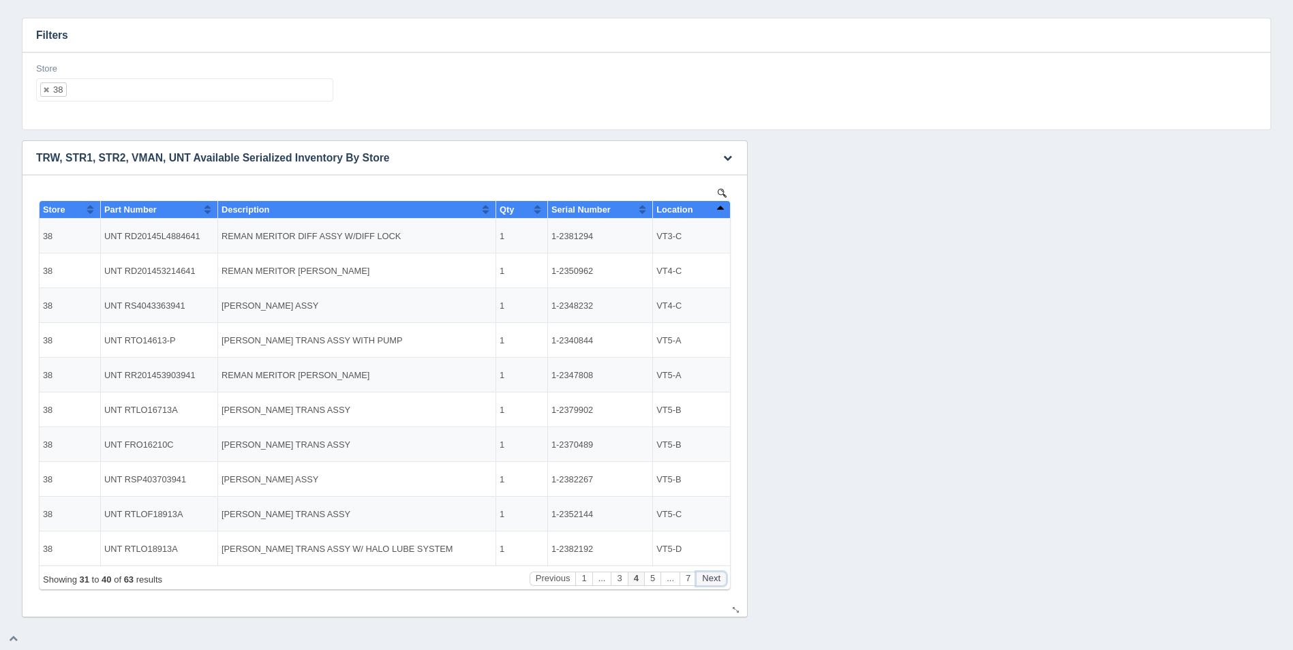
click at [712, 576] on button "Next" at bounding box center [711, 579] width 31 height 14
click at [712, 577] on button "Next" at bounding box center [711, 579] width 31 height 14
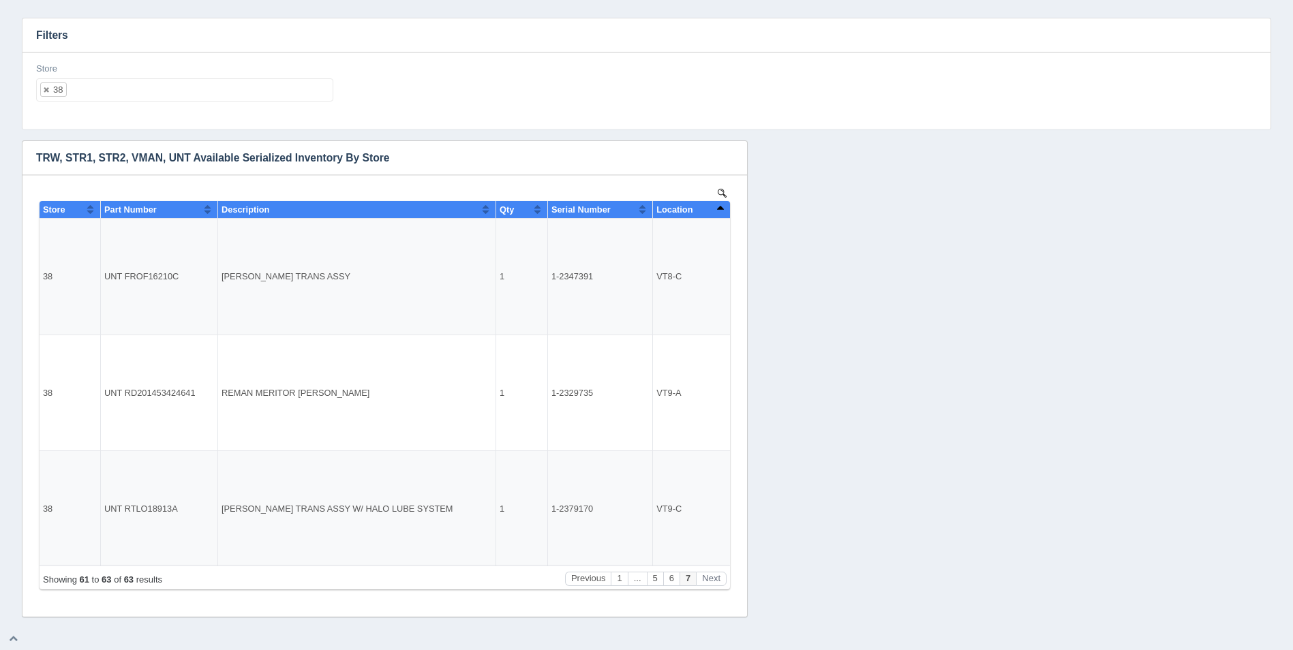
click at [125, 89] on ul "38" at bounding box center [184, 89] width 297 height 23
select select
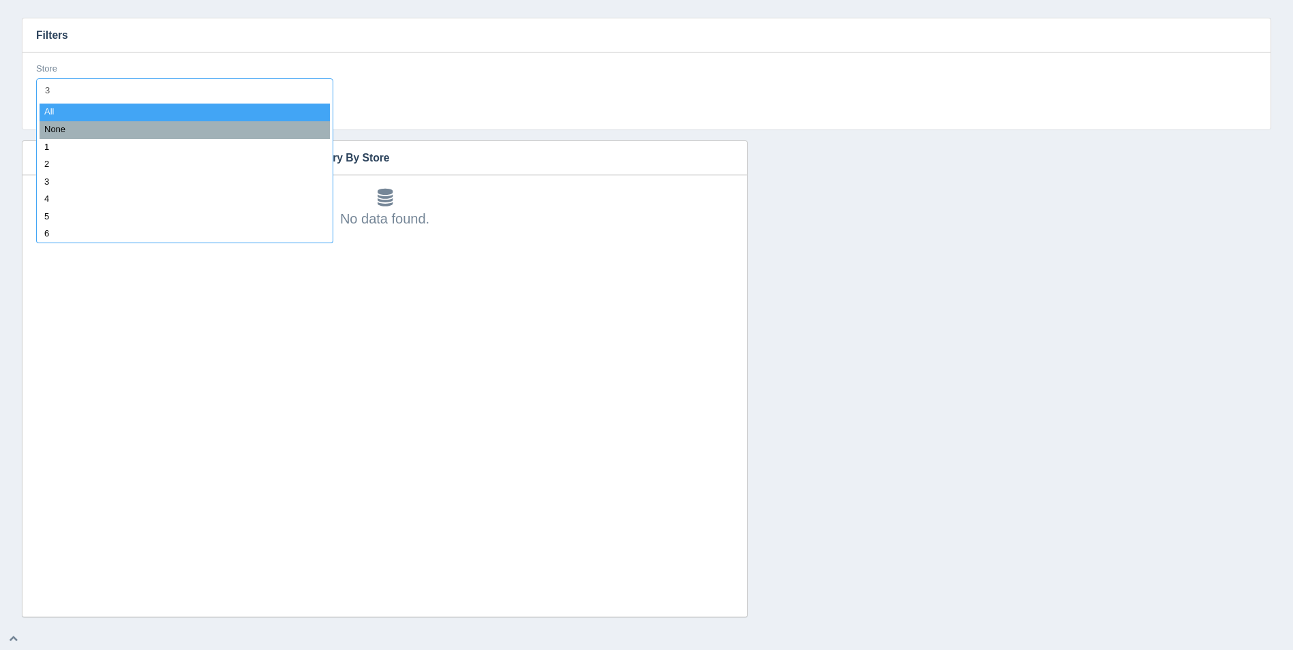
type input "39"
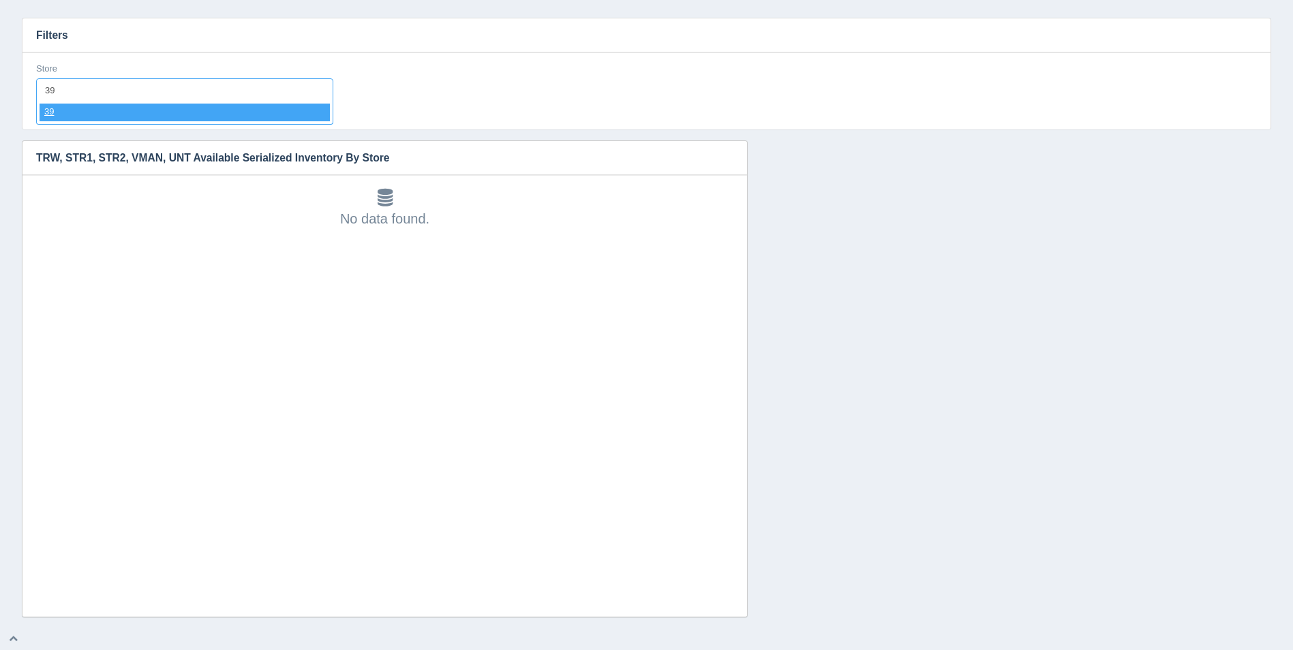
select select "39"
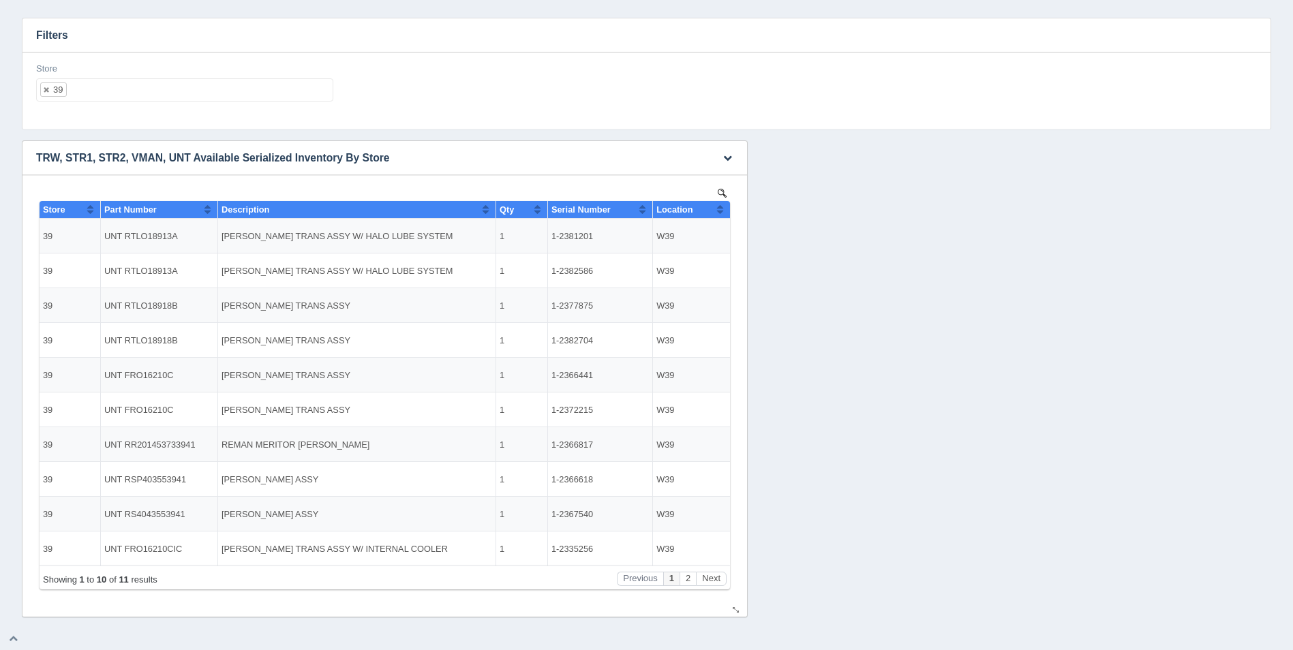
click at [720, 211] on button "Sort column ascending" at bounding box center [719, 209] width 9 height 16
click at [720, 211] on button "Sort column descending" at bounding box center [719, 209] width 9 height 16
click at [705, 577] on button "Next" at bounding box center [711, 579] width 31 height 14
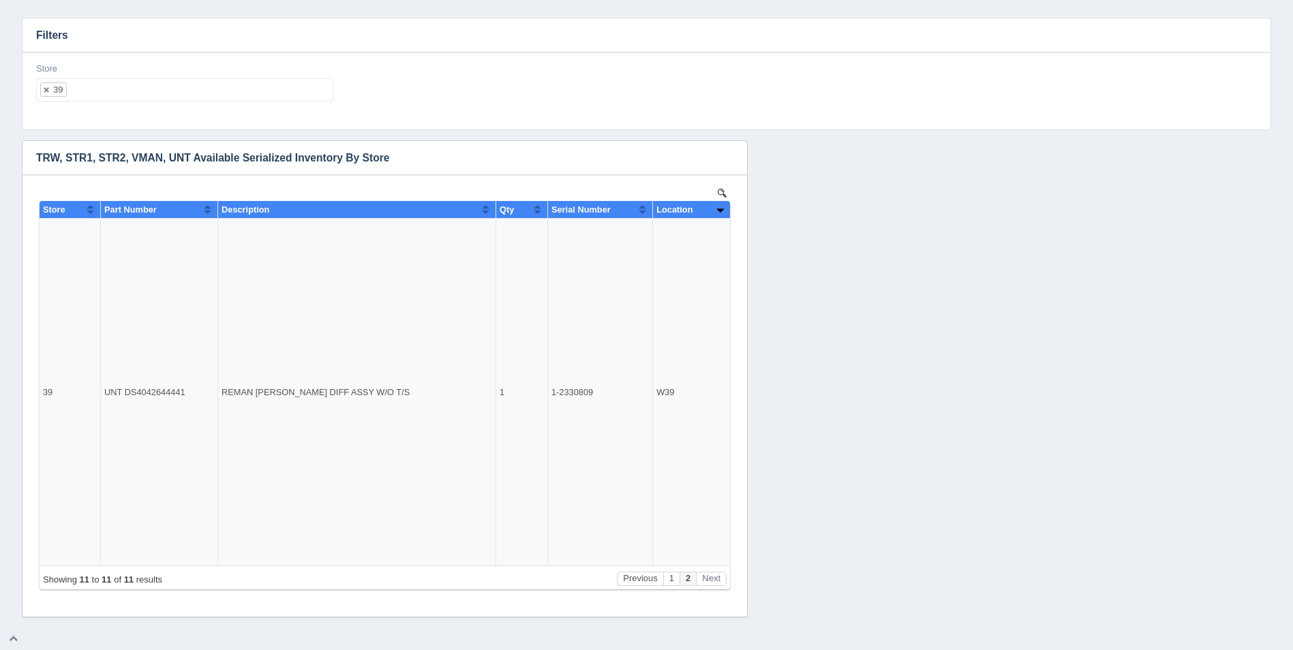
click at [155, 94] on ul "39" at bounding box center [184, 89] width 297 height 23
select select
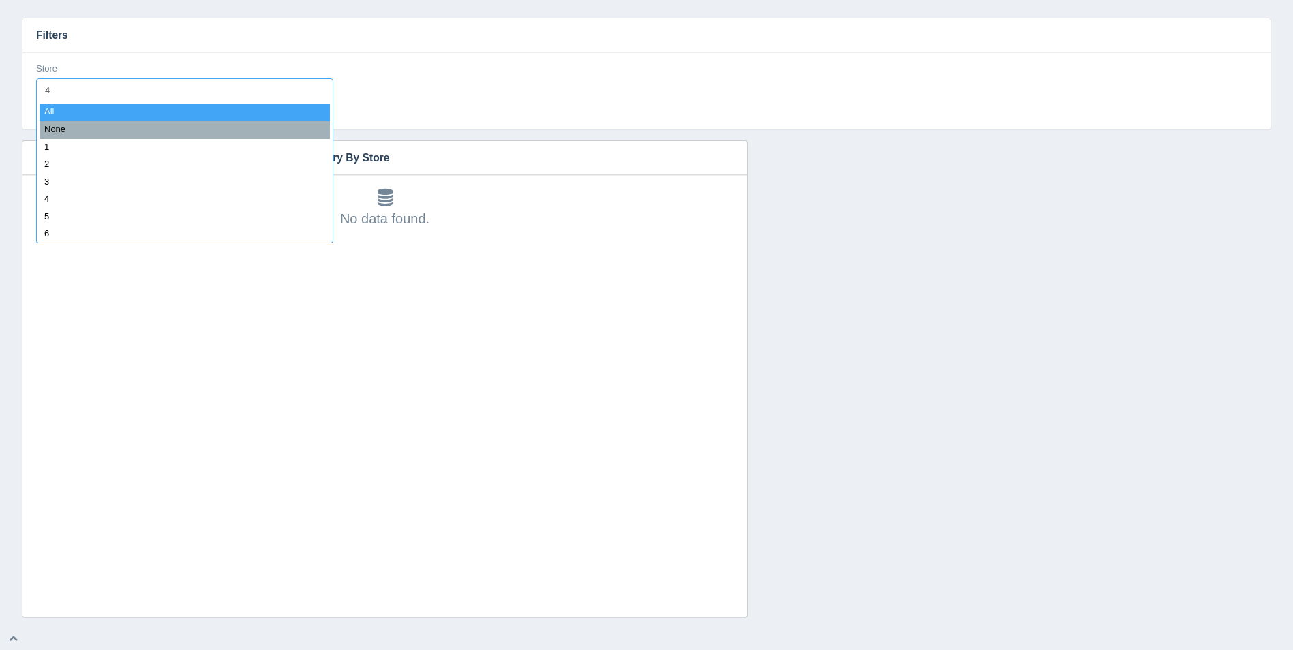
type input "40"
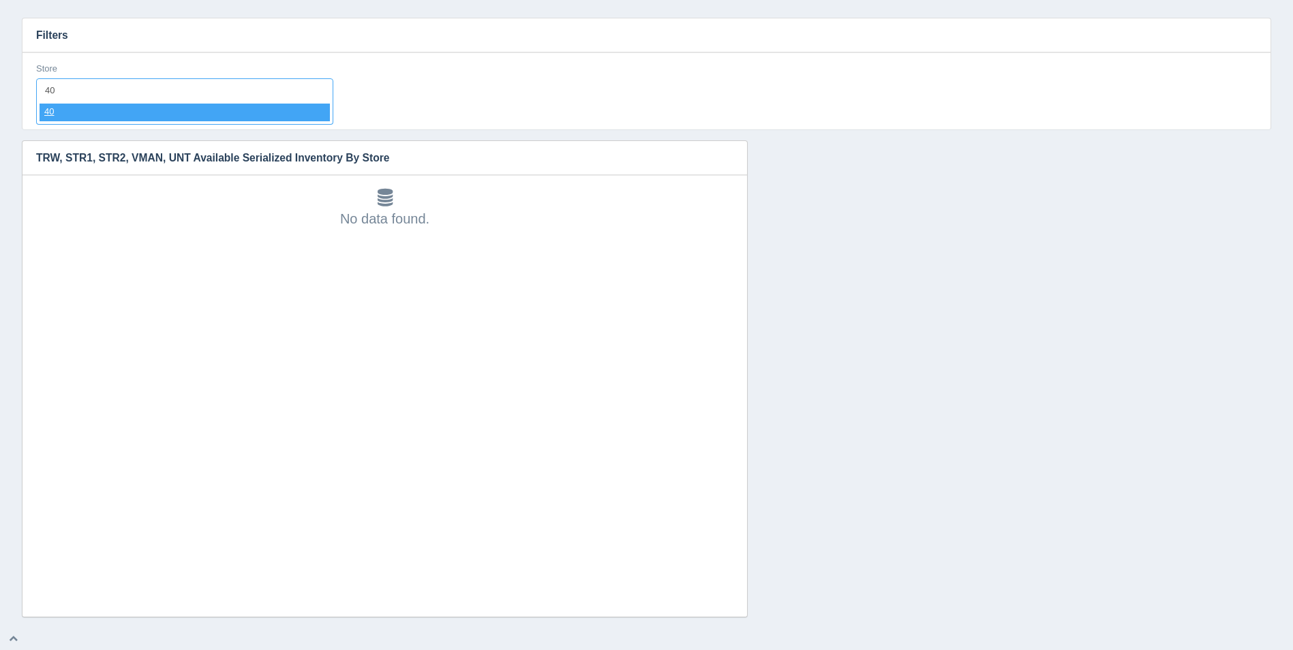
select select "40"
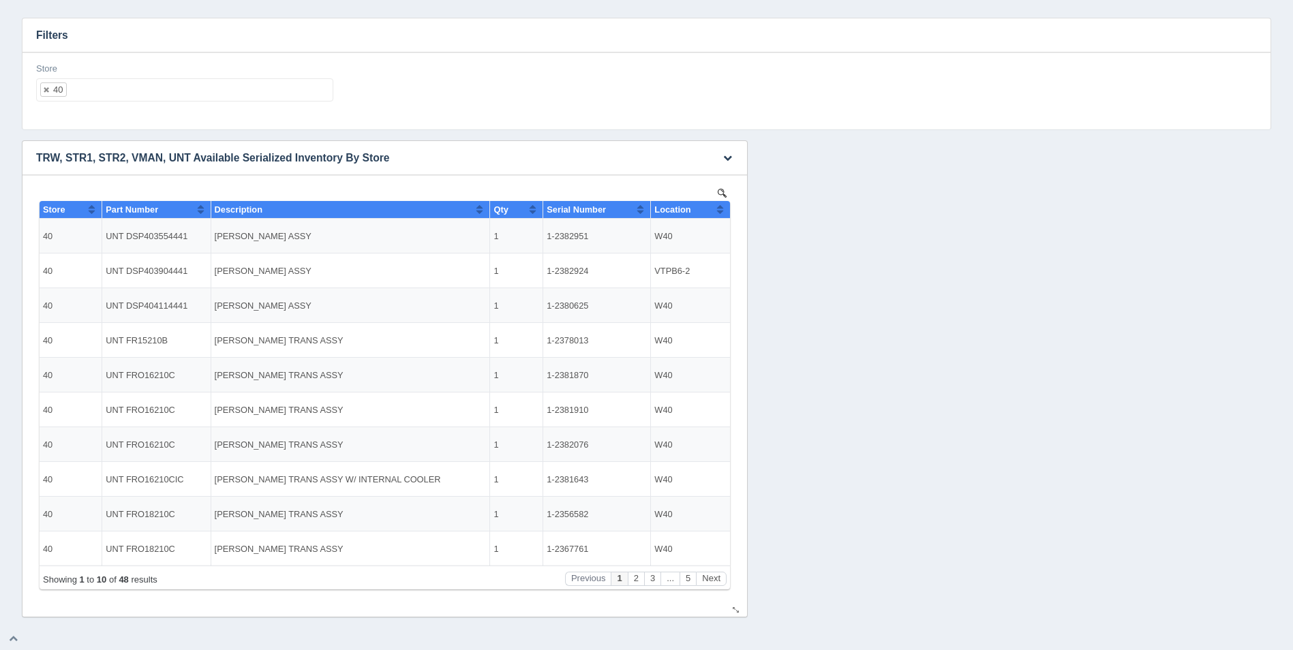
click at [727, 209] on th "Location" at bounding box center [690, 210] width 79 height 18
click at [724, 208] on button "Sort column descending" at bounding box center [719, 209] width 9 height 16
click at [724, 208] on button "Sort column ascending" at bounding box center [719, 209] width 9 height 16
click at [129, 88] on ul "40" at bounding box center [184, 89] width 297 height 23
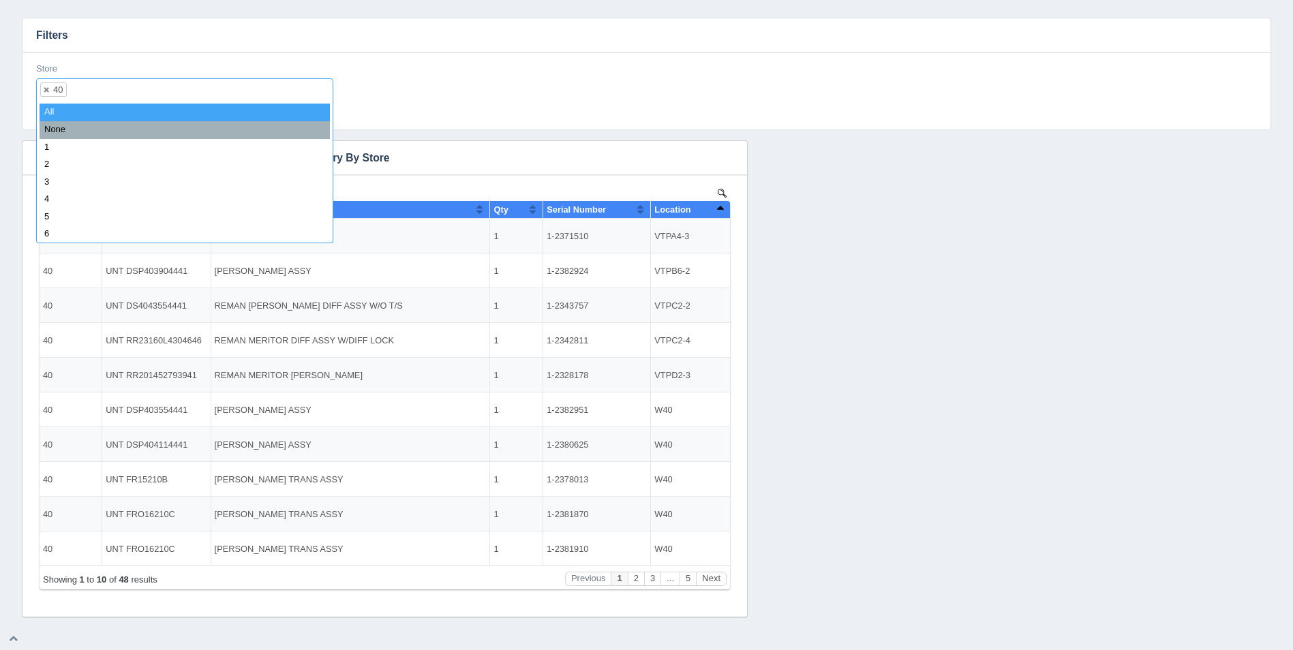
select select
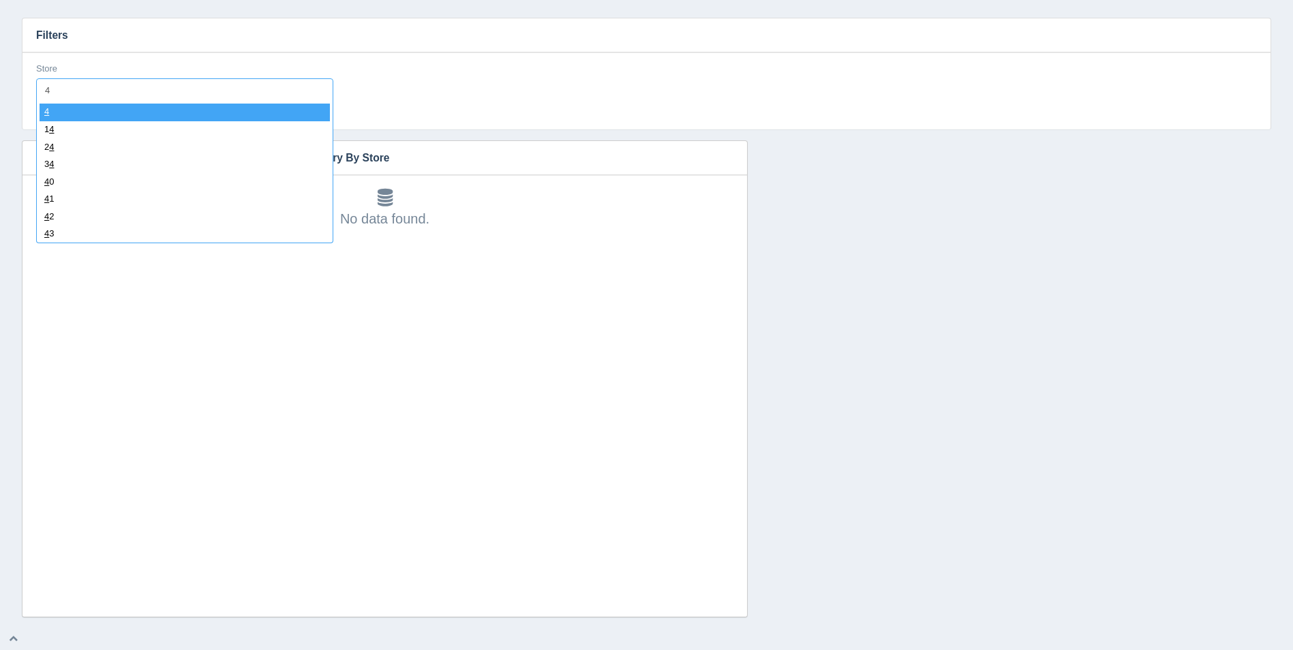
type input "41"
select select "41"
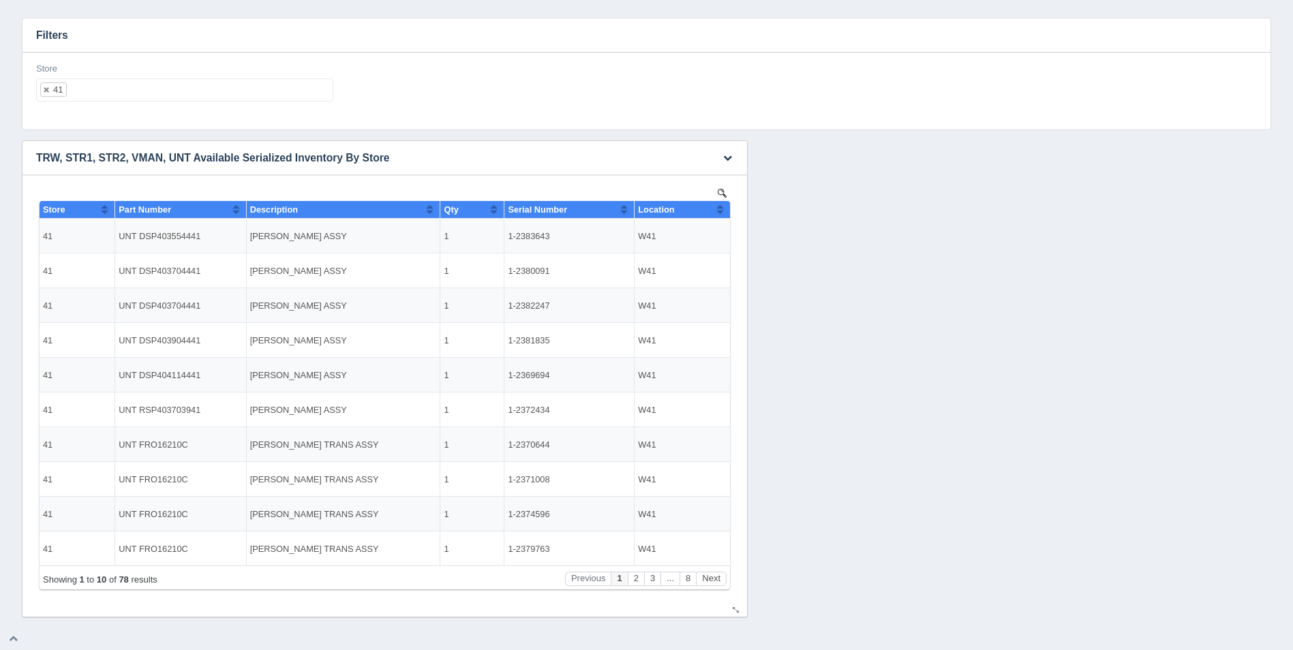
click at [724, 209] on th "Location" at bounding box center [681, 210] width 95 height 18
click at [724, 208] on th "Location" at bounding box center [681, 210] width 95 height 18
click at [722, 578] on button "Next" at bounding box center [711, 579] width 31 height 14
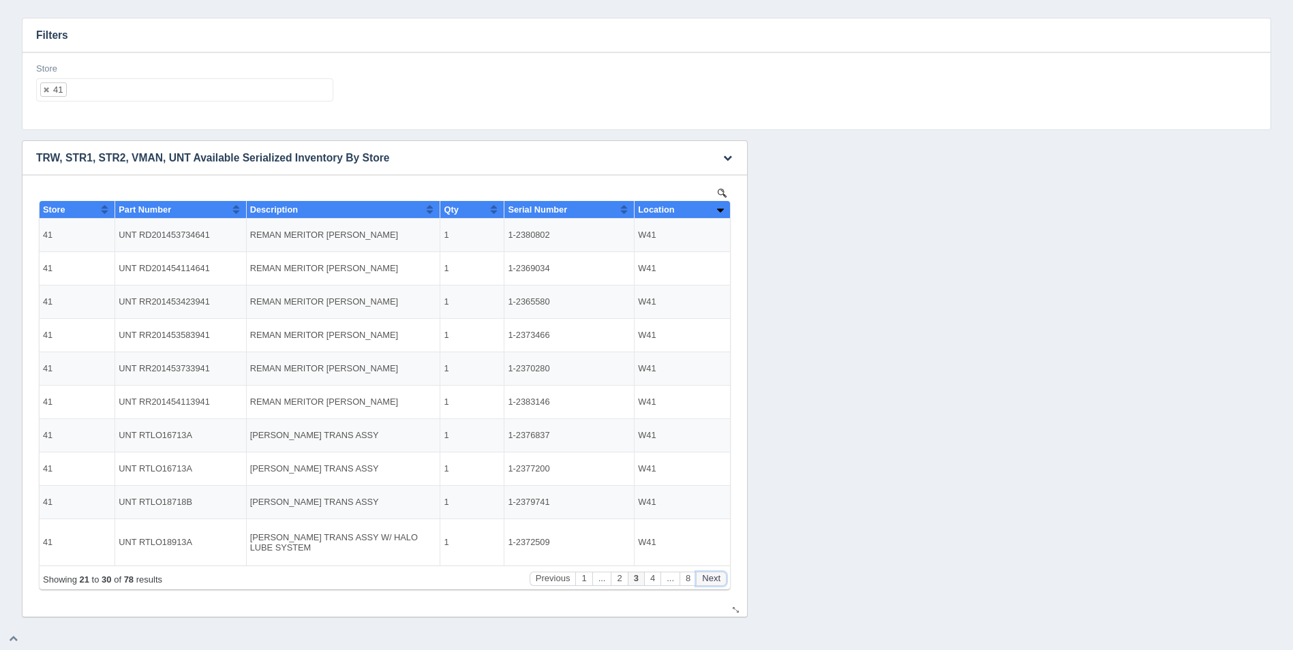
click at [722, 578] on button "Next" at bounding box center [711, 579] width 31 height 14
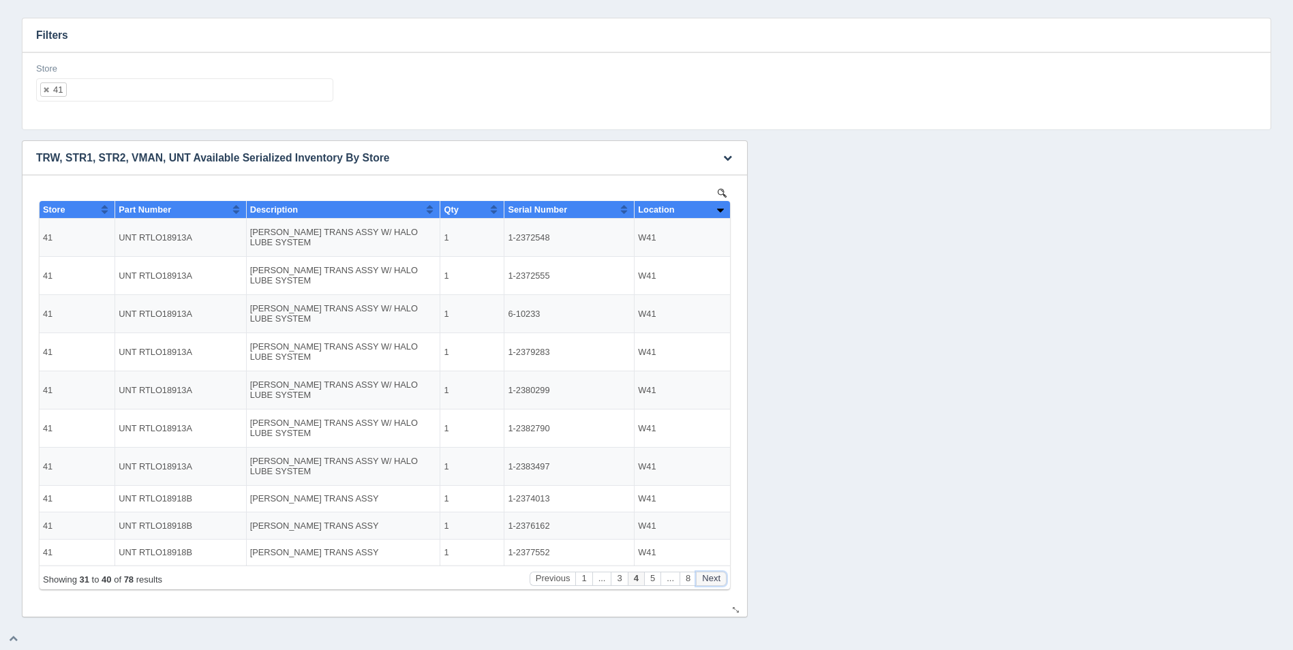
click at [722, 578] on button "Next" at bounding box center [711, 579] width 31 height 14
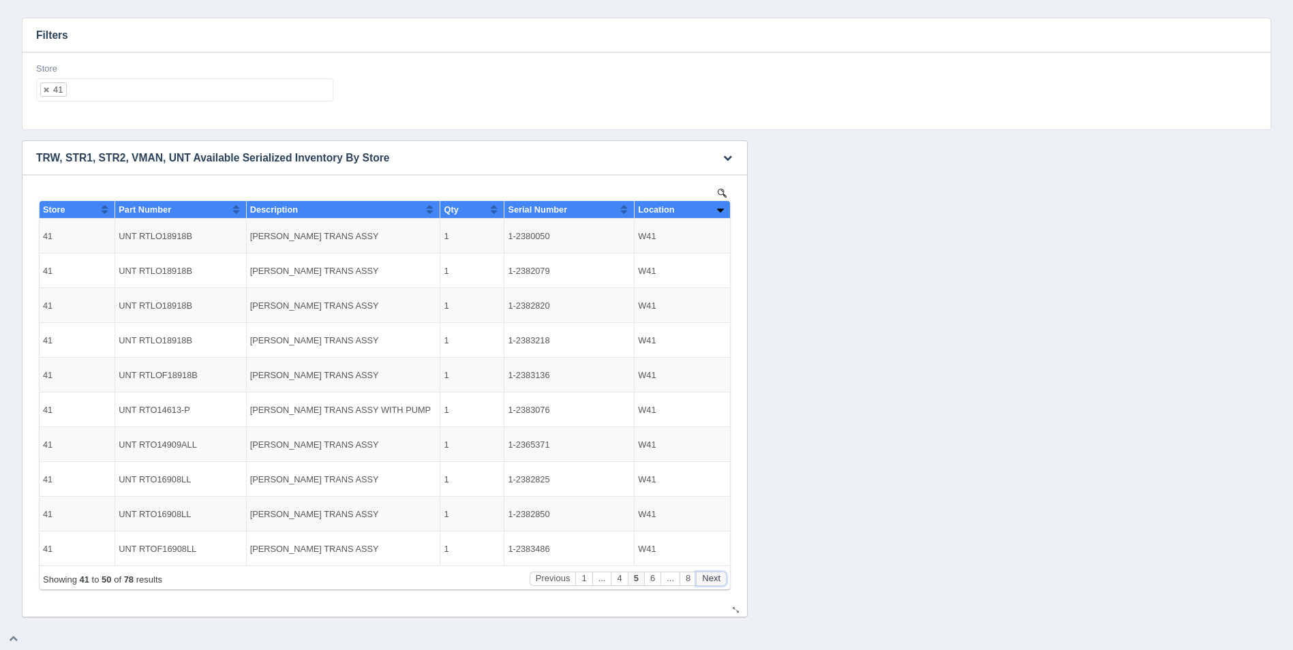
click at [722, 578] on button "Next" at bounding box center [711, 579] width 31 height 14
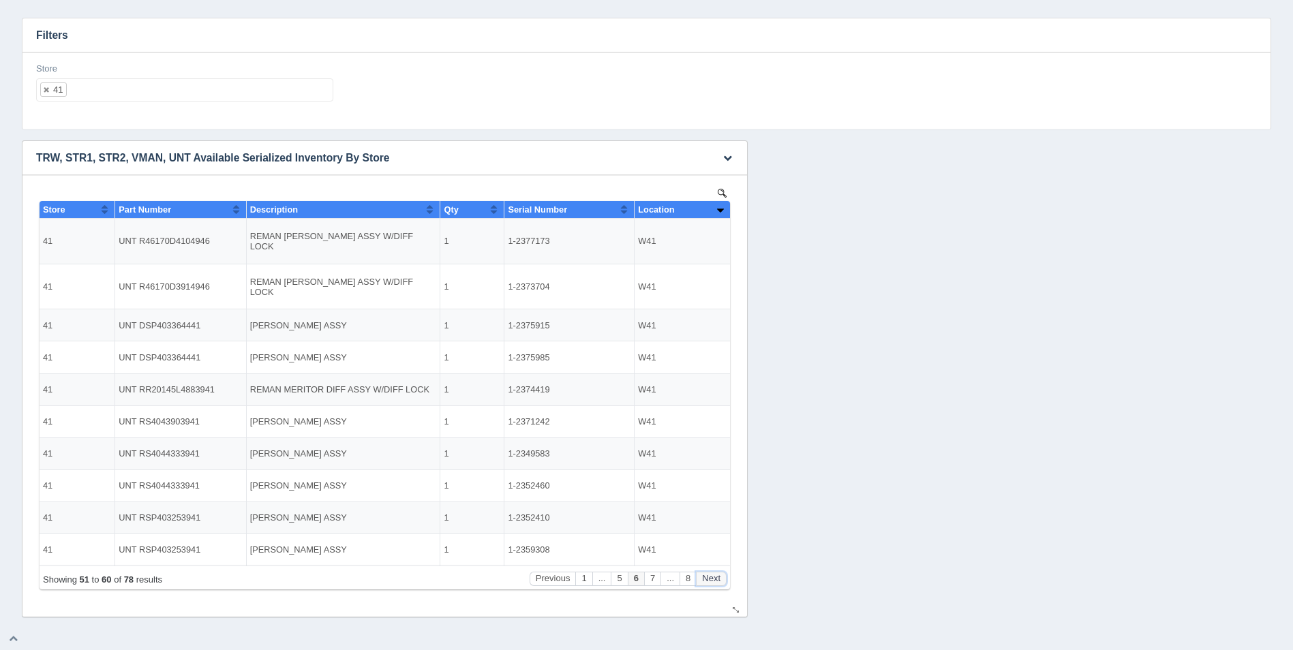
click at [722, 578] on button "Next" at bounding box center [711, 579] width 31 height 14
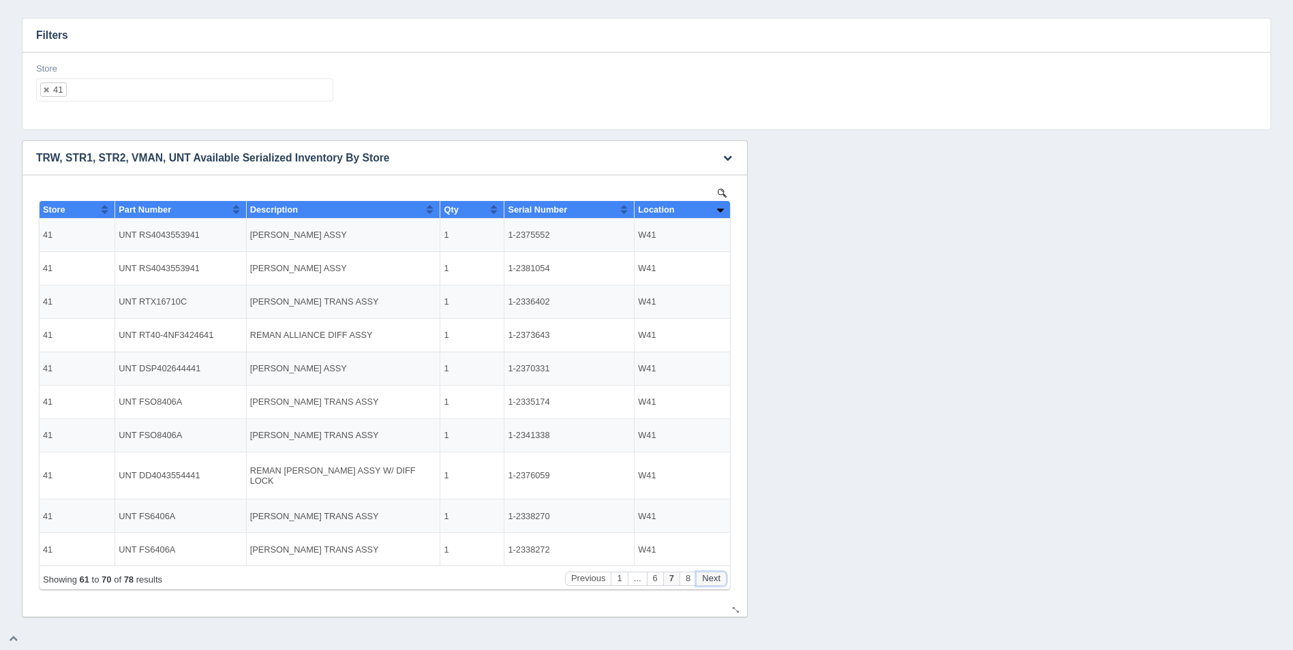
click at [722, 578] on button "Next" at bounding box center [711, 579] width 31 height 14
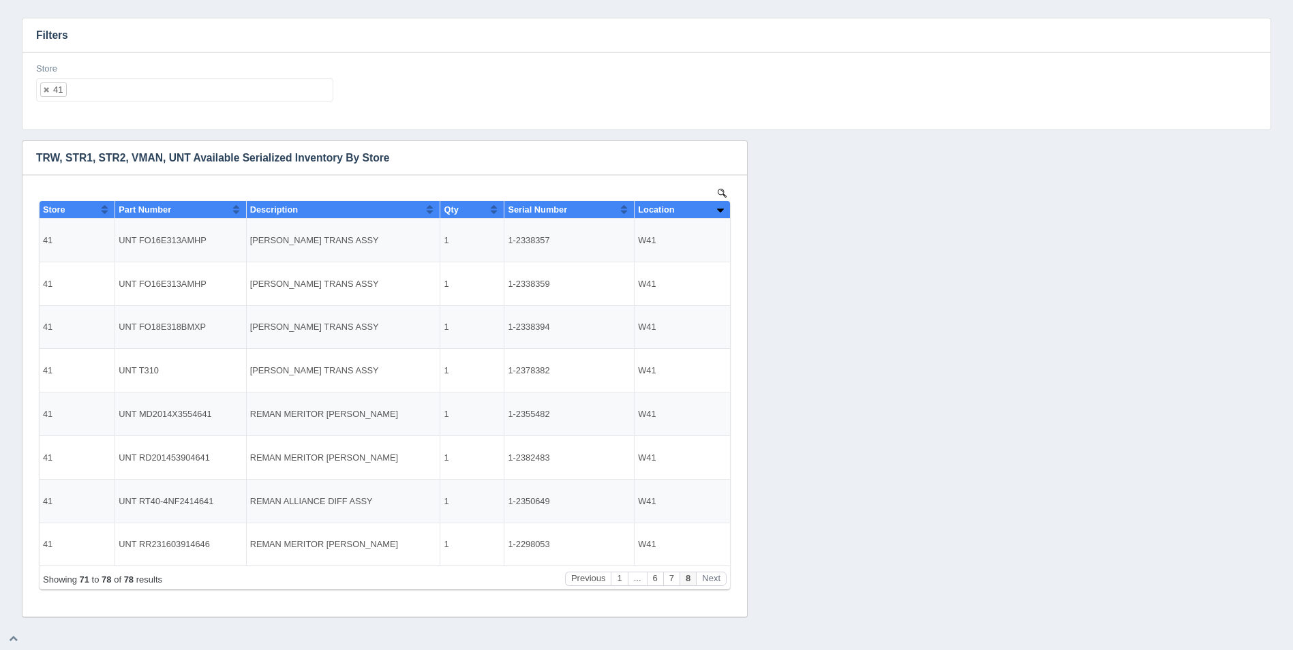
click at [123, 88] on ul "41" at bounding box center [184, 89] width 297 height 23
select select
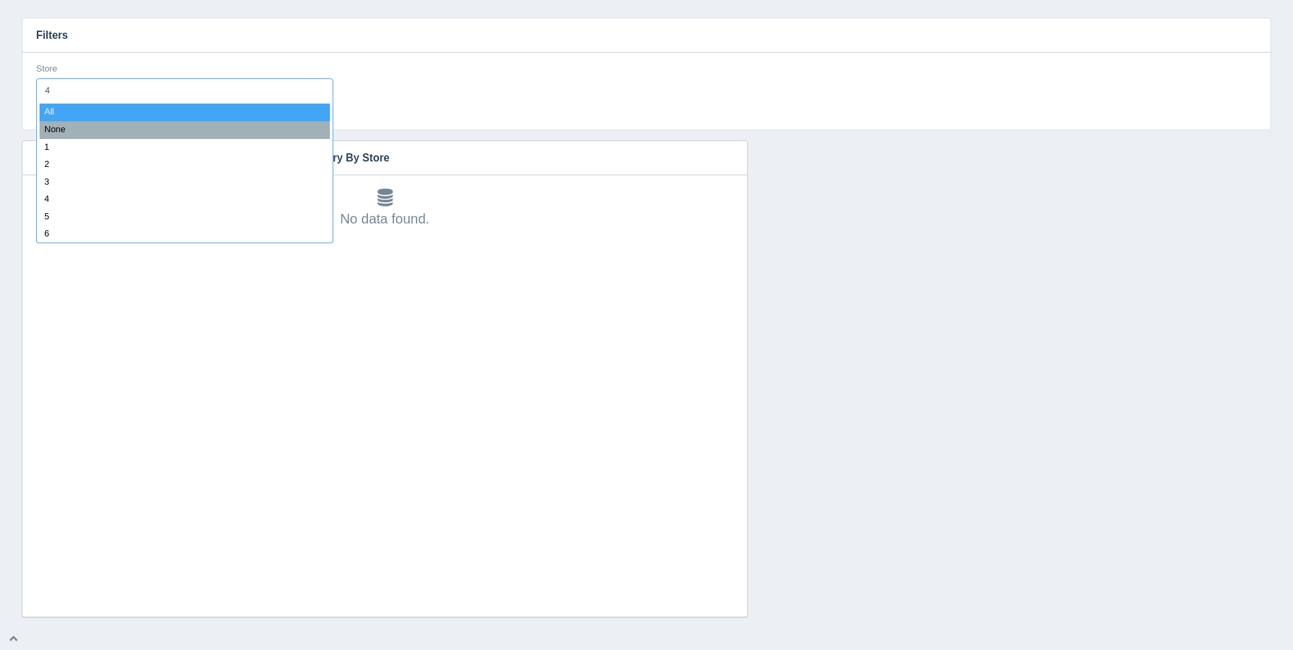
type input "42"
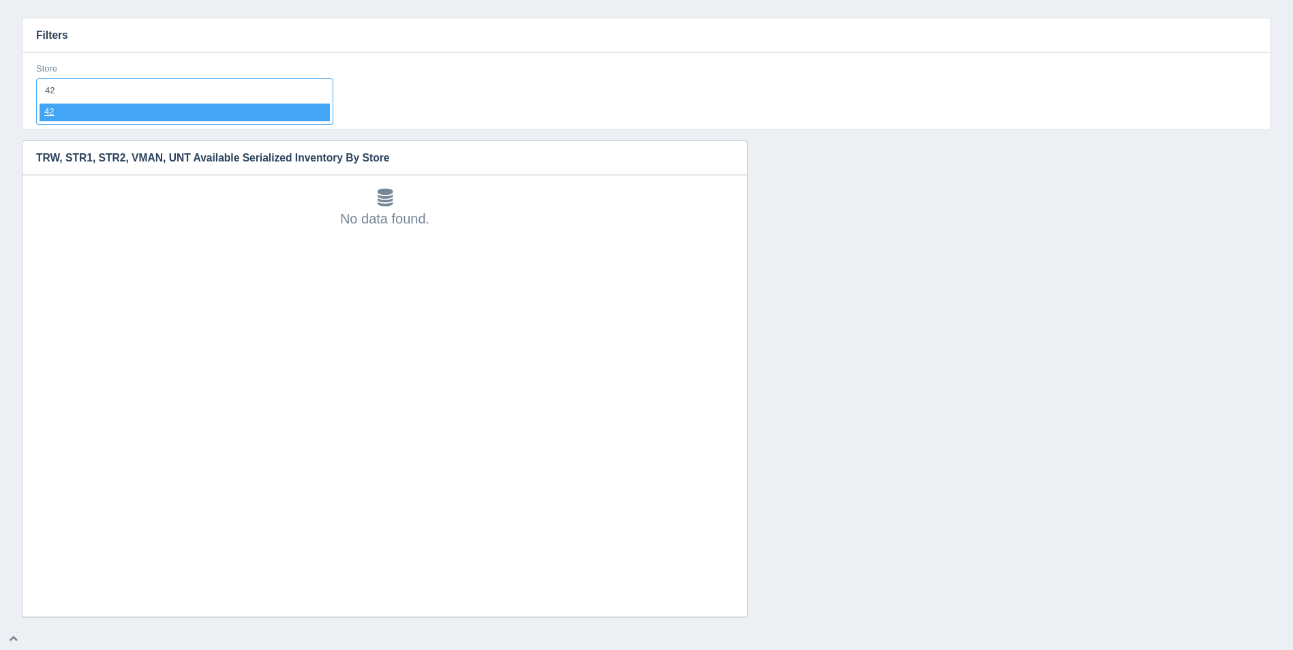
select select "42"
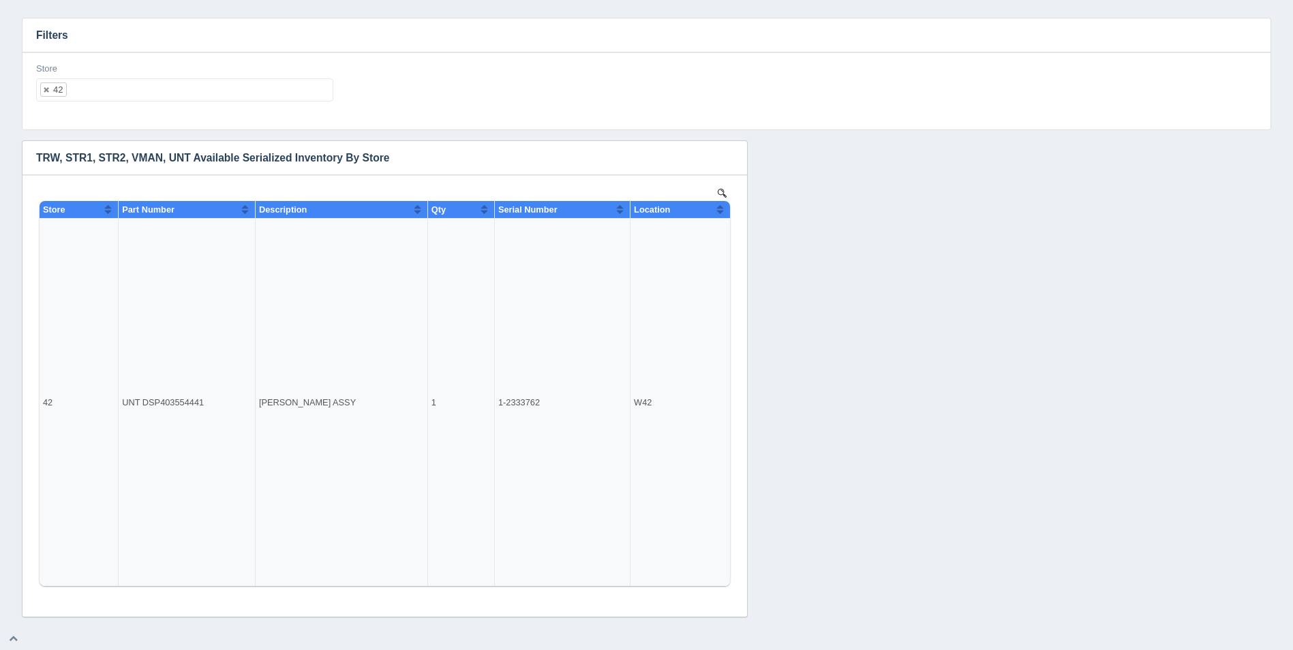
select select
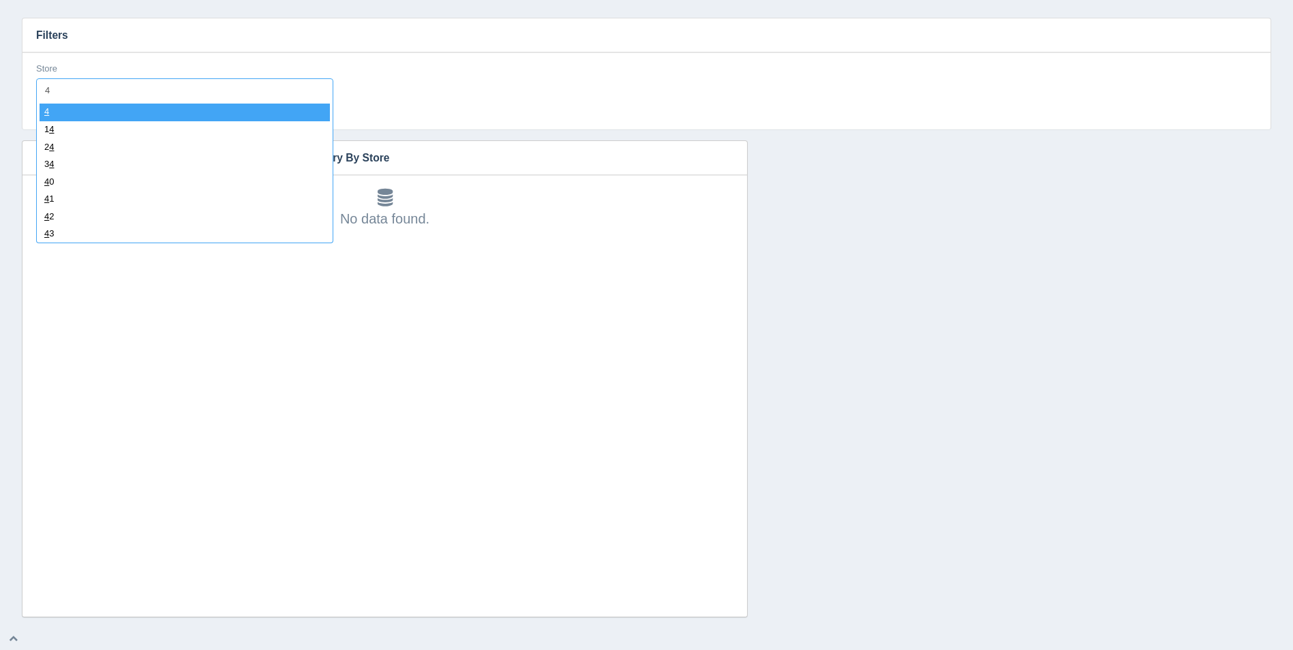
type input "43"
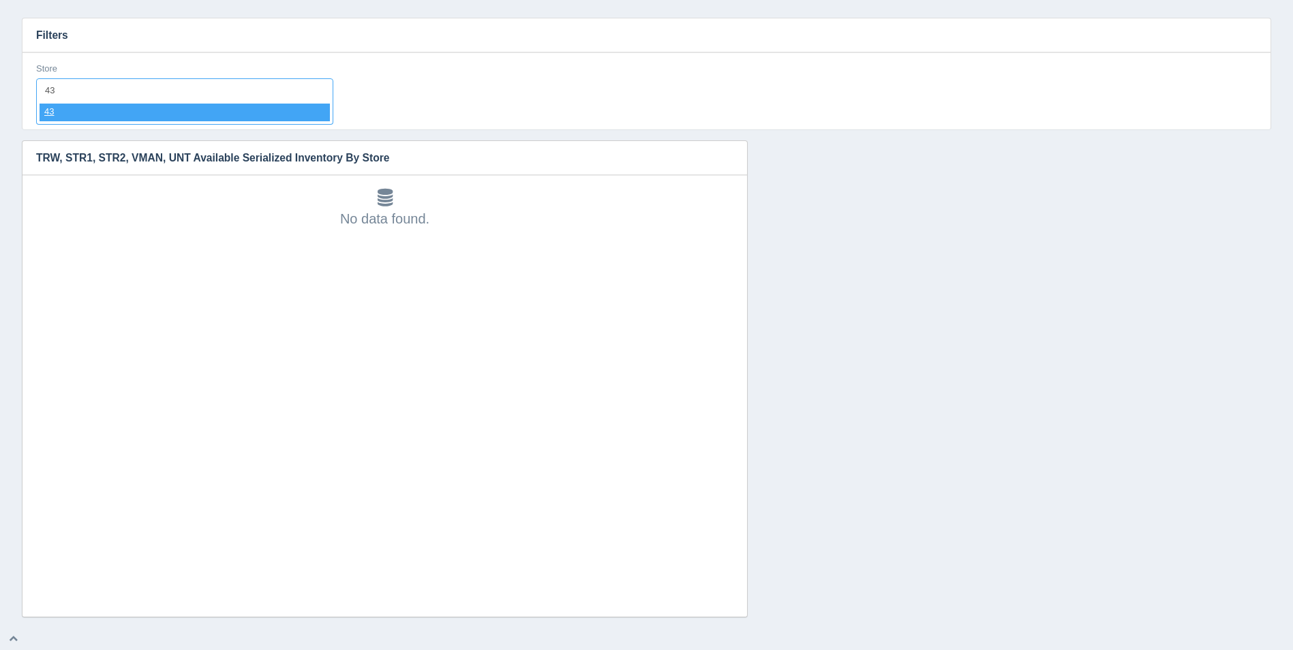
select select "43"
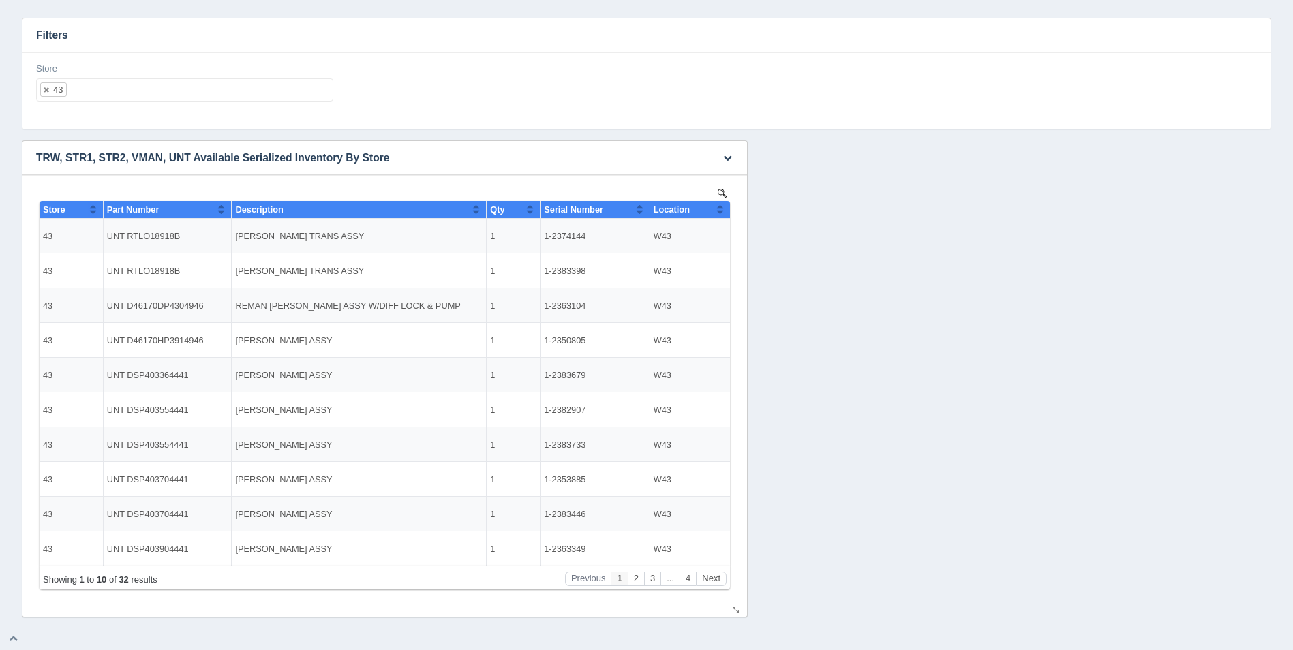
click at [718, 206] on button "Sort column ascending" at bounding box center [719, 209] width 9 height 16
click at [718, 206] on button "Sort column descending" at bounding box center [719, 209] width 9 height 16
click at [106, 93] on ul "43" at bounding box center [184, 89] width 297 height 23
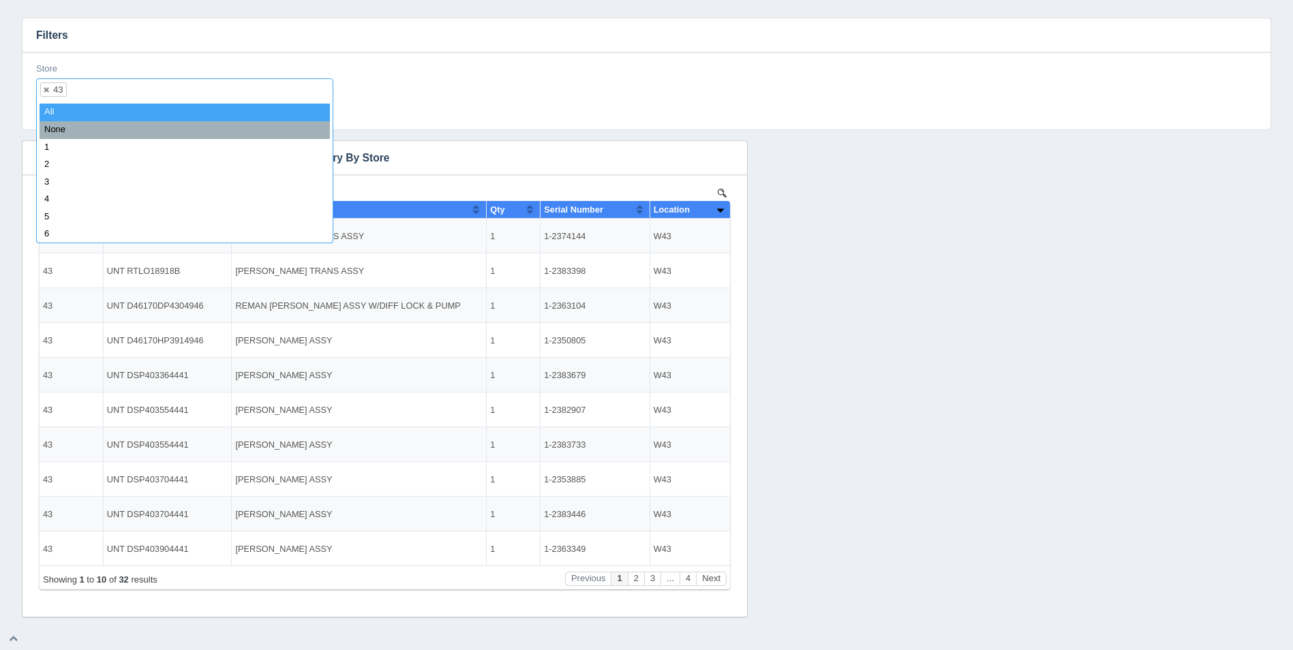
select select
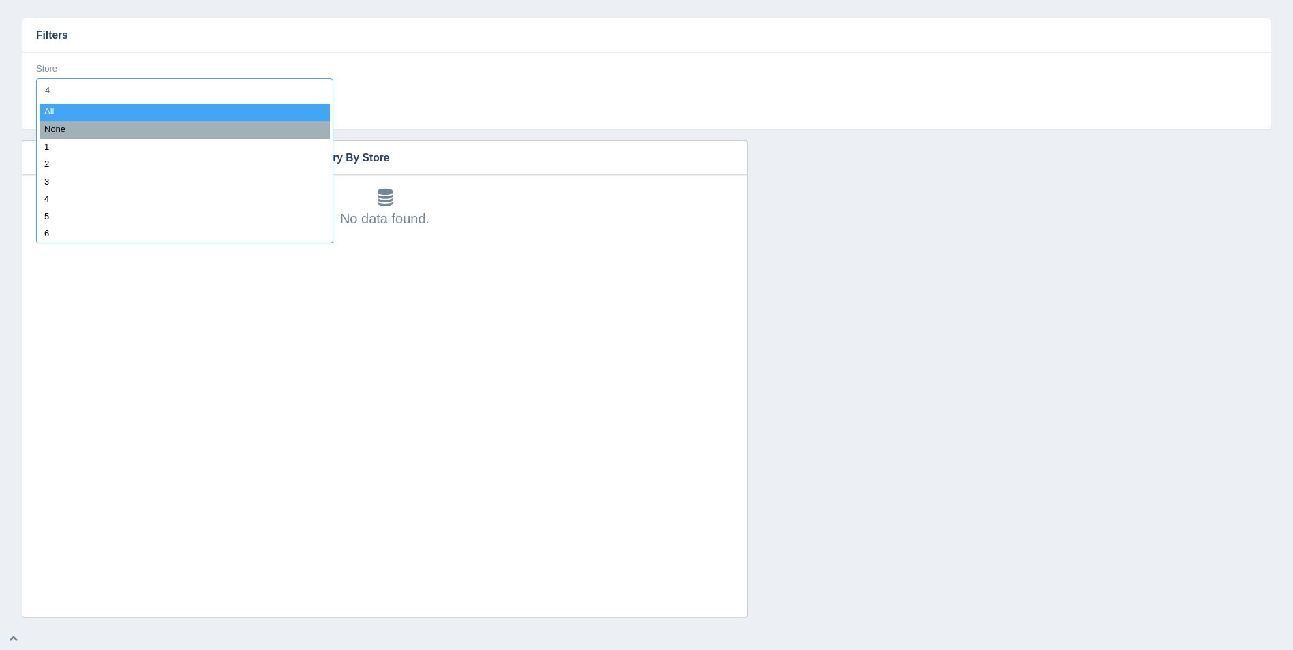
type input "44"
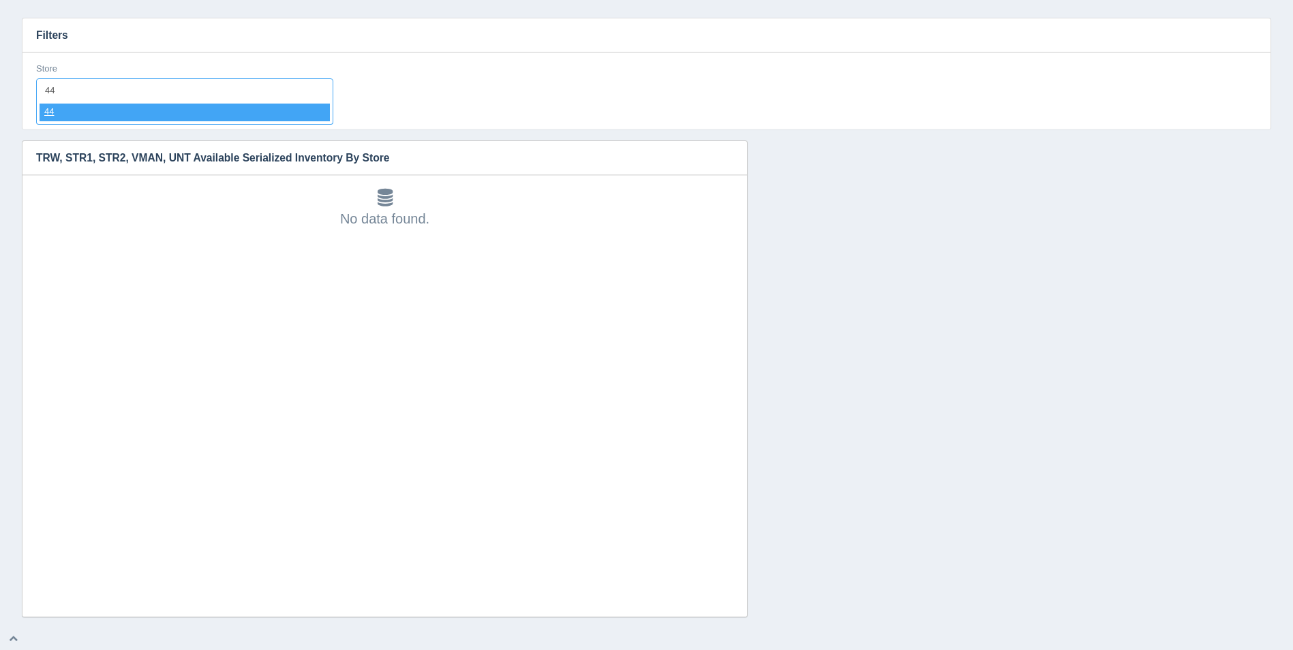
select select "44"
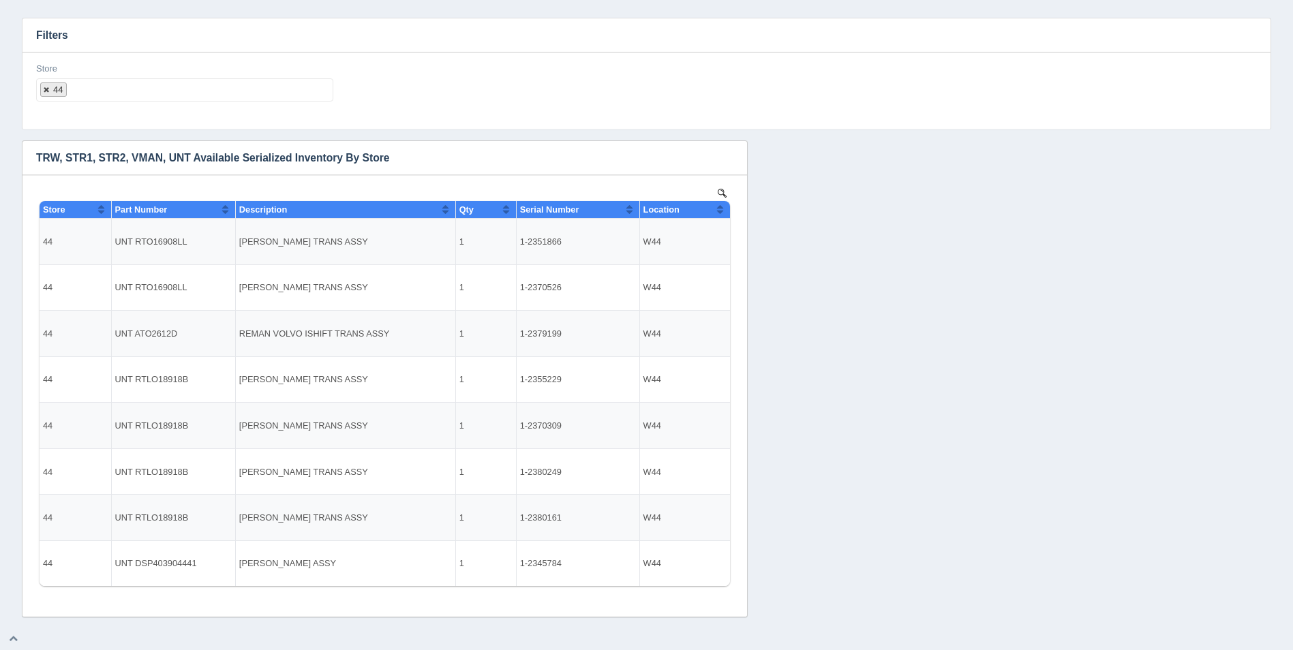
select select
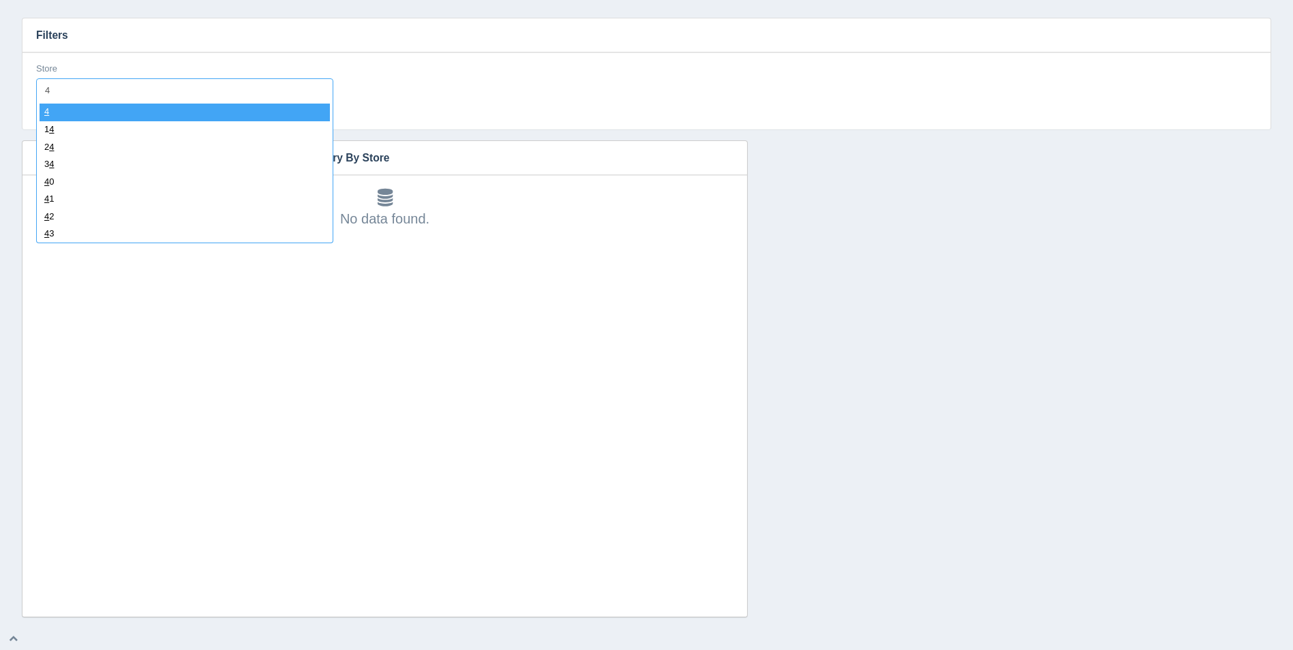
type input "45"
select select "45"
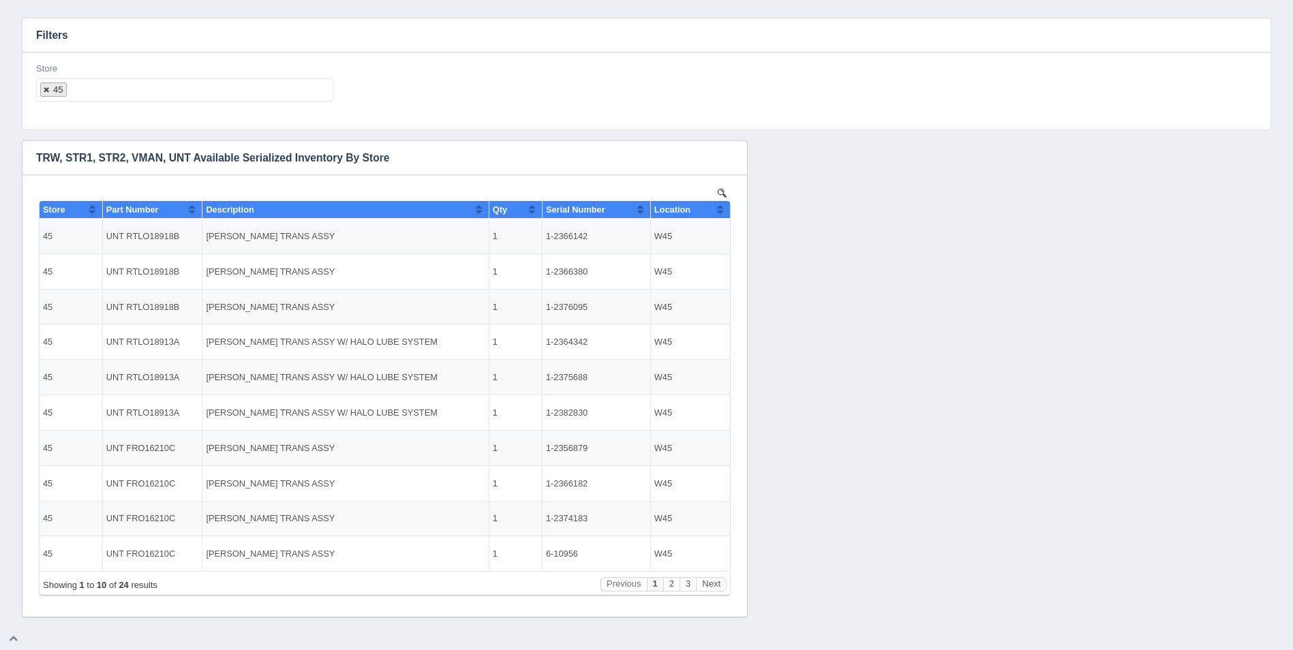
select select
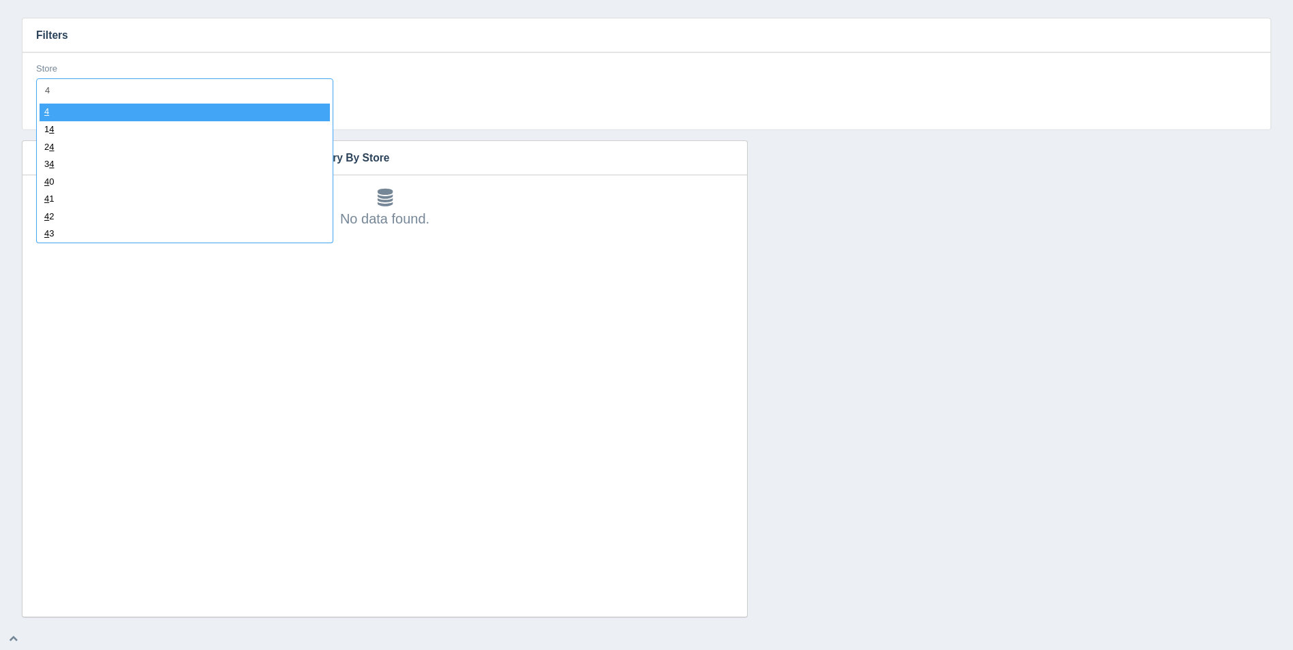
type input "45"
select select "45"
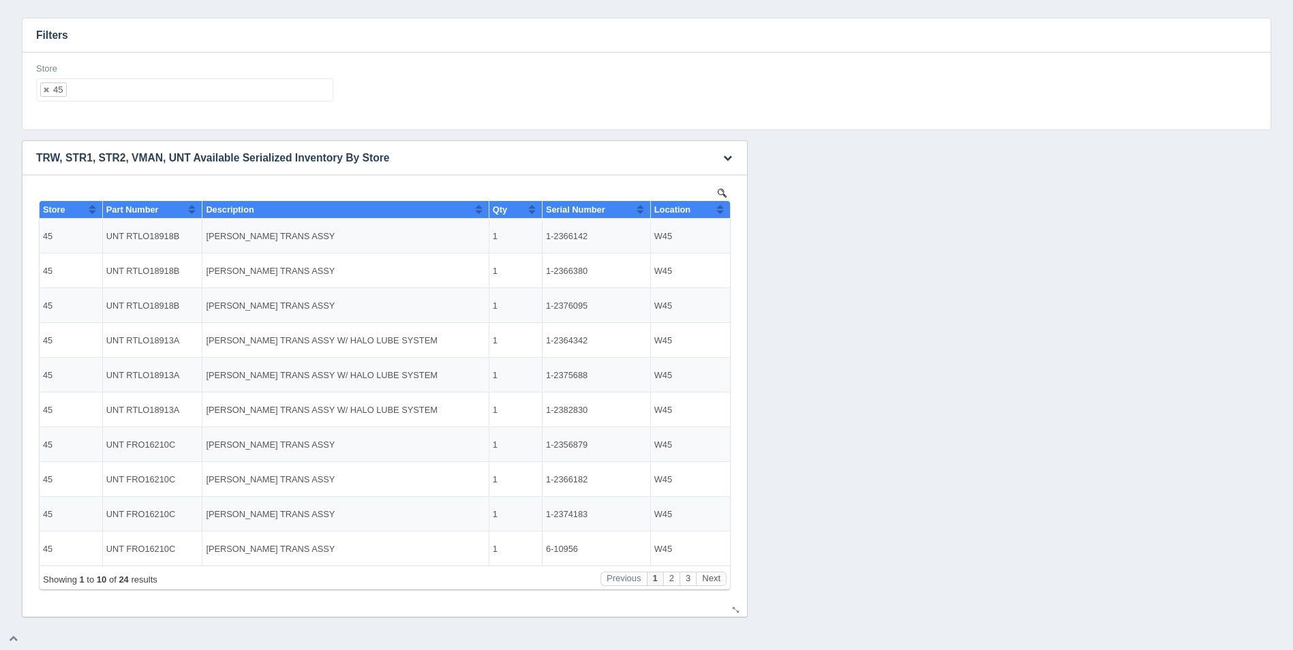
click at [722, 211] on button "Sort column ascending" at bounding box center [719, 209] width 9 height 16
click at [722, 211] on button "Sort column descending" at bounding box center [719, 209] width 9 height 16
click at [715, 569] on div "Showing 1 to 10 of 24 results Previous 1 2 3 Next" at bounding box center [385, 578] width 690 height 24
click at [715, 577] on button "Next" at bounding box center [711, 579] width 31 height 14
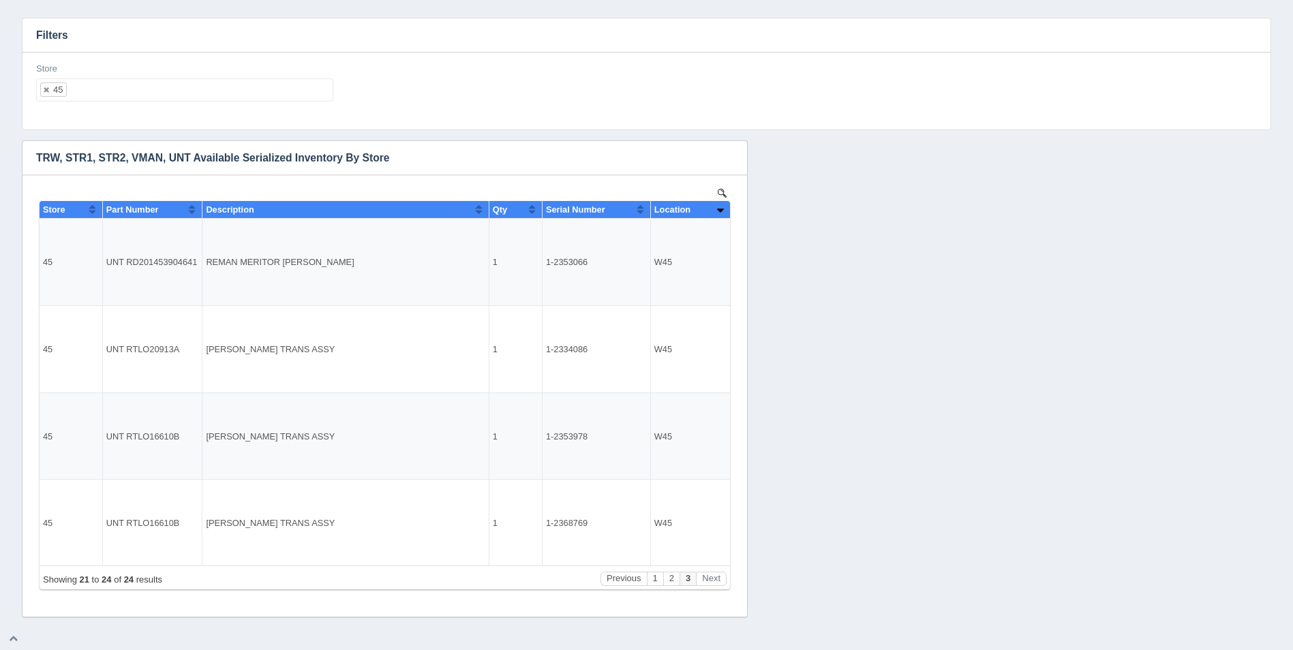
click at [149, 92] on ul "45" at bounding box center [184, 89] width 297 height 23
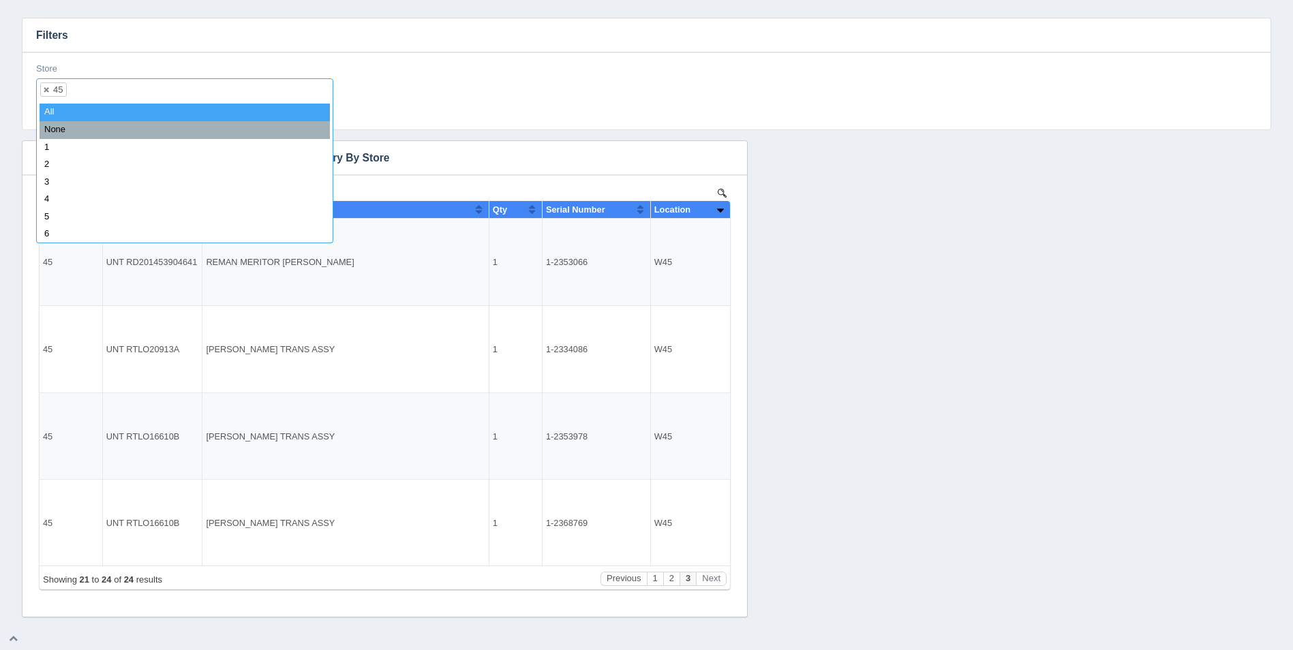
select select
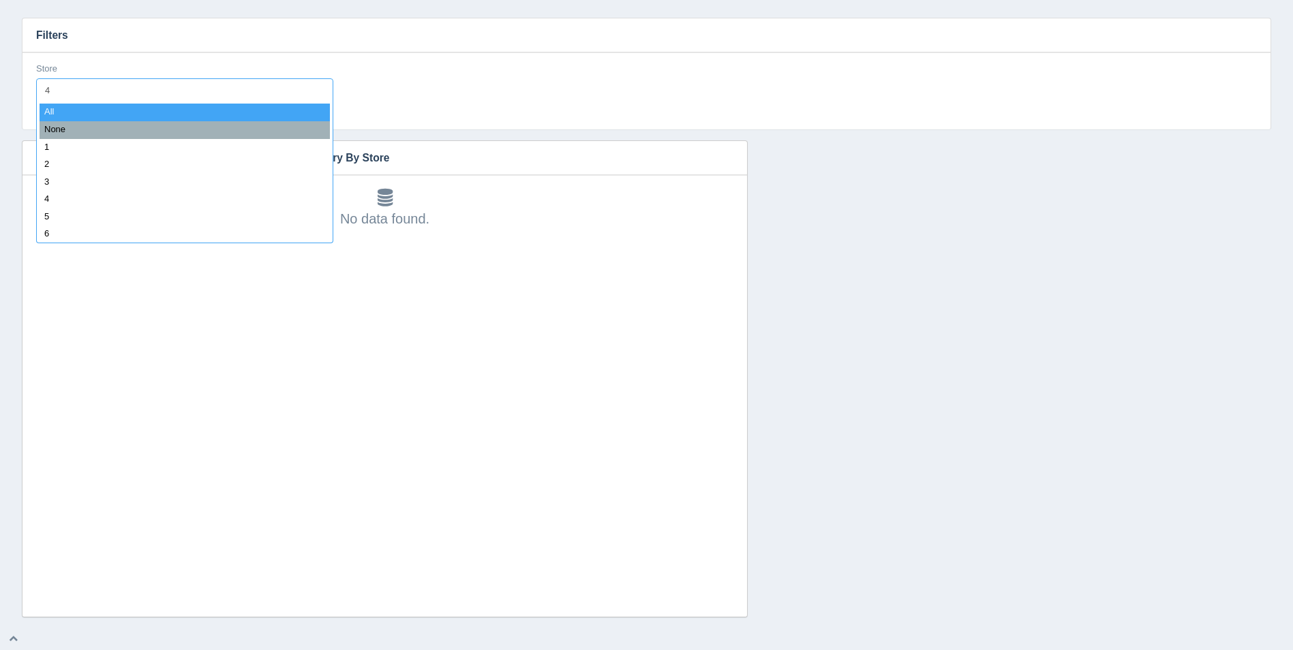
type input "48"
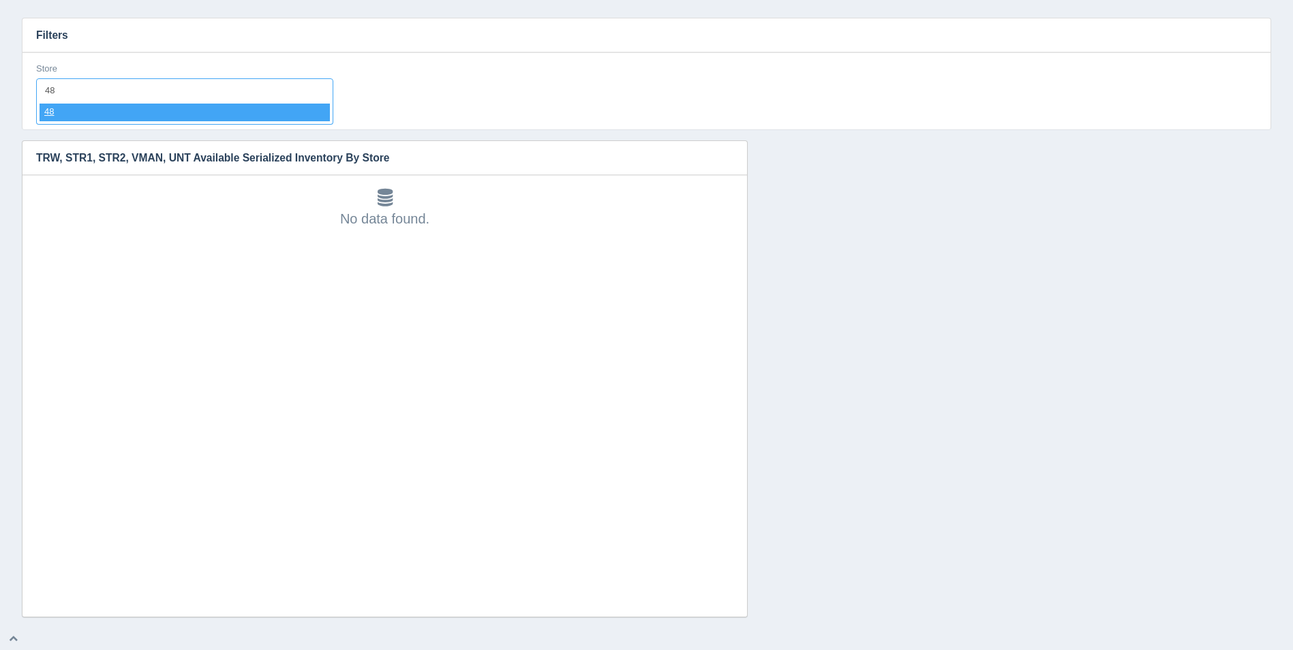
select select "48"
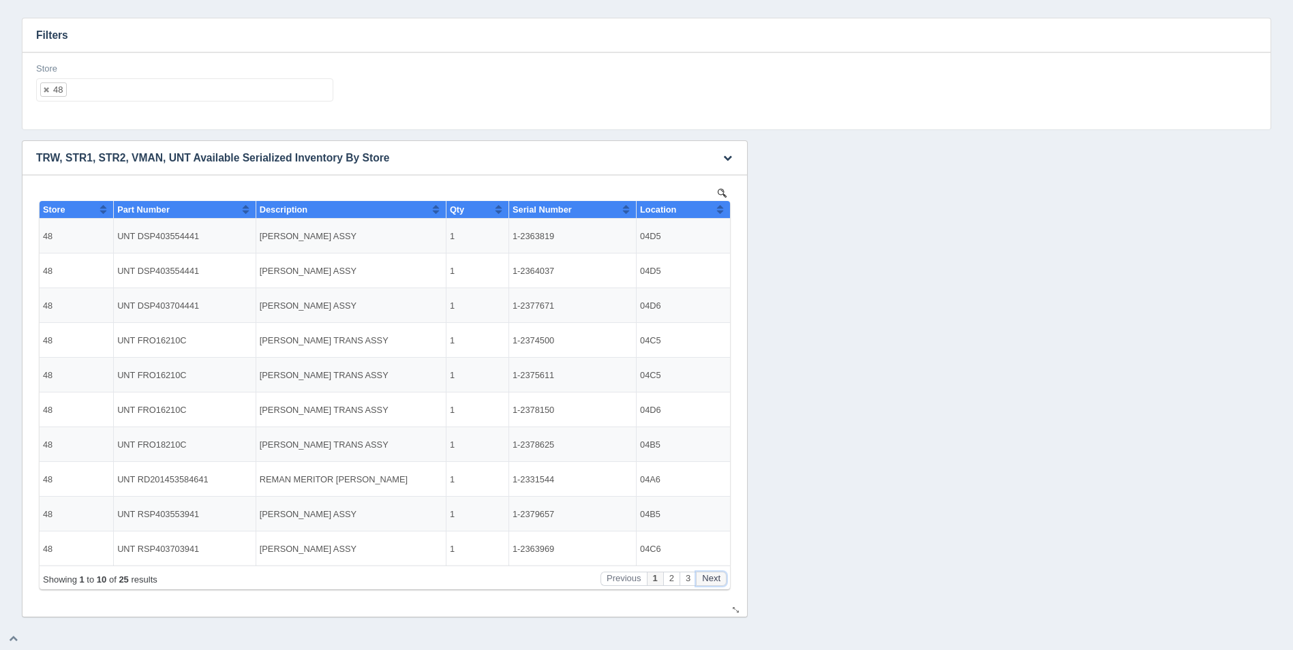
click at [713, 578] on button "Next" at bounding box center [711, 579] width 31 height 14
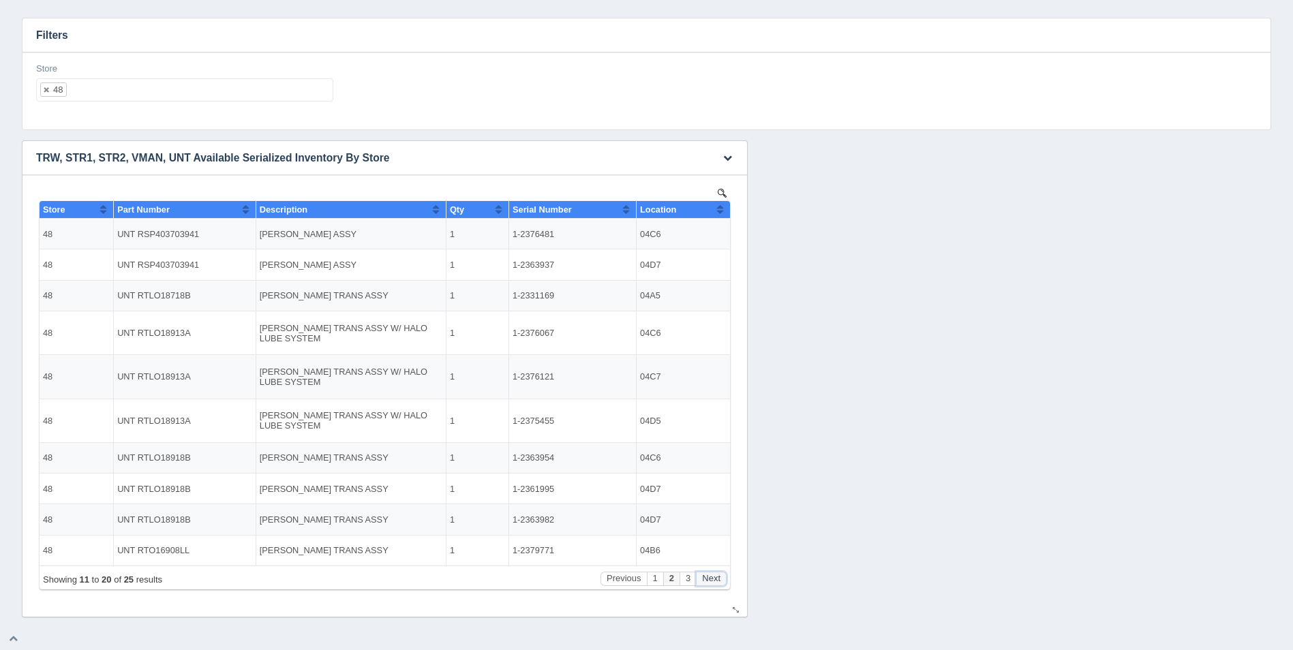
click at [713, 578] on button "Next" at bounding box center [711, 579] width 31 height 14
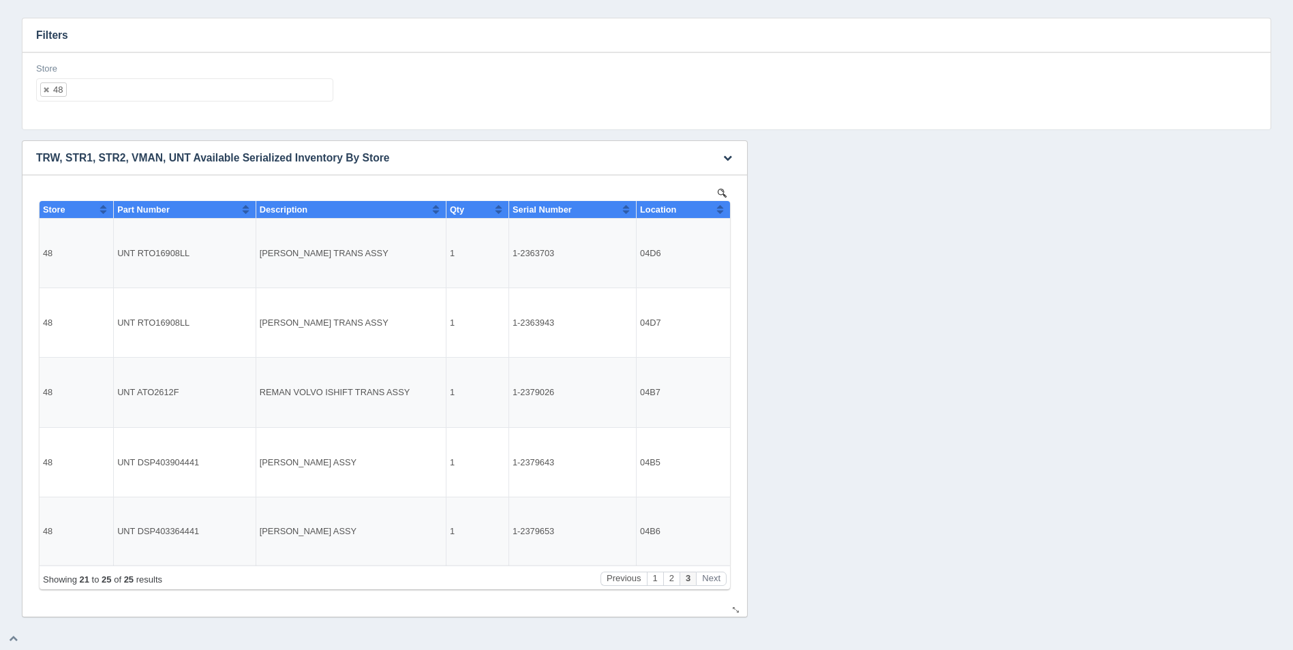
click at [722, 210] on button "Sort column ascending" at bounding box center [719, 209] width 9 height 16
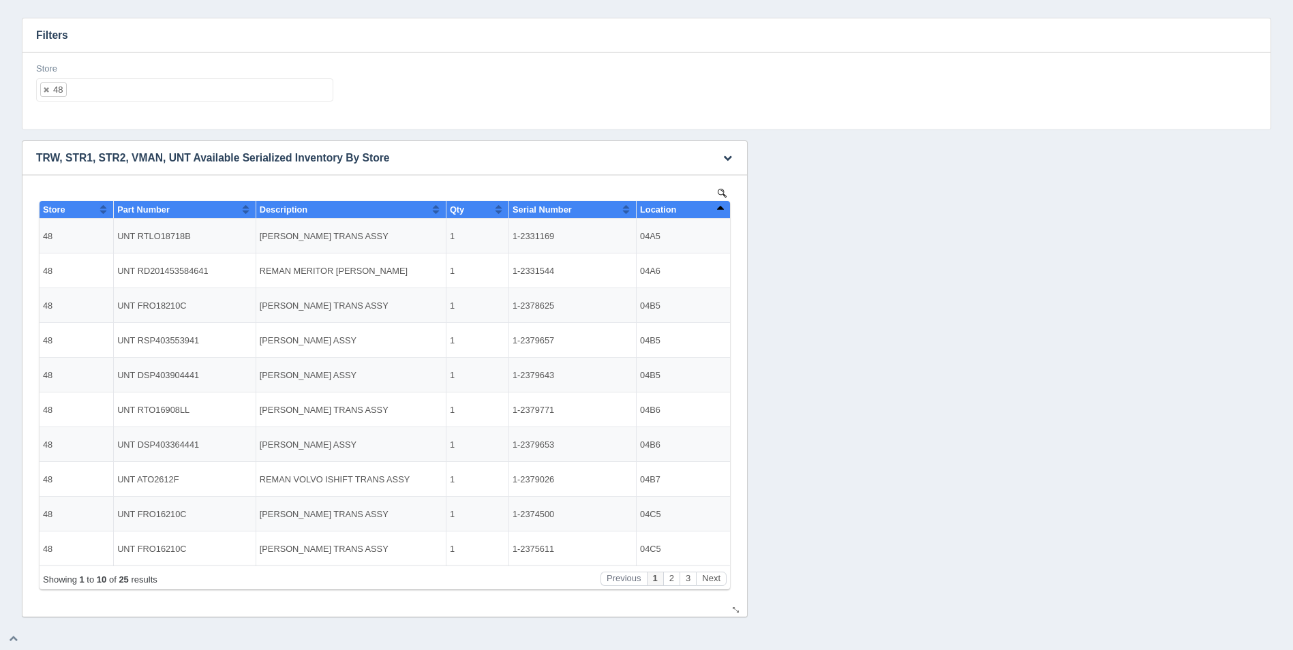
click at [722, 210] on button "Sort column descending" at bounding box center [719, 209] width 9 height 16
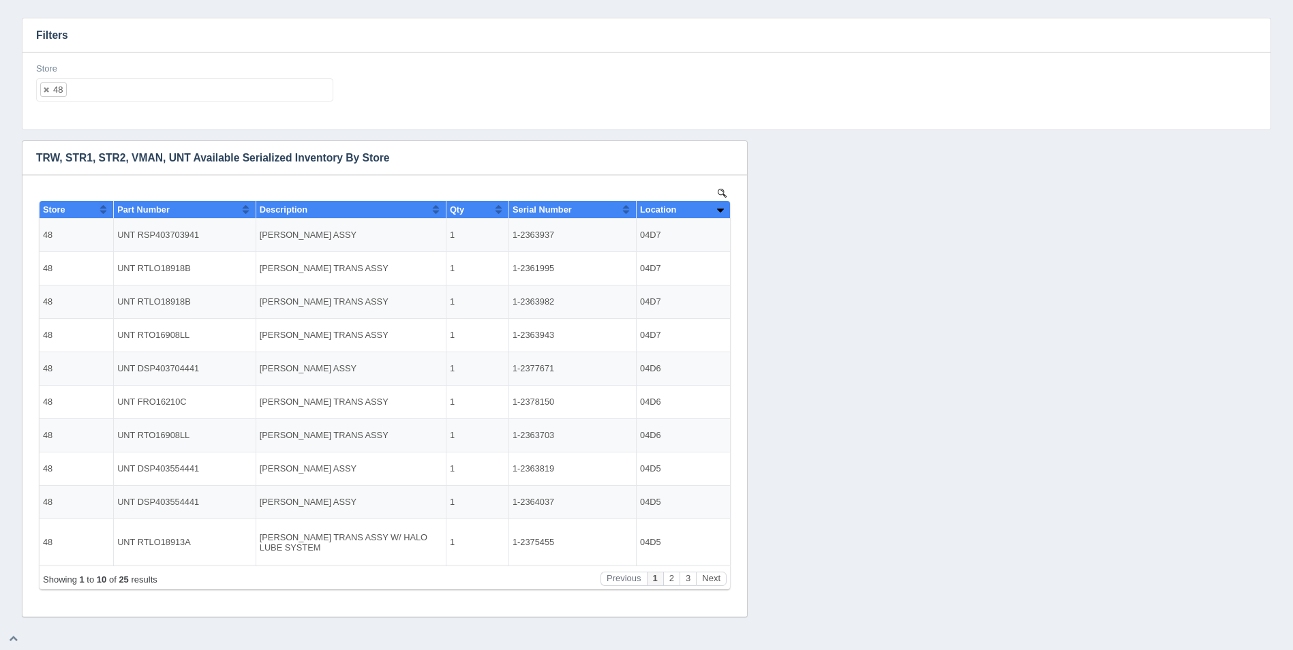
click at [142, 97] on ul "48" at bounding box center [184, 89] width 297 height 23
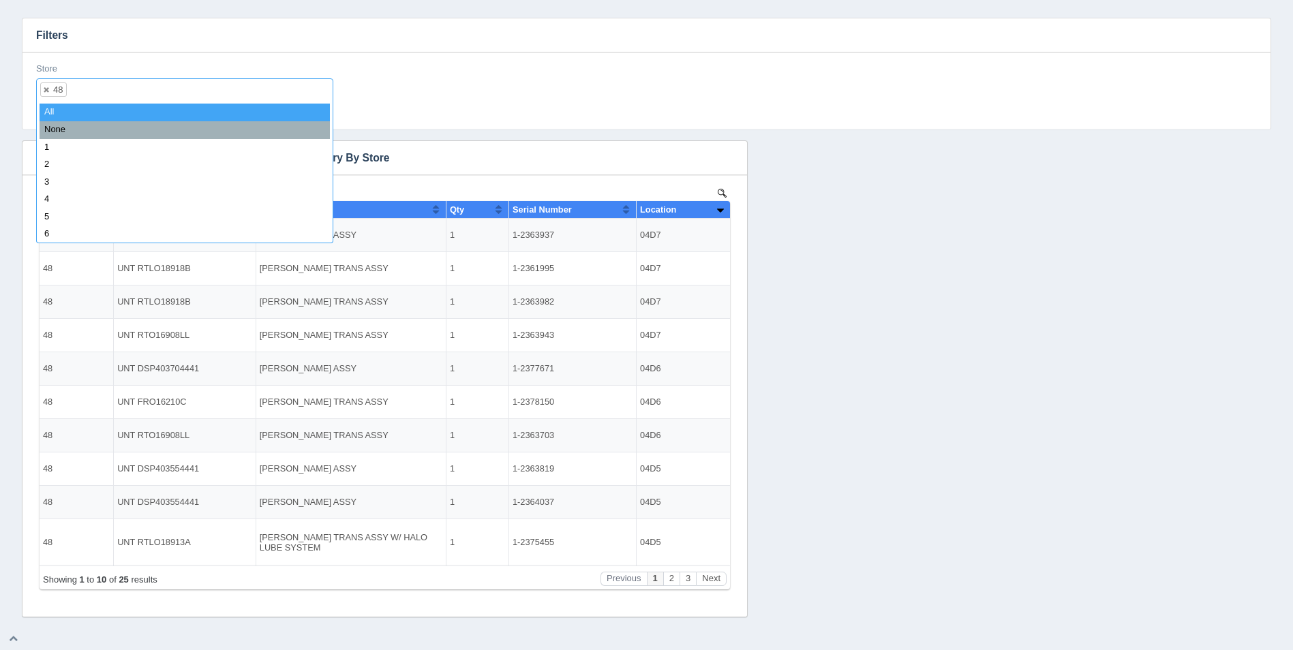
select select
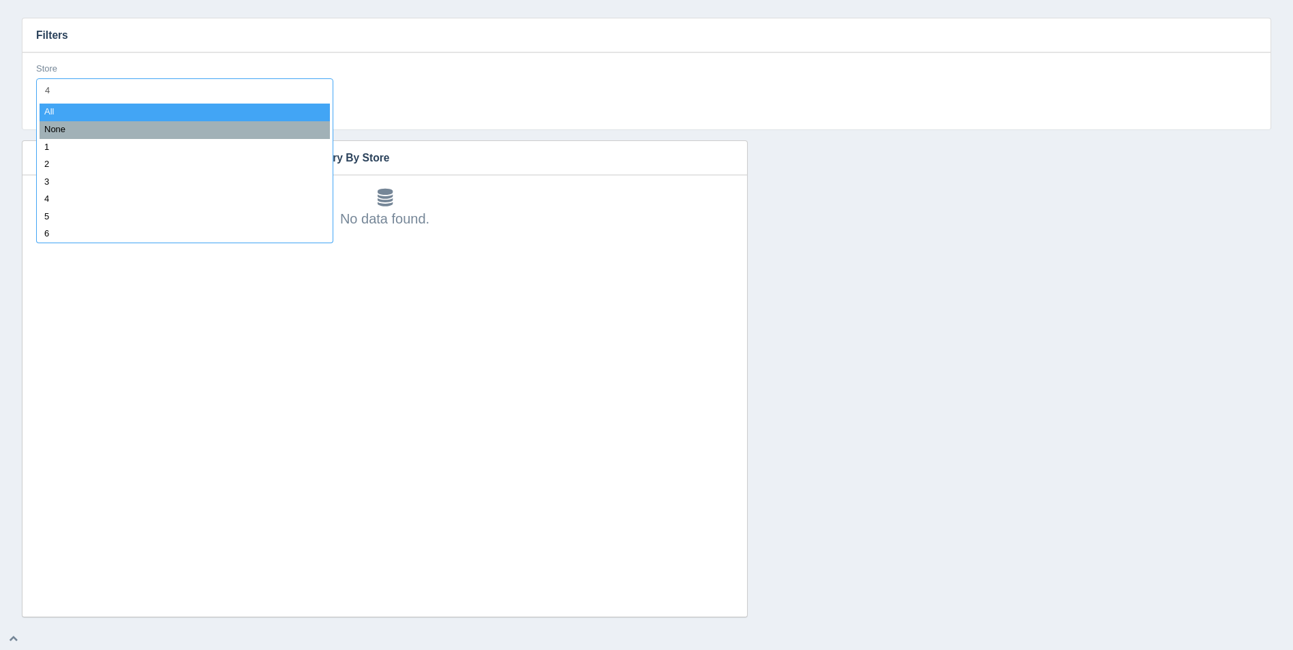
type input "47"
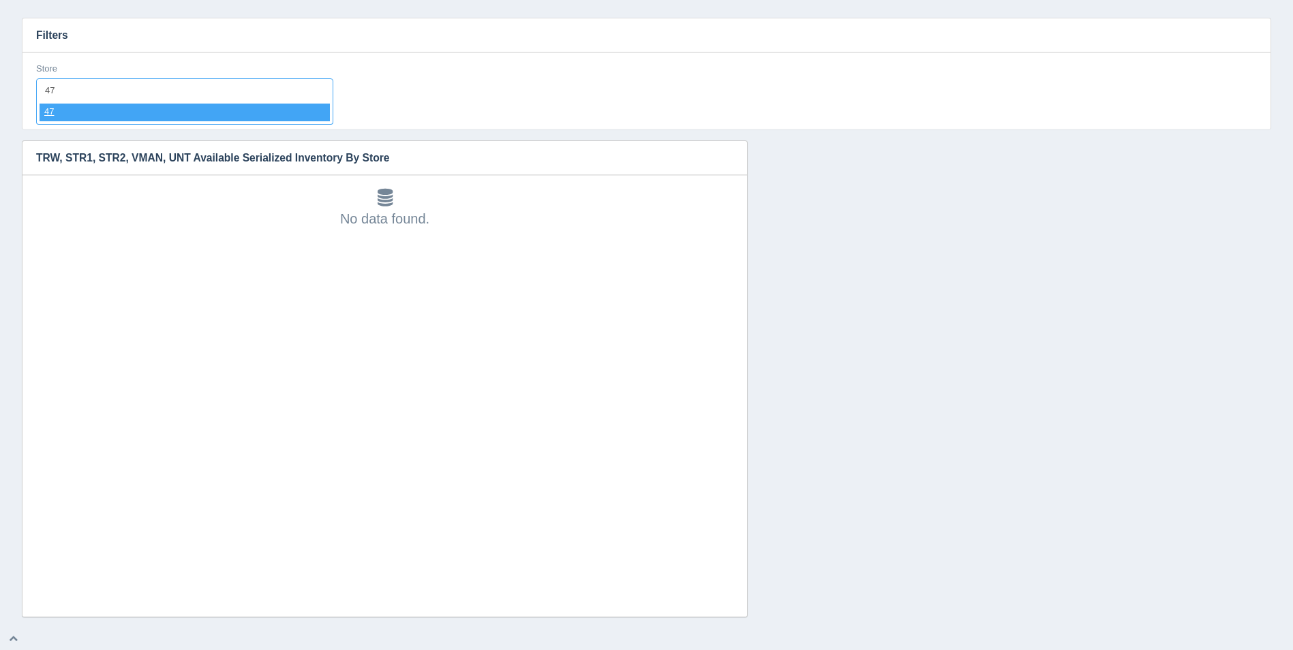
select select "47"
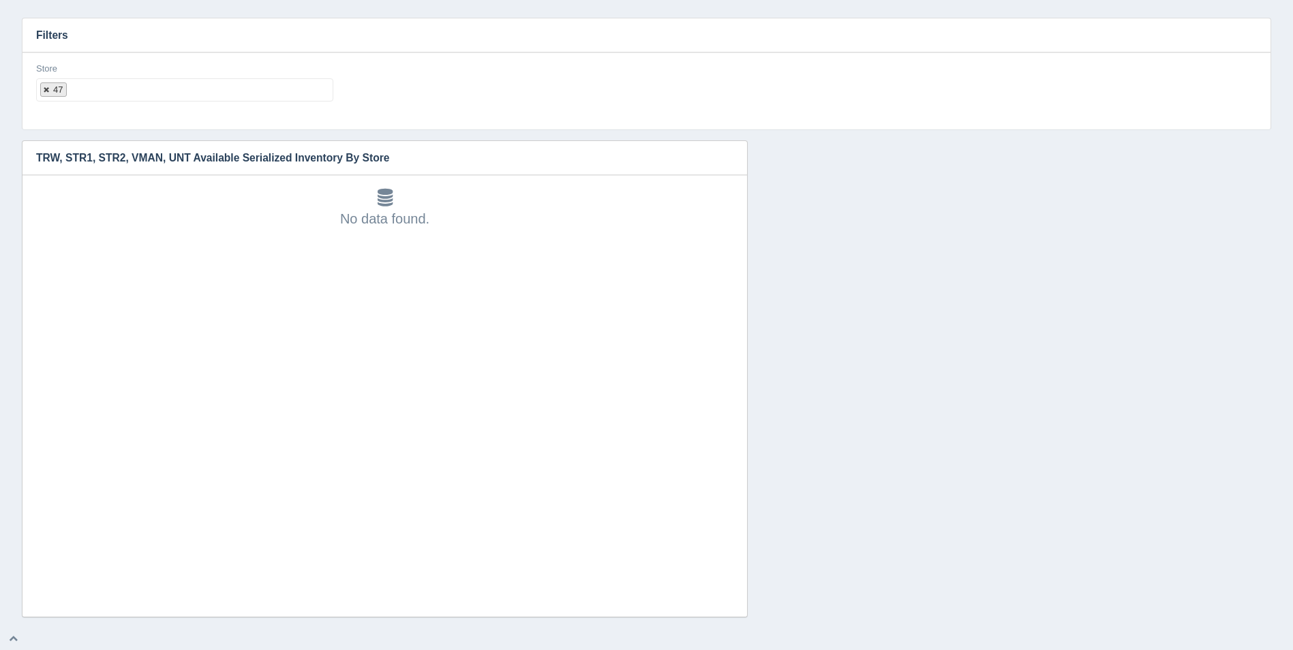
select select
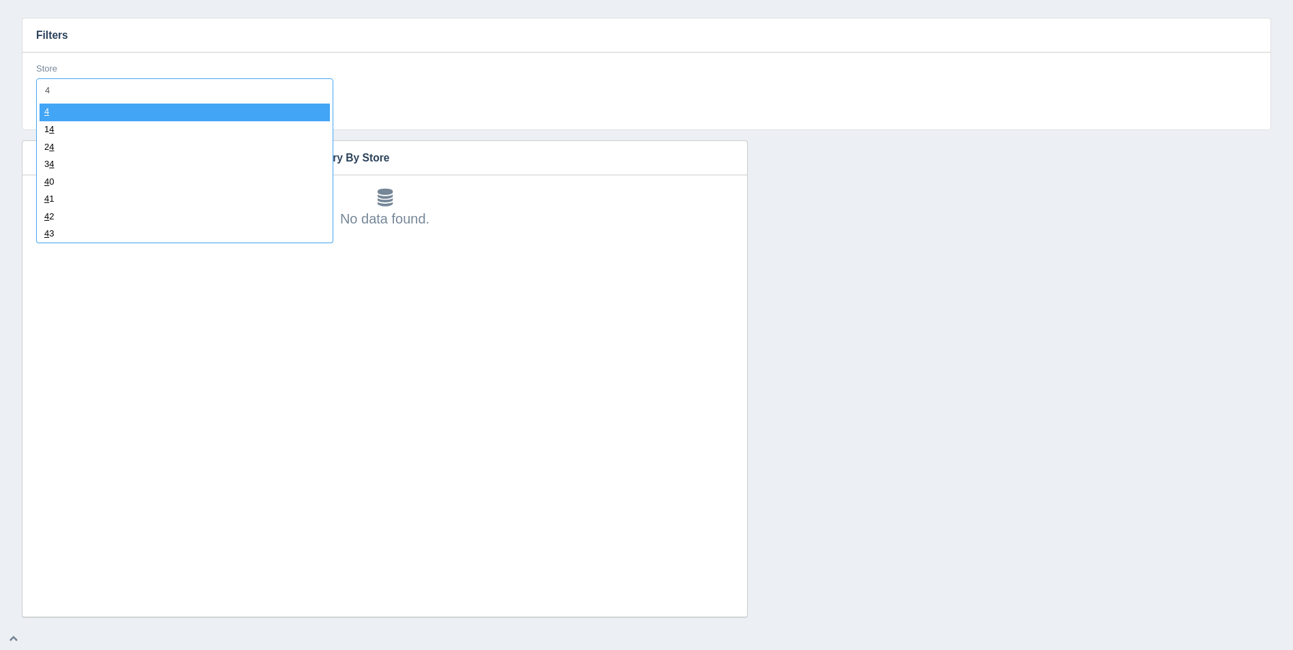
type input "49"
select select "49"
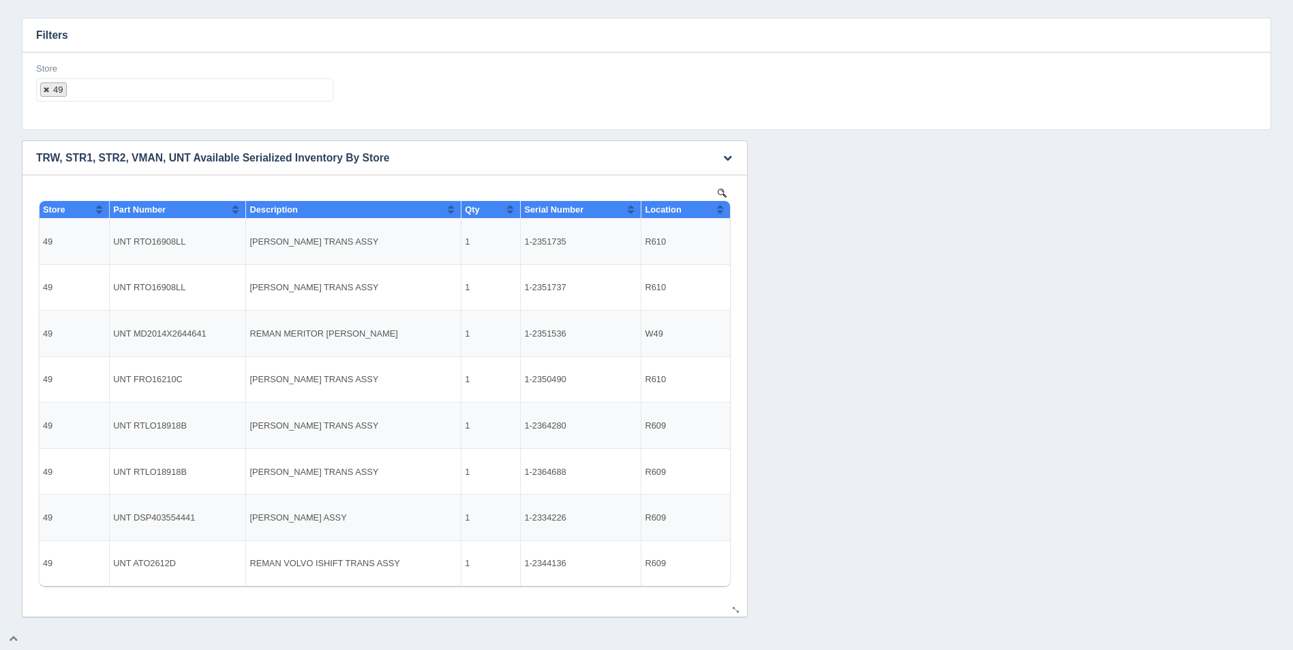
select select
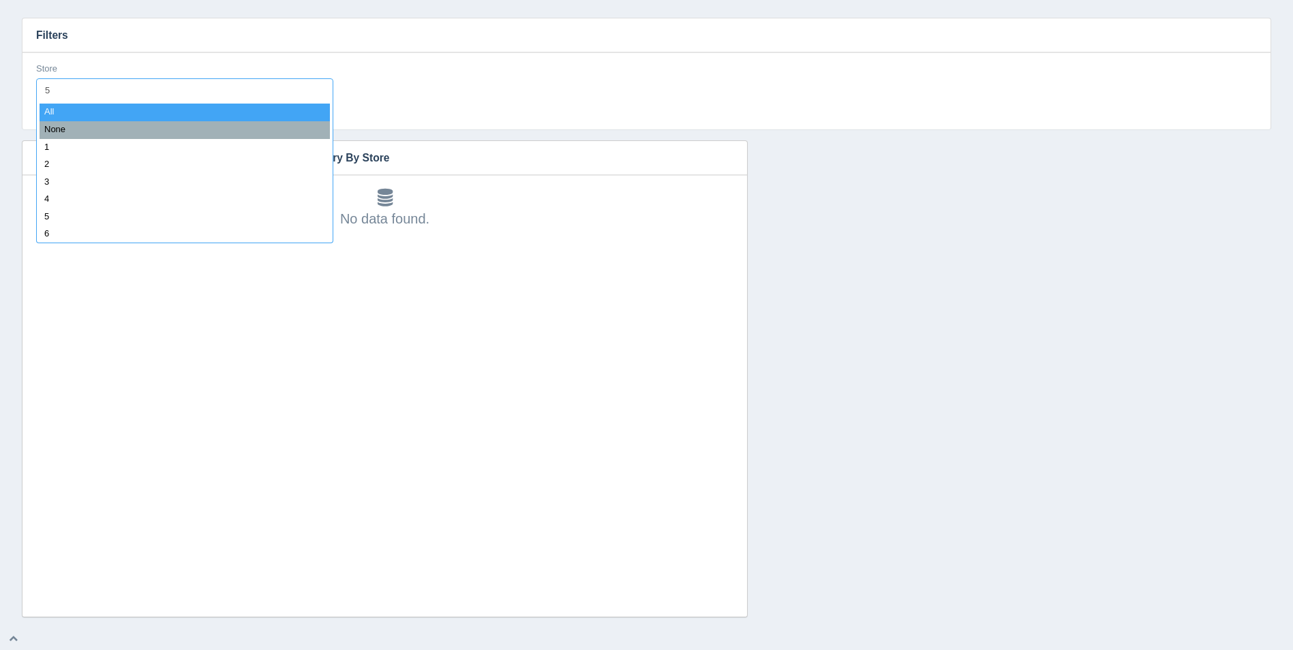
type input "50"
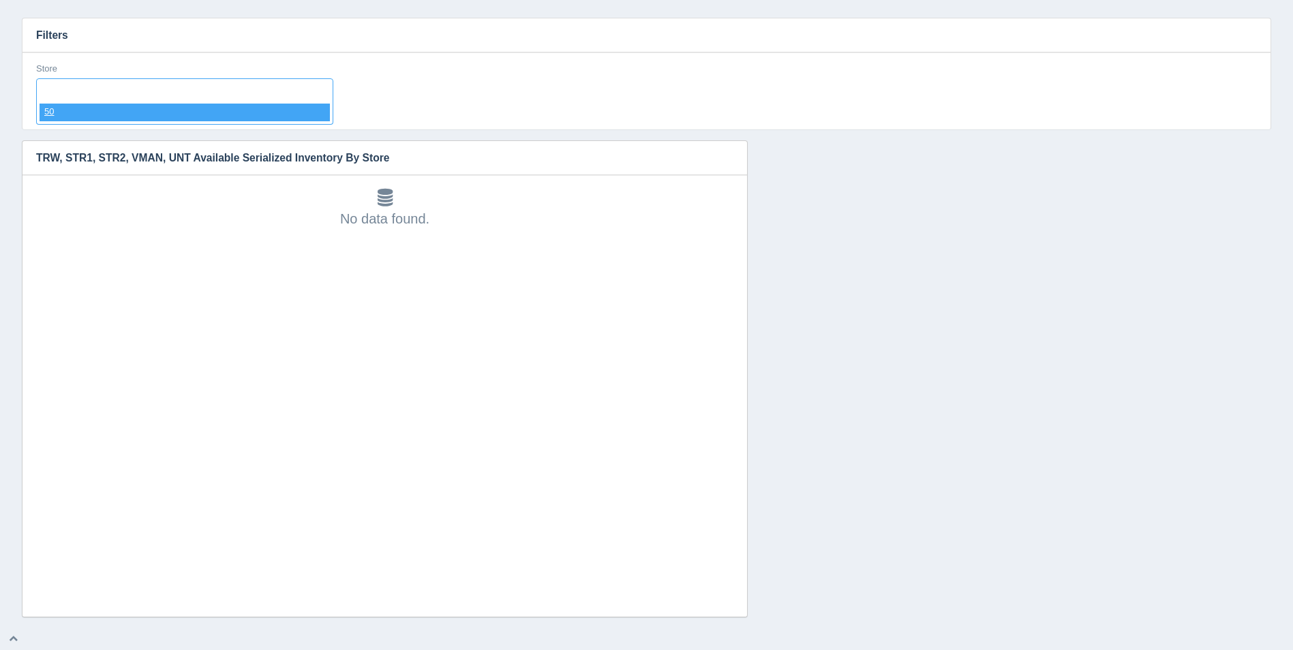
select select "50"
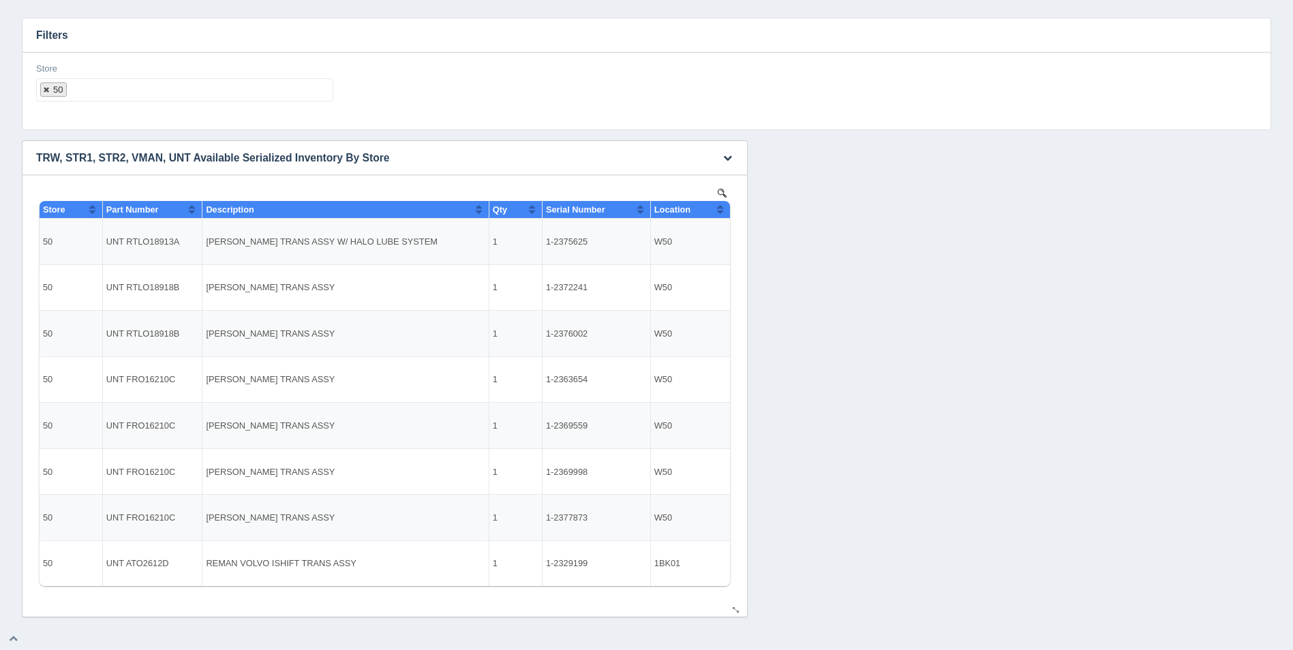
select select
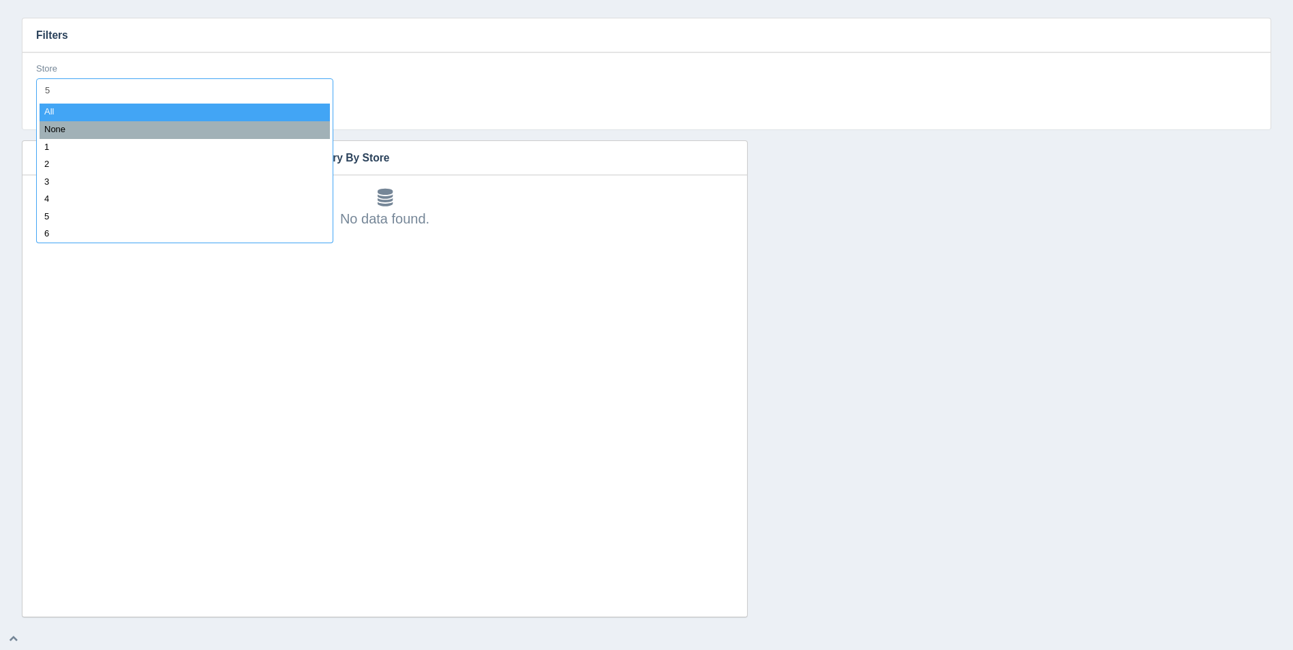
type input "51"
select select "51"
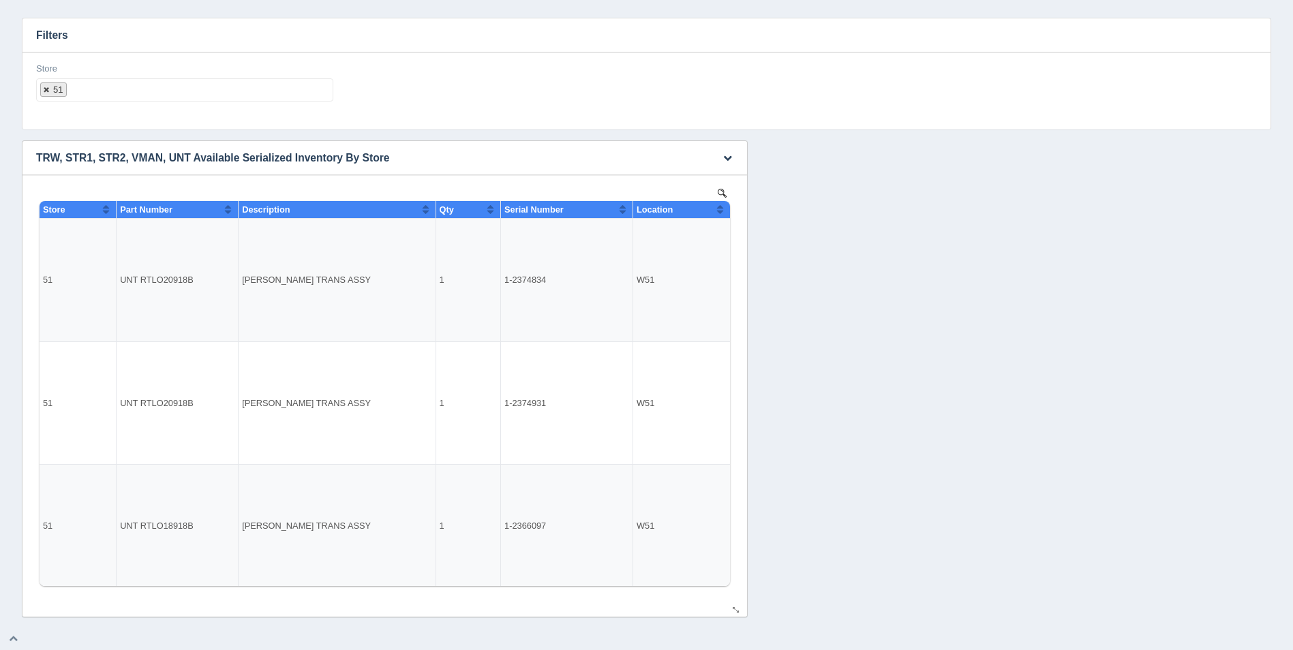
select select
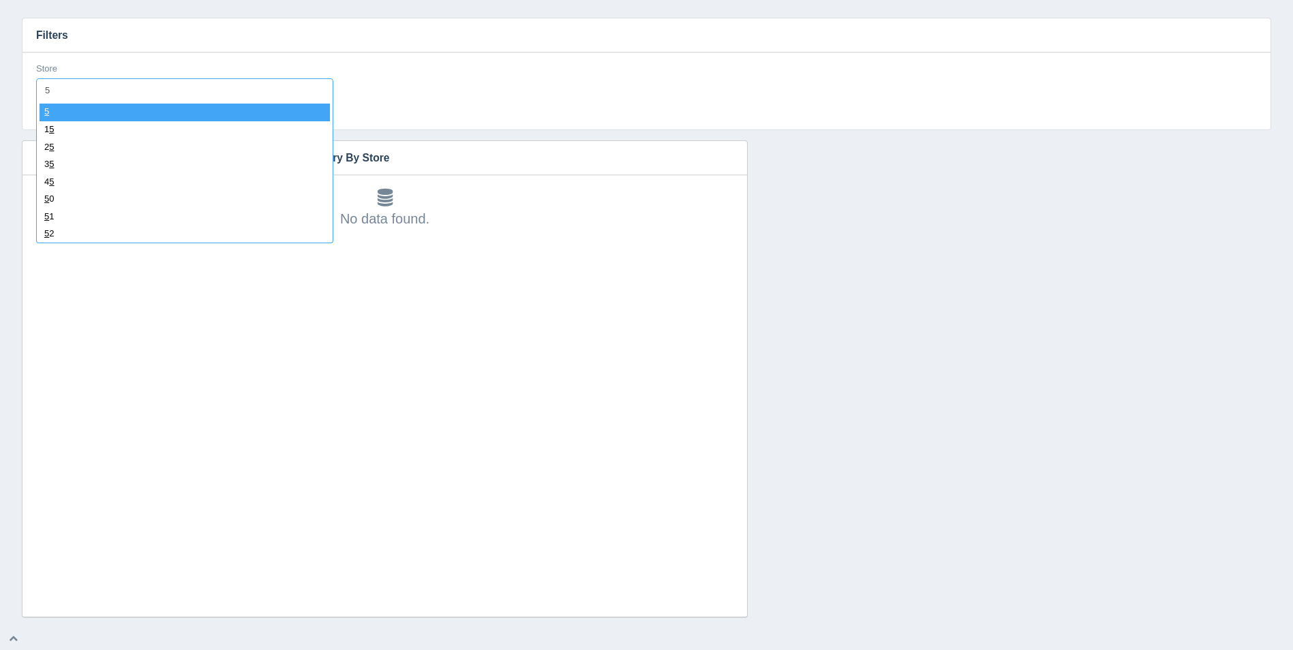
type input "52"
select select "52"
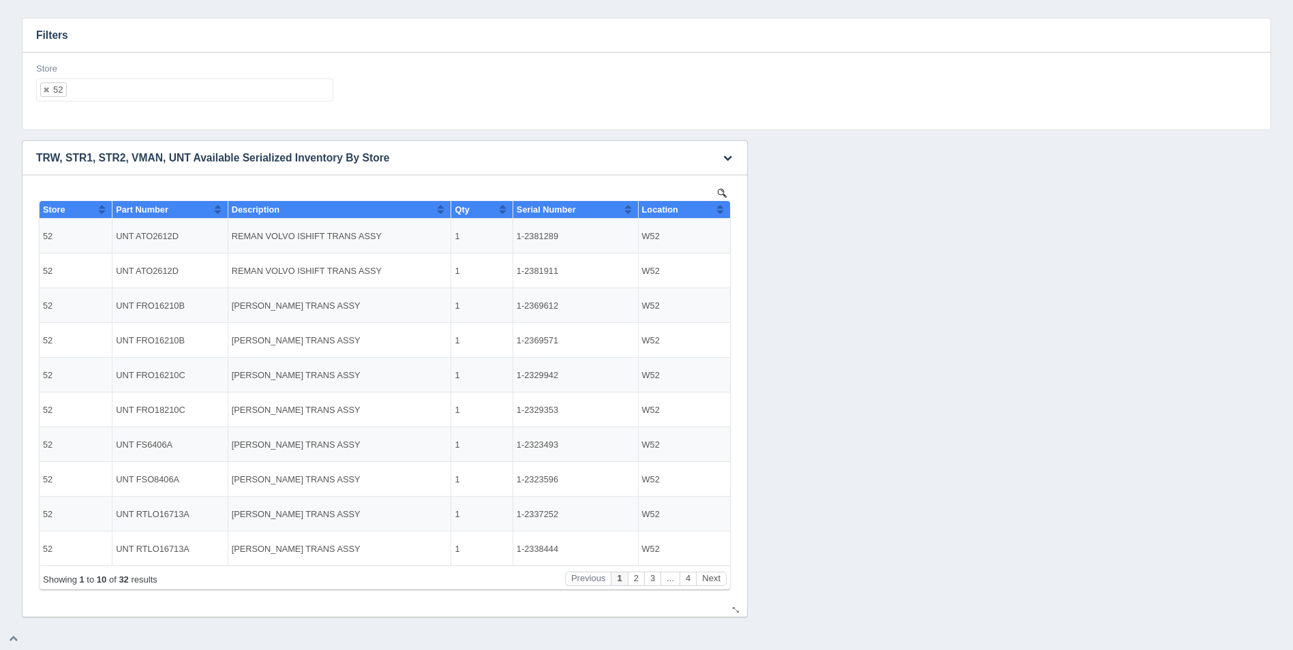
click at [720, 211] on button "Sort column ascending" at bounding box center [719, 209] width 9 height 16
click at [720, 211] on button "Sort column descending" at bounding box center [719, 209] width 9 height 16
click at [712, 573] on button "Next" at bounding box center [711, 579] width 31 height 14
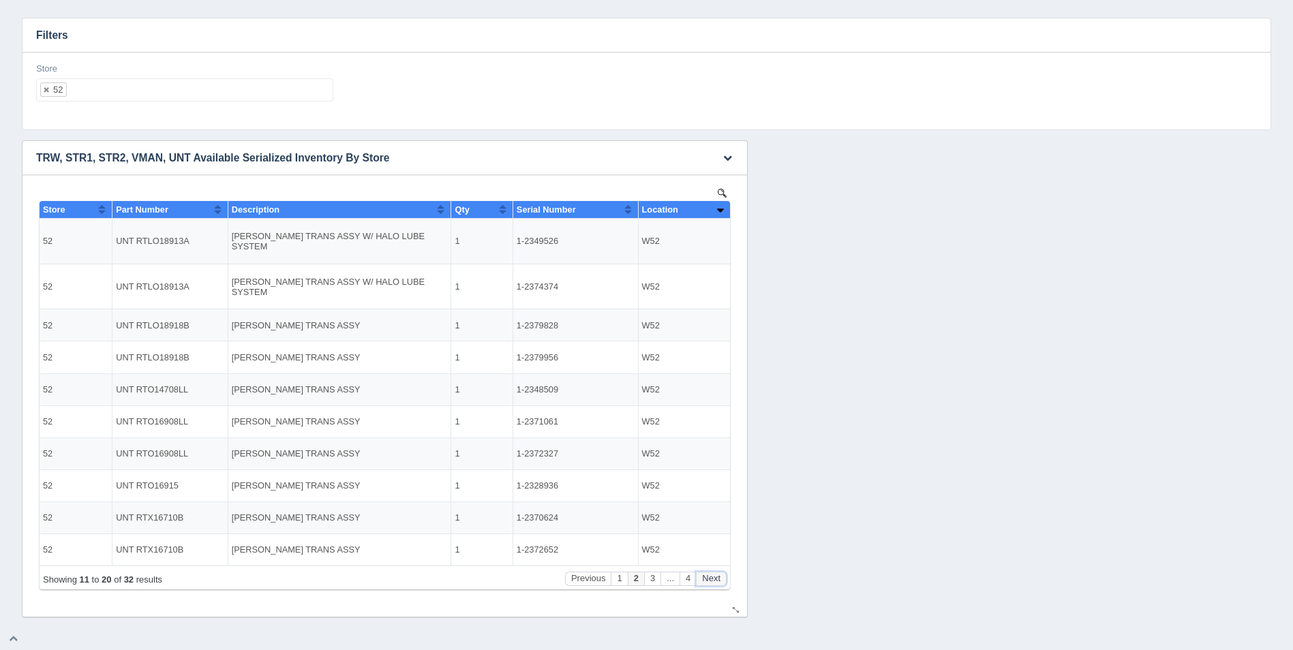
click at [712, 575] on button "Next" at bounding box center [711, 579] width 31 height 14
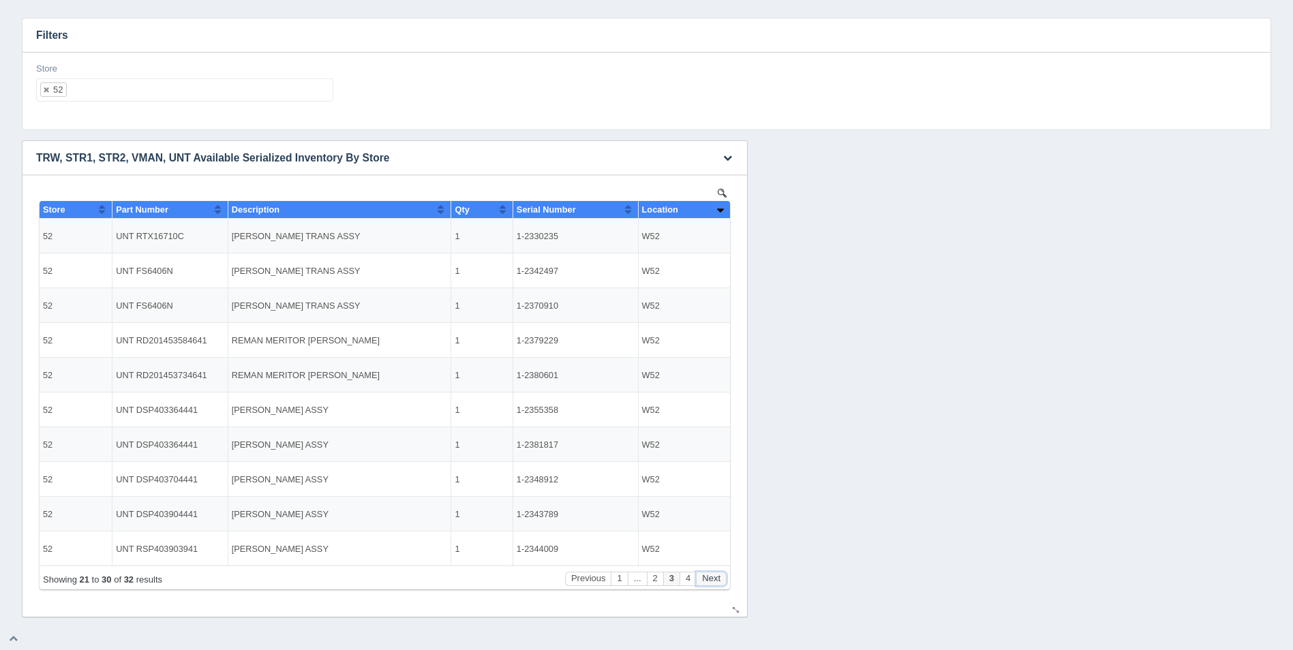
click at [713, 576] on button "Next" at bounding box center [711, 579] width 31 height 14
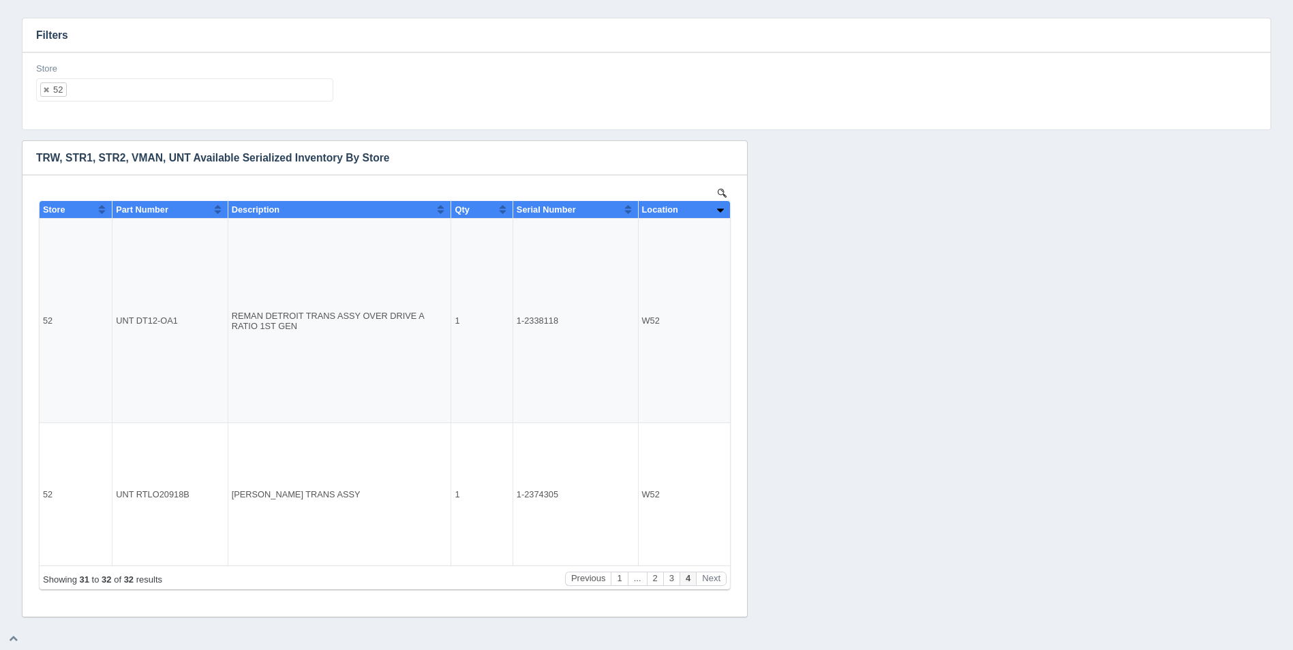
click at [202, 102] on div "Store 52 All None 1 2 3 4 5 6 7 8 9 10 11 12 13 14 15 16 17 18 19 20 21 22 23 2…" at bounding box center [185, 88] width 308 height 50
click at [208, 93] on ul "52" at bounding box center [184, 89] width 297 height 23
select select
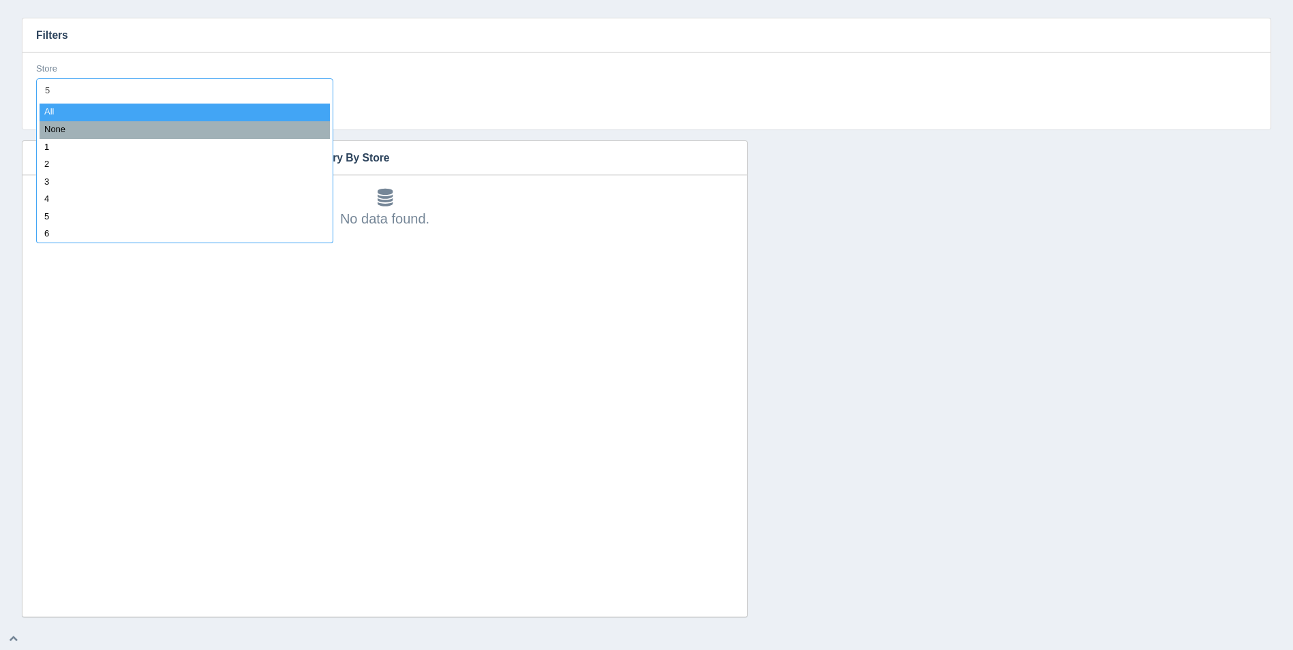
type input "53"
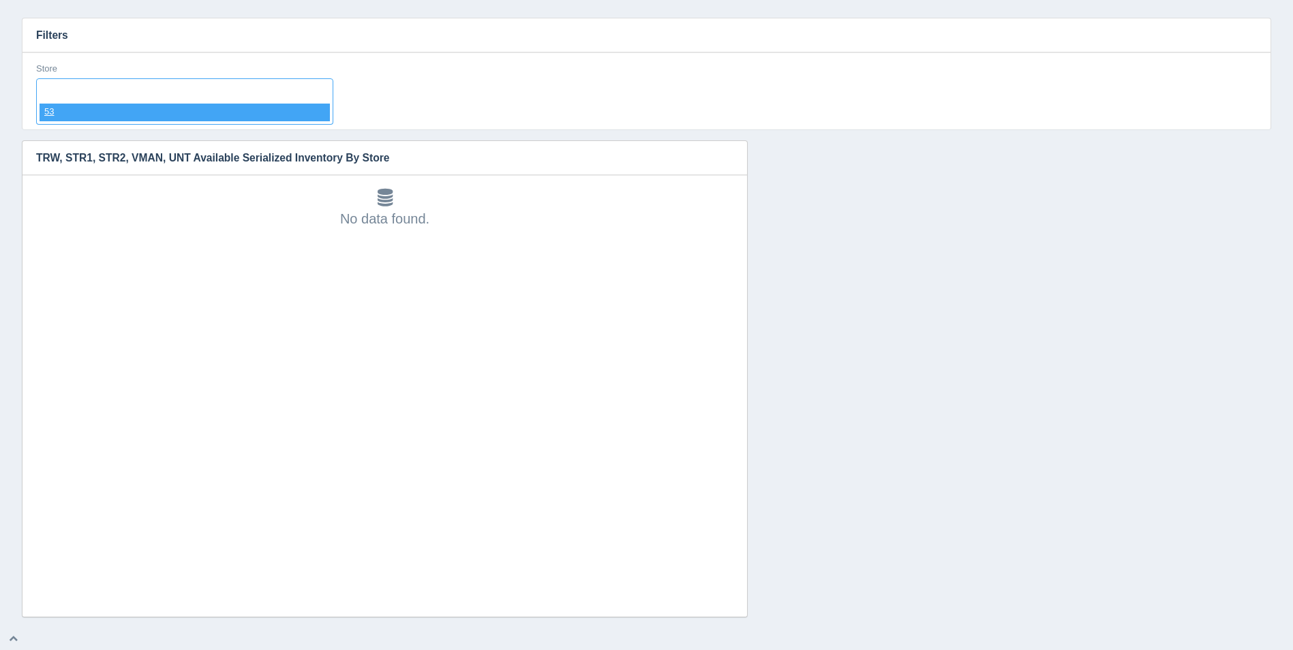
select select "53"
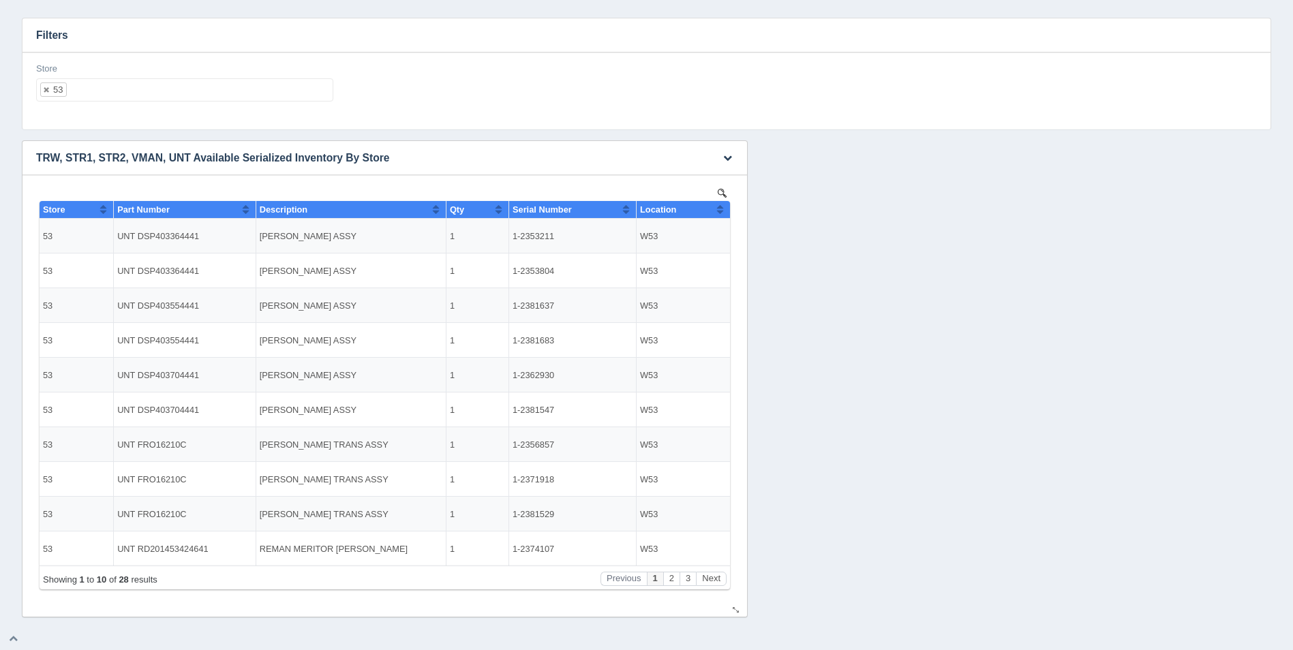
click at [719, 210] on button "Sort column ascending" at bounding box center [719, 209] width 9 height 16
drag, startPoint x: 719, startPoint y: 210, endPoint x: 728, endPoint y: 243, distance: 34.5
click at [720, 211] on button "Sort column descending" at bounding box center [719, 209] width 9 height 16
click at [713, 578] on button "Next" at bounding box center [711, 579] width 31 height 14
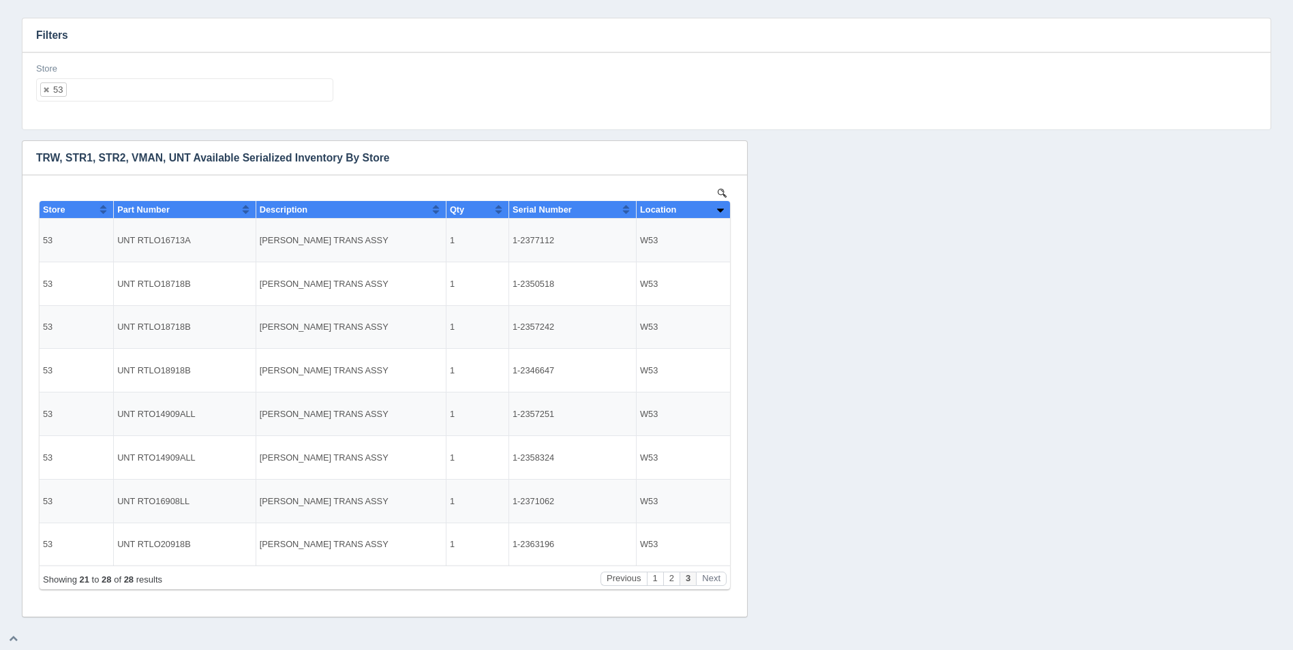
click at [159, 85] on ul "53" at bounding box center [184, 89] width 297 height 23
select select
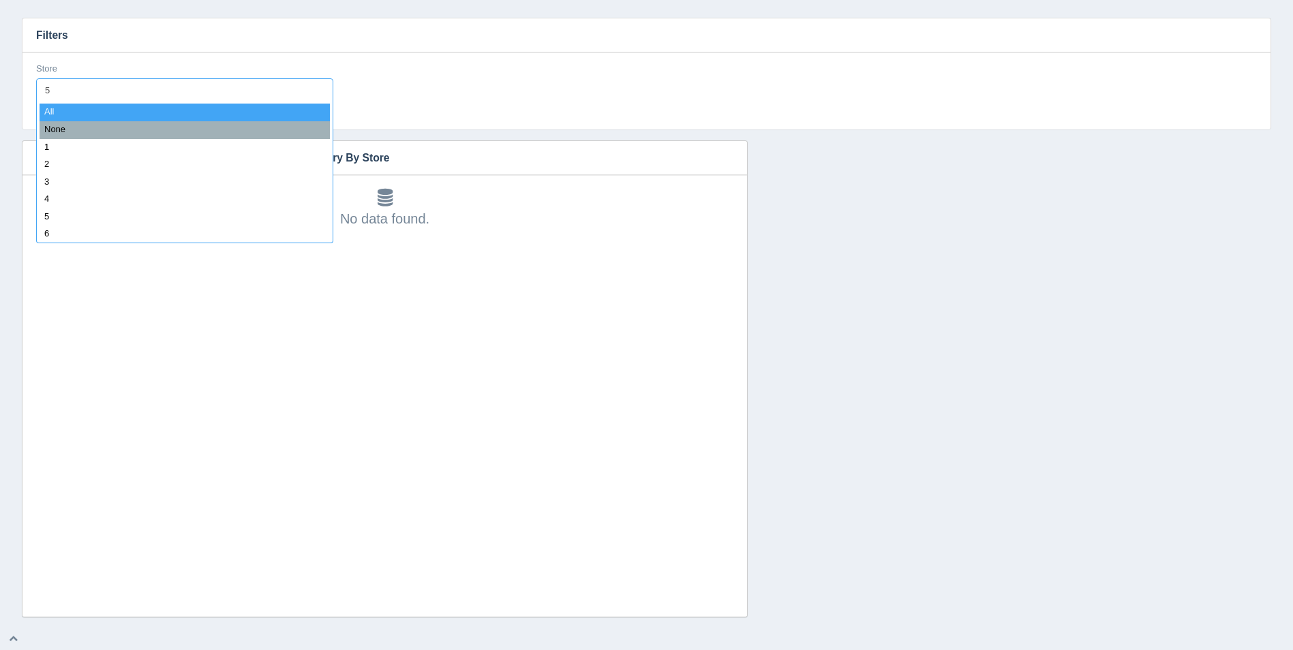
type input "54"
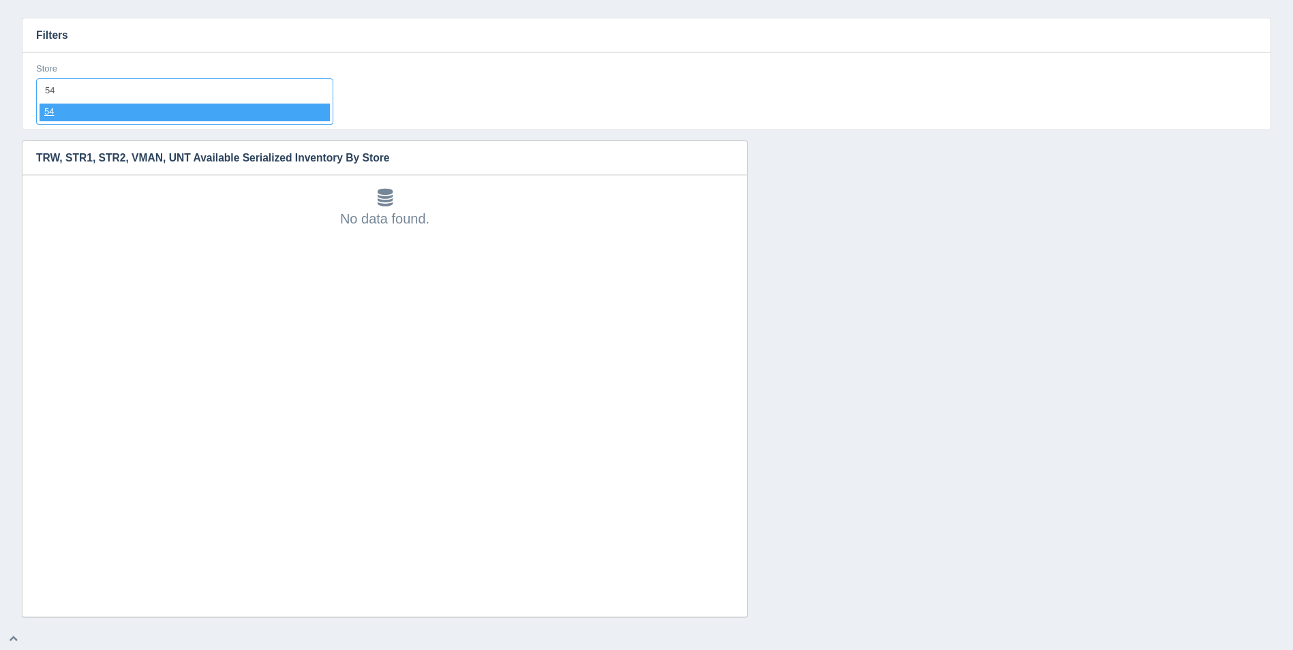
select select "54"
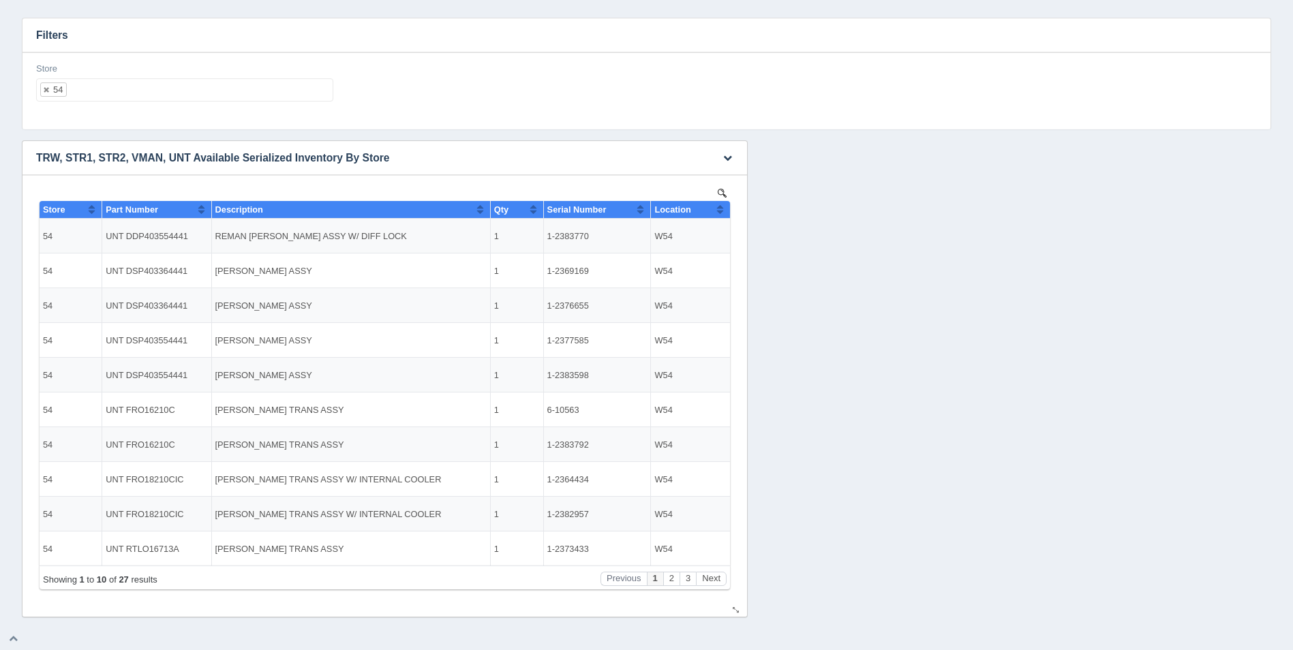
click at [724, 206] on button "Sort column ascending" at bounding box center [719, 209] width 9 height 16
click at [724, 206] on th "Location" at bounding box center [690, 210] width 79 height 18
click at [718, 572] on button "Next" at bounding box center [711, 579] width 31 height 14
click at [717, 576] on button "Next" at bounding box center [711, 579] width 31 height 14
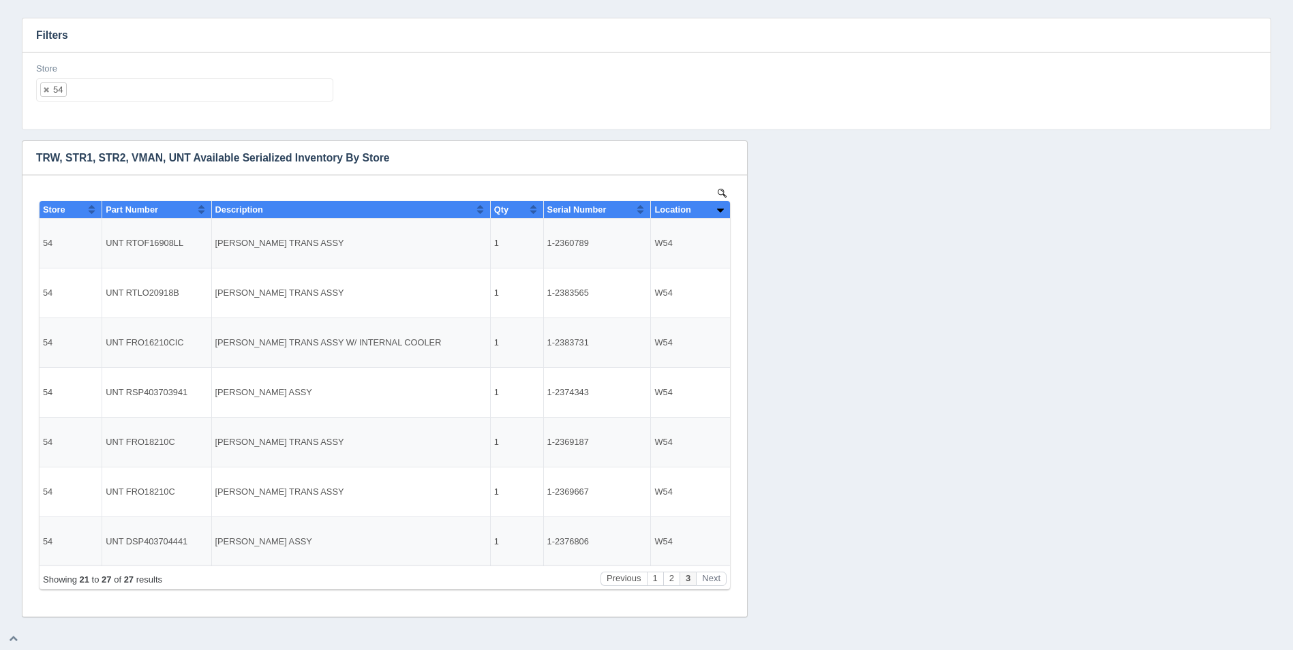
click at [174, 91] on ul "54" at bounding box center [184, 89] width 297 height 23
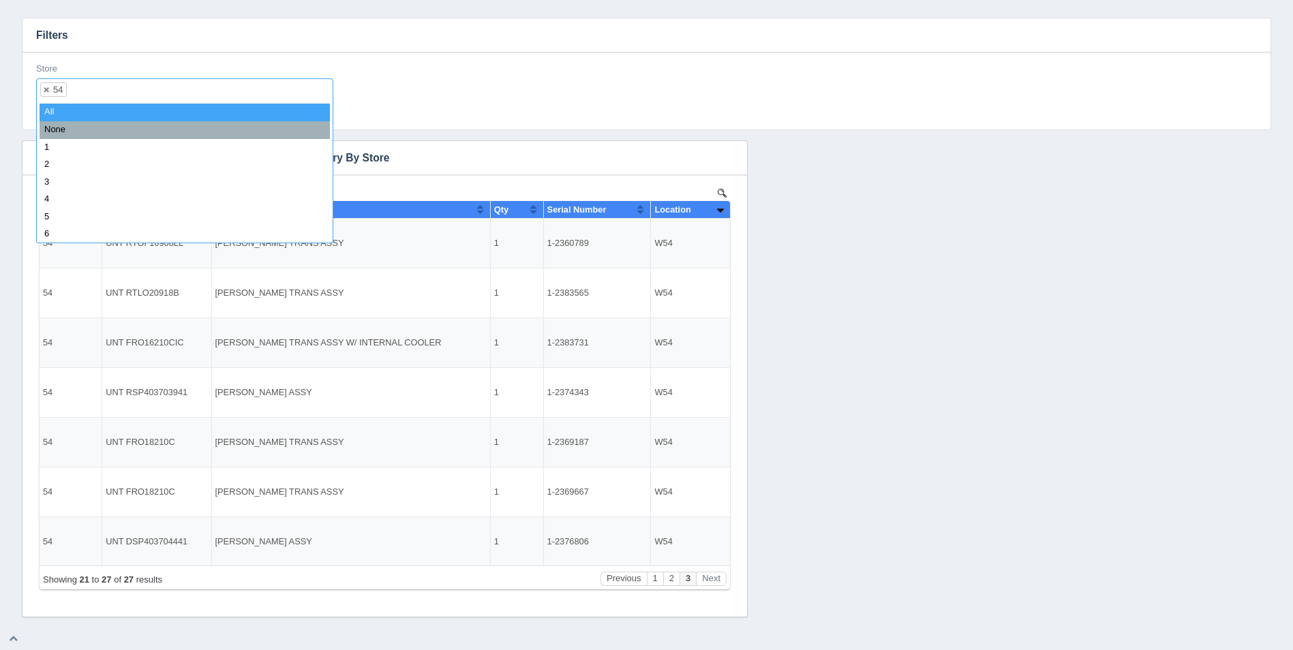
select select
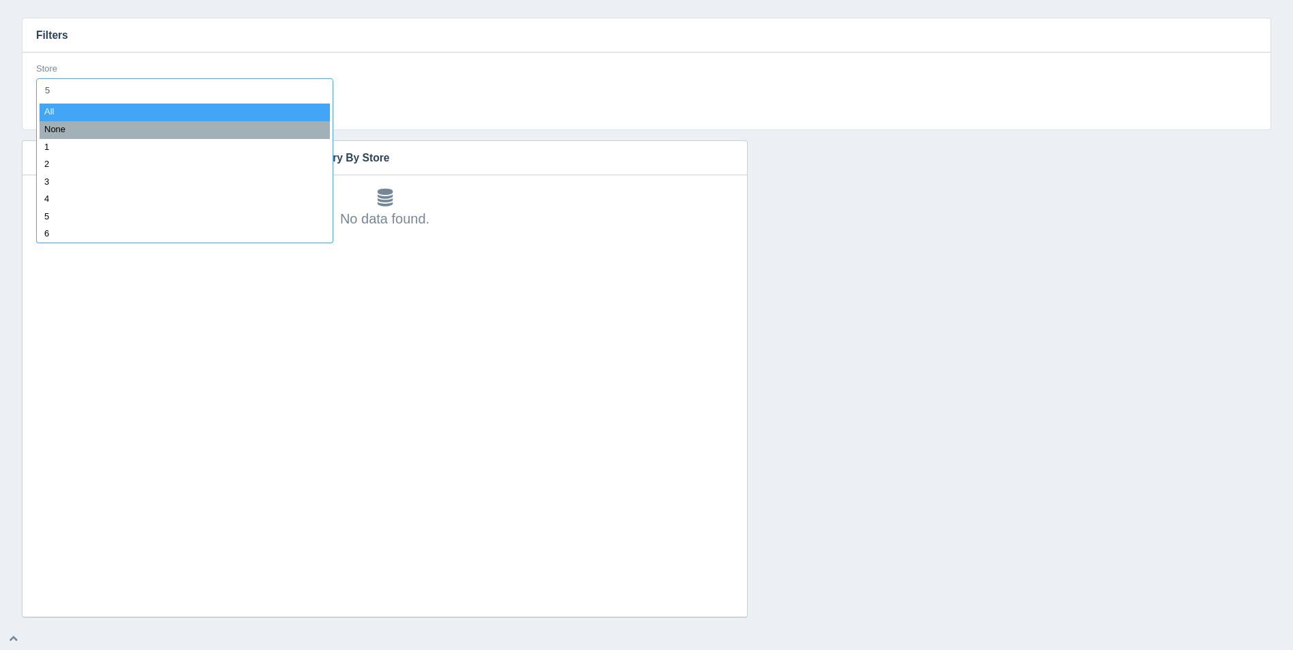
type input "55"
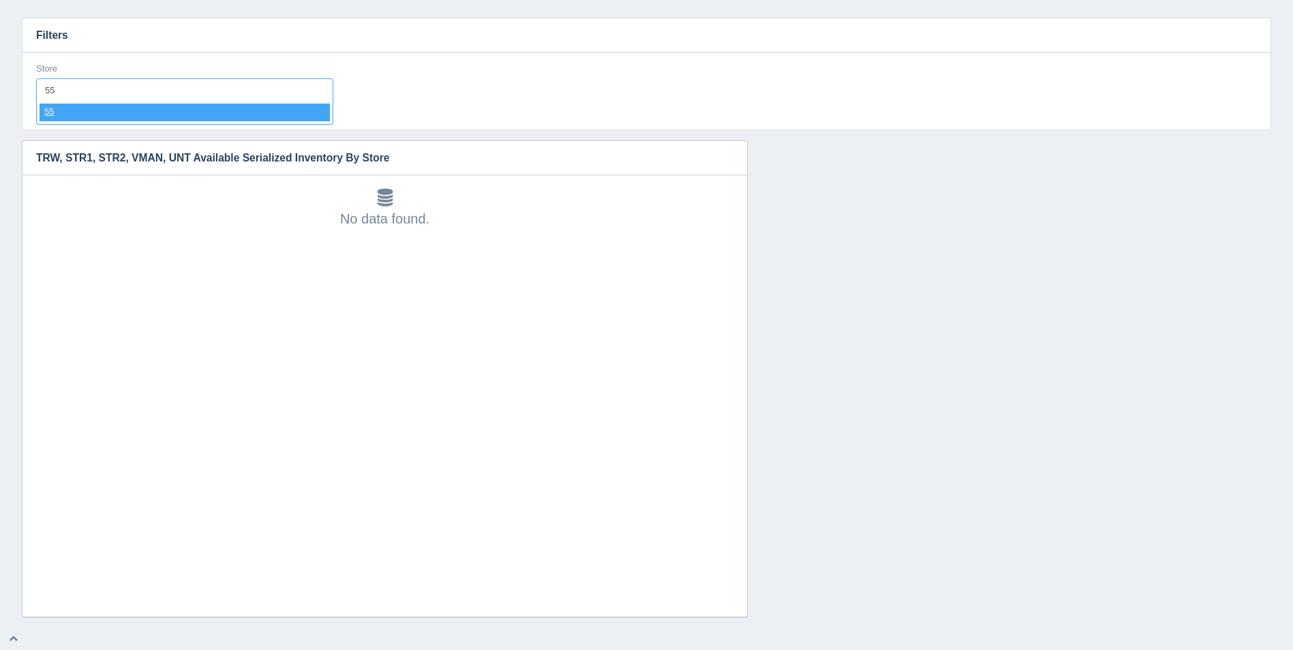
select select "55"
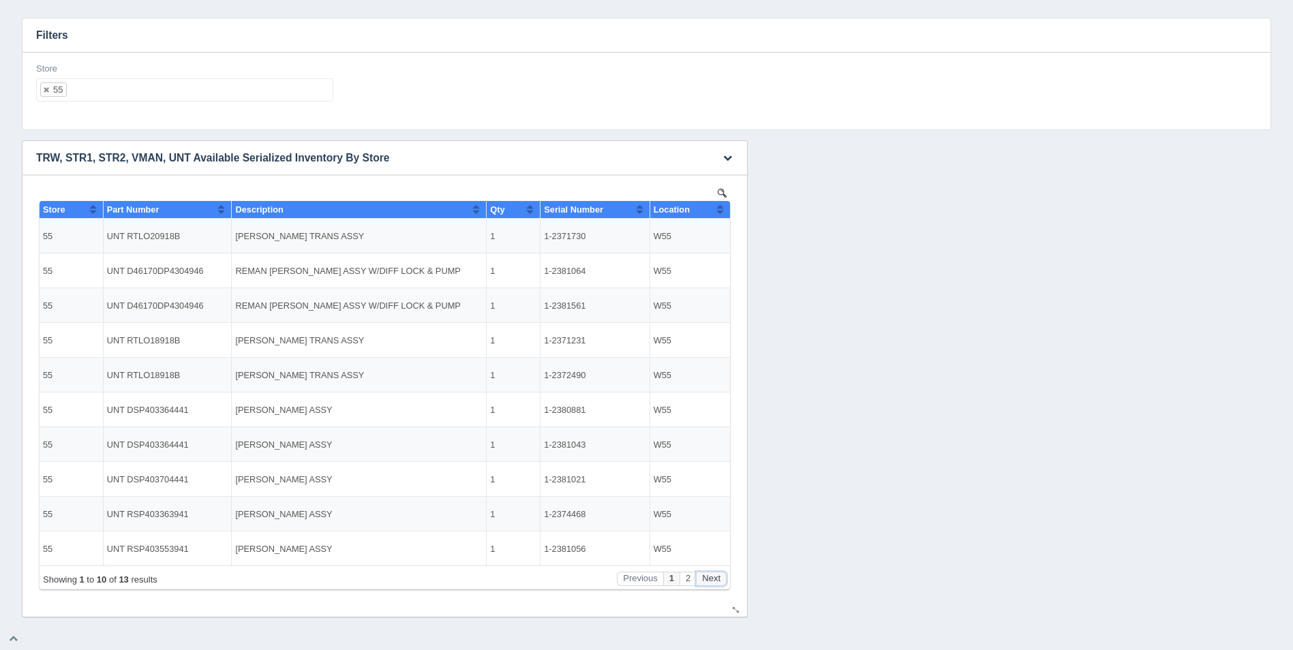
drag, startPoint x: 705, startPoint y: 576, endPoint x: 695, endPoint y: 565, distance: 15.4
click at [705, 576] on button "Next" at bounding box center [711, 579] width 31 height 14
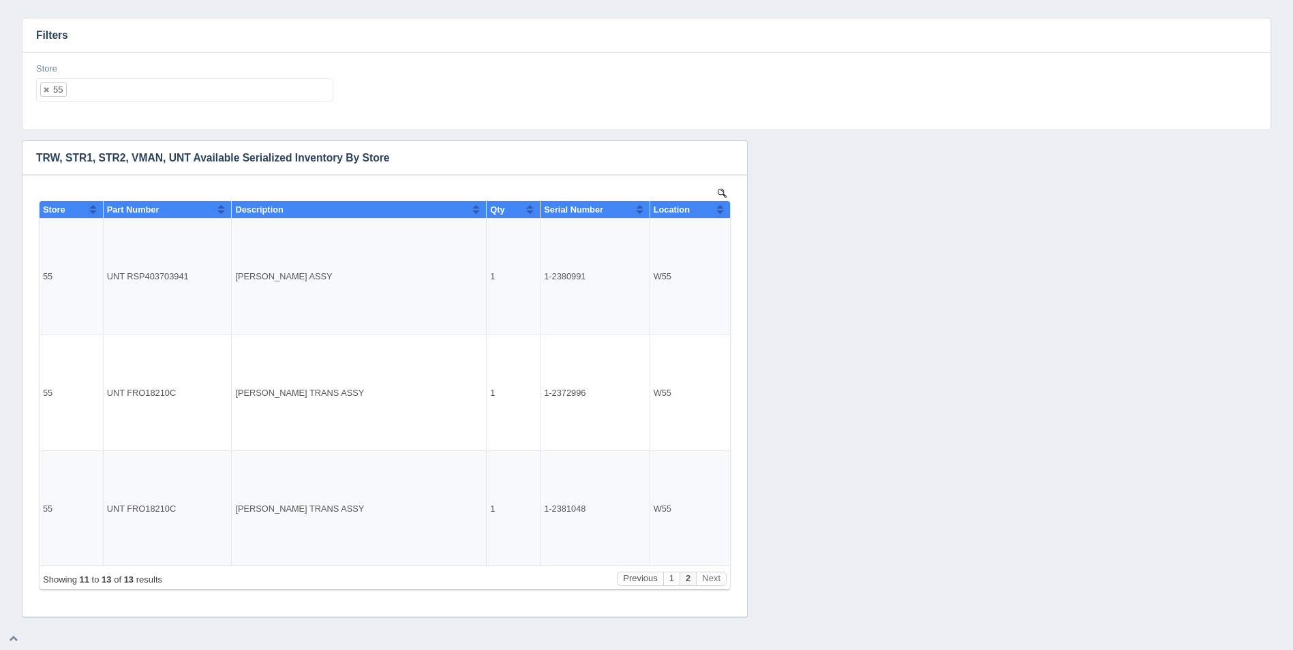
click at [113, 97] on ul "55" at bounding box center [184, 89] width 297 height 23
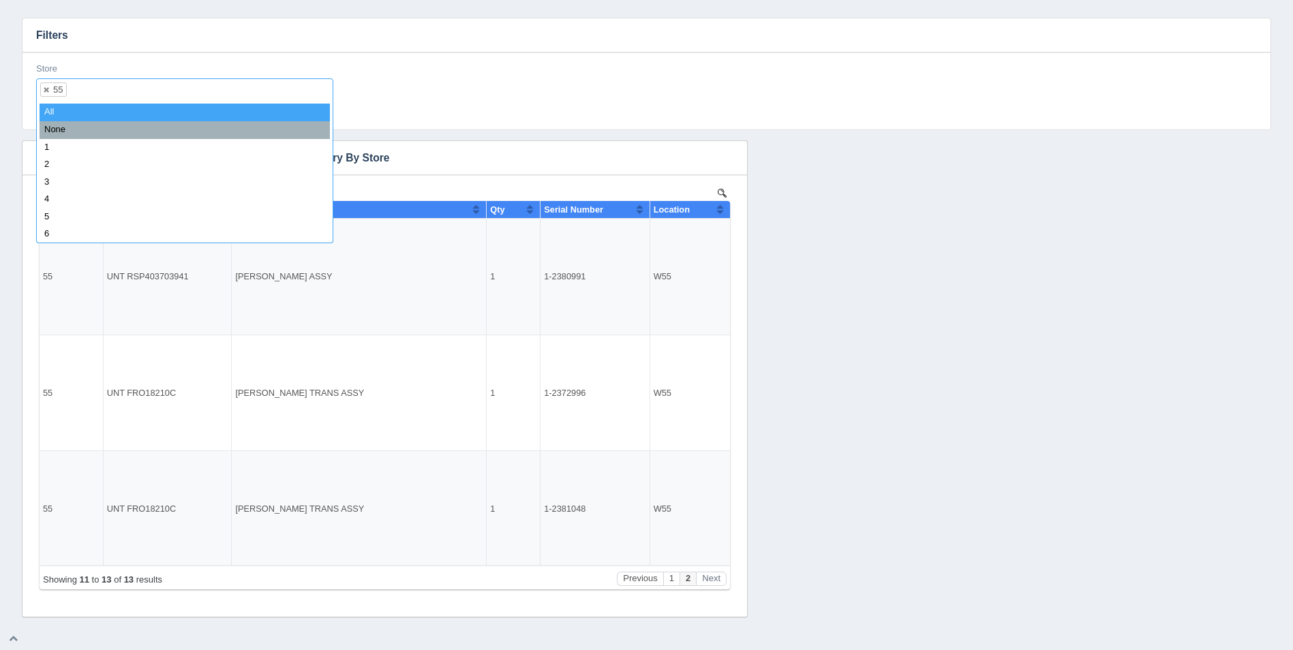
select select
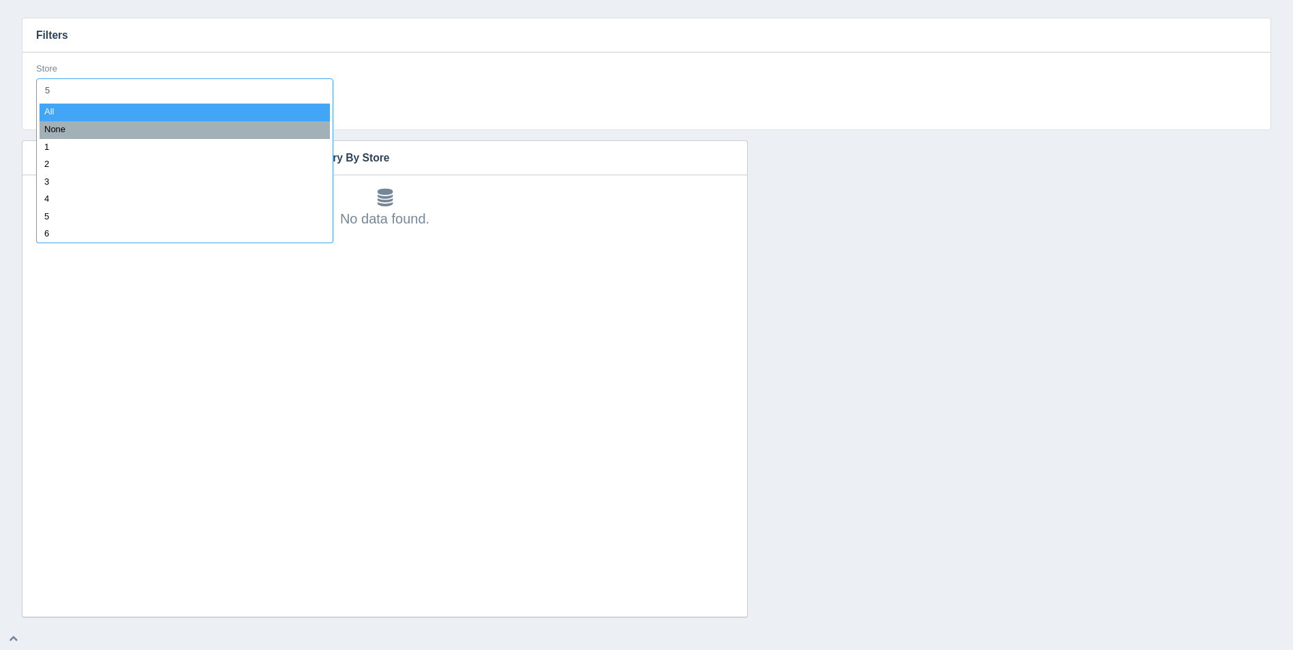
type input "56"
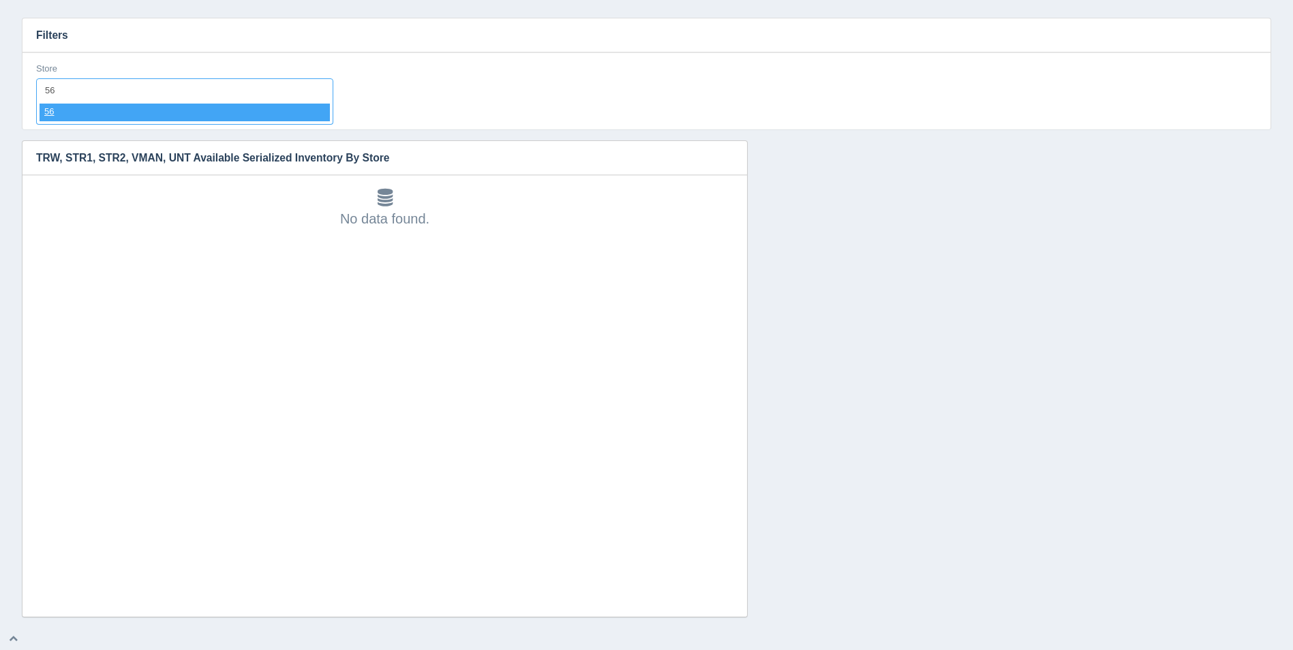
select select "56"
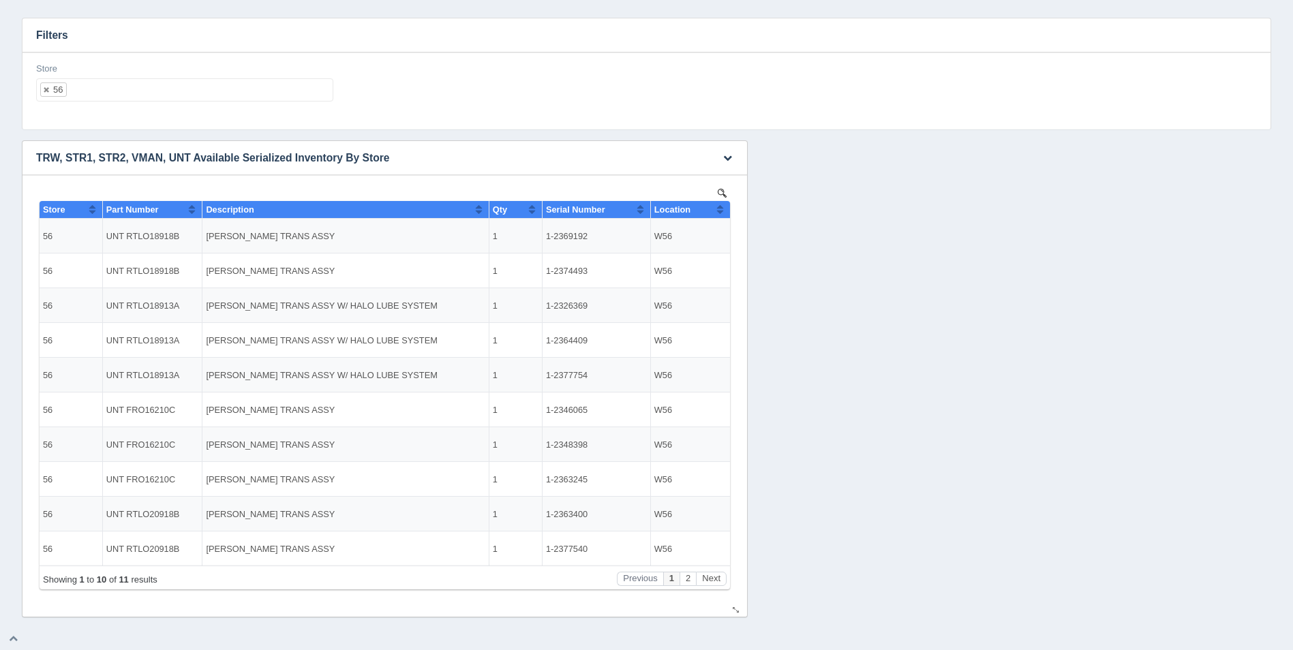
click at [718, 209] on button "Sort column ascending" at bounding box center [719, 209] width 9 height 16
click at [718, 209] on button "Sort column descending" at bounding box center [719, 209] width 9 height 16
click at [711, 576] on button "Next" at bounding box center [711, 579] width 31 height 14
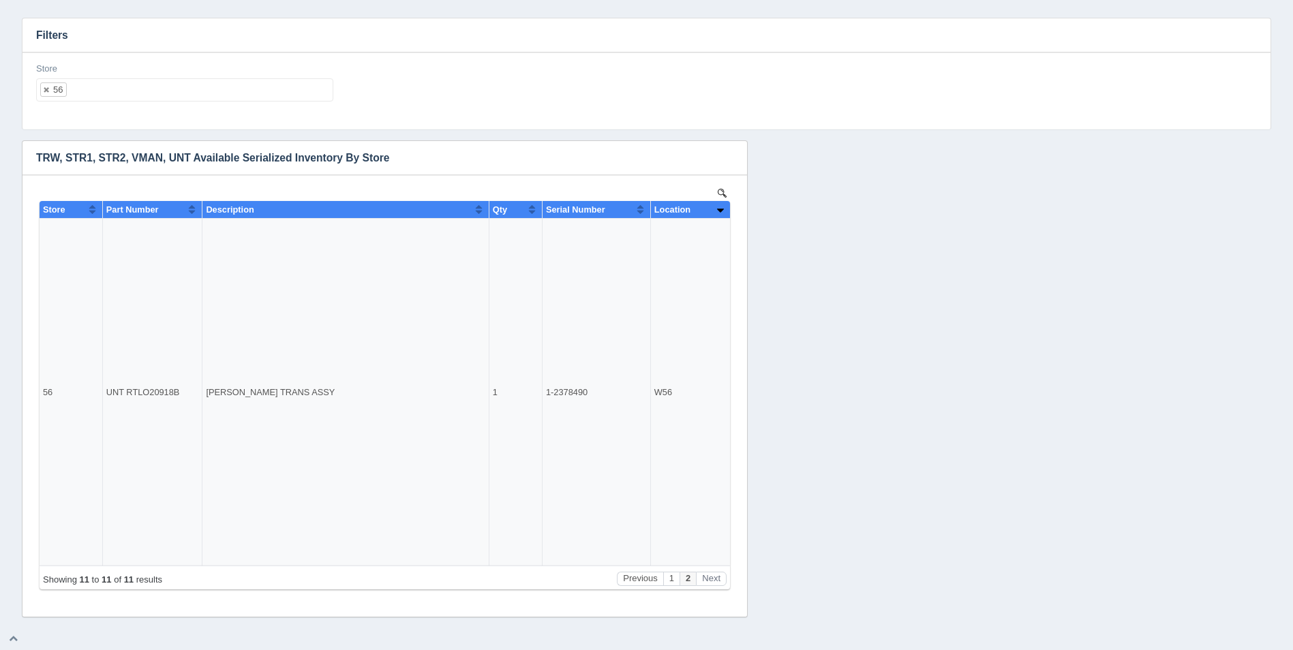
click at [90, 94] on input "text" at bounding box center [78, 90] width 23 height 22
select select
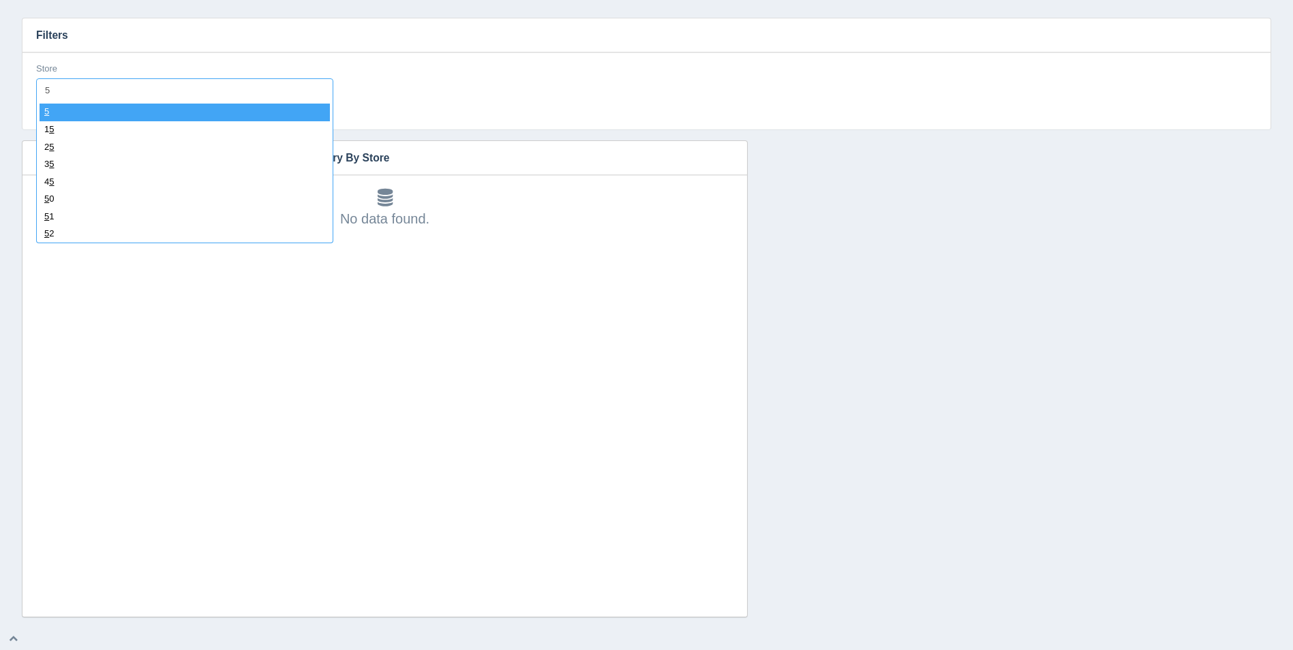
type input "57"
select select "57"
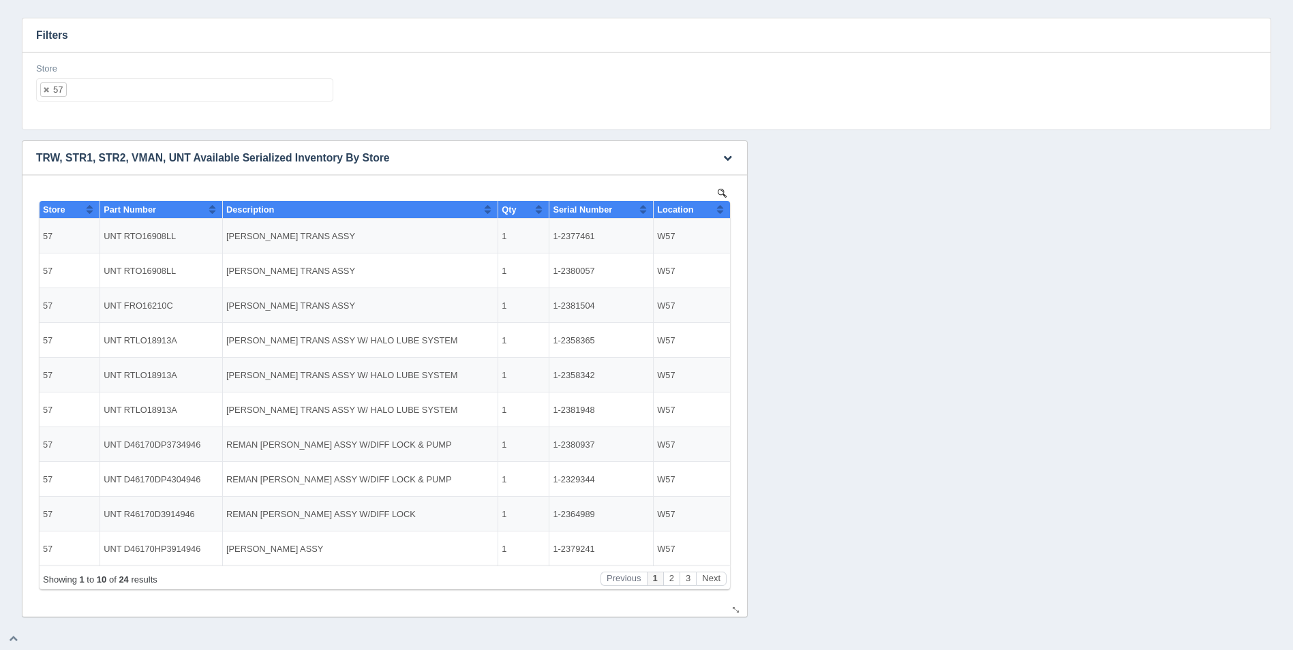
click at [725, 215] on th "Location" at bounding box center [691, 210] width 76 height 18
click at [724, 207] on th "Location" at bounding box center [691, 210] width 76 height 18
click at [715, 583] on button "Next" at bounding box center [711, 579] width 31 height 14
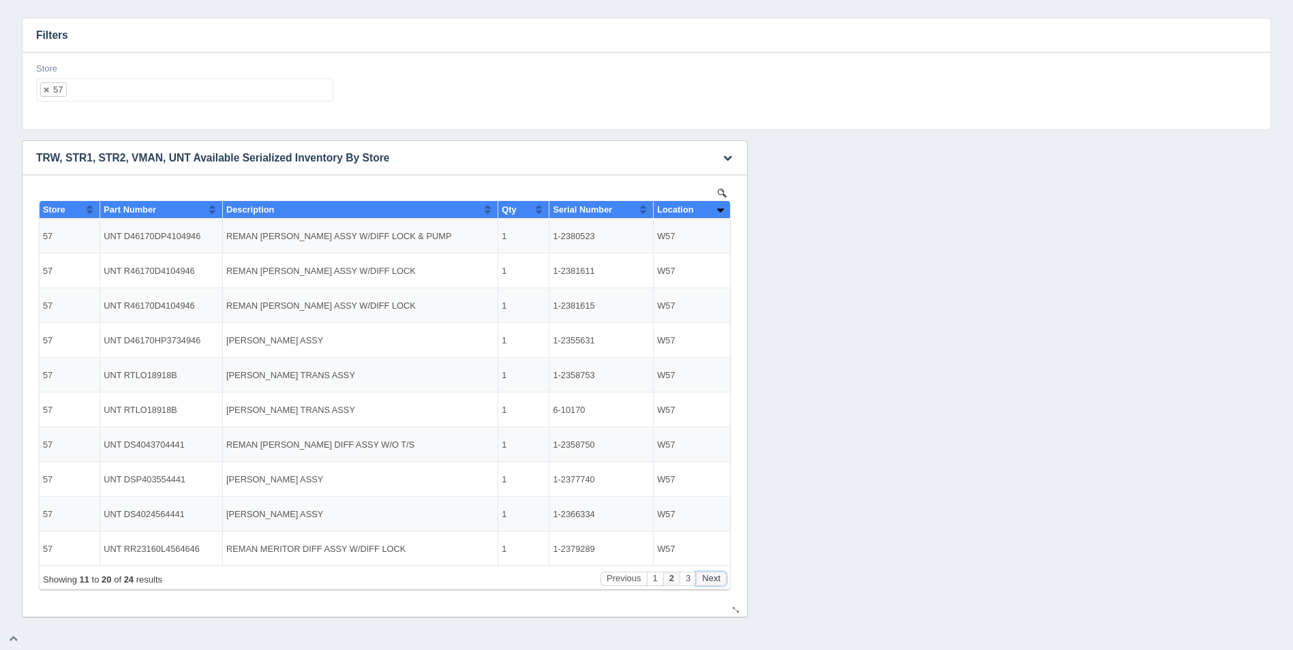
click at [715, 583] on button "Next" at bounding box center [711, 579] width 31 height 14
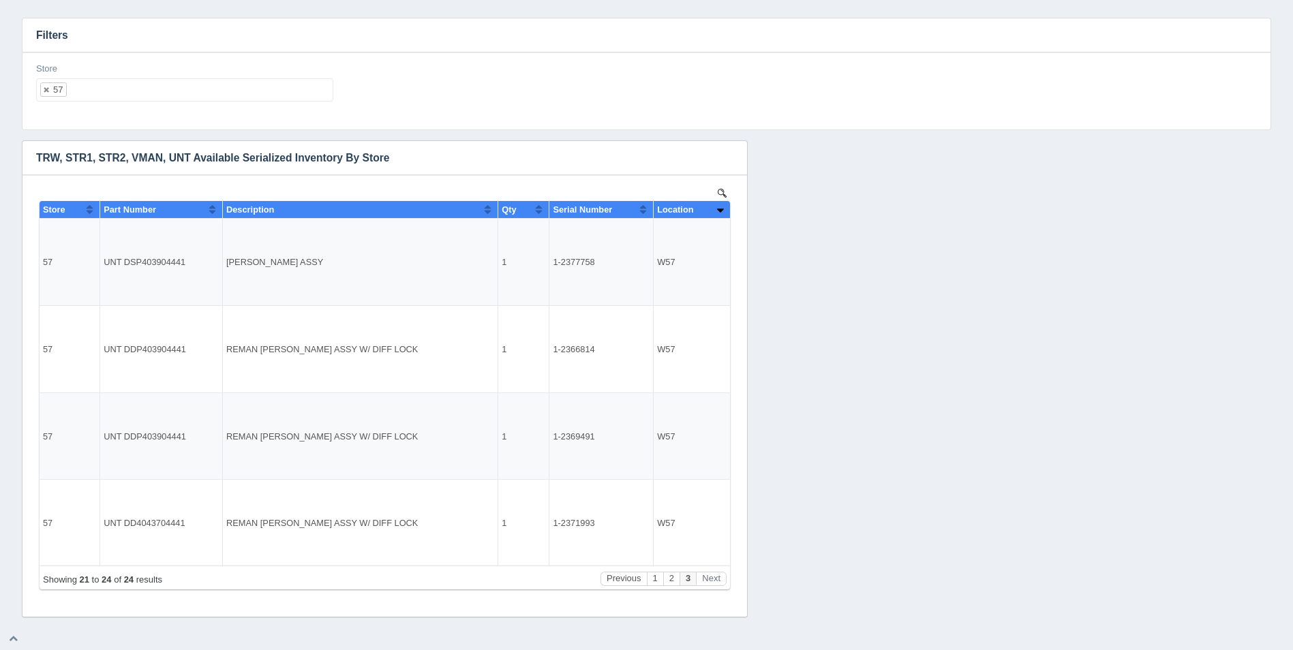
drag, startPoint x: 93, startPoint y: 67, endPoint x: 106, endPoint y: 99, distance: 34.3
click at [93, 69] on div "Store 57 All None 1 2 3 4 5 6 7 8 9 10 11 12 13 14 15 16 17 18 19 20 21 22 23 2…" at bounding box center [184, 83] width 297 height 40
click at [106, 99] on ul "57" at bounding box center [184, 89] width 297 height 23
select select
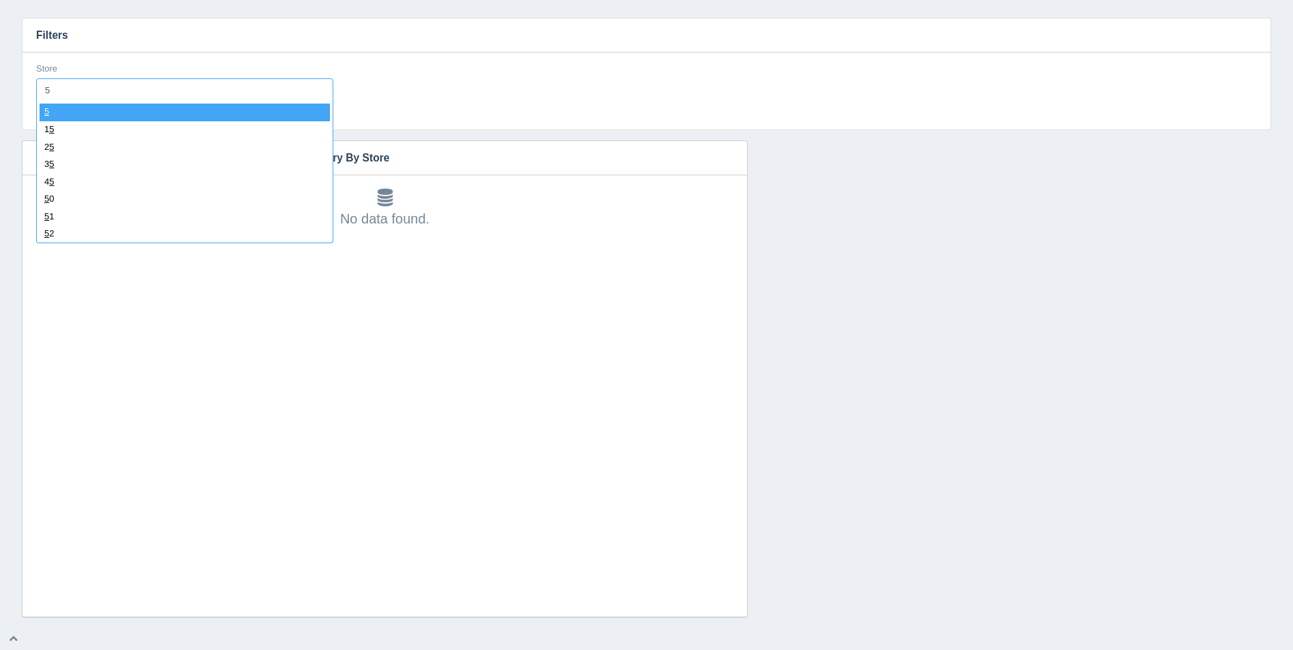
type input "58"
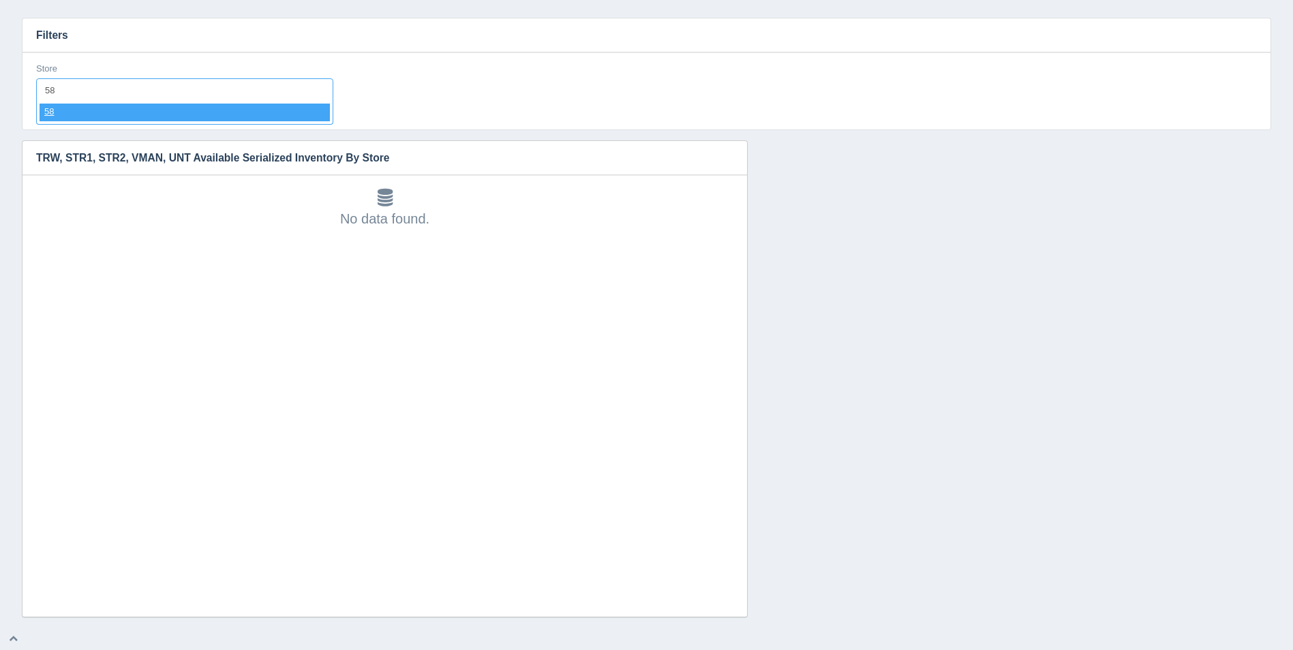
select select "58"
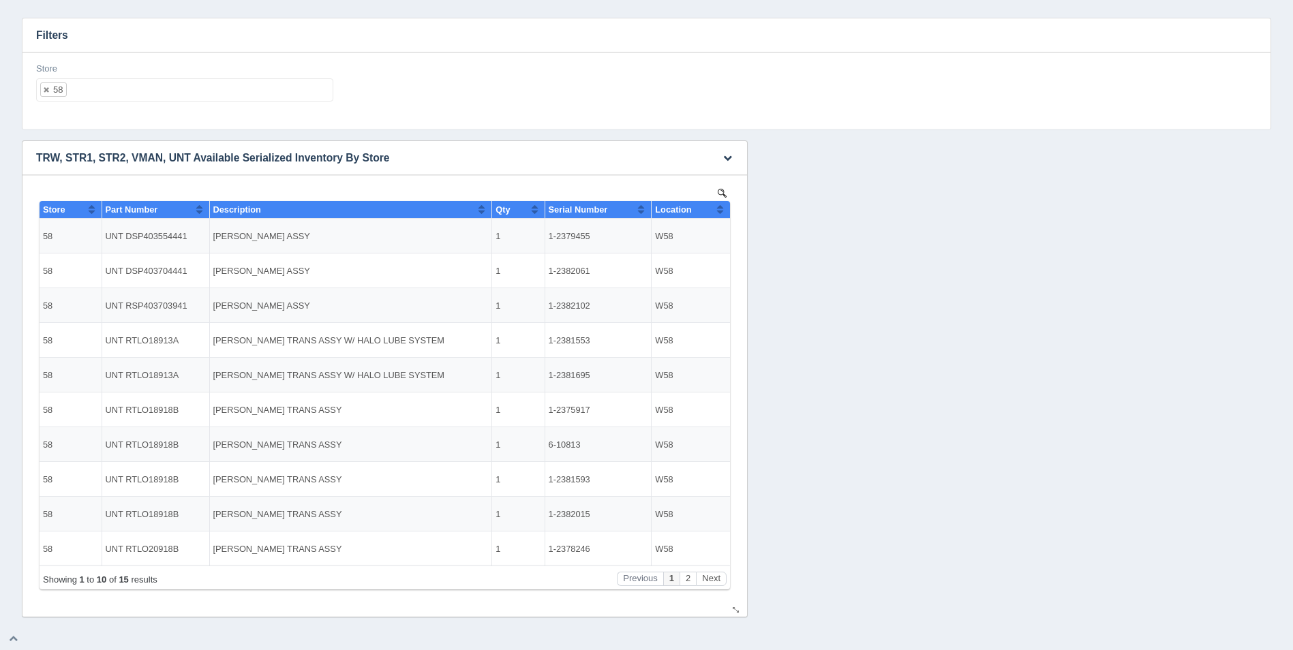
click at [722, 210] on button "Sort column ascending" at bounding box center [719, 209] width 9 height 16
click at [720, 211] on button "Sort column descending" at bounding box center [719, 209] width 9 height 16
click at [711, 577] on button "Next" at bounding box center [711, 579] width 31 height 14
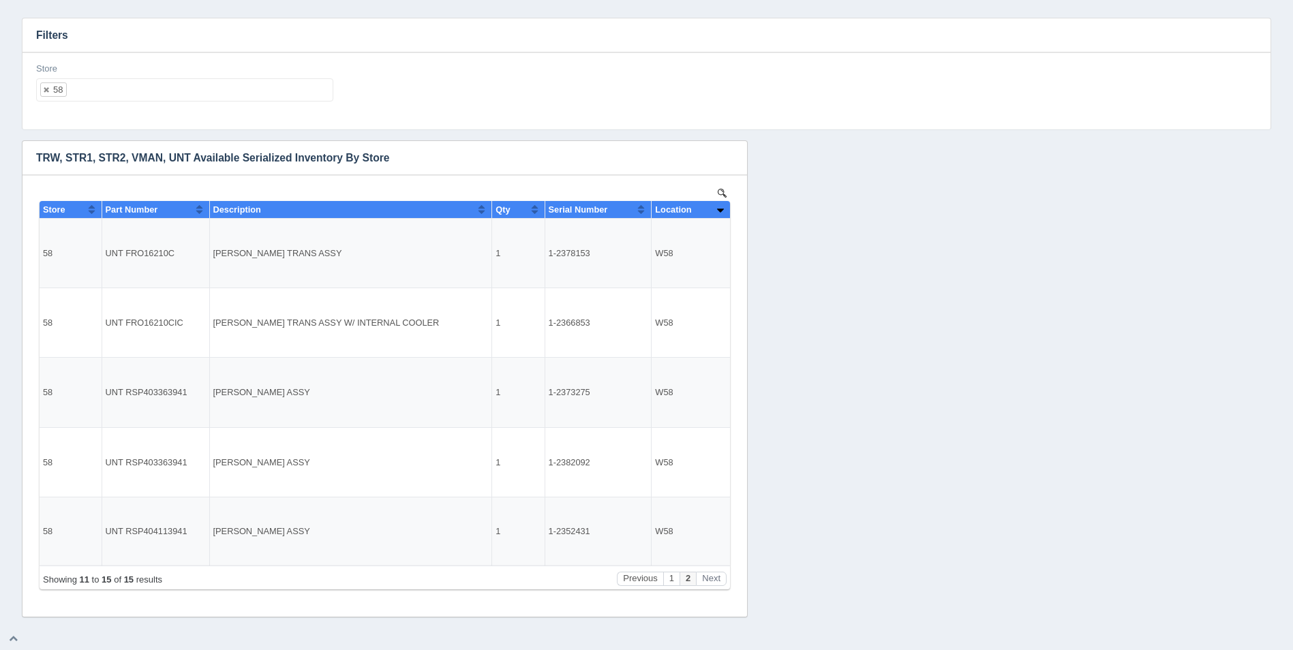
click at [164, 82] on ul "58" at bounding box center [184, 89] width 297 height 23
select select
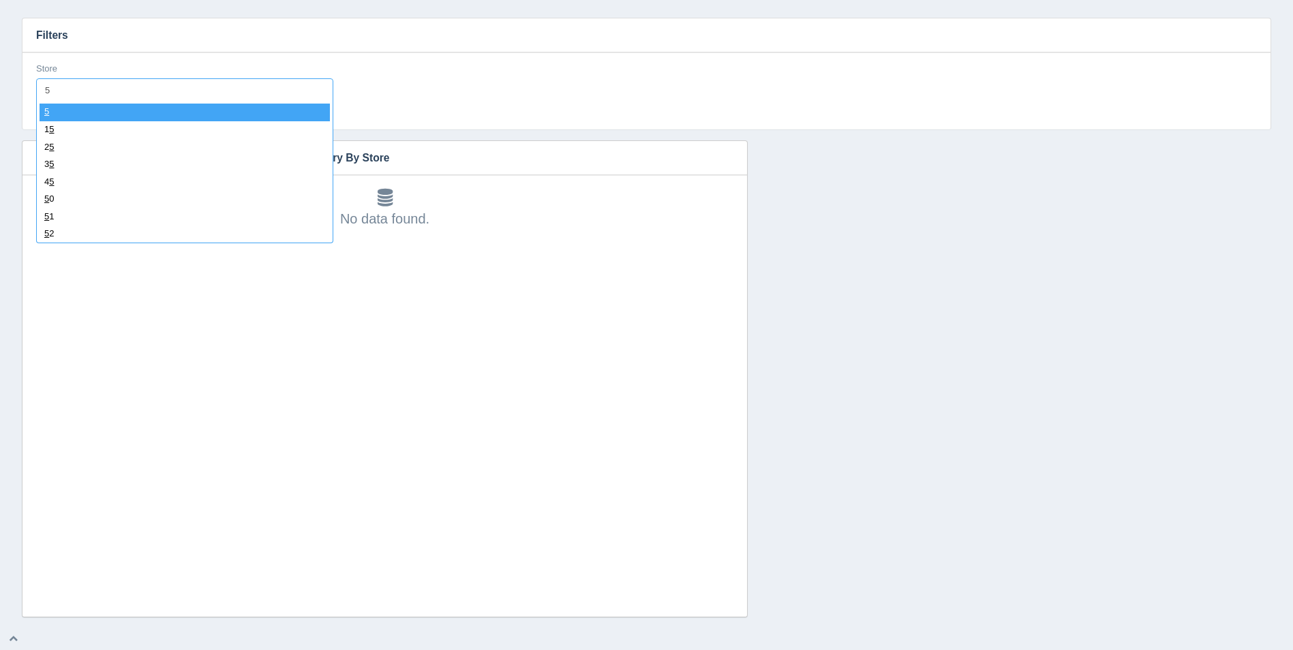
type input "59"
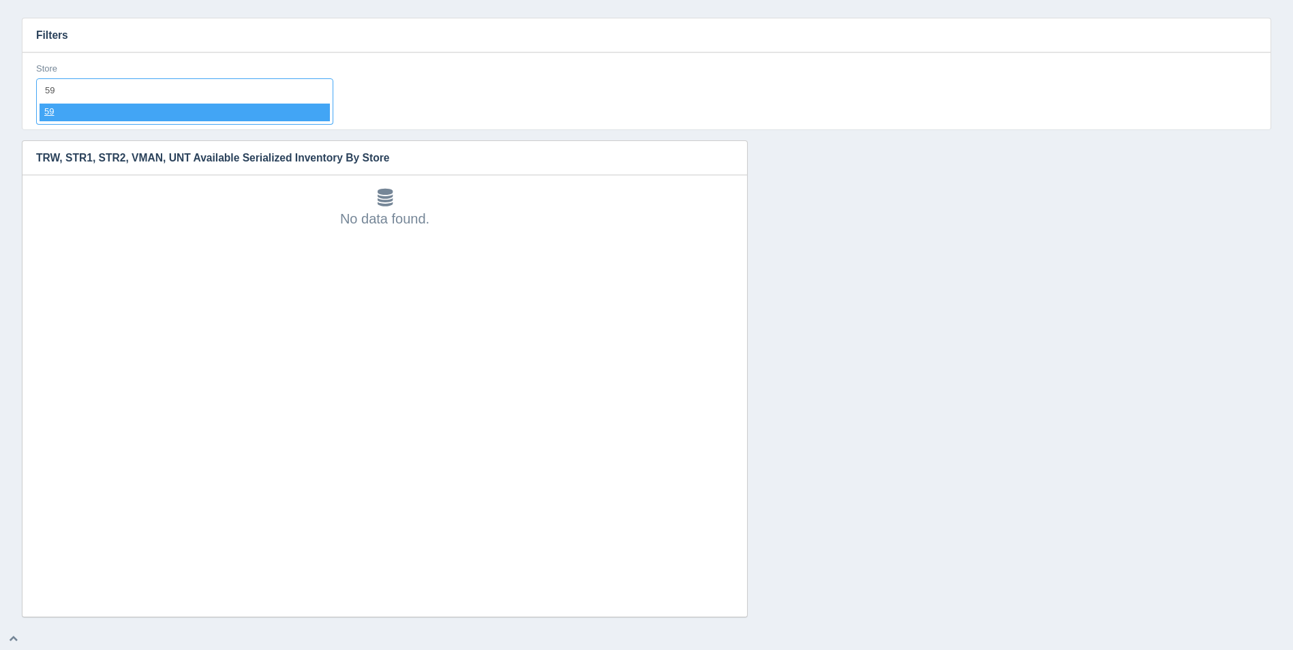
select select "59"
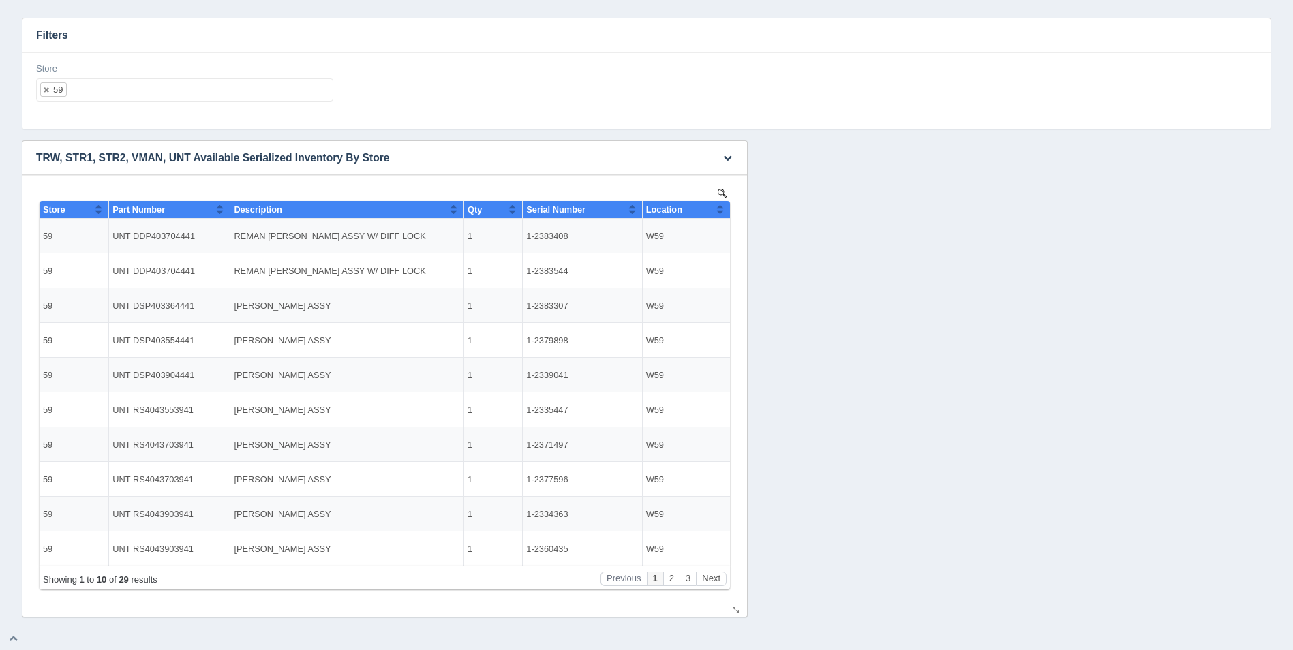
click at [718, 211] on button "Sort column ascending" at bounding box center [719, 209] width 9 height 16
click at [718, 211] on button "Sort column descending" at bounding box center [719, 209] width 9 height 16
click at [710, 577] on button "Next" at bounding box center [711, 579] width 31 height 14
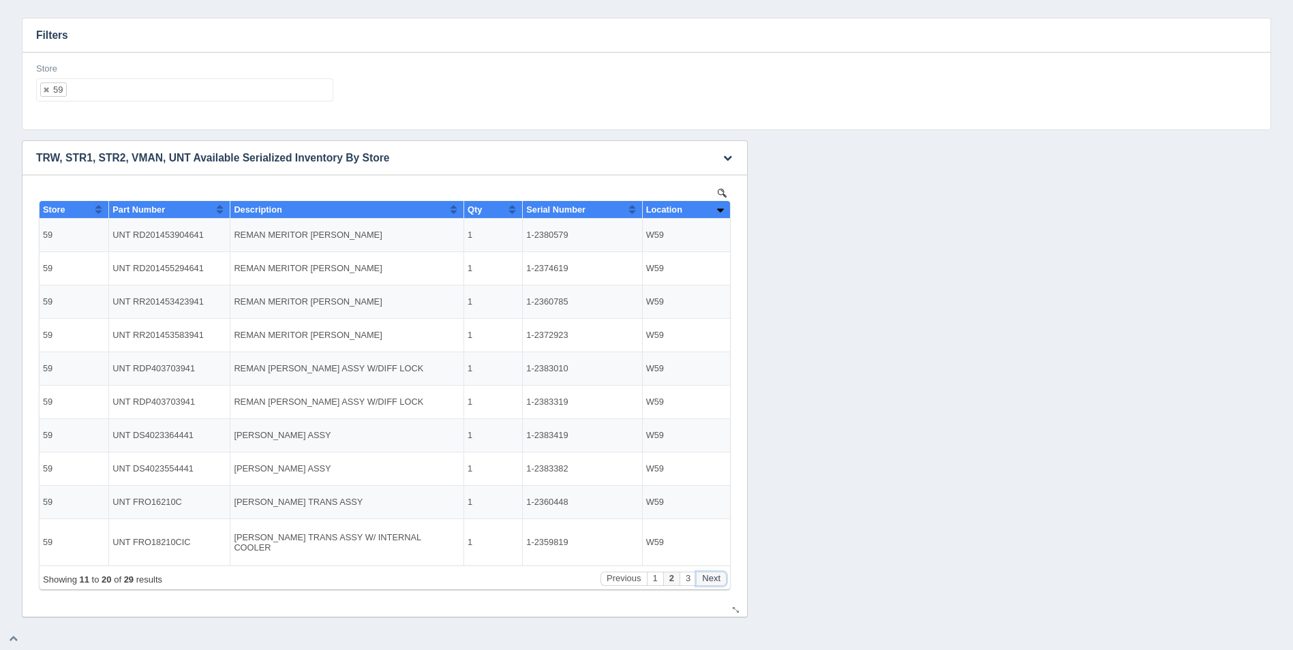
click at [710, 577] on button "Next" at bounding box center [711, 579] width 31 height 14
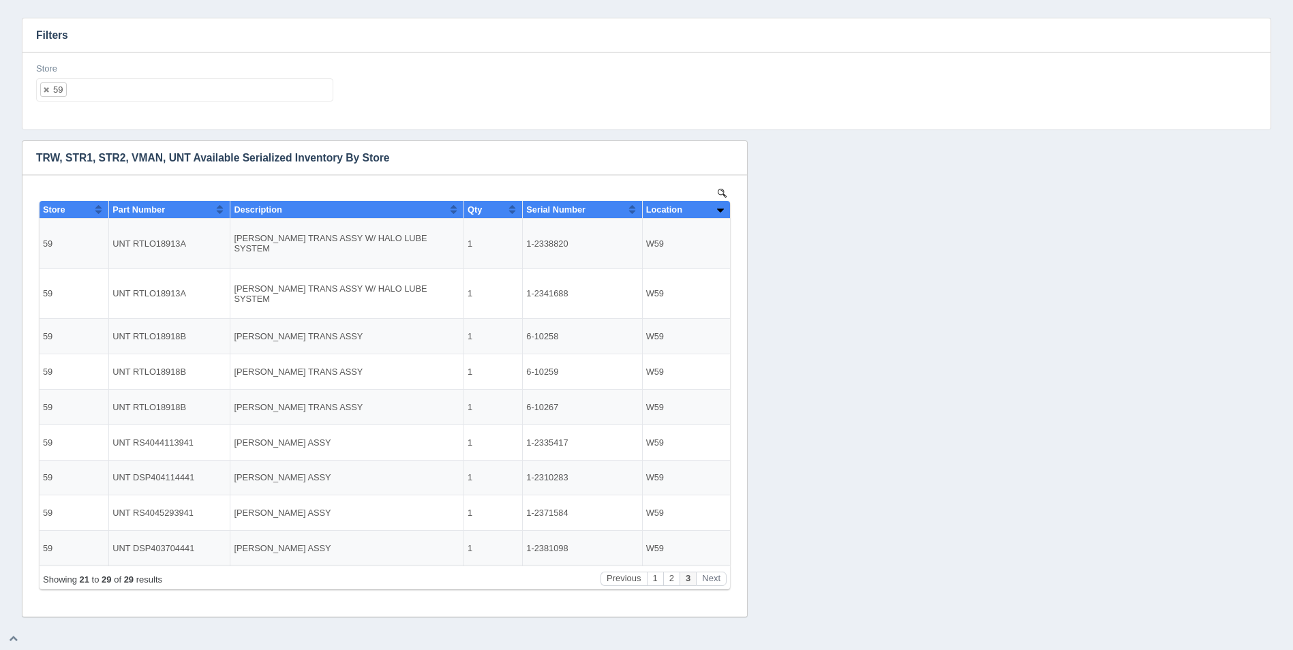
click at [153, 90] on ul "59" at bounding box center [184, 89] width 297 height 23
select select
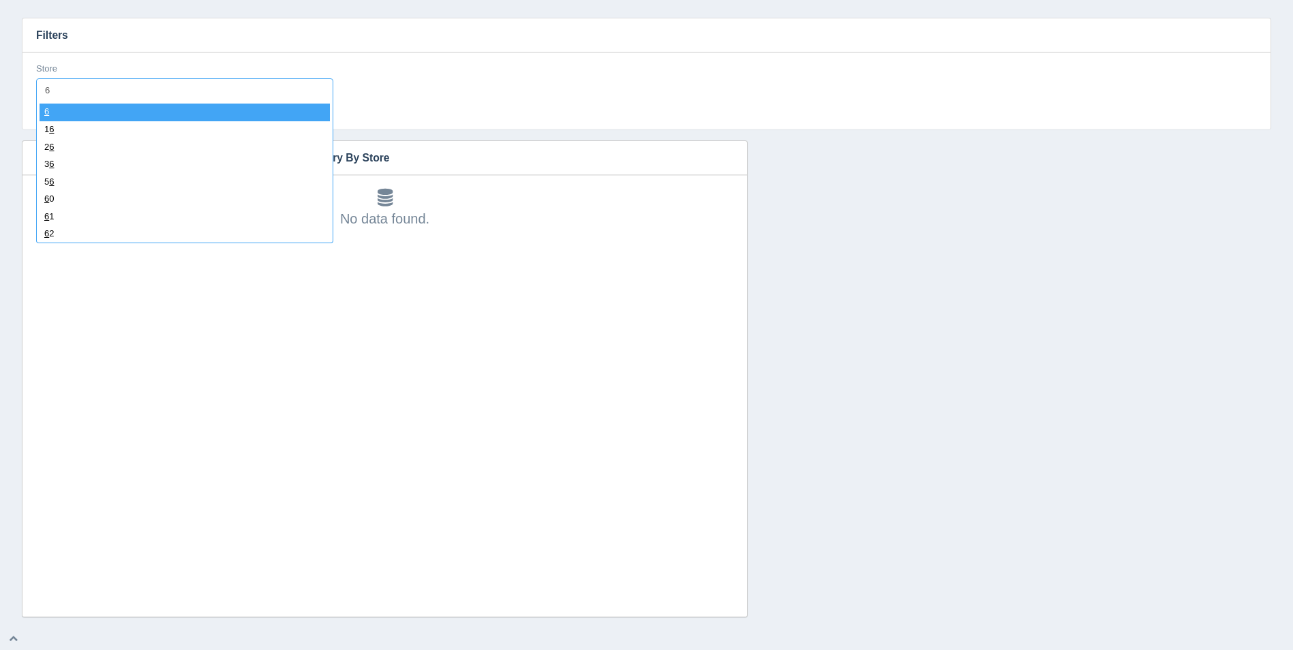
type input "60"
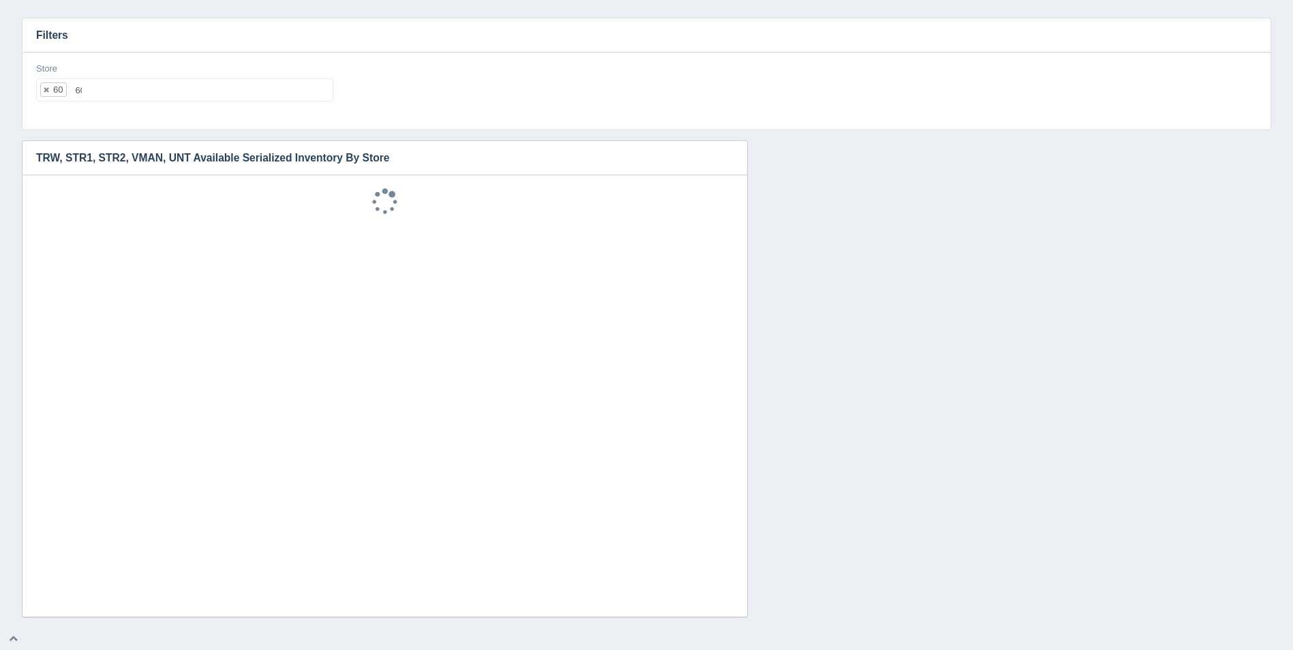
select select "60"
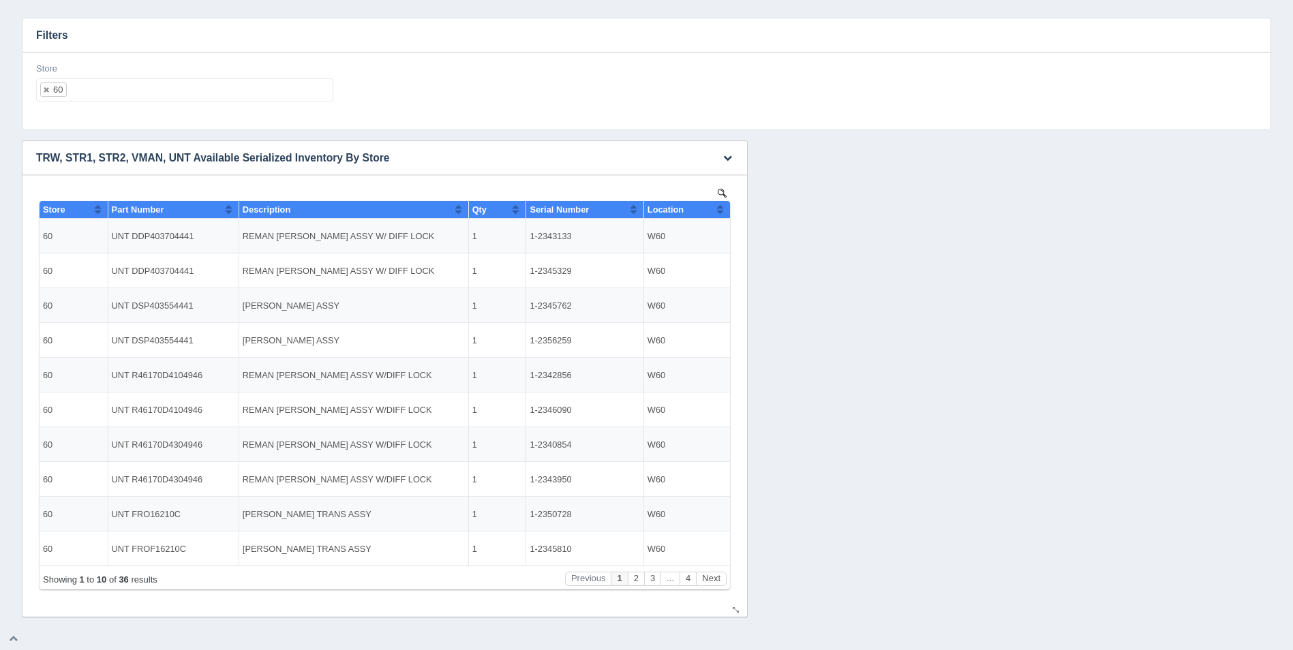
click at [722, 207] on button "Sort column ascending" at bounding box center [719, 209] width 9 height 16
click at [722, 207] on button "Sort column descending" at bounding box center [719, 209] width 9 height 16
click at [717, 578] on button "Next" at bounding box center [711, 579] width 31 height 14
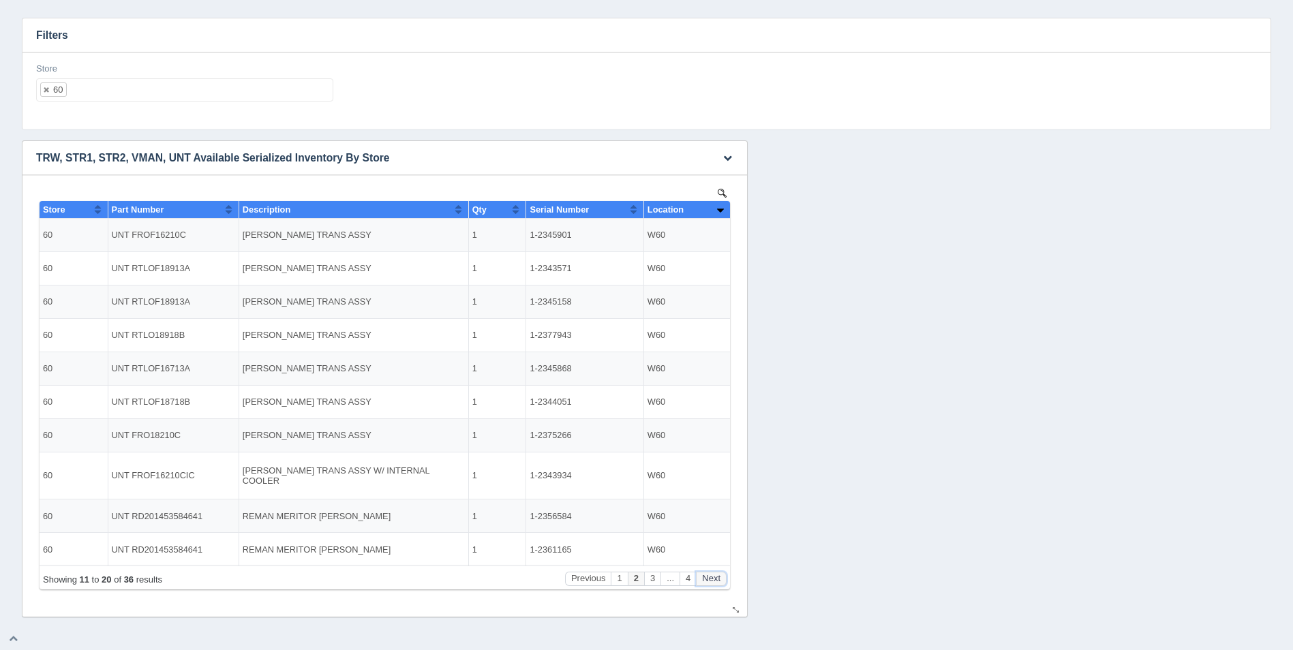
click at [718, 576] on button "Next" at bounding box center [711, 579] width 31 height 14
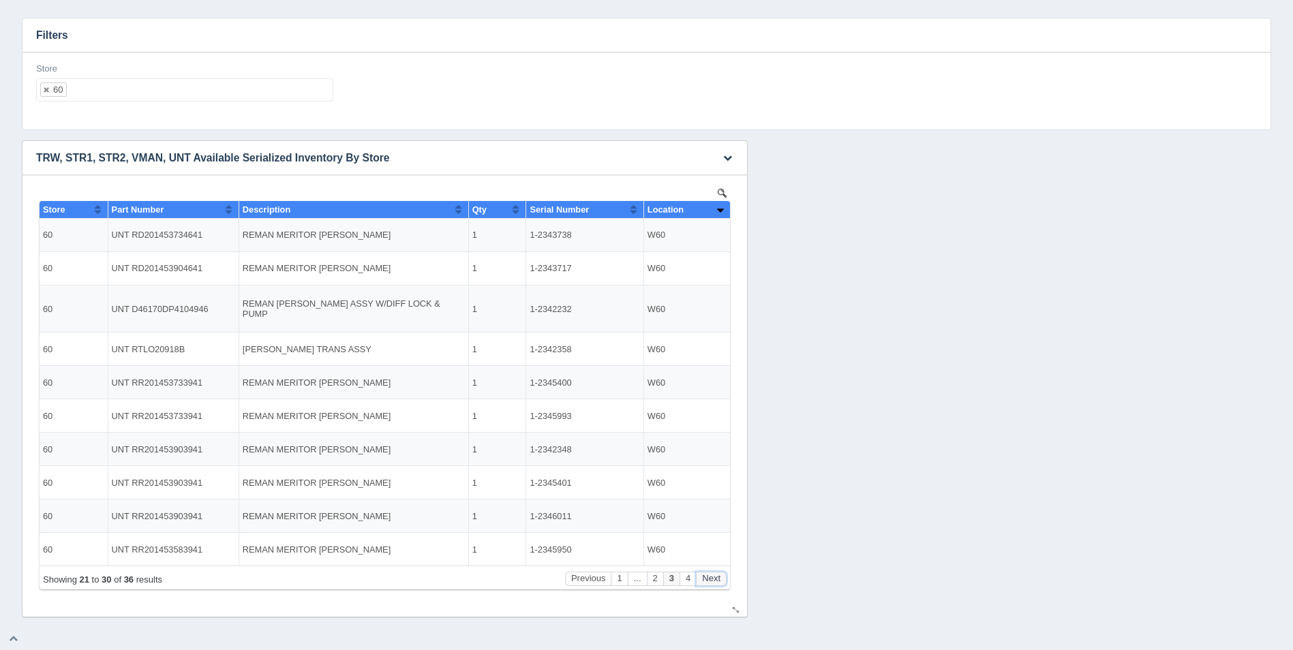
click at [718, 576] on button "Next" at bounding box center [711, 579] width 31 height 14
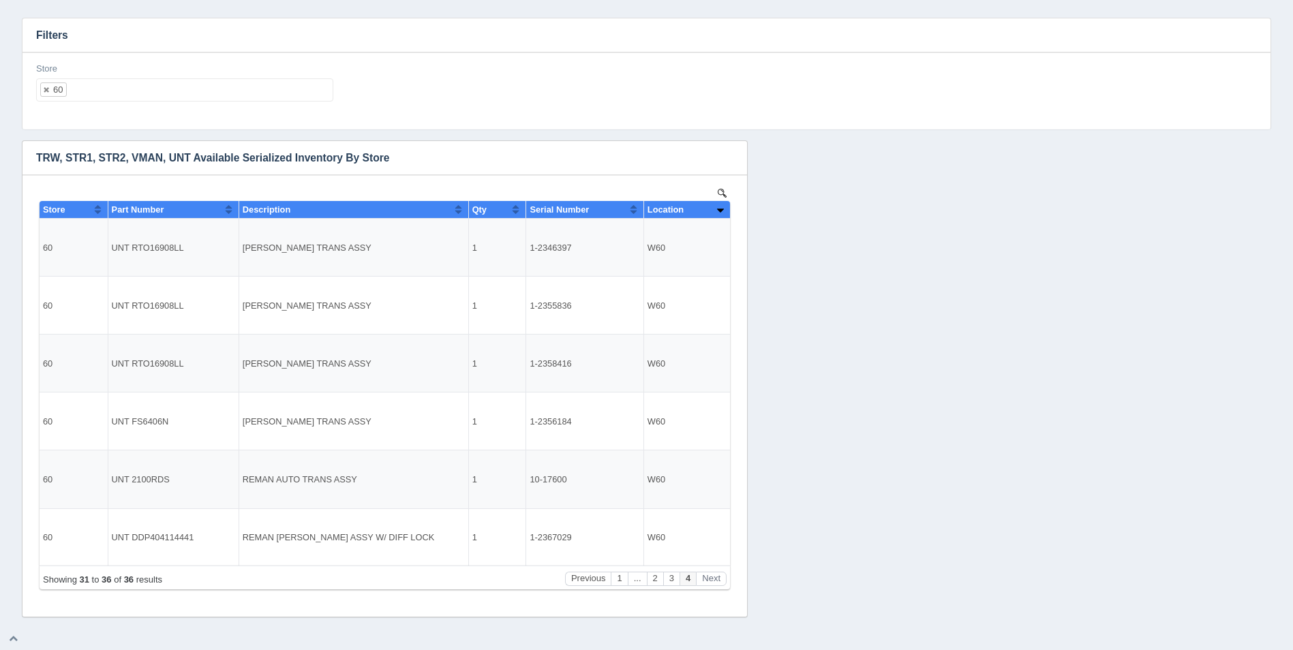
click at [136, 95] on ul "60" at bounding box center [184, 89] width 297 height 23
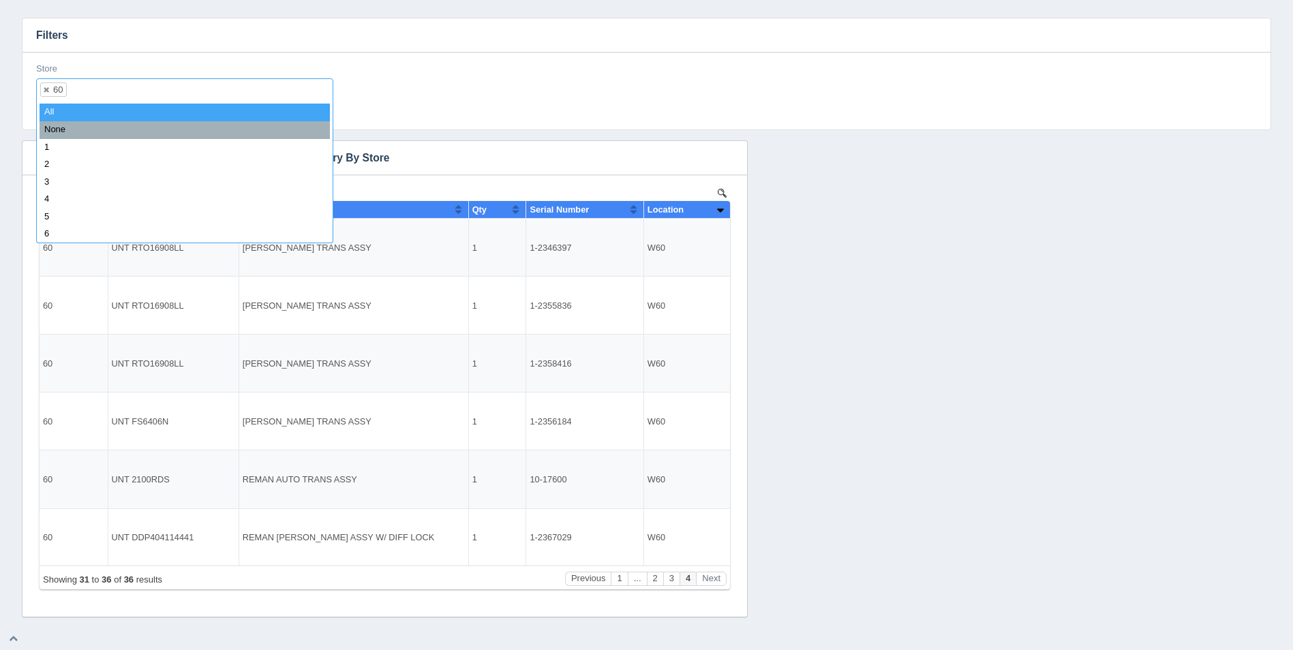
select select
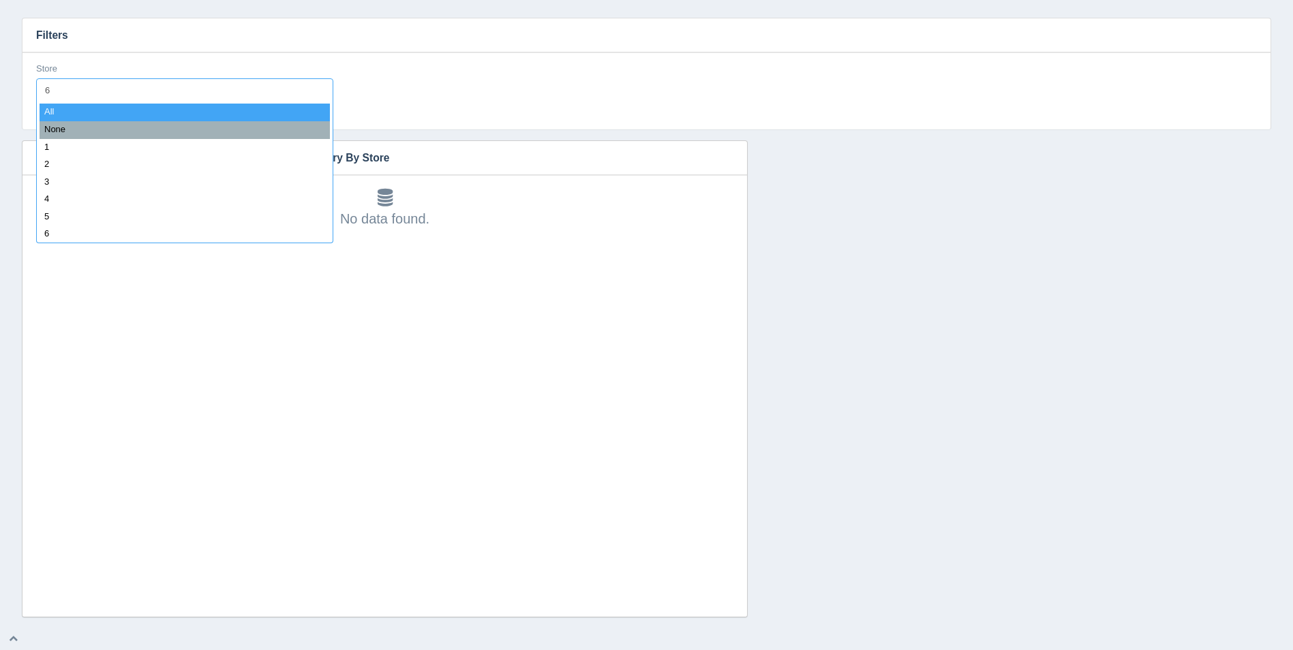
type input "61"
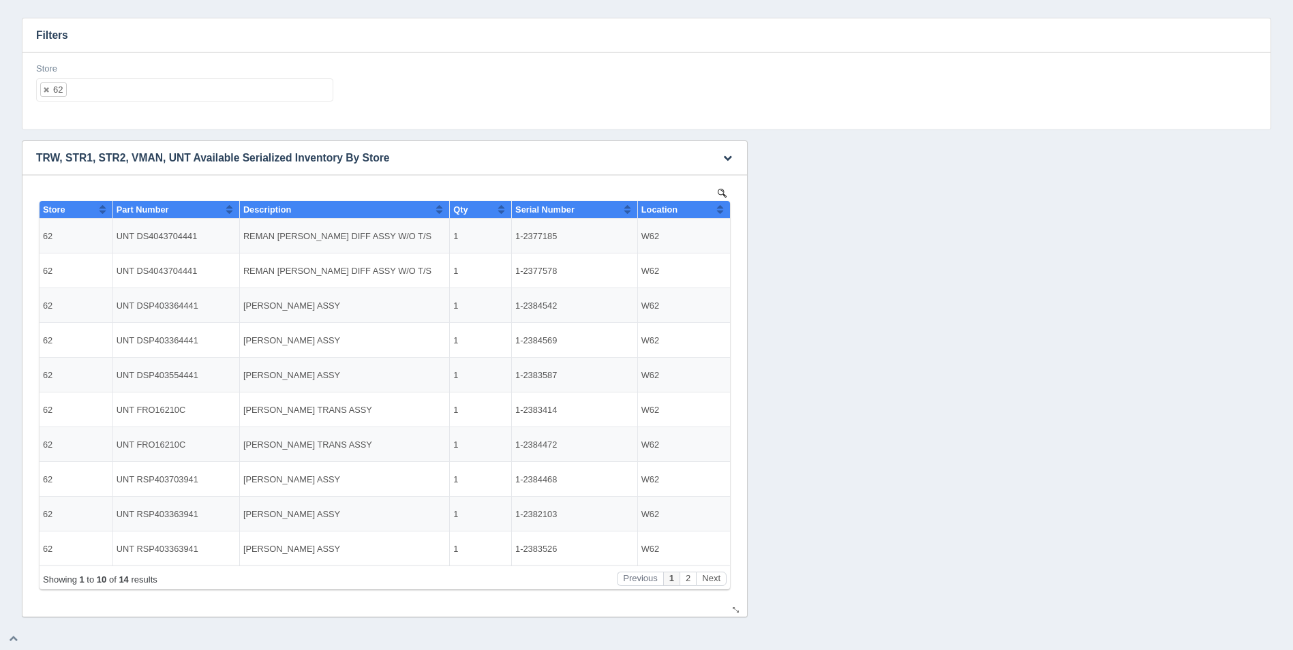
click at [724, 209] on th "Location" at bounding box center [683, 210] width 93 height 18
click at [709, 578] on button "Next" at bounding box center [711, 579] width 31 height 14
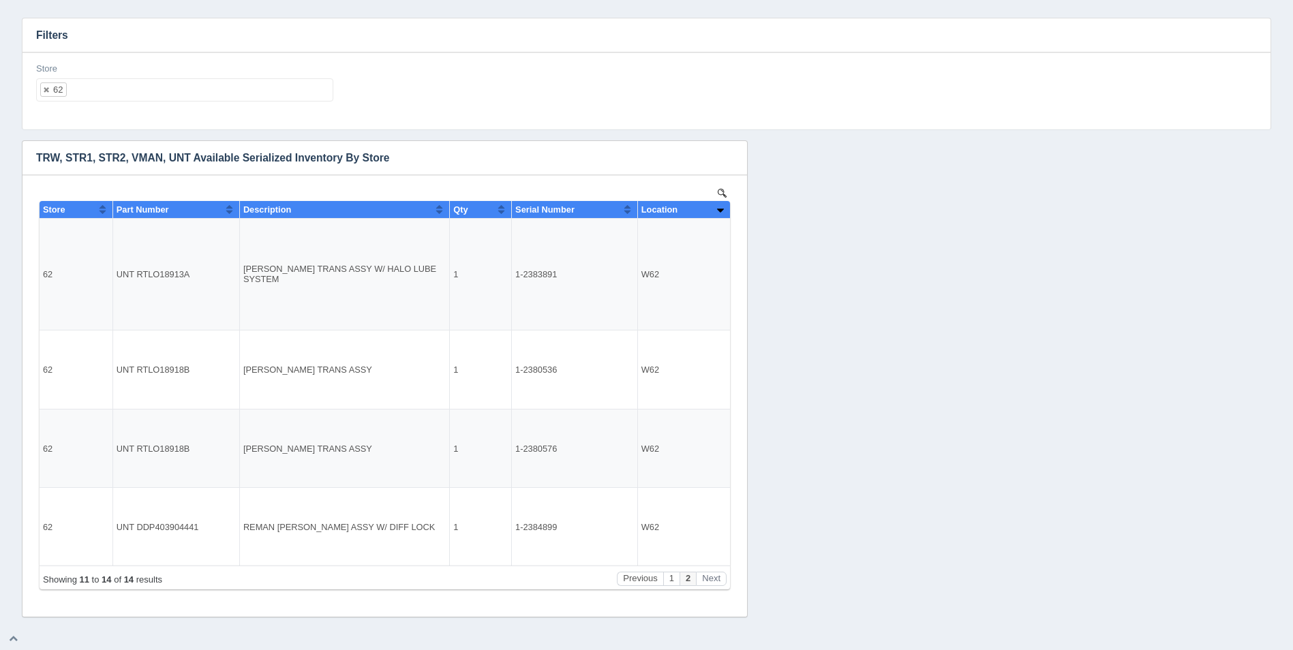
click at [99, 87] on ul "62" at bounding box center [184, 89] width 297 height 23
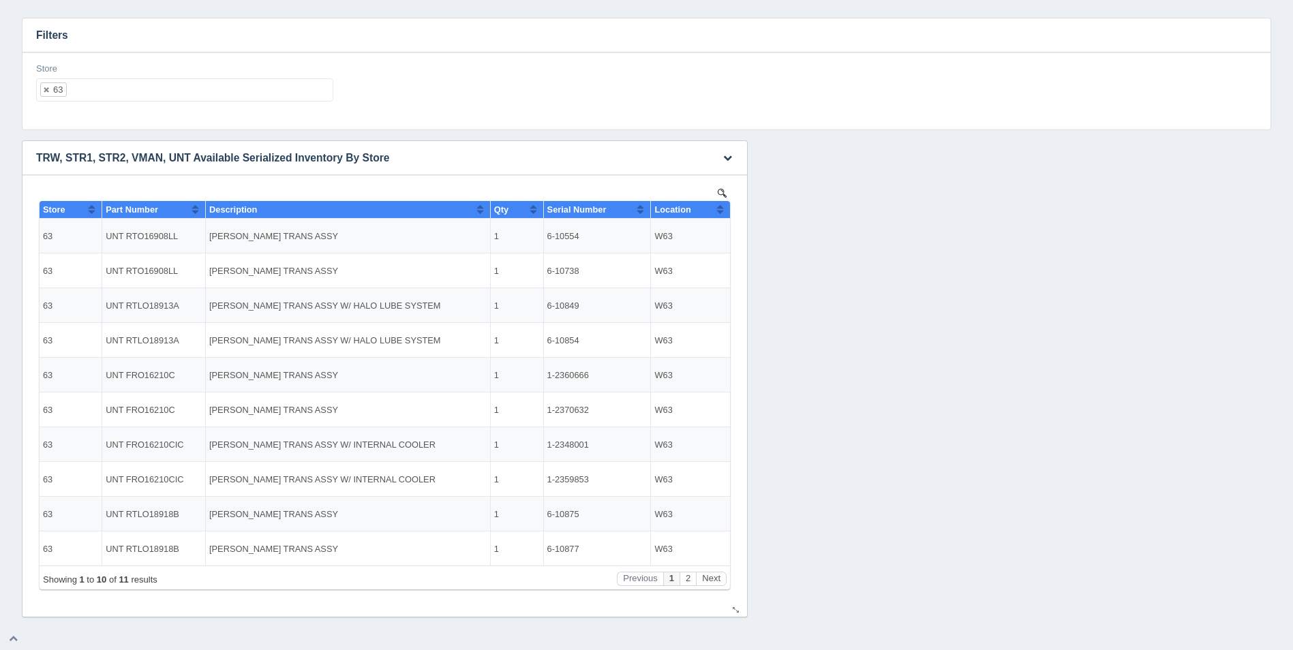
click at [725, 209] on th "Location" at bounding box center [690, 210] width 79 height 18
click at [711, 576] on button "Next" at bounding box center [711, 579] width 31 height 14
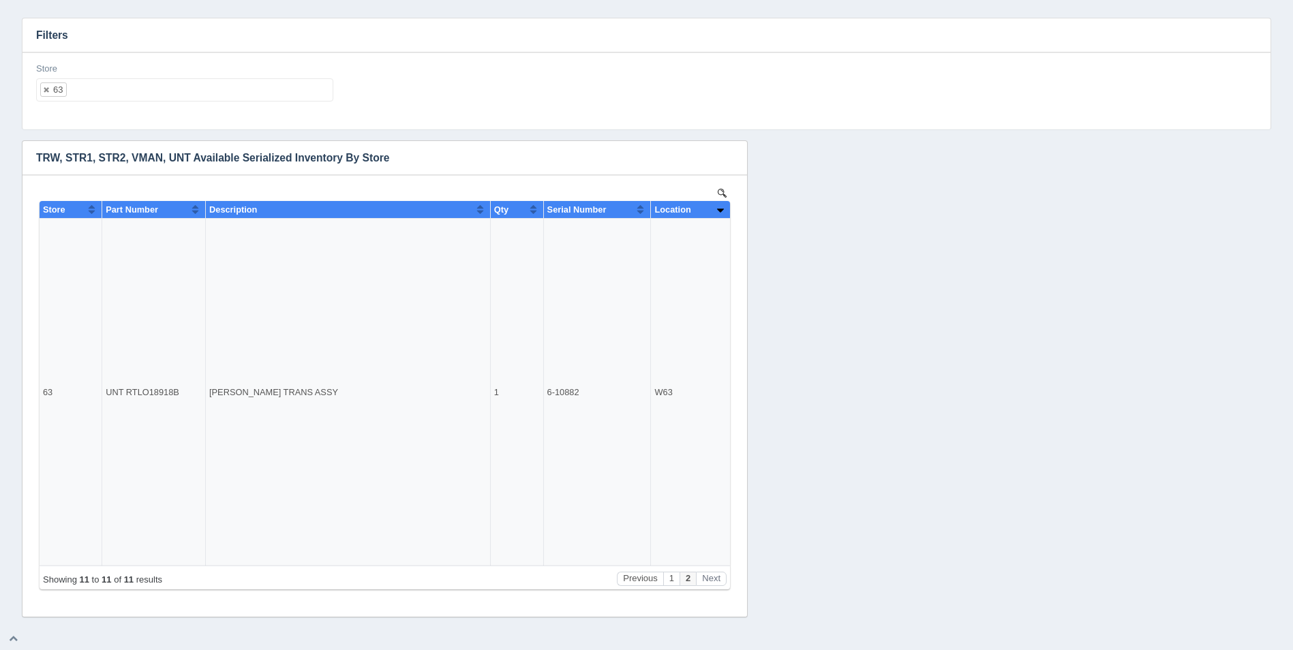
click at [127, 87] on ul "63" at bounding box center [184, 89] width 297 height 23
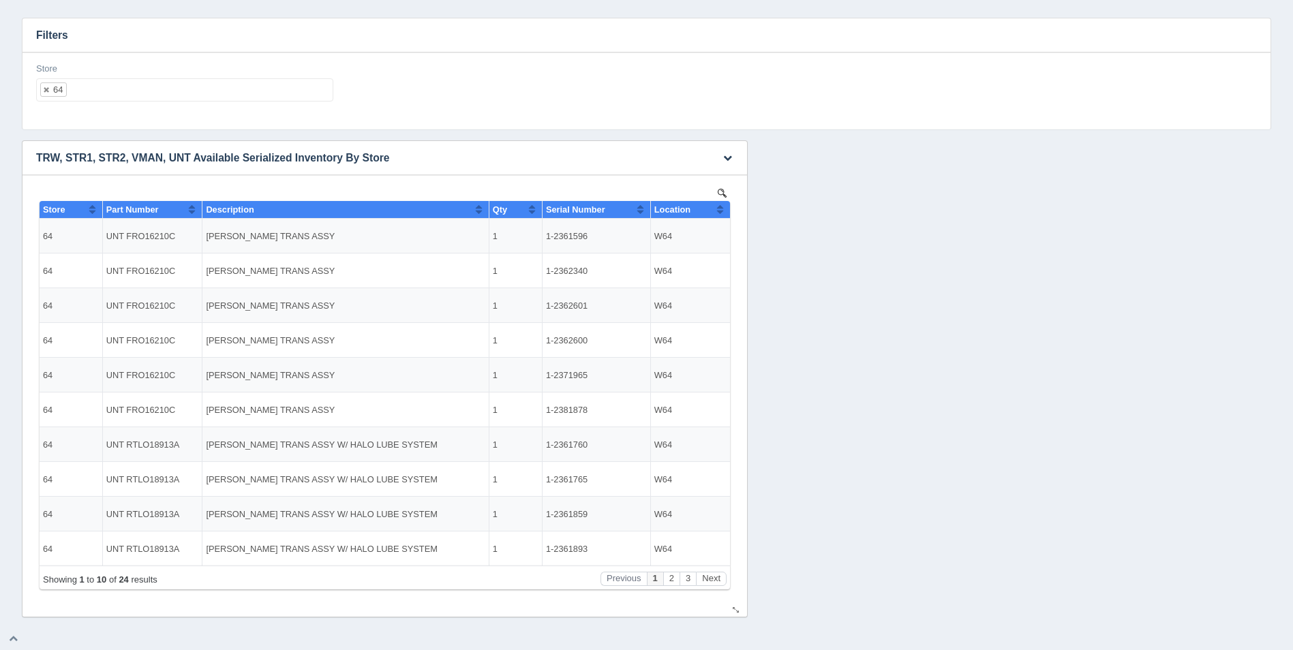
click at [719, 211] on button "Sort column ascending" at bounding box center [719, 209] width 9 height 16
click at [722, 211] on button "Sort column descending" at bounding box center [719, 209] width 9 height 16
click at [713, 583] on button "Next" at bounding box center [711, 579] width 31 height 14
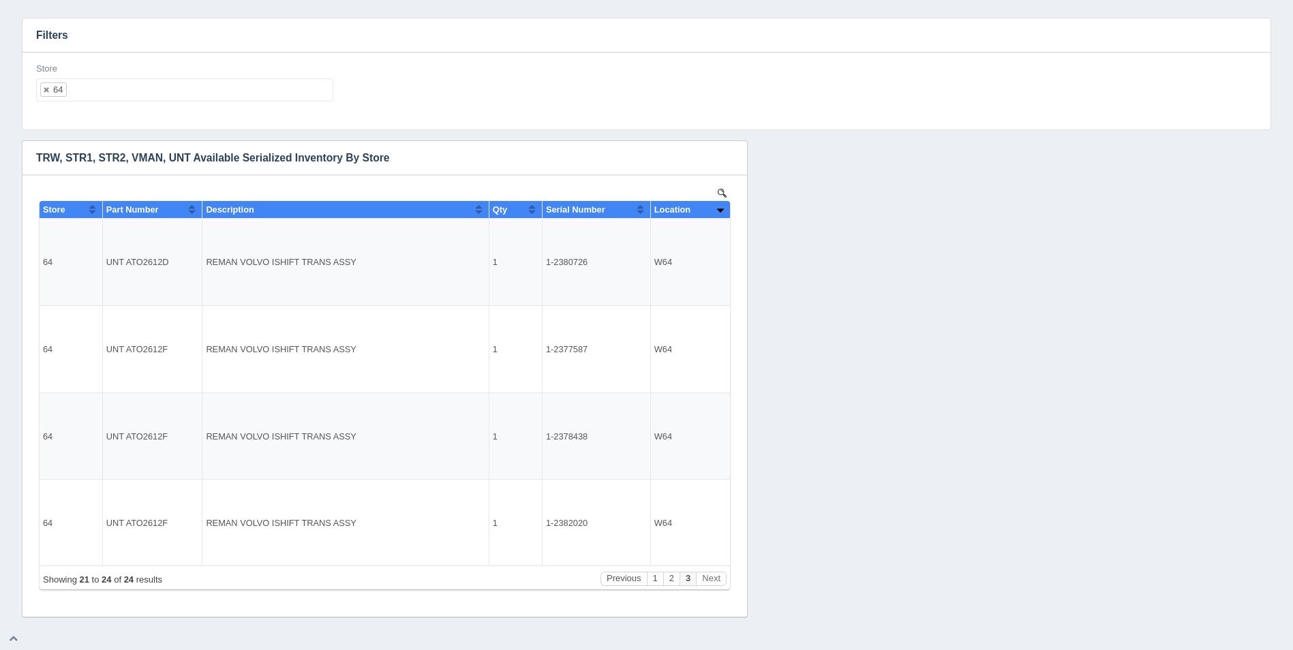
drag, startPoint x: 89, startPoint y: 102, endPoint x: 98, endPoint y: 101, distance: 8.9
click at [99, 96] on ul "64" at bounding box center [184, 89] width 297 height 23
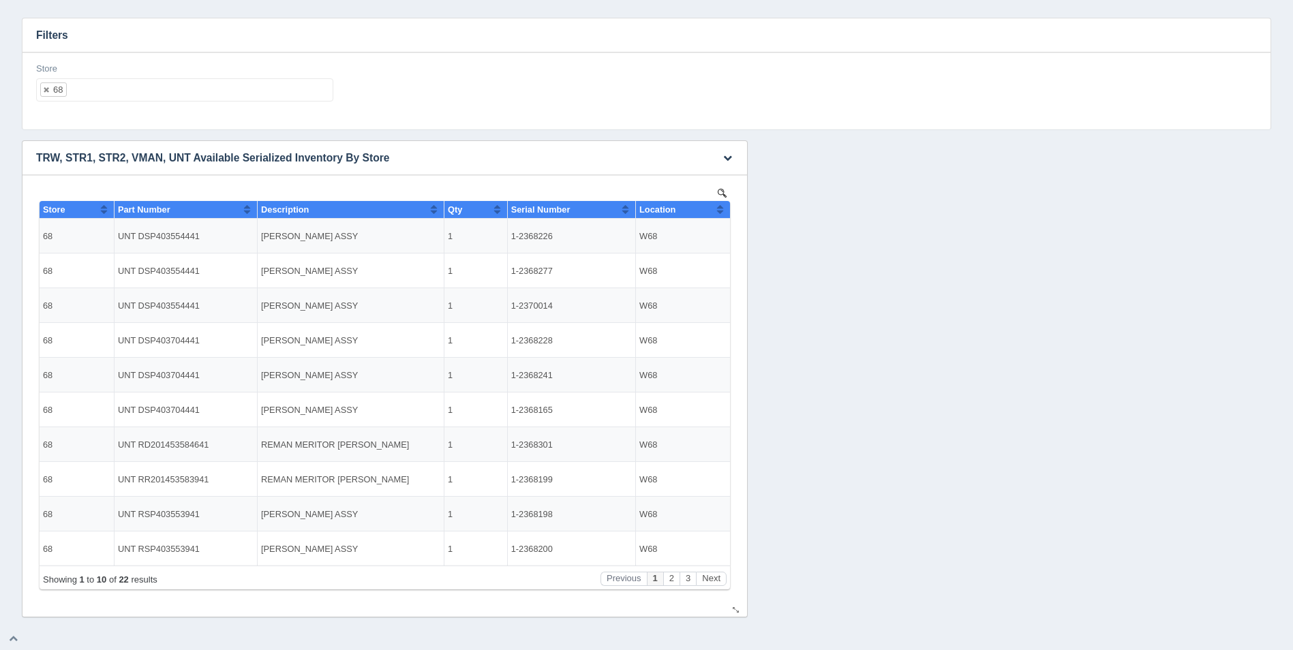
click at [722, 208] on button "Sort column ascending" at bounding box center [719, 209] width 9 height 16
click at [722, 208] on button "Sort column descending" at bounding box center [719, 209] width 9 height 16
click at [706, 583] on button "Next" at bounding box center [711, 579] width 31 height 14
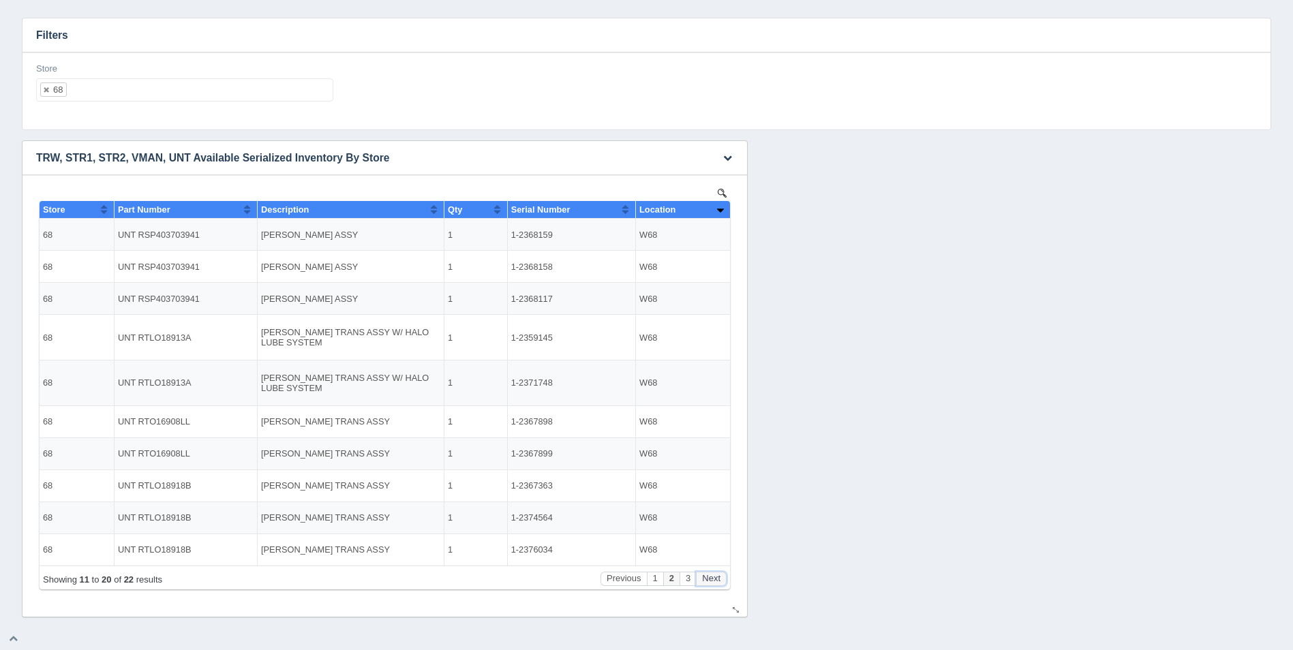
click at [707, 583] on button "Next" at bounding box center [711, 579] width 31 height 14
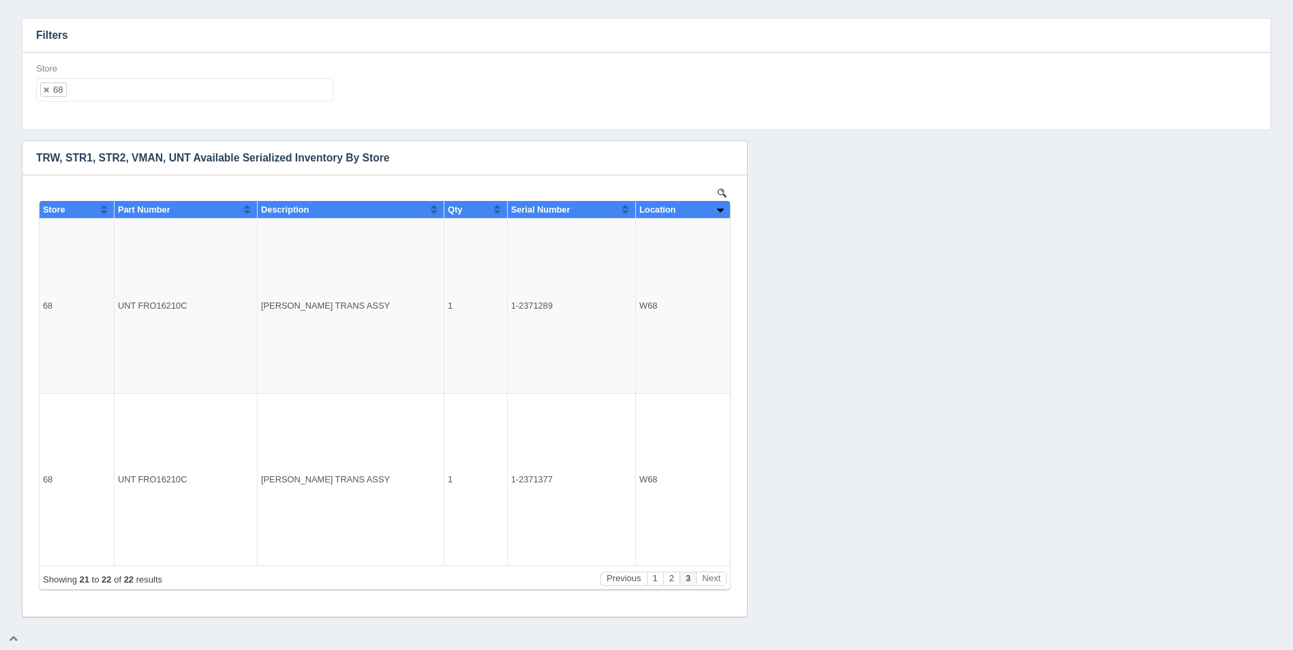
click at [153, 94] on ul "68" at bounding box center [184, 89] width 297 height 23
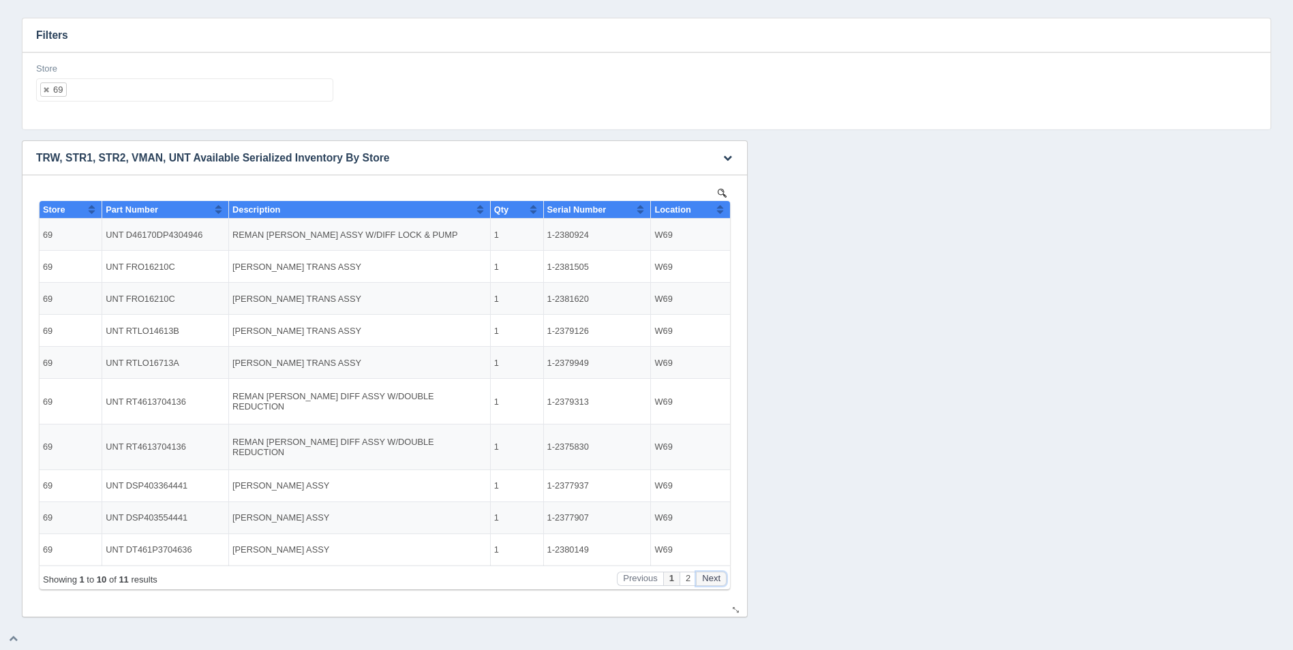
click at [709, 581] on button "Next" at bounding box center [711, 579] width 31 height 14
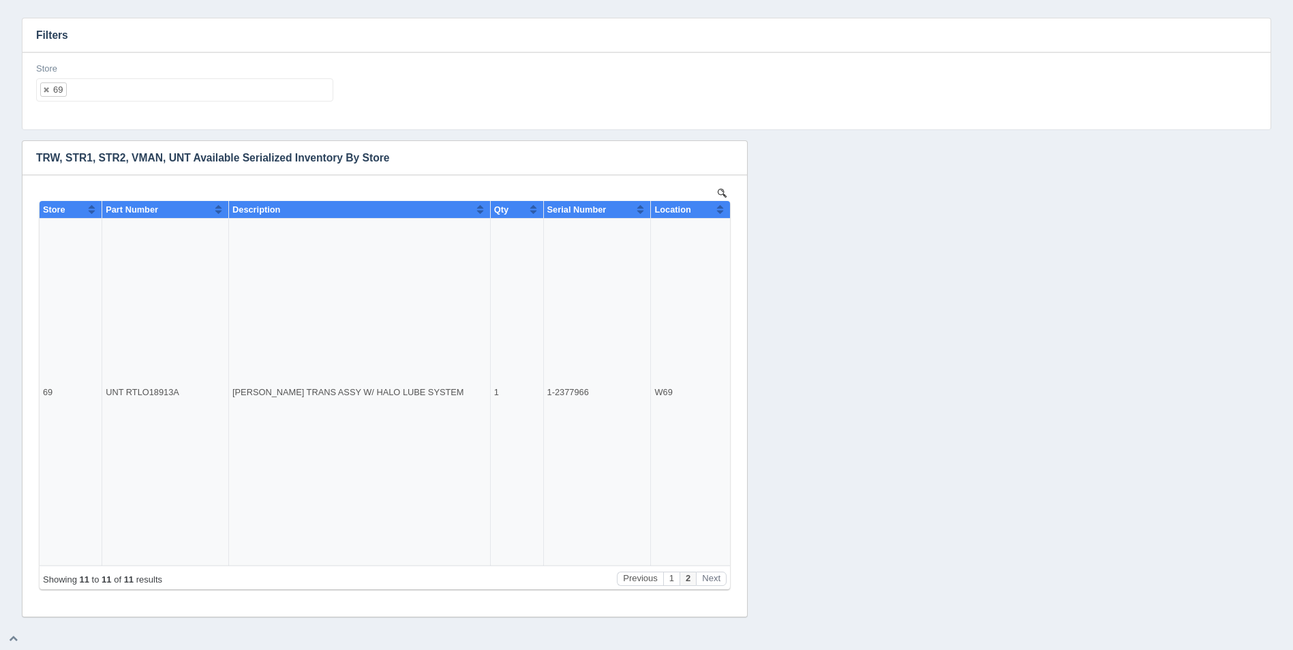
drag, startPoint x: 93, startPoint y: 87, endPoint x: 90, endPoint y: 74, distance: 13.4
click at [94, 87] on ul "69" at bounding box center [184, 89] width 297 height 23
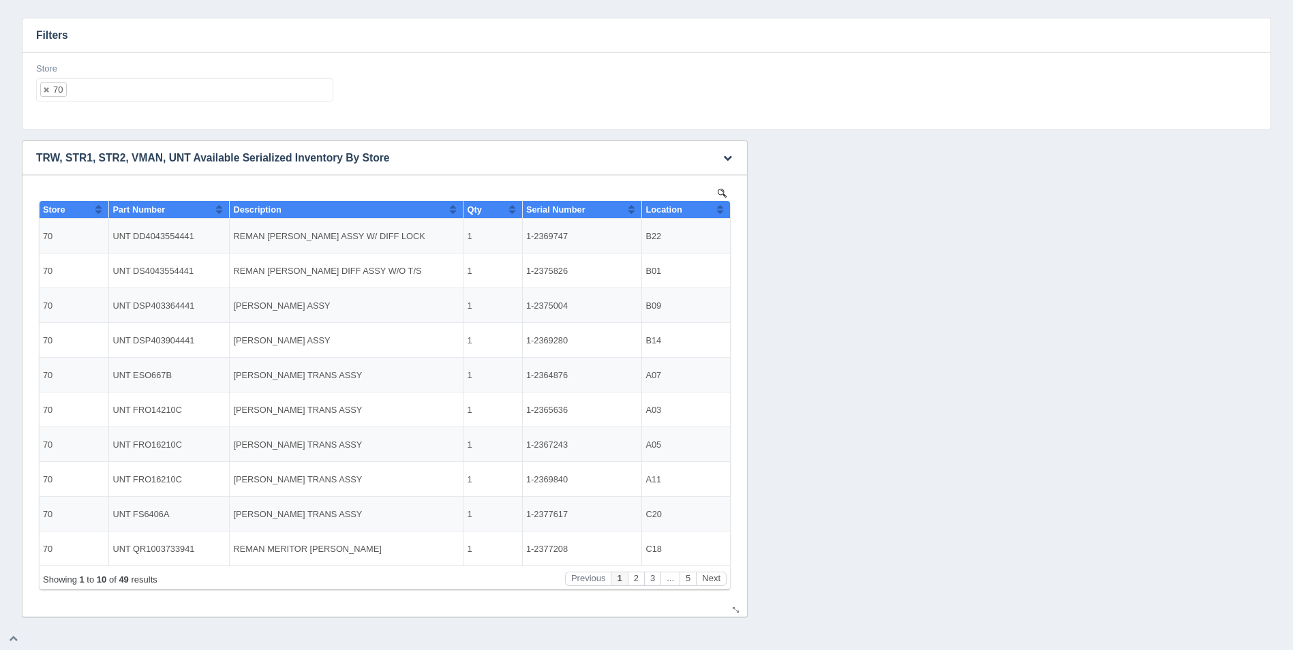
click at [725, 206] on th "Location" at bounding box center [686, 210] width 88 height 18
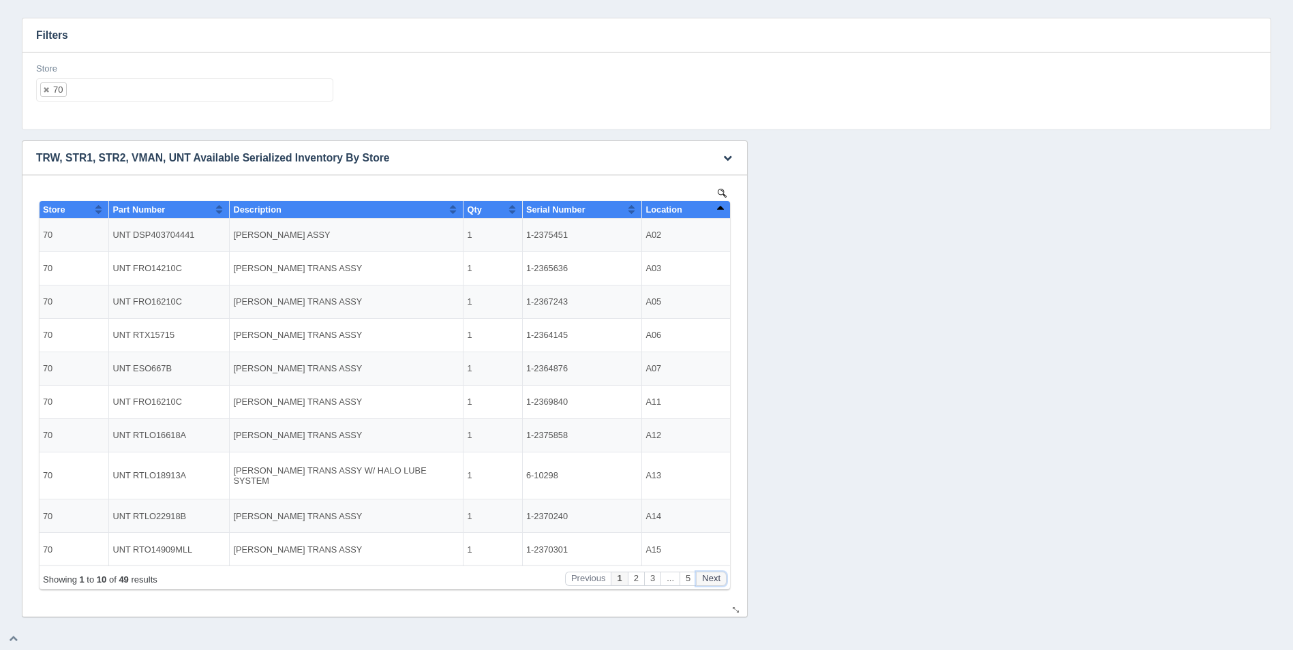
click at [713, 572] on button "Next" at bounding box center [711, 579] width 31 height 14
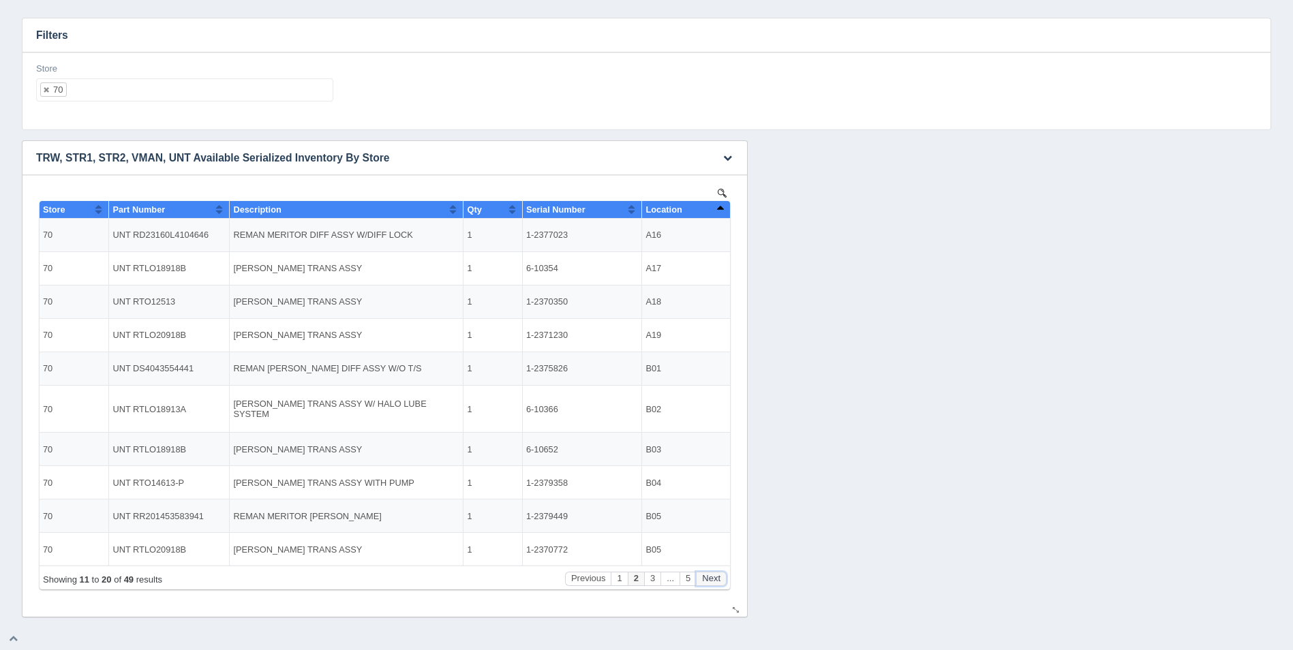
click at [714, 572] on button "Next" at bounding box center [711, 579] width 31 height 14
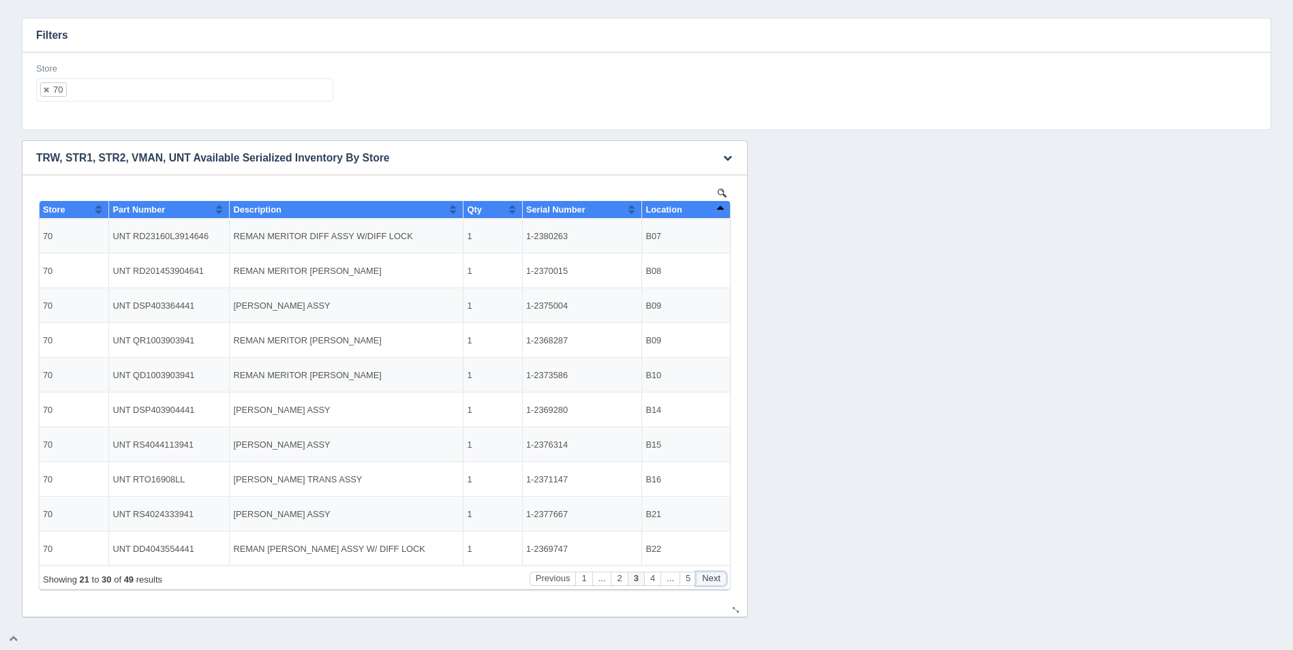
click at [714, 572] on button "Next" at bounding box center [711, 579] width 31 height 14
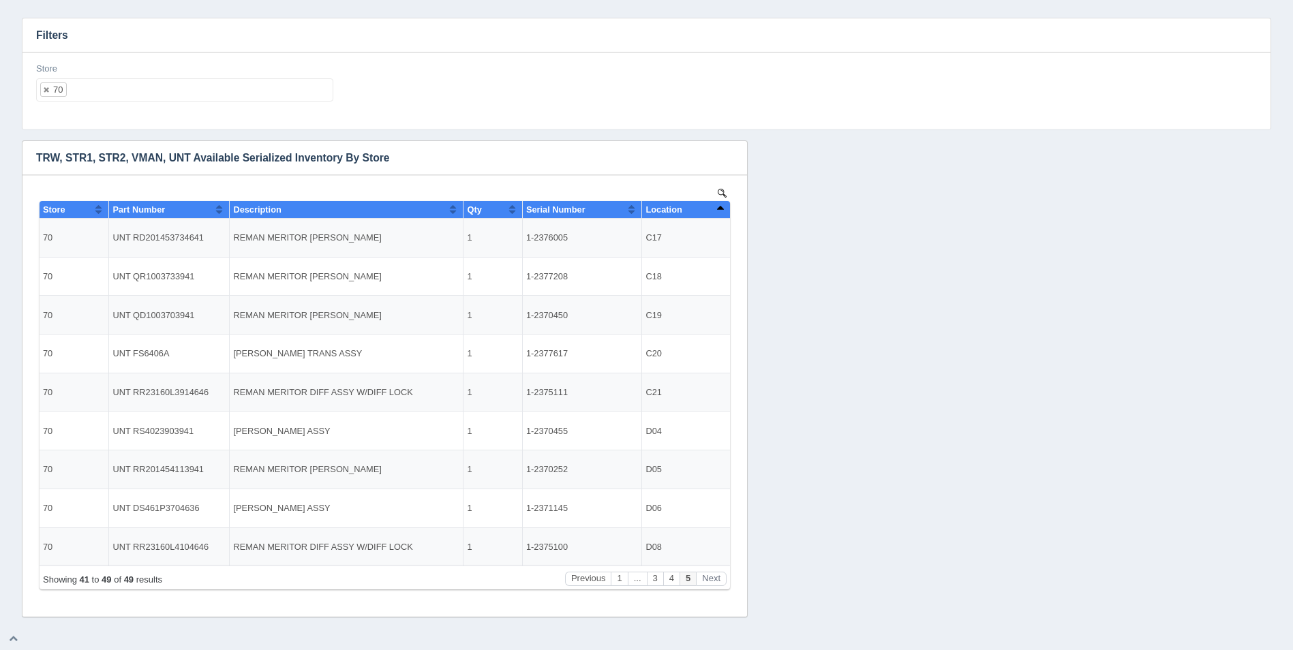
click at [114, 93] on ul "70" at bounding box center [184, 89] width 297 height 23
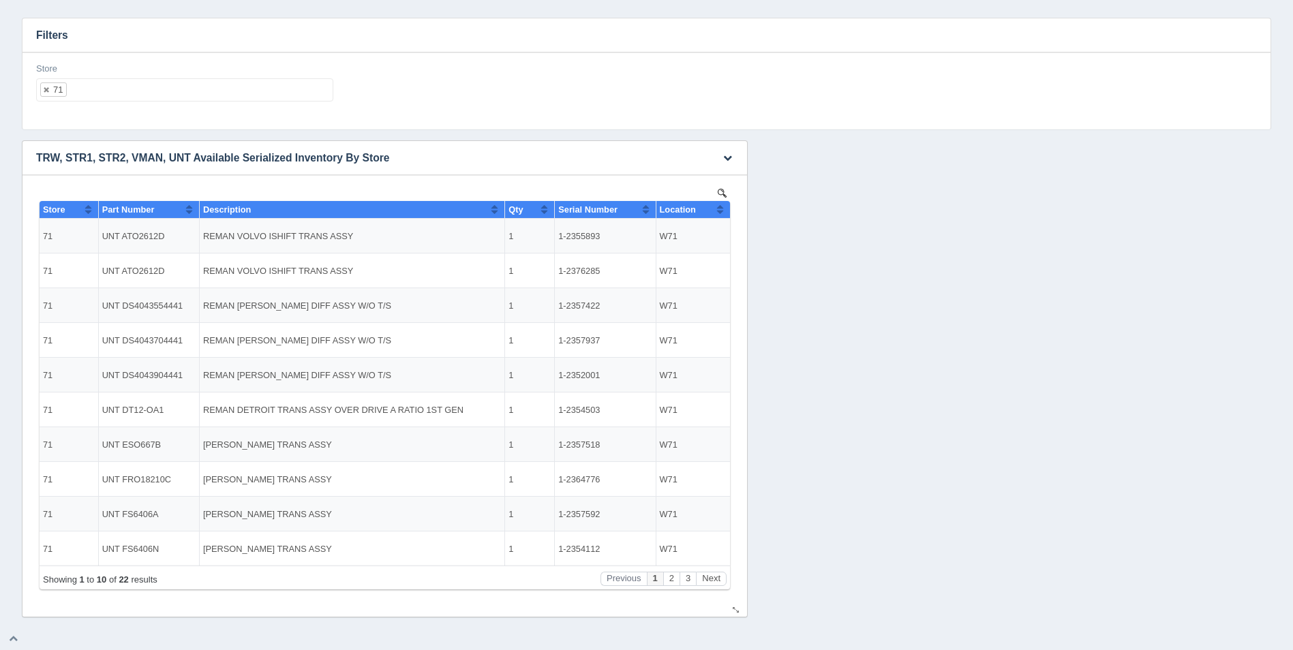
click at [724, 207] on button "Sort column ascending" at bounding box center [719, 209] width 9 height 16
click at [724, 207] on button "Sort column descending" at bounding box center [719, 209] width 9 height 16
click at [715, 576] on button "Next" at bounding box center [711, 579] width 31 height 14
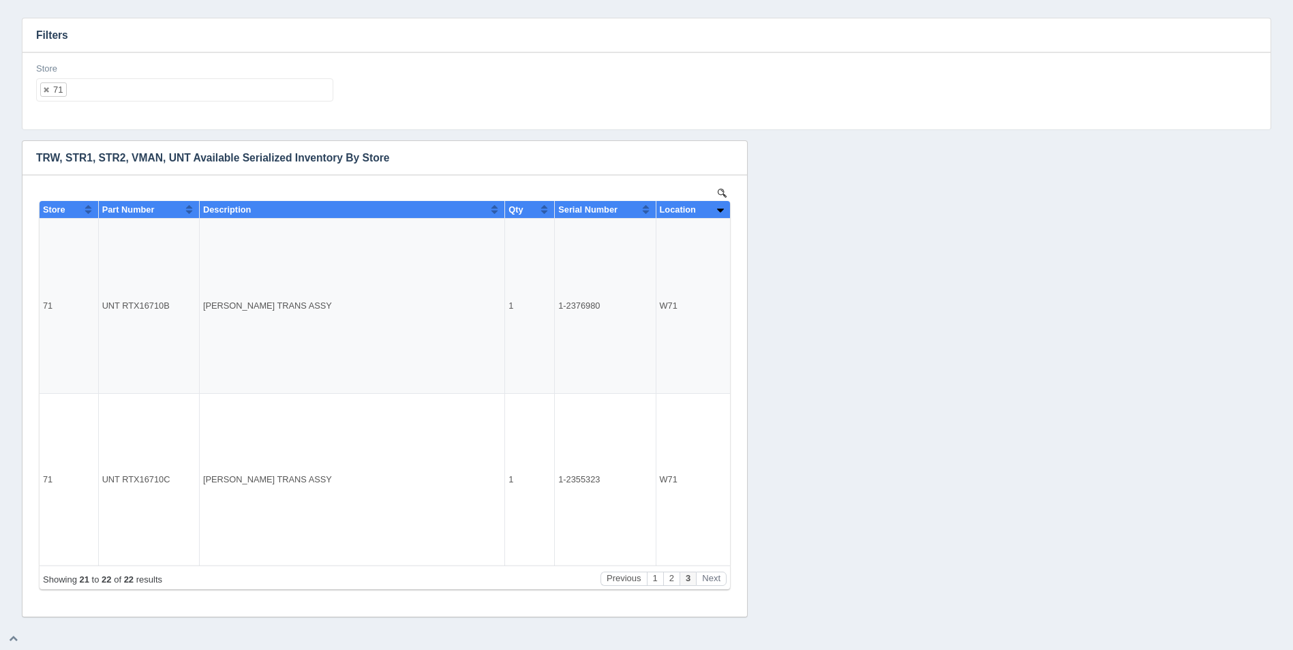
click at [122, 90] on ul "71" at bounding box center [184, 89] width 297 height 23
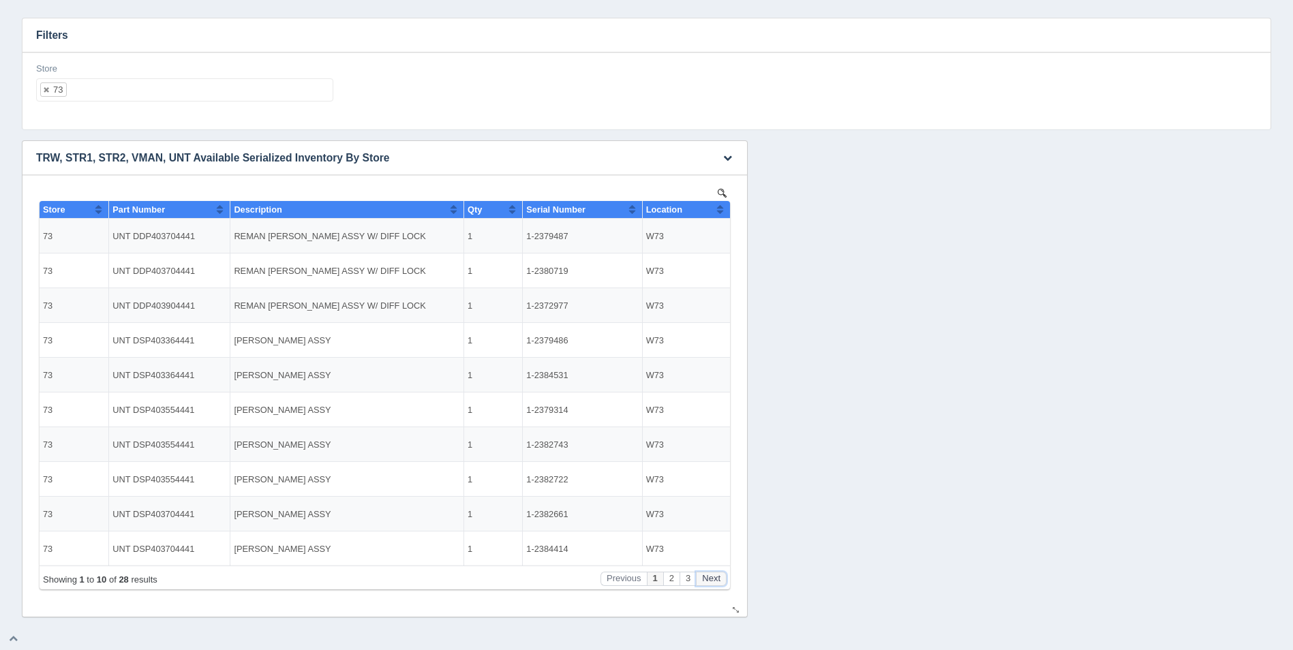
click at [711, 575] on button "Next" at bounding box center [711, 579] width 31 height 14
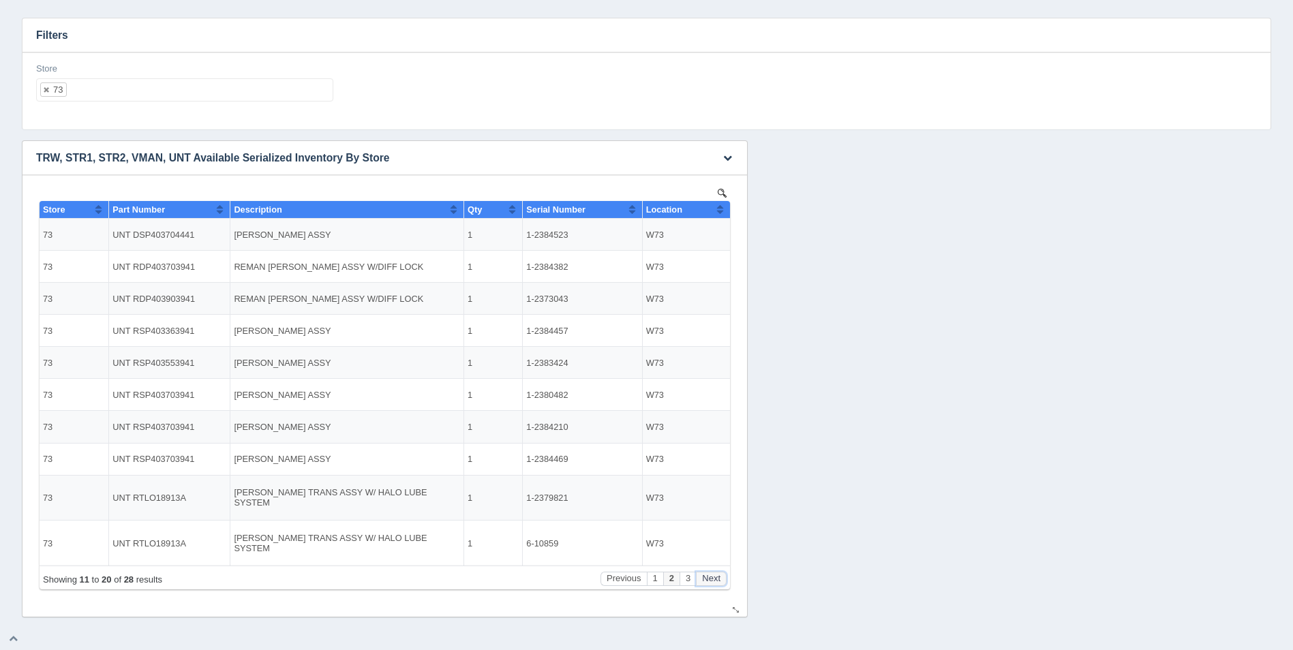
click at [711, 575] on button "Next" at bounding box center [711, 579] width 31 height 14
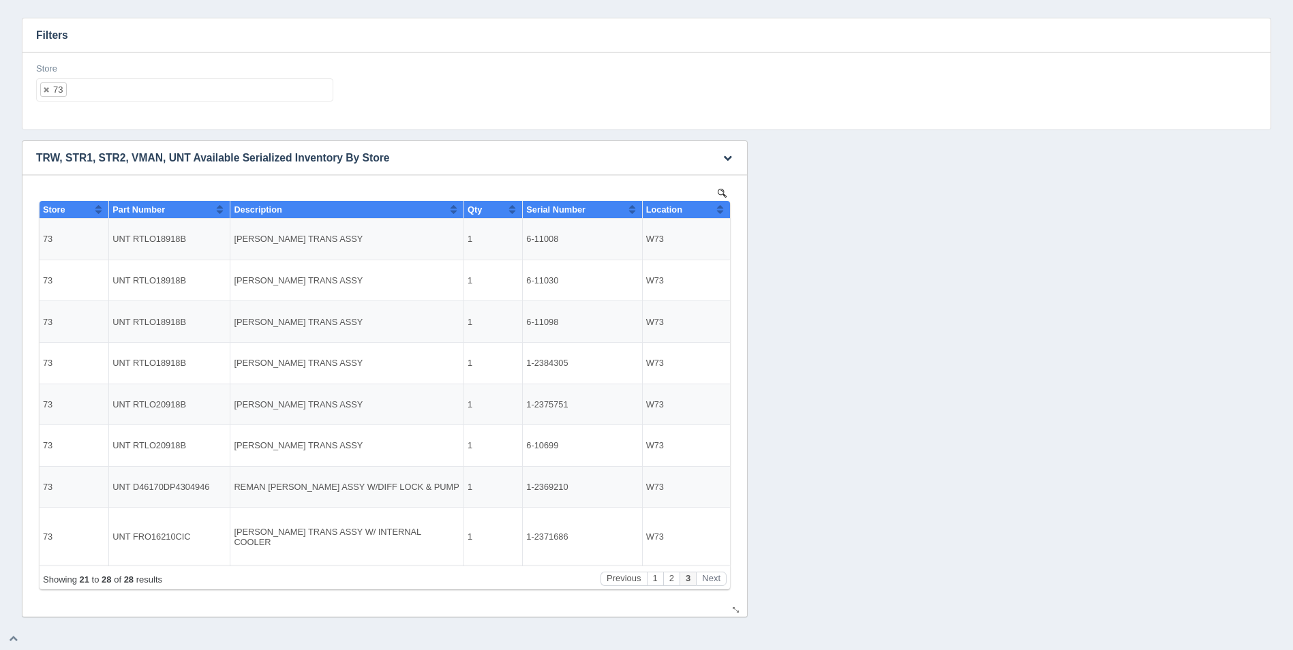
click at [720, 217] on th "Location" at bounding box center [686, 210] width 88 height 18
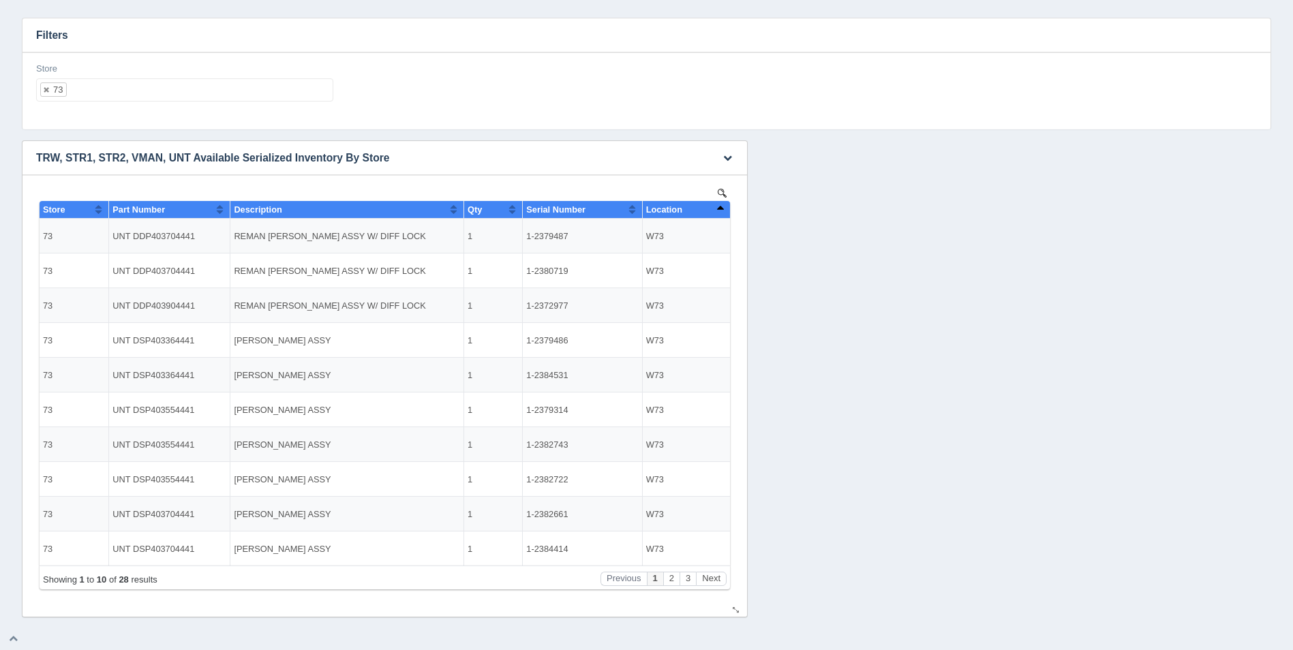
click at [720, 217] on th "Location" at bounding box center [686, 210] width 88 height 18
click at [224, 96] on ul "73" at bounding box center [184, 89] width 297 height 23
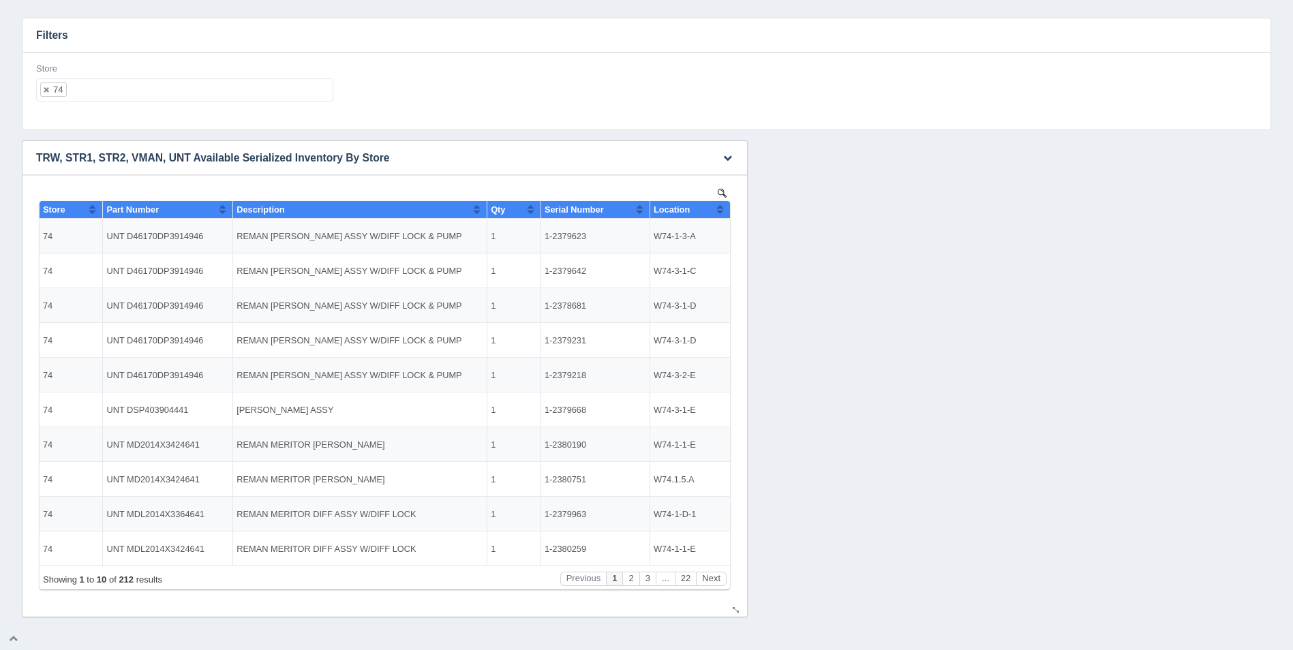
click at [727, 211] on th "Location" at bounding box center [689, 210] width 80 height 18
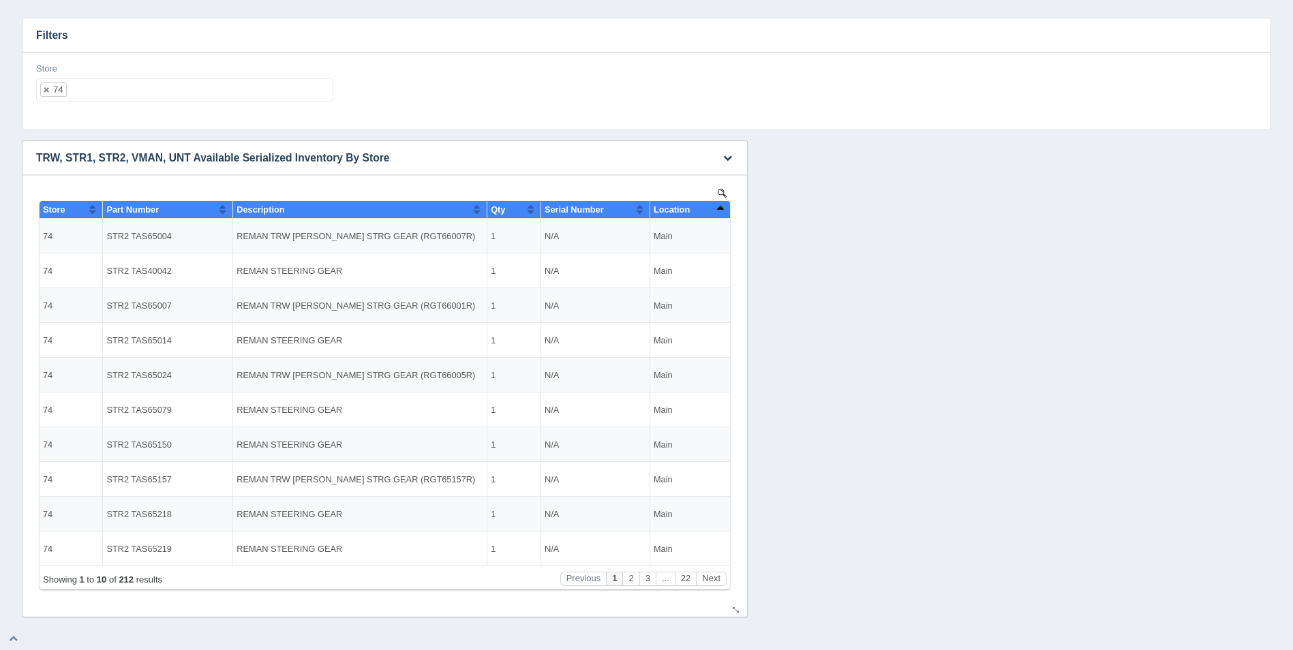
click at [726, 211] on th "Location" at bounding box center [689, 210] width 80 height 18
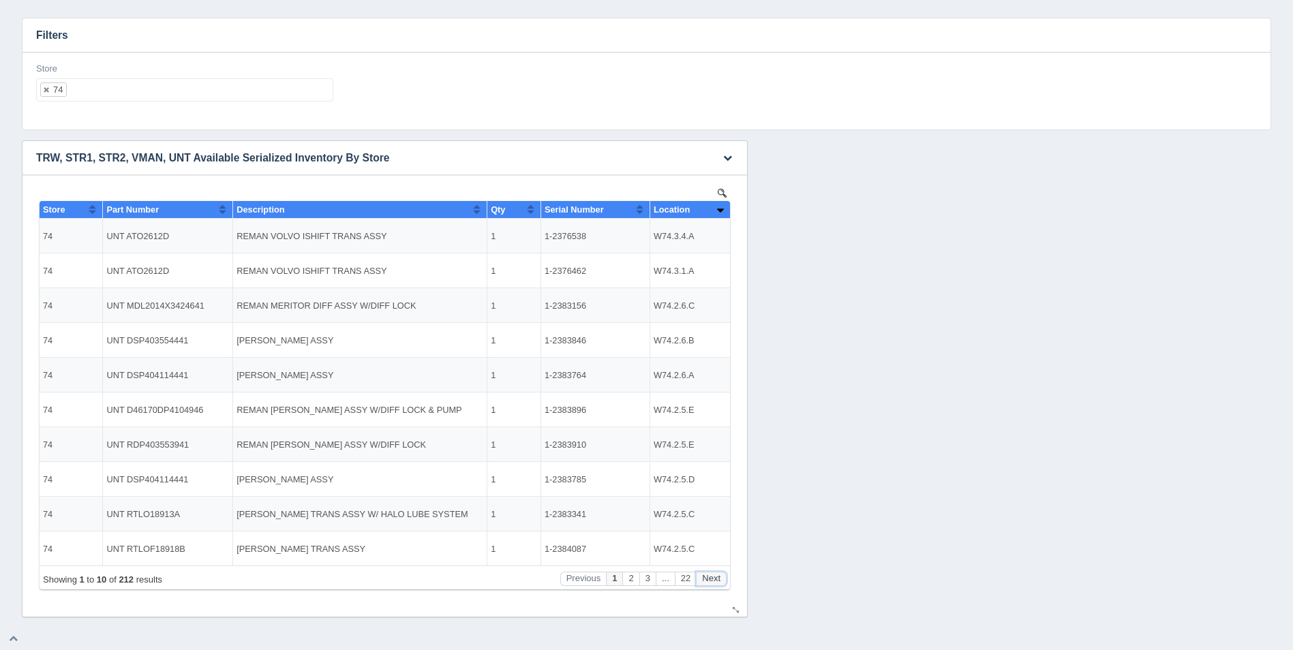
click at [710, 577] on button "Next" at bounding box center [711, 579] width 31 height 14
click at [713, 577] on button "Next" at bounding box center [711, 579] width 31 height 14
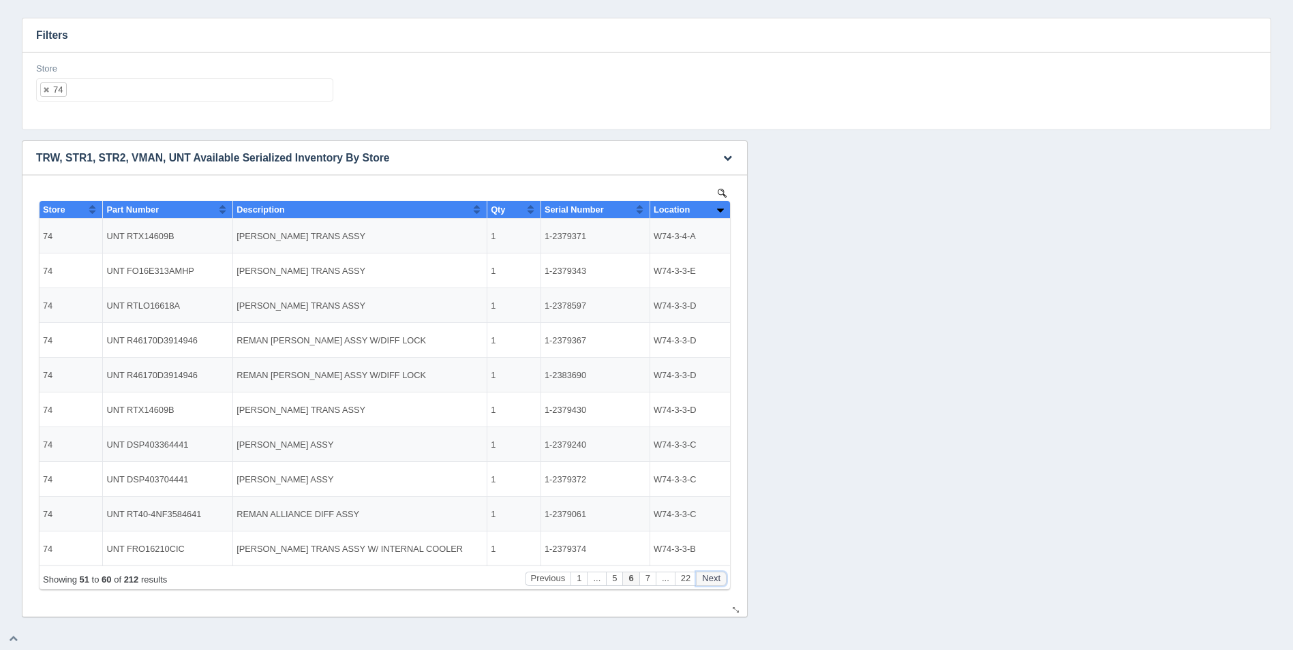
click at [713, 577] on button "Next" at bounding box center [711, 579] width 31 height 14
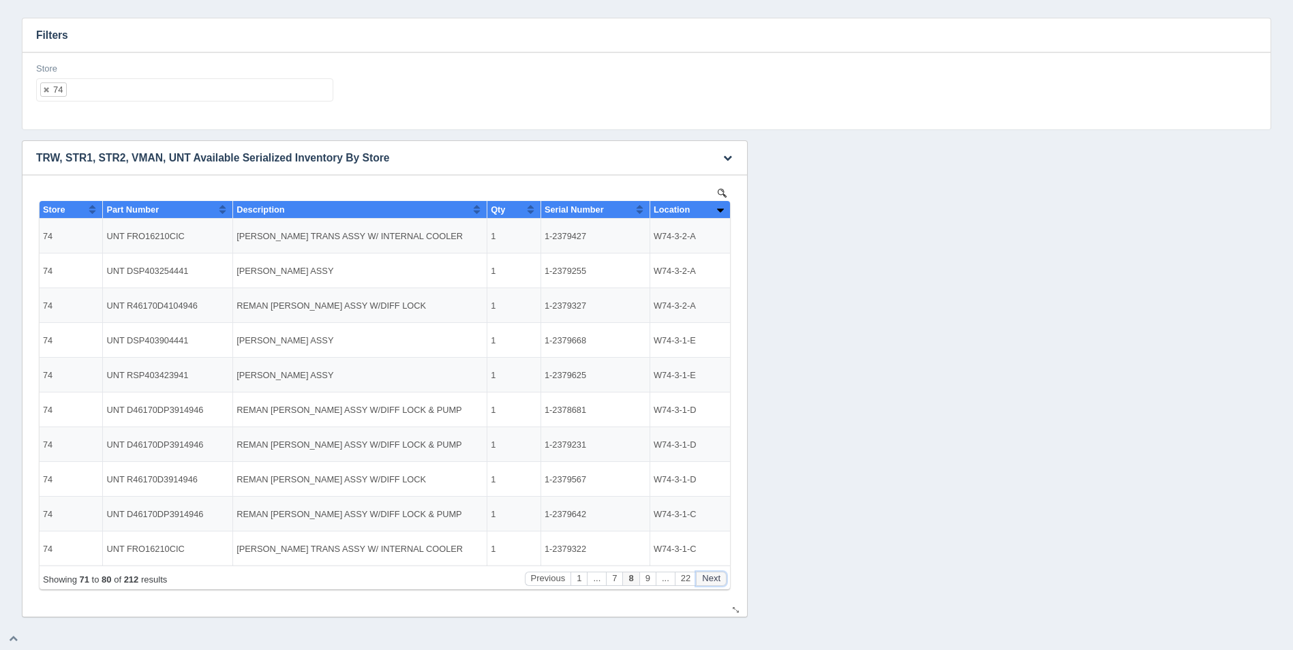
click at [713, 577] on button "Next" at bounding box center [711, 579] width 31 height 14
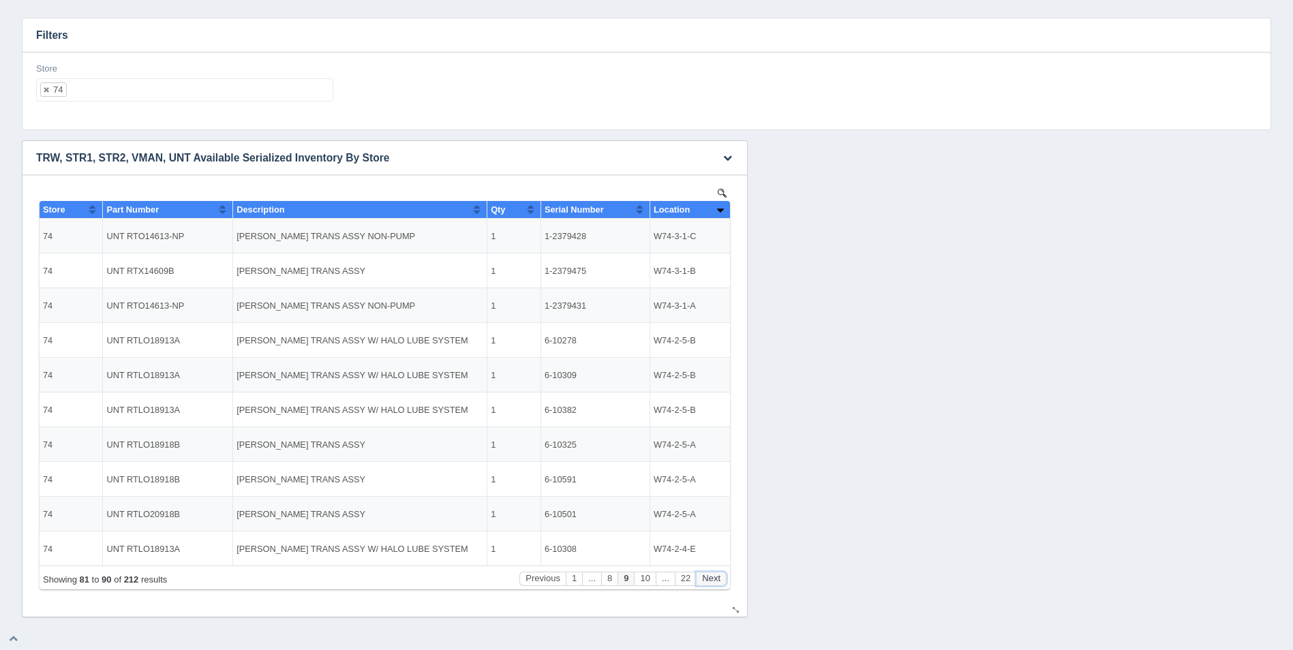
click at [713, 577] on button "Next" at bounding box center [711, 579] width 31 height 14
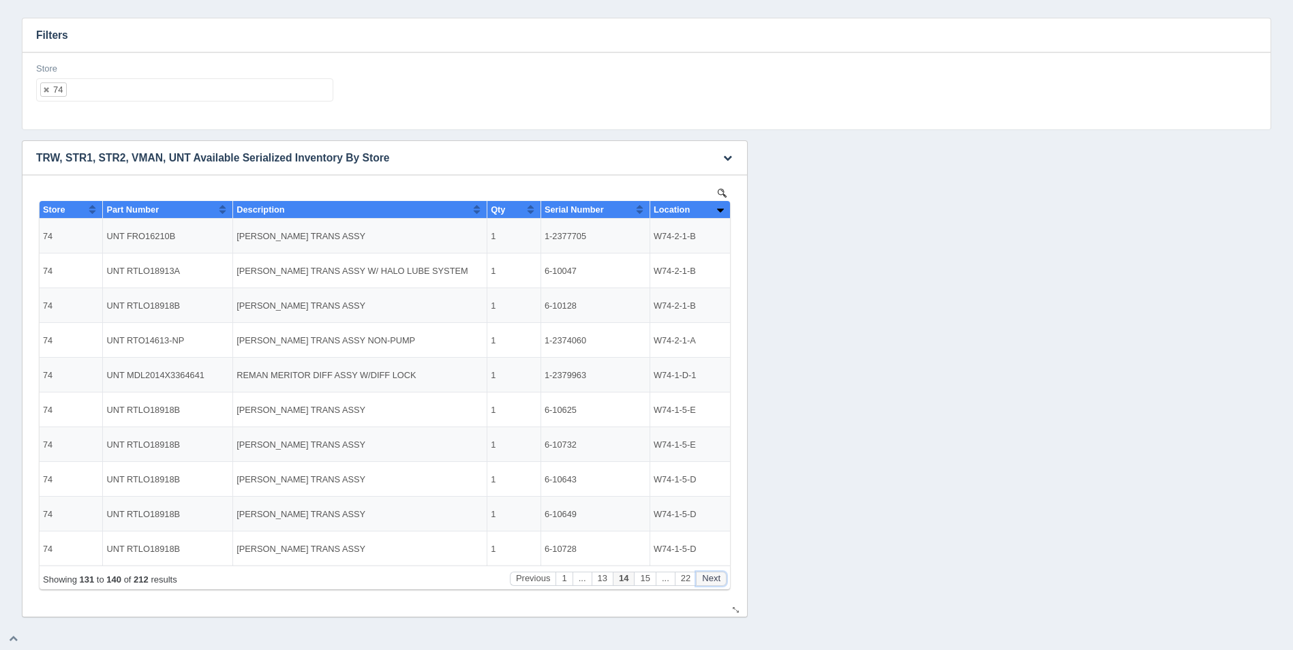
click at [712, 577] on button "Next" at bounding box center [711, 579] width 31 height 14
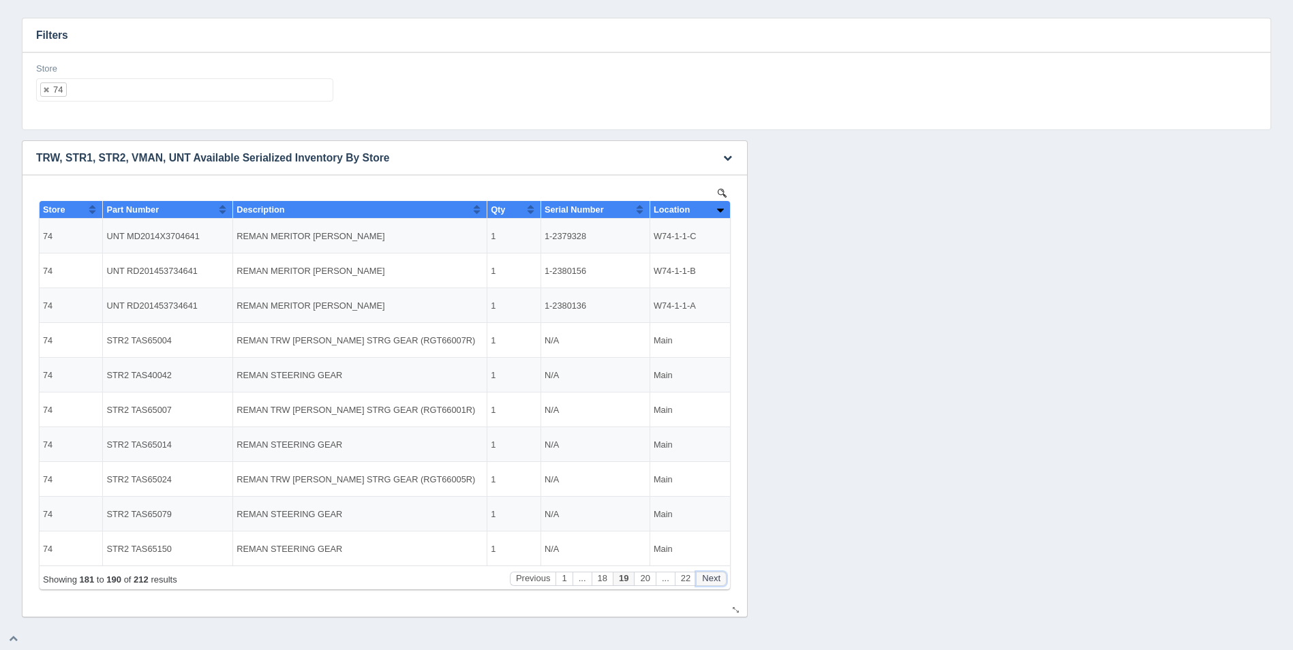
click at [711, 582] on button "Next" at bounding box center [711, 579] width 31 height 14
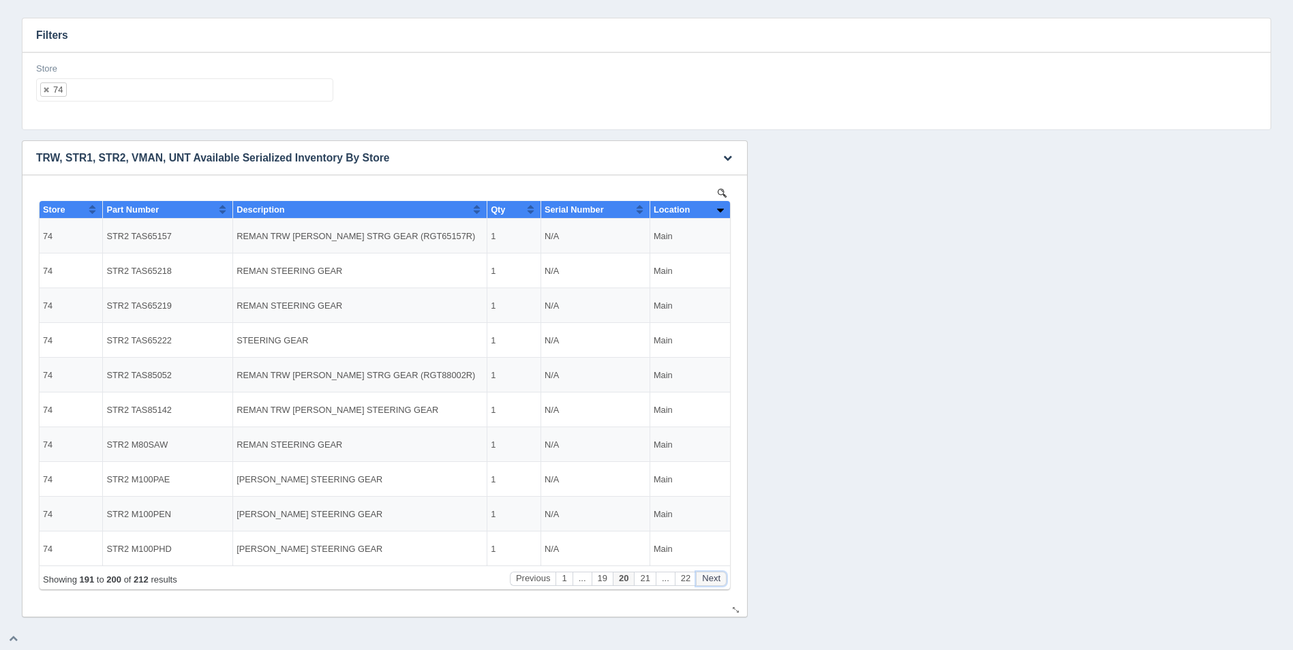
click at [710, 578] on button "Next" at bounding box center [711, 579] width 31 height 14
click at [711, 581] on button "Next" at bounding box center [711, 579] width 31 height 14
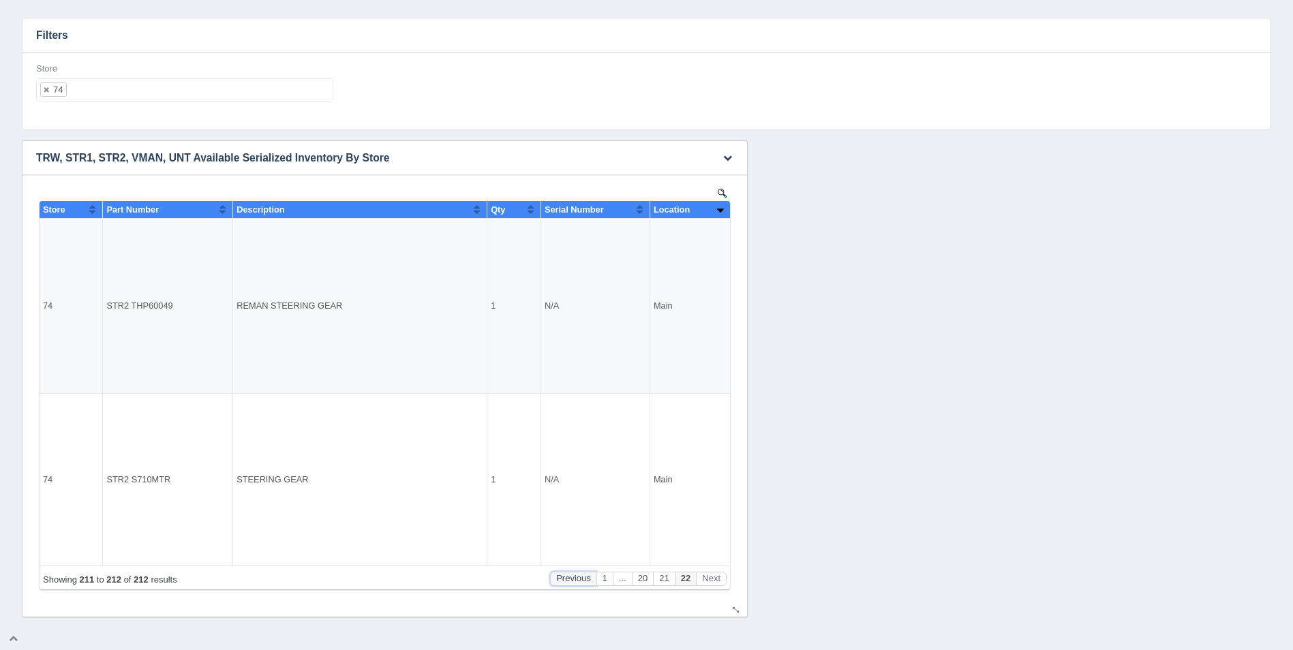
click at [568, 582] on button "Previous" at bounding box center [573, 579] width 46 height 14
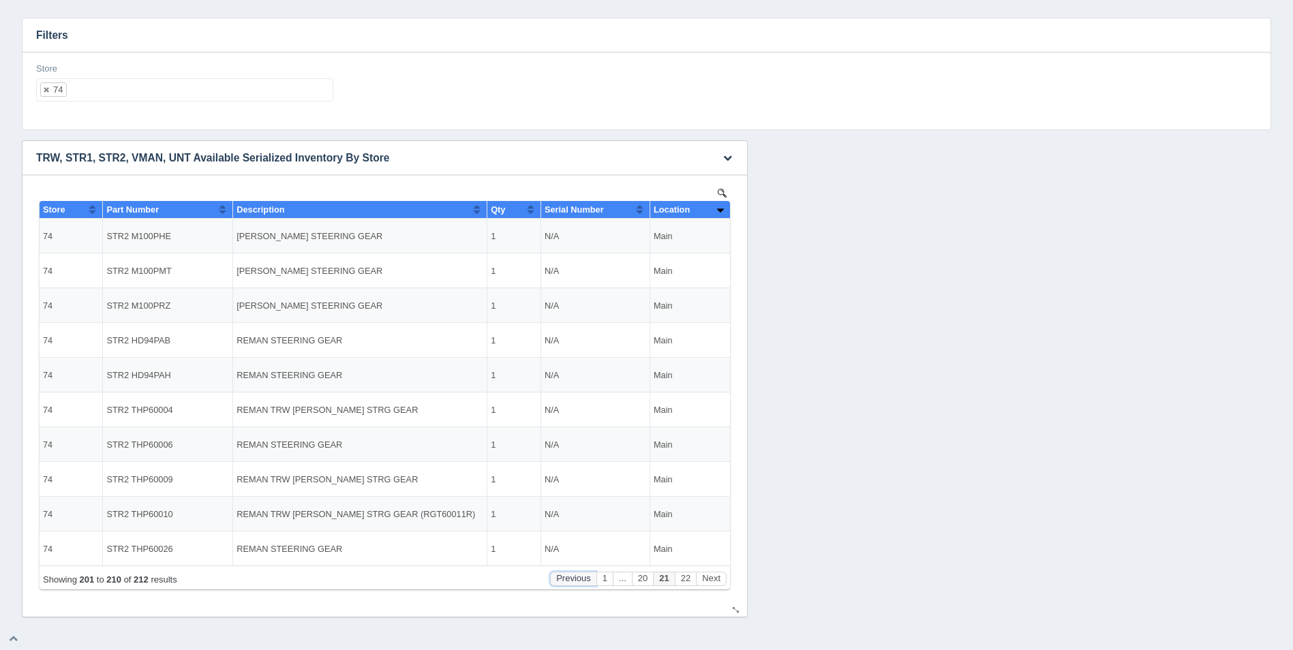
click at [587, 578] on button "Previous" at bounding box center [573, 579] width 46 height 14
click at [524, 579] on button "Previous" at bounding box center [533, 579] width 46 height 14
click at [133, 99] on ul "74" at bounding box center [184, 89] width 297 height 23
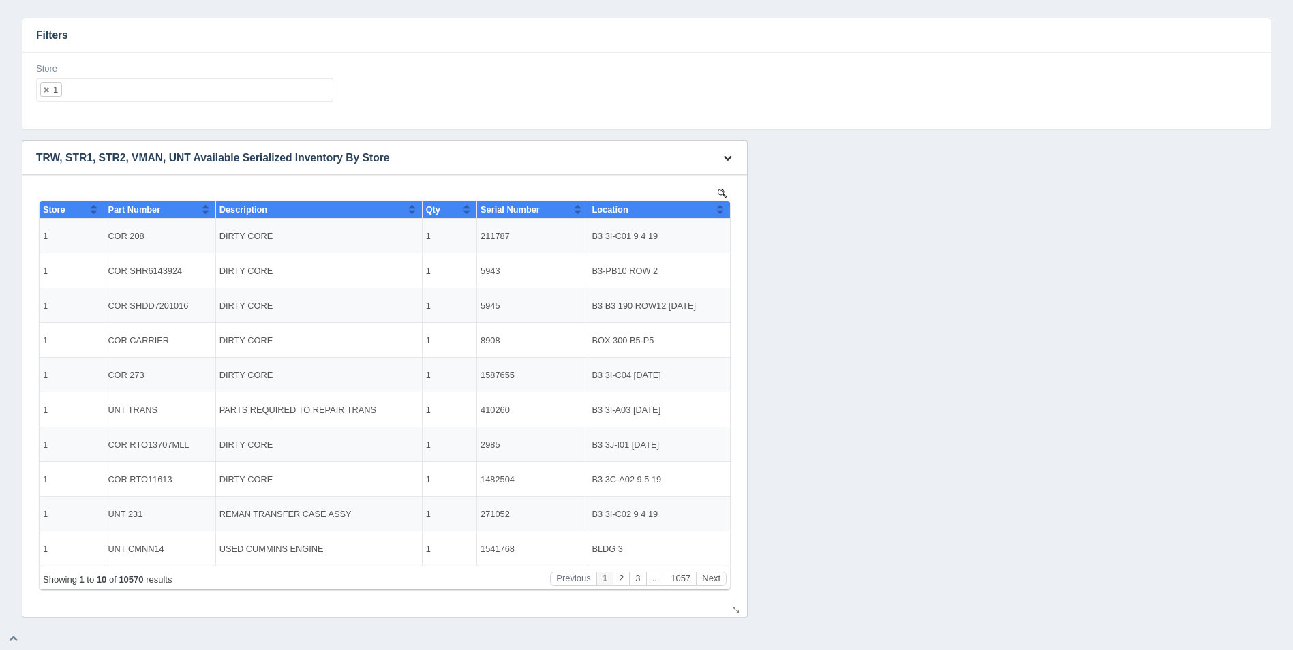
click at [727, 157] on icon "button" at bounding box center [727, 157] width 9 height 9
click at [696, 174] on link "Download CSV" at bounding box center [682, 178] width 109 height 20
click at [141, 27] on h3 "Filters" at bounding box center [646, 35] width 1248 height 34
drag, startPoint x: 129, startPoint y: 22, endPoint x: 221, endPoint y: 149, distance: 156.8
click at [129, 22] on h3 "Filters" at bounding box center [646, 35] width 1248 height 34
